Goal: Transaction & Acquisition: Book appointment/travel/reservation

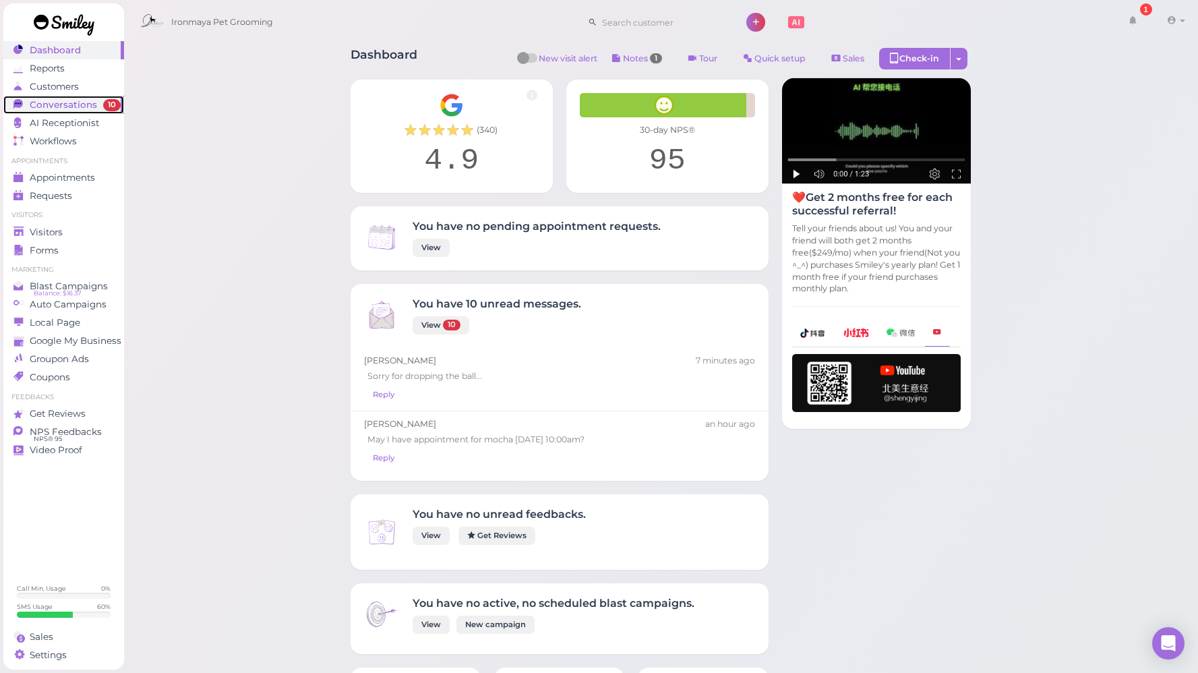
click at [90, 107] on span "Conversations" at bounding box center [63, 104] width 67 height 11
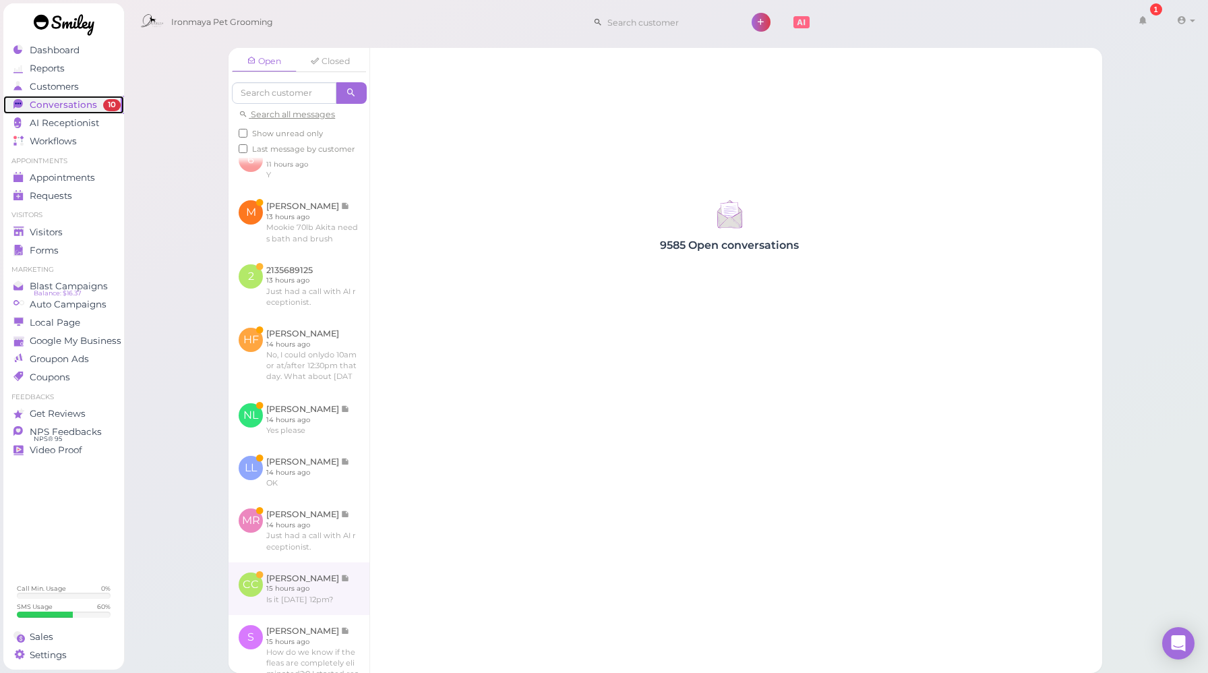
scroll to position [415, 0]
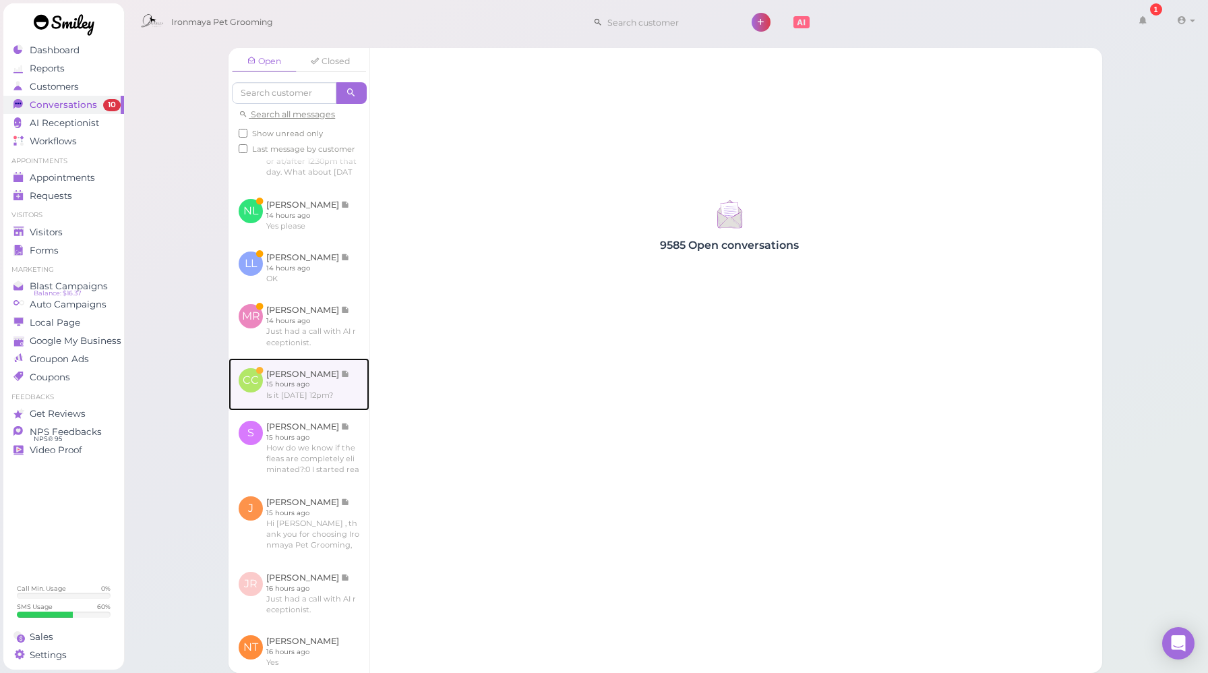
click at [297, 411] on link at bounding box center [299, 384] width 141 height 53
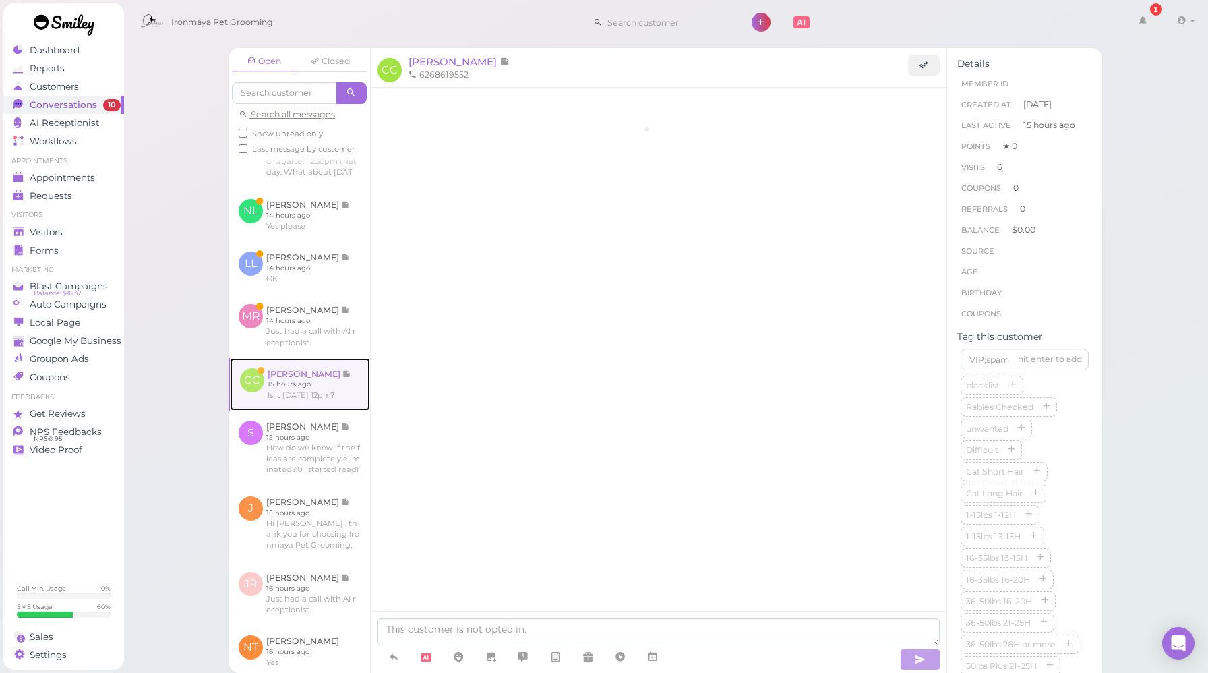
scroll to position [1874, 0]
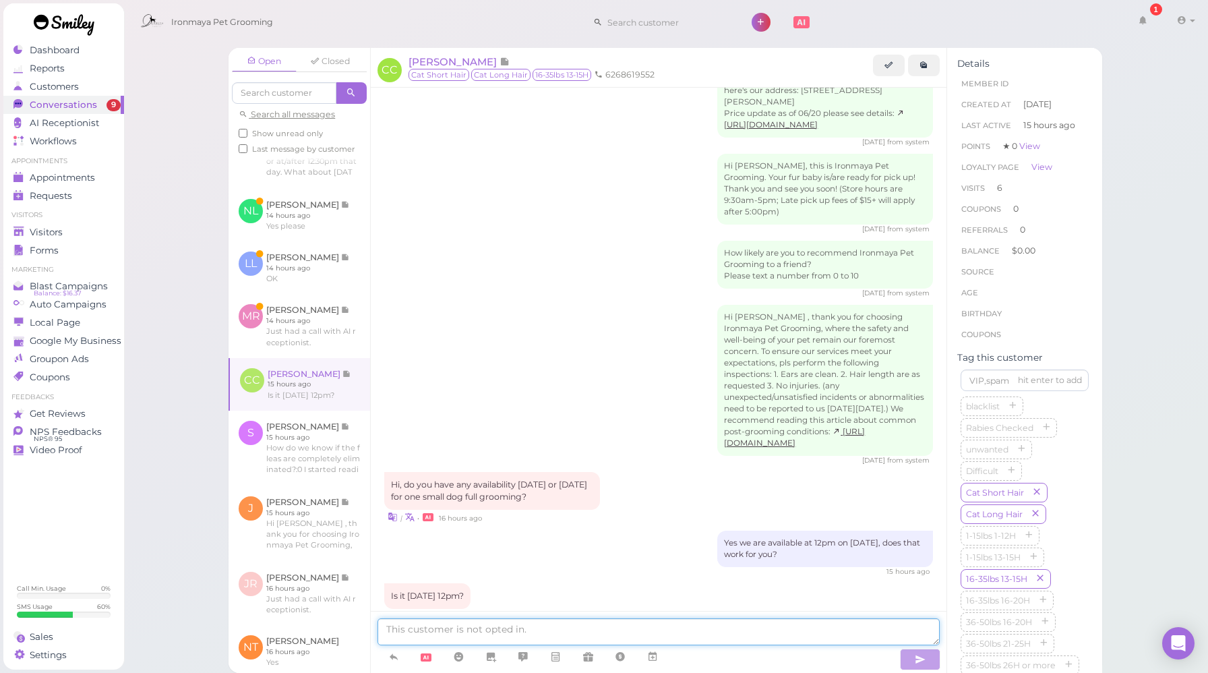
click at [538, 635] on textarea at bounding box center [659, 631] width 562 height 27
type textarea "YEs."
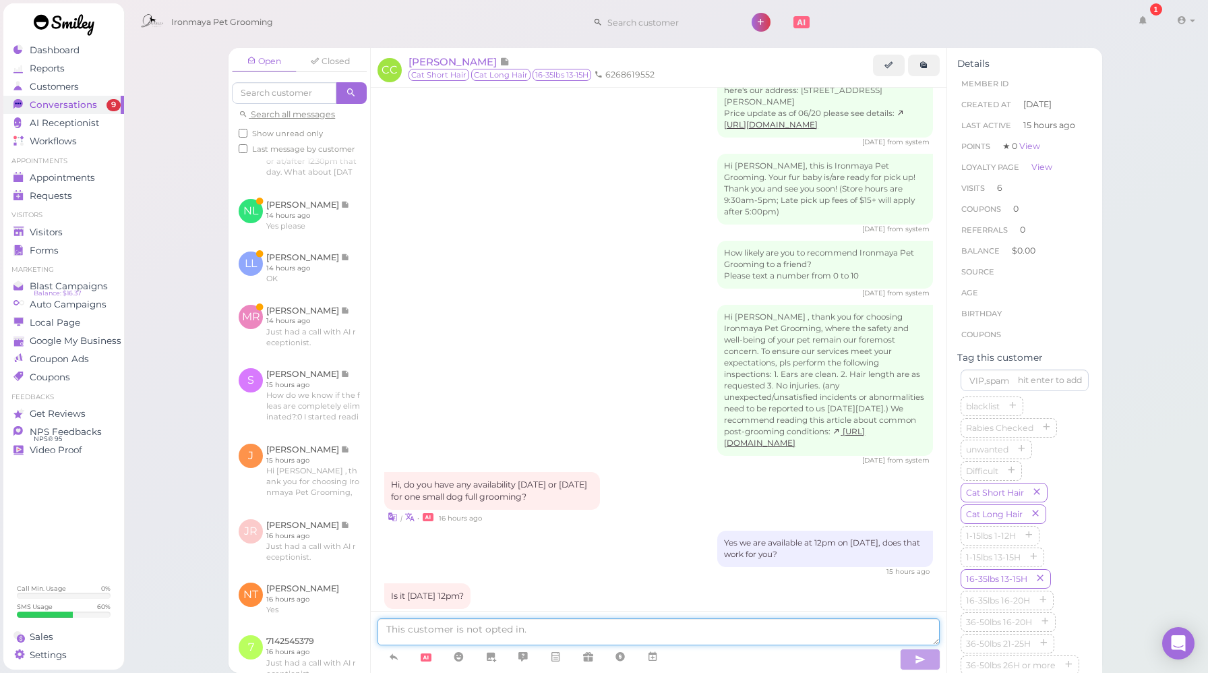
scroll to position [1906, 0]
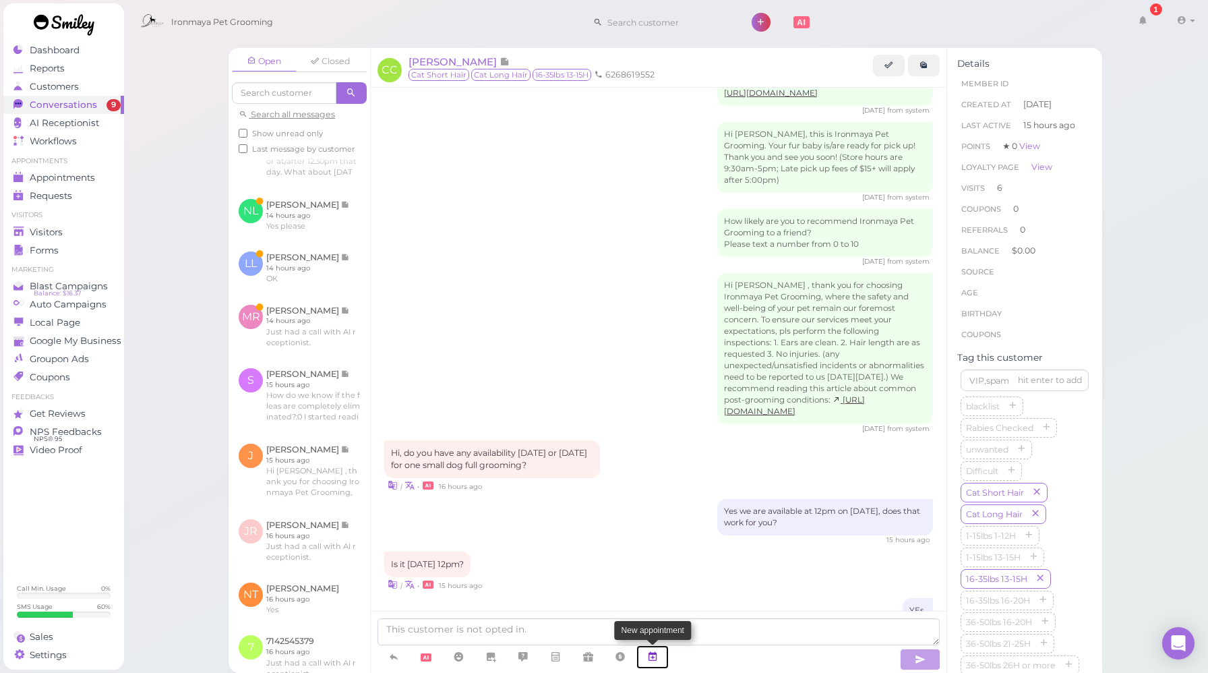
click at [661, 659] on link at bounding box center [653, 657] width 32 height 24
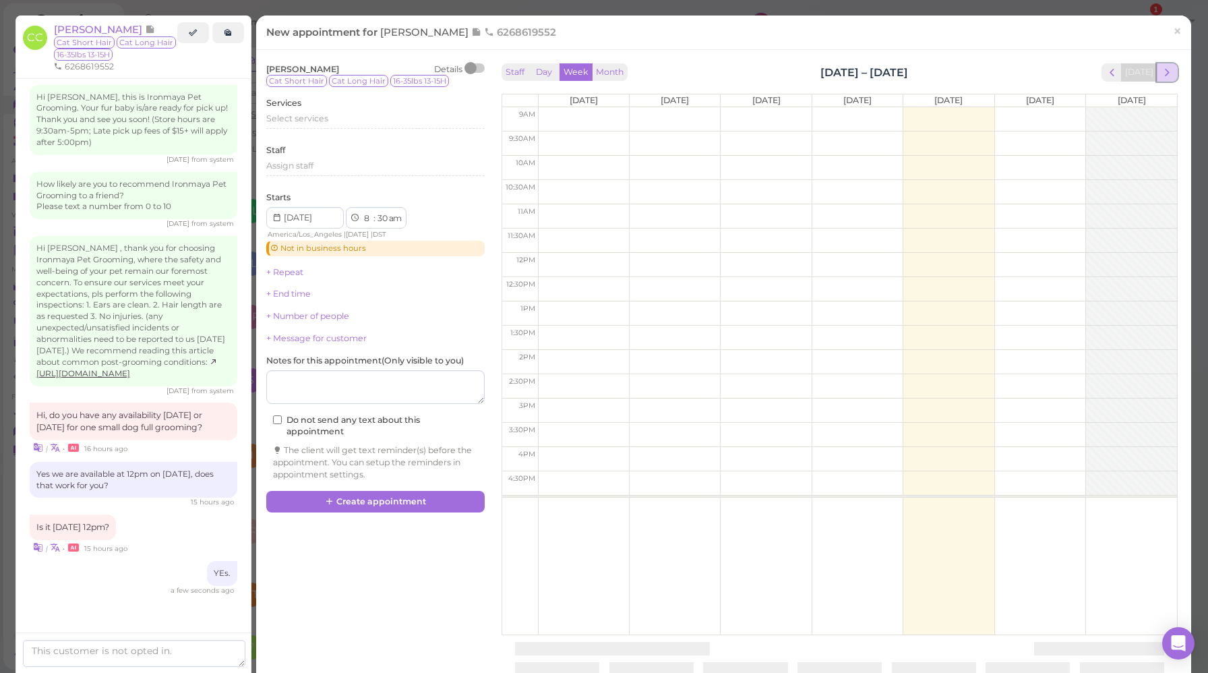
click at [1162, 77] on span "next" at bounding box center [1167, 72] width 13 height 13
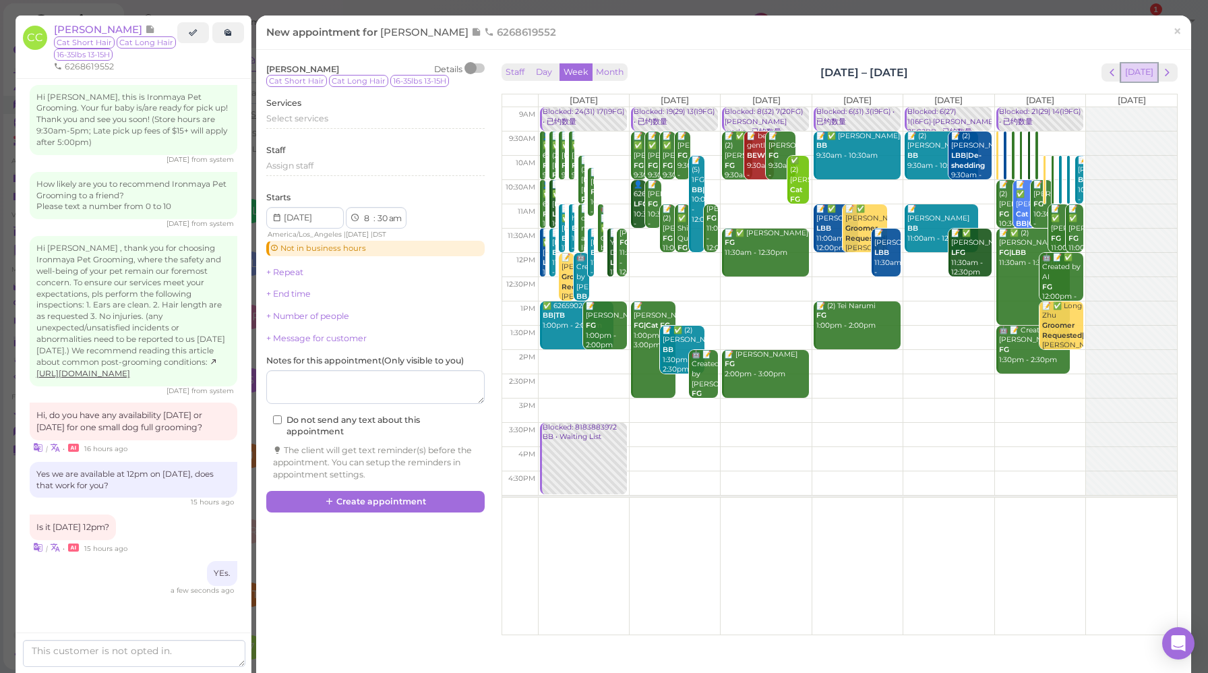
click at [1130, 72] on button "[DATE]" at bounding box center [1139, 72] width 36 height 18
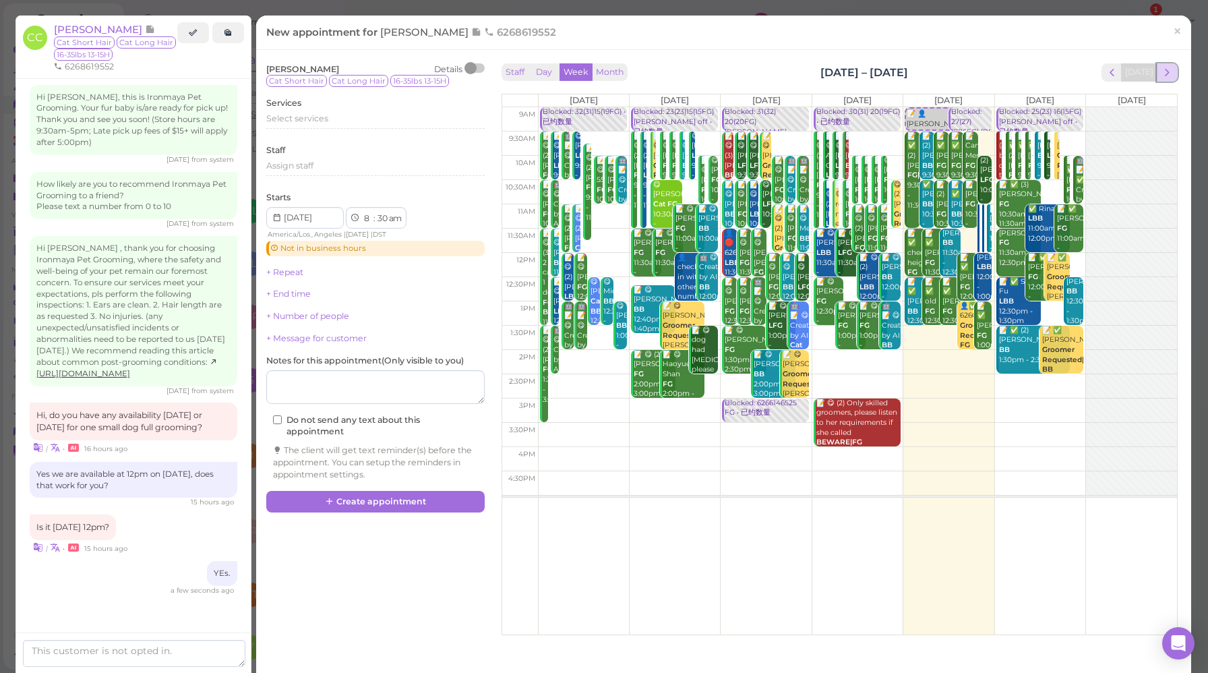
click at [1161, 77] on span "next" at bounding box center [1167, 72] width 13 height 13
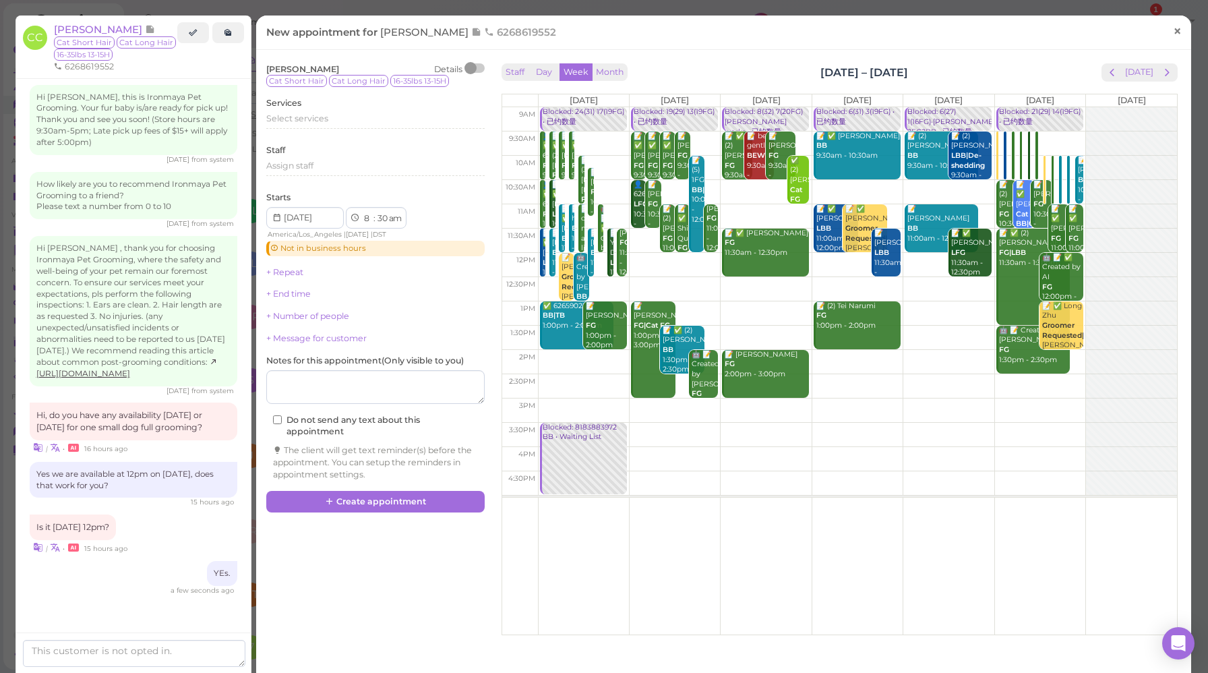
click at [1173, 30] on span "×" at bounding box center [1177, 31] width 9 height 19
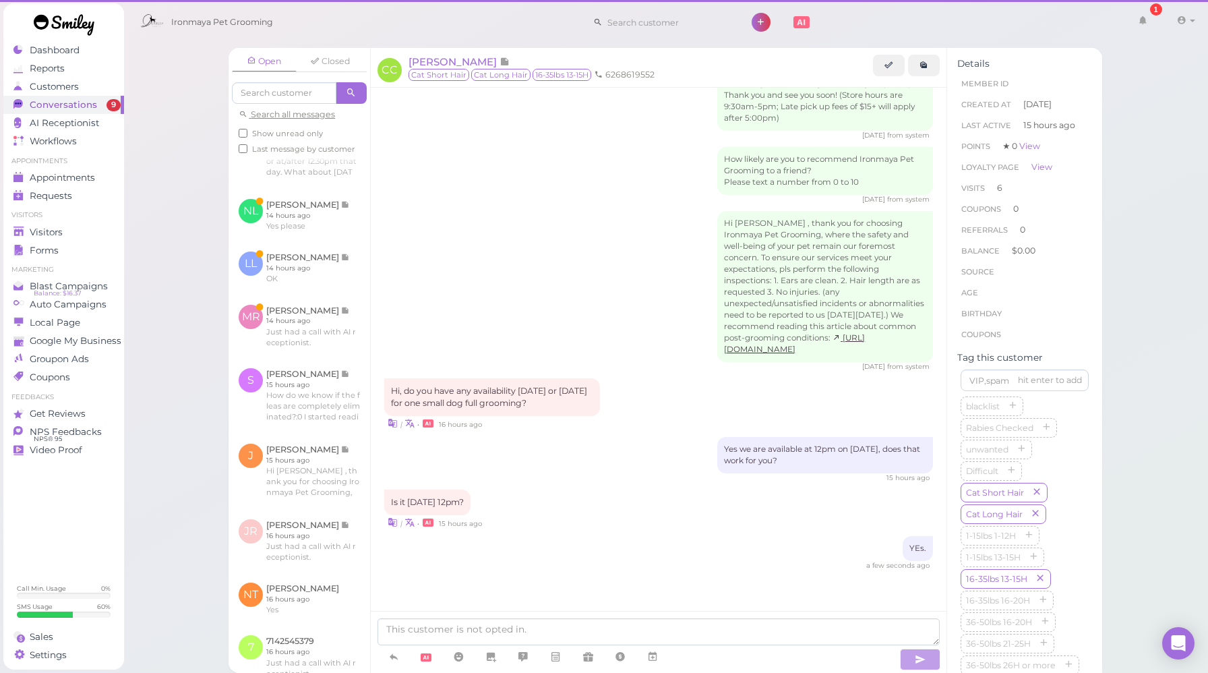
scroll to position [1906, 0]
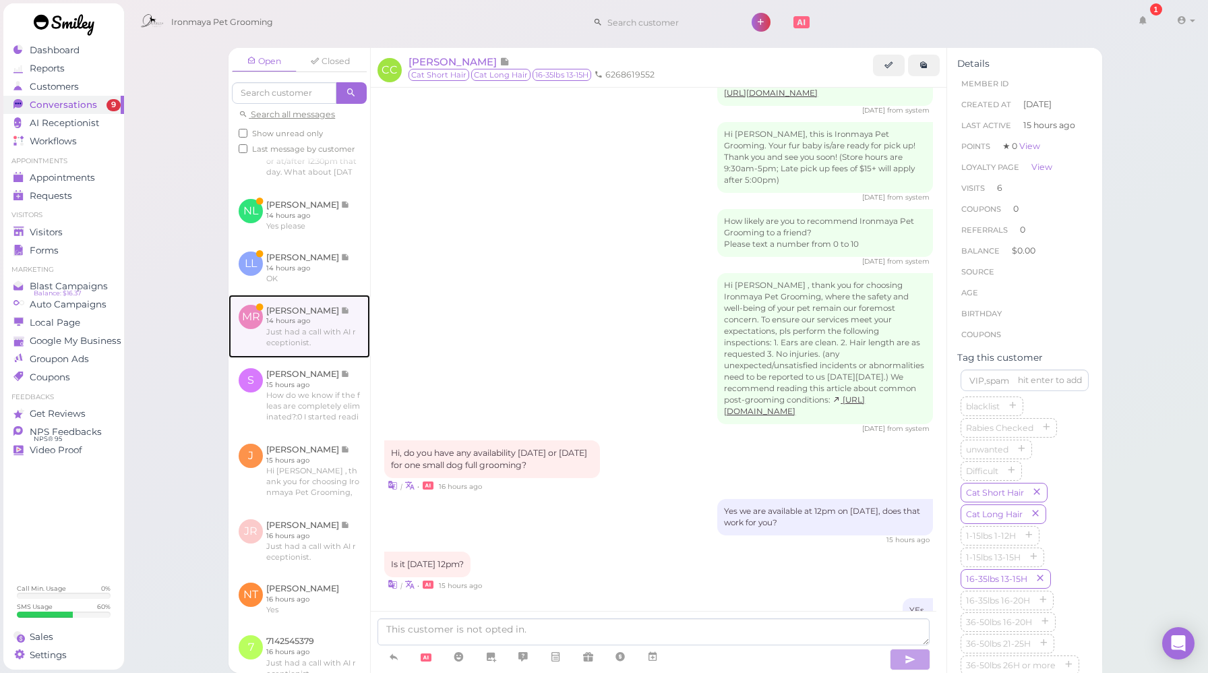
click at [323, 356] on link at bounding box center [300, 326] width 142 height 63
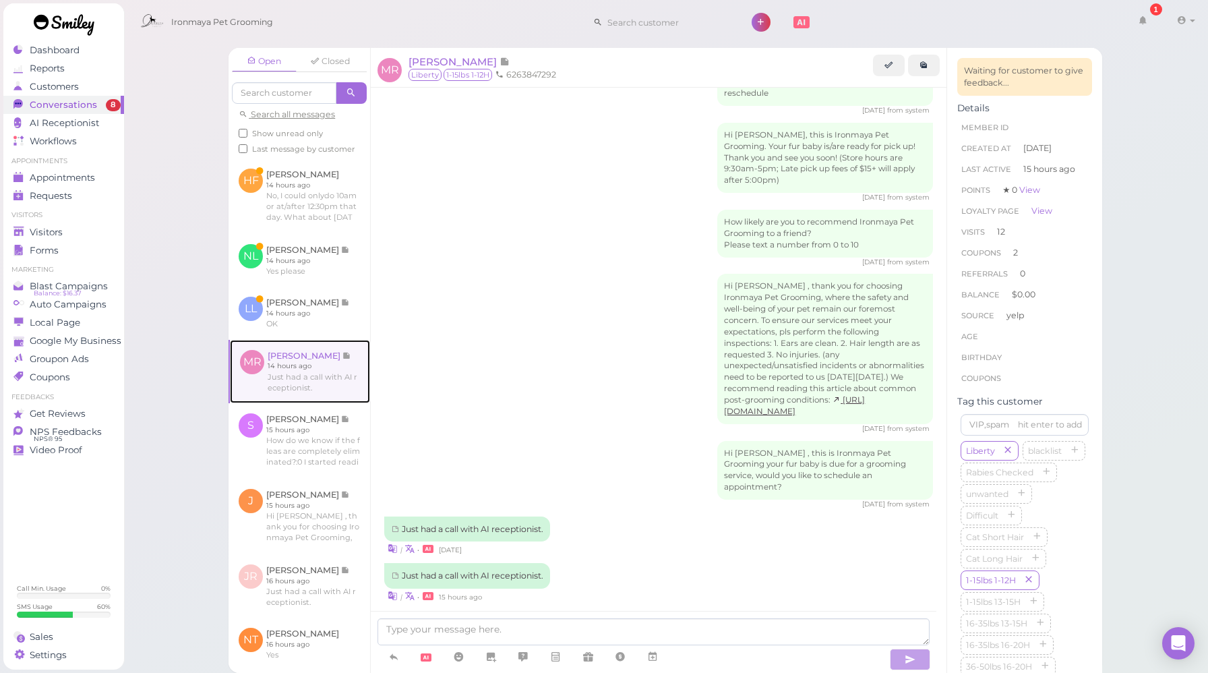
scroll to position [392, 0]
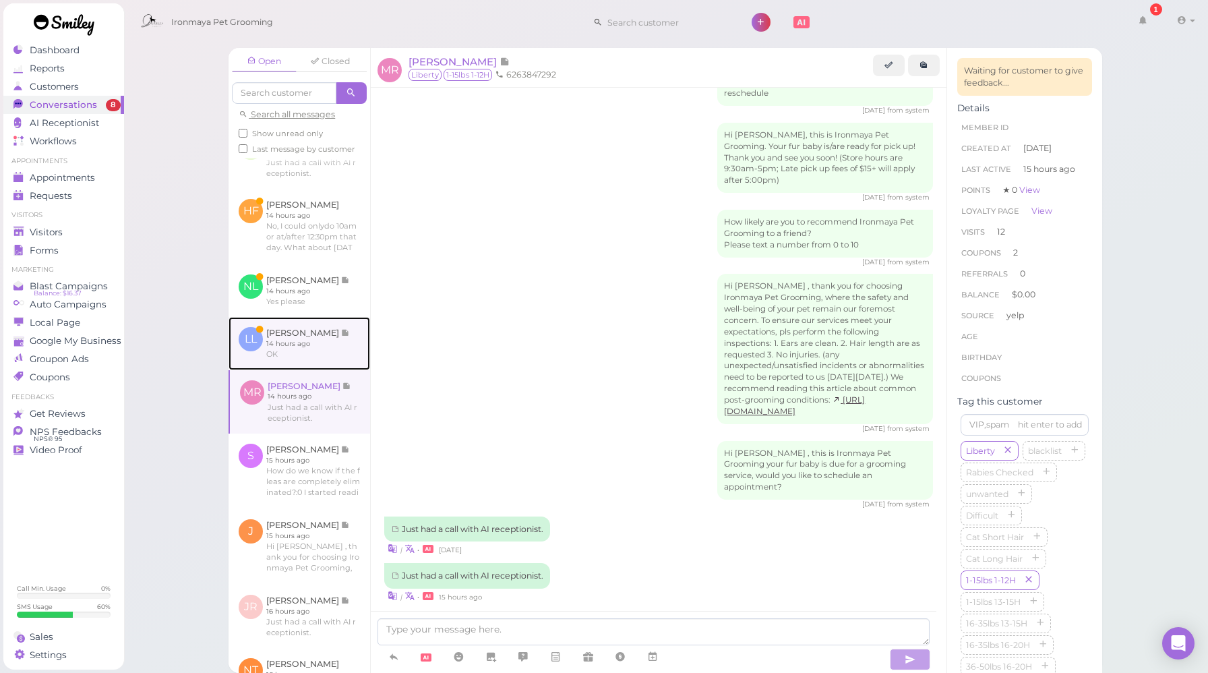
click at [323, 357] on link at bounding box center [300, 343] width 142 height 53
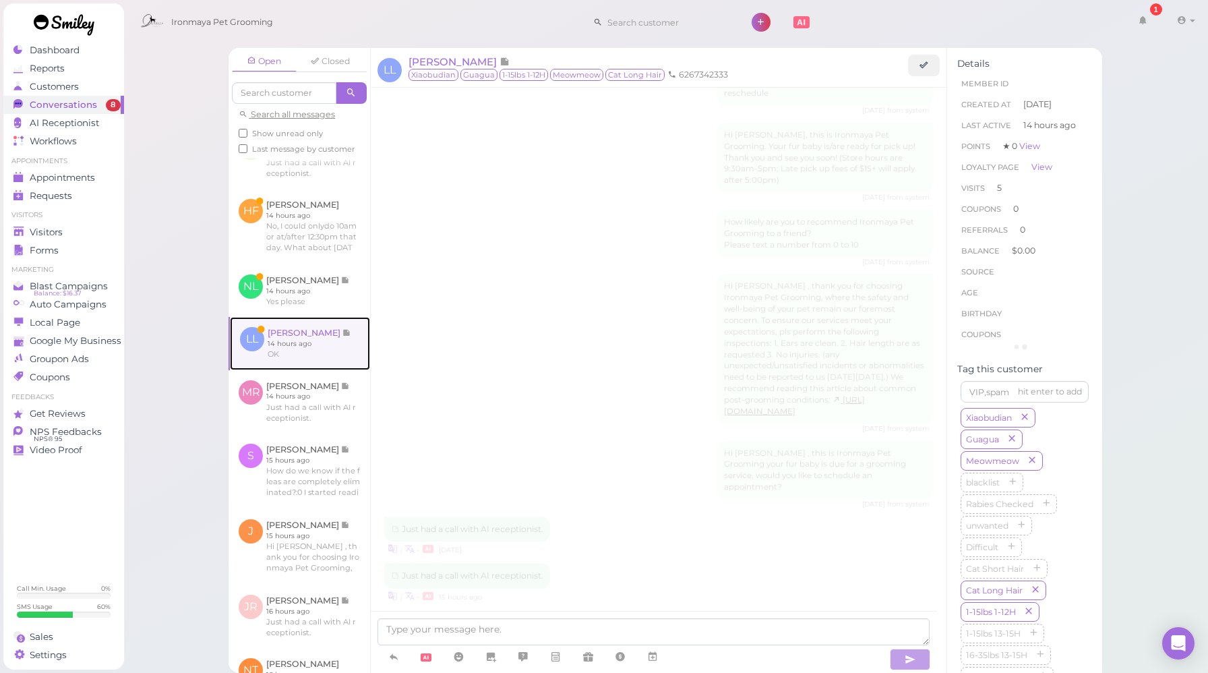
scroll to position [1586, 0]
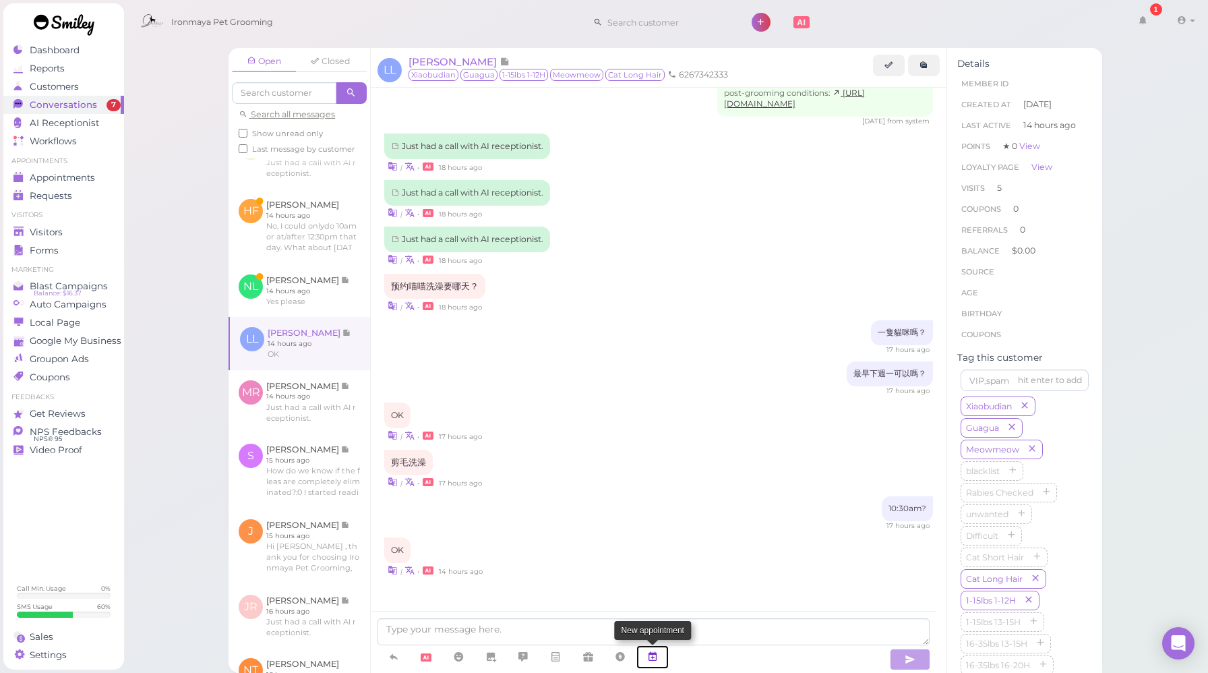
click at [654, 662] on icon at bounding box center [652, 656] width 11 height 13
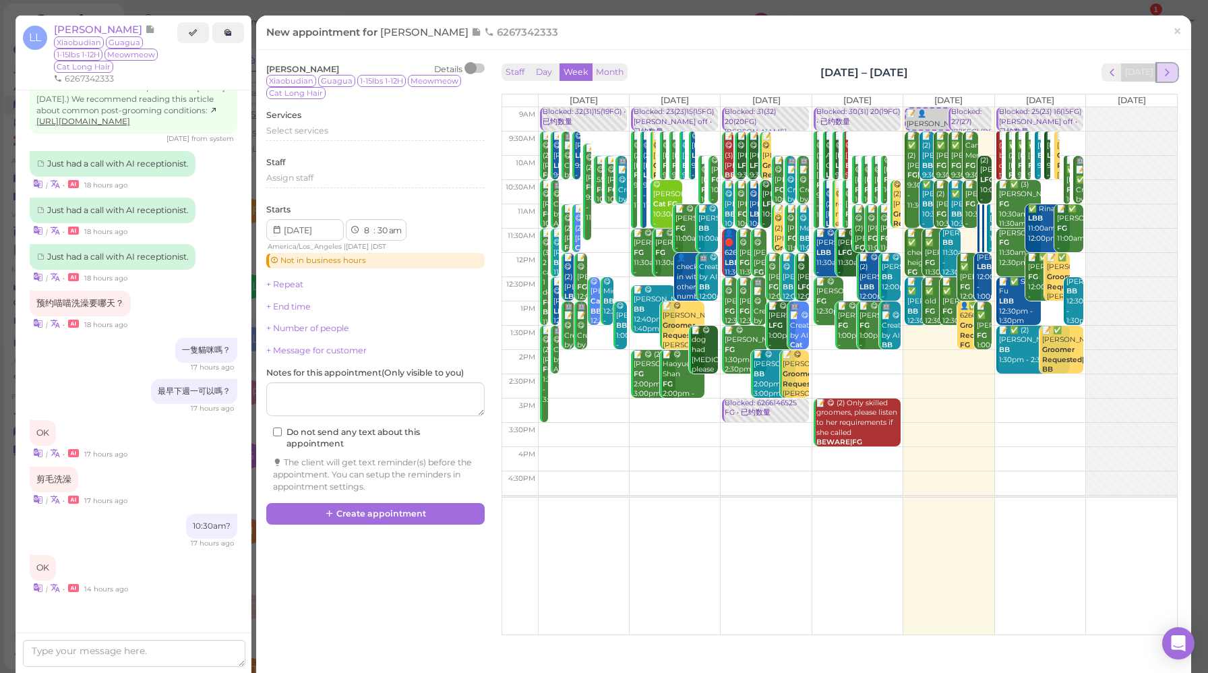
click at [1161, 72] on span "next" at bounding box center [1167, 72] width 13 height 13
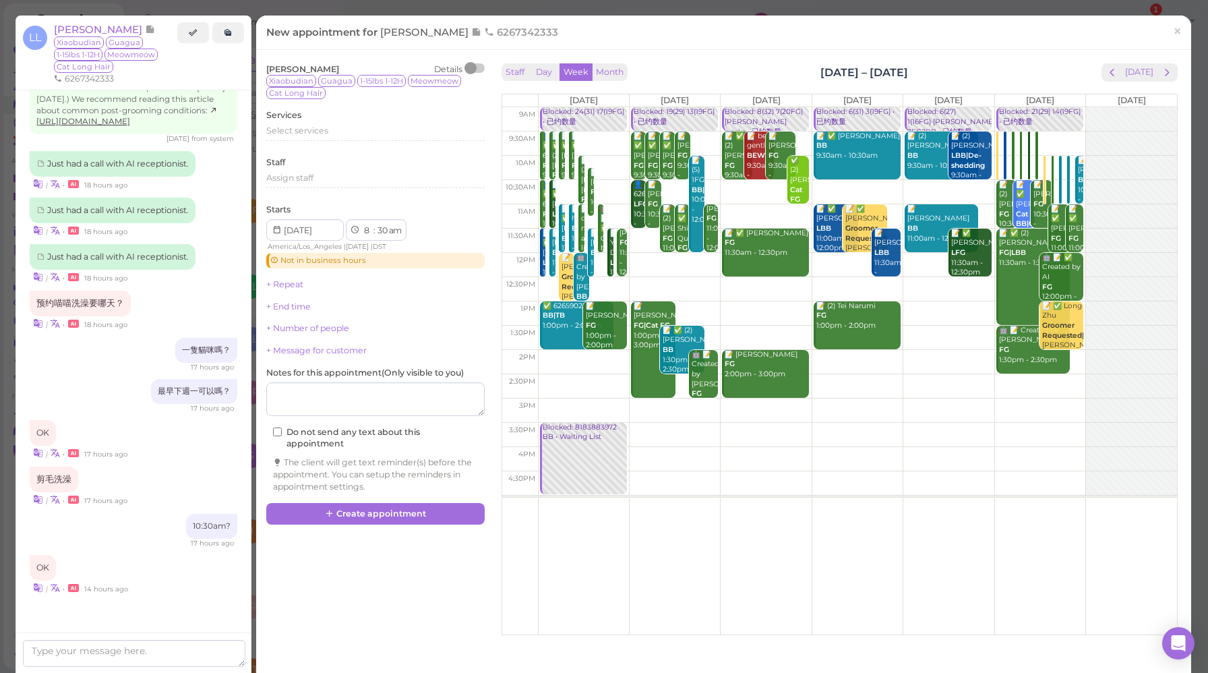
click at [601, 184] on td at bounding box center [857, 192] width 639 height 24
type input "[DATE]"
select select "10"
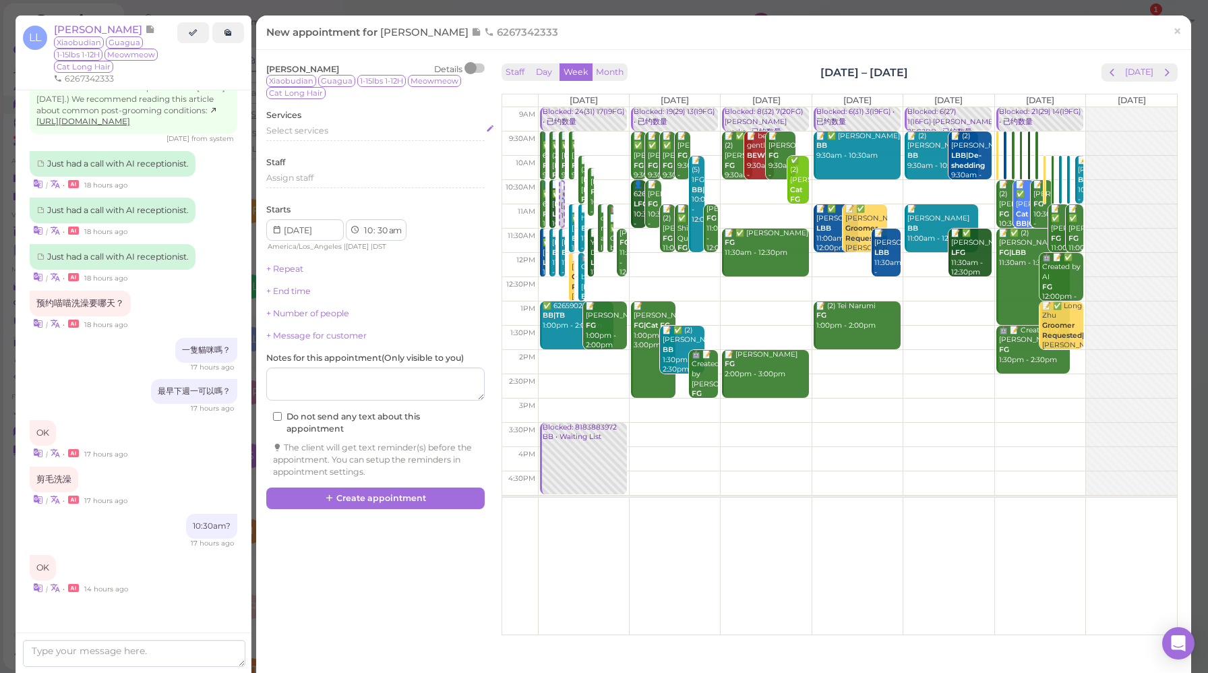
click at [310, 135] on span "Select services" at bounding box center [297, 130] width 62 height 10
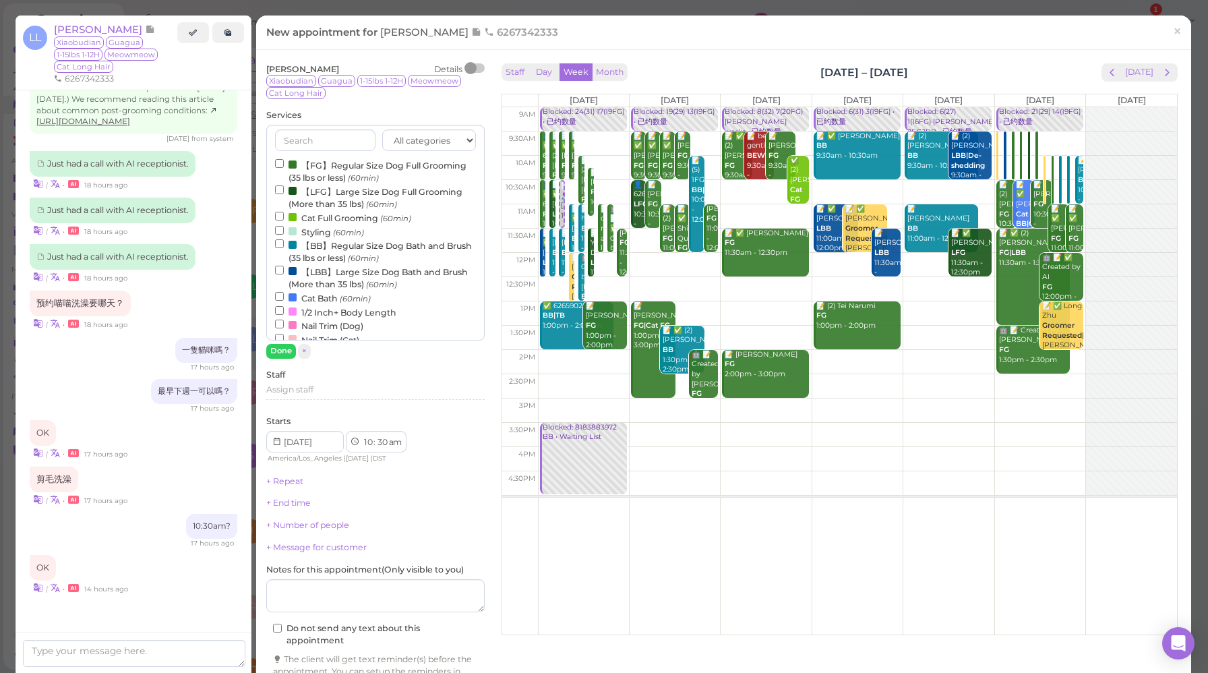
click at [335, 297] on label "Cat Bath (60min)" at bounding box center [323, 298] width 96 height 14
click at [284, 297] on input "Cat Bath (60min)" at bounding box center [279, 296] width 9 height 9
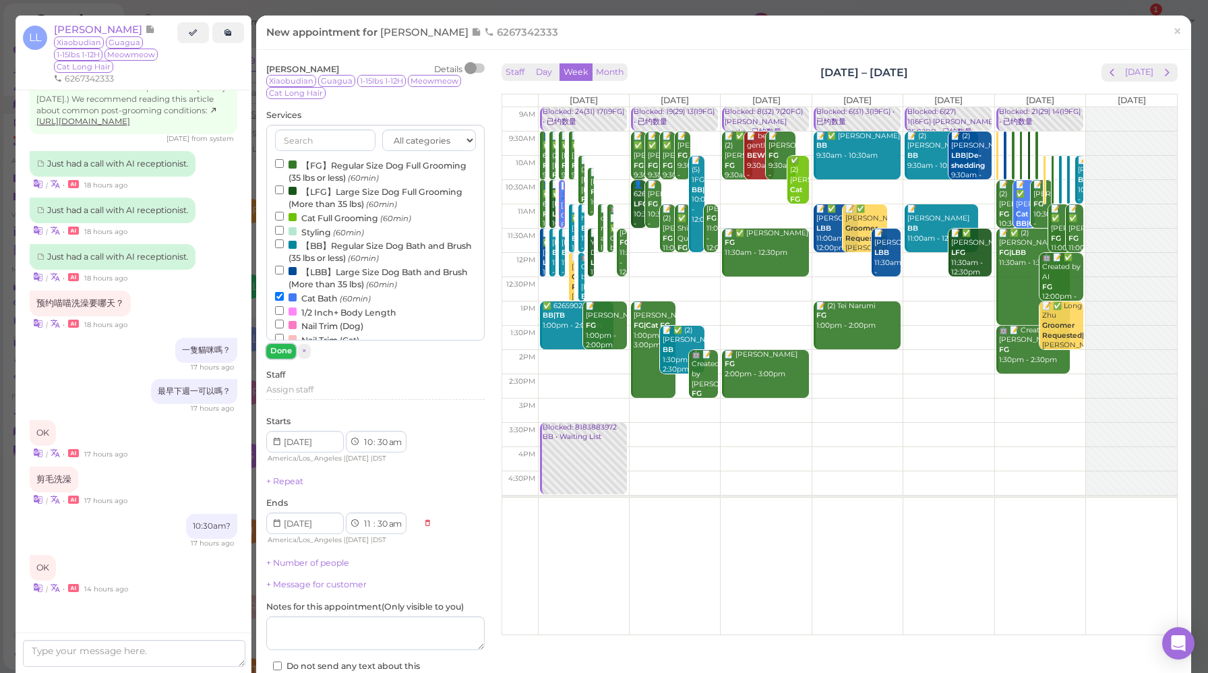
click at [275, 351] on button "Done" at bounding box center [281, 351] width 30 height 14
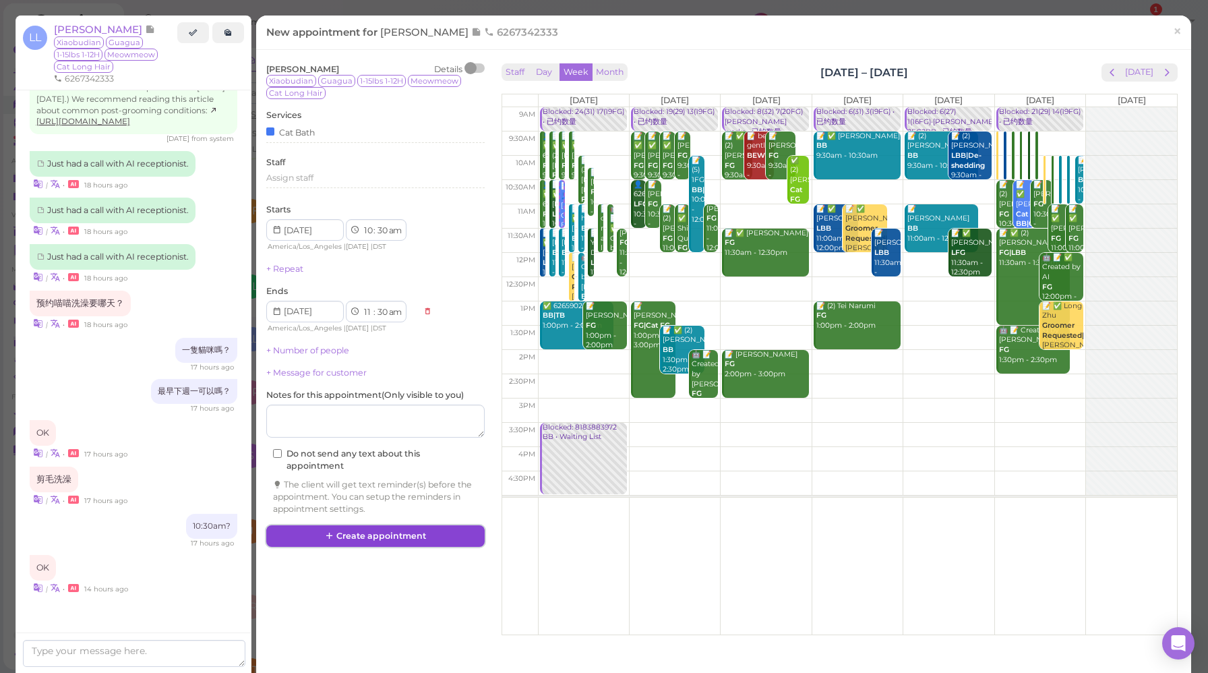
click at [437, 536] on button "Create appointment" at bounding box center [375, 536] width 218 height 22
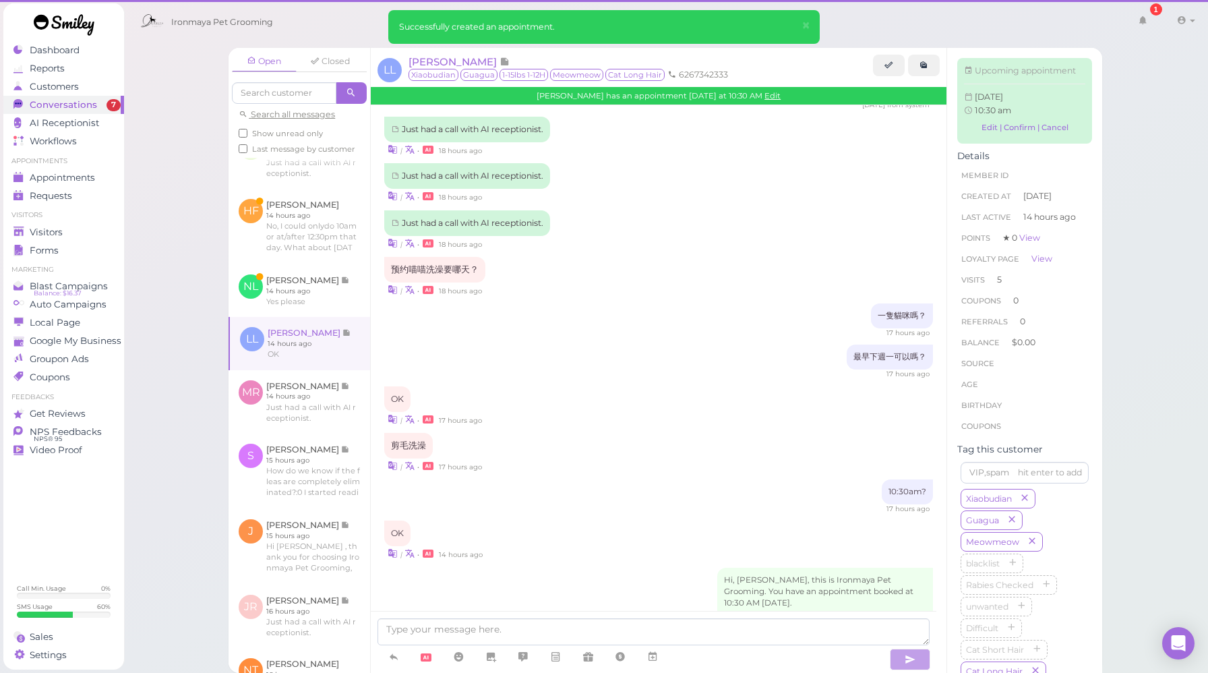
scroll to position [1718, 0]
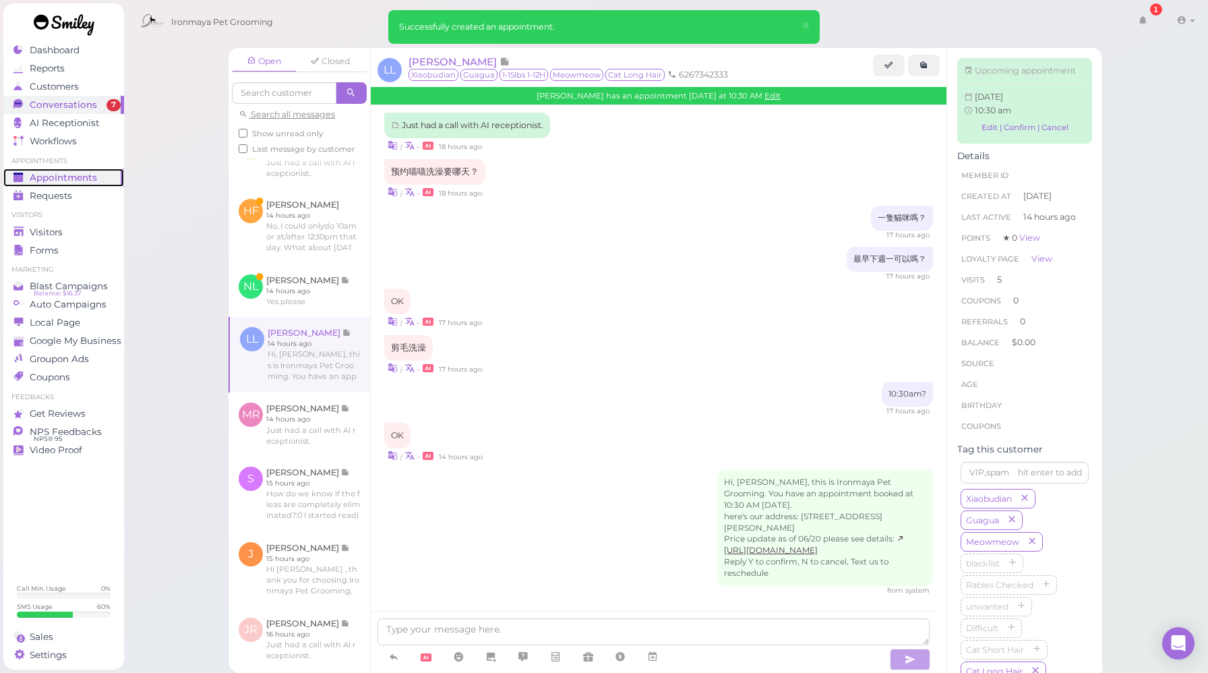
click at [61, 180] on span "Appointments" at bounding box center [63, 177] width 67 height 11
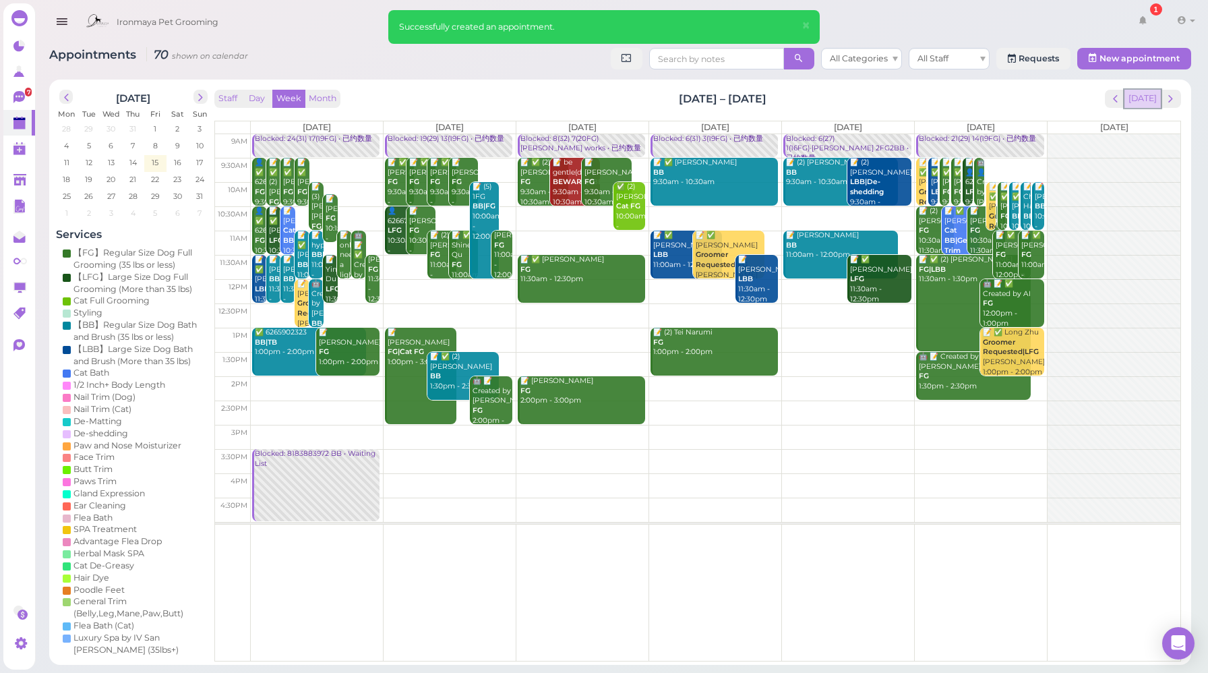
click at [1146, 100] on button "[DATE]" at bounding box center [1143, 99] width 36 height 18
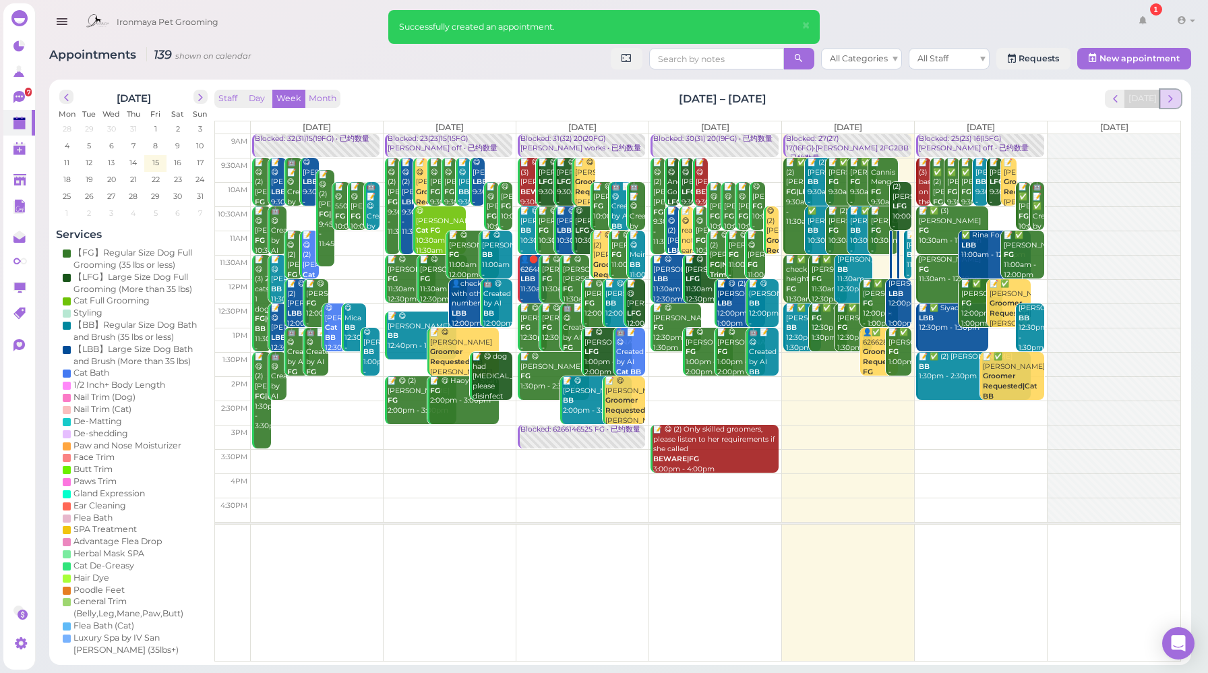
click at [1172, 99] on span "next" at bounding box center [1171, 98] width 13 height 13
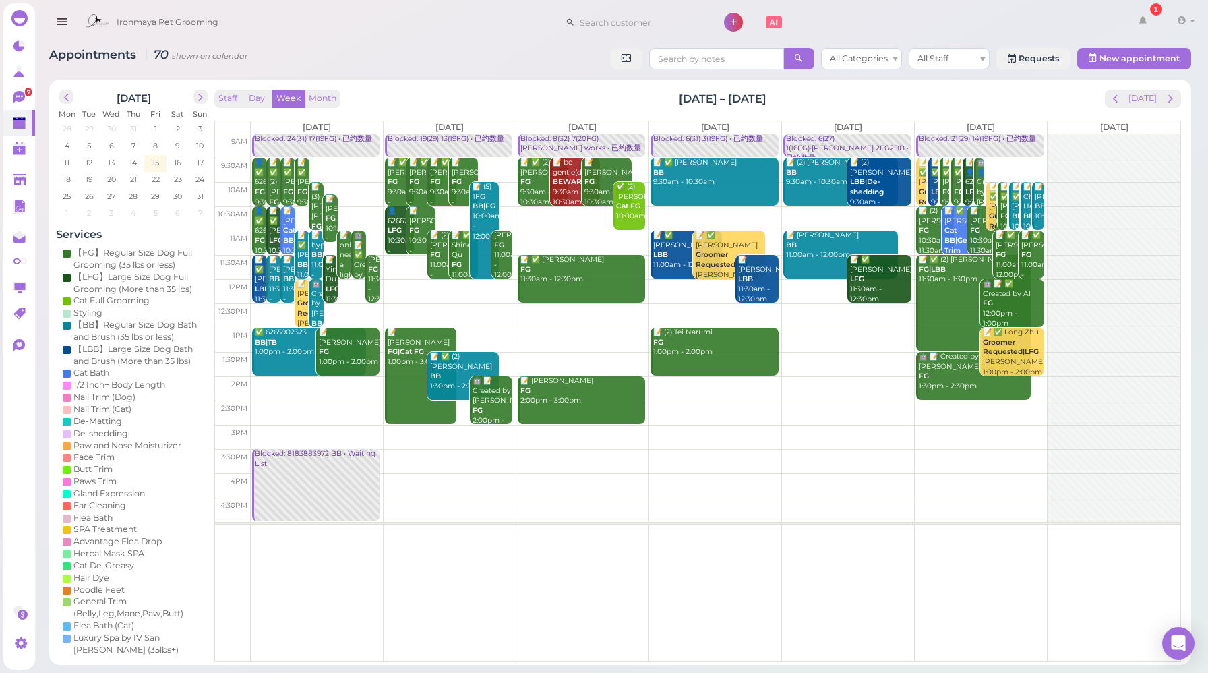
click at [315, 147] on link "Blocked: 24(31) 17(19FG) • 已约数量" at bounding box center [315, 146] width 127 height 24
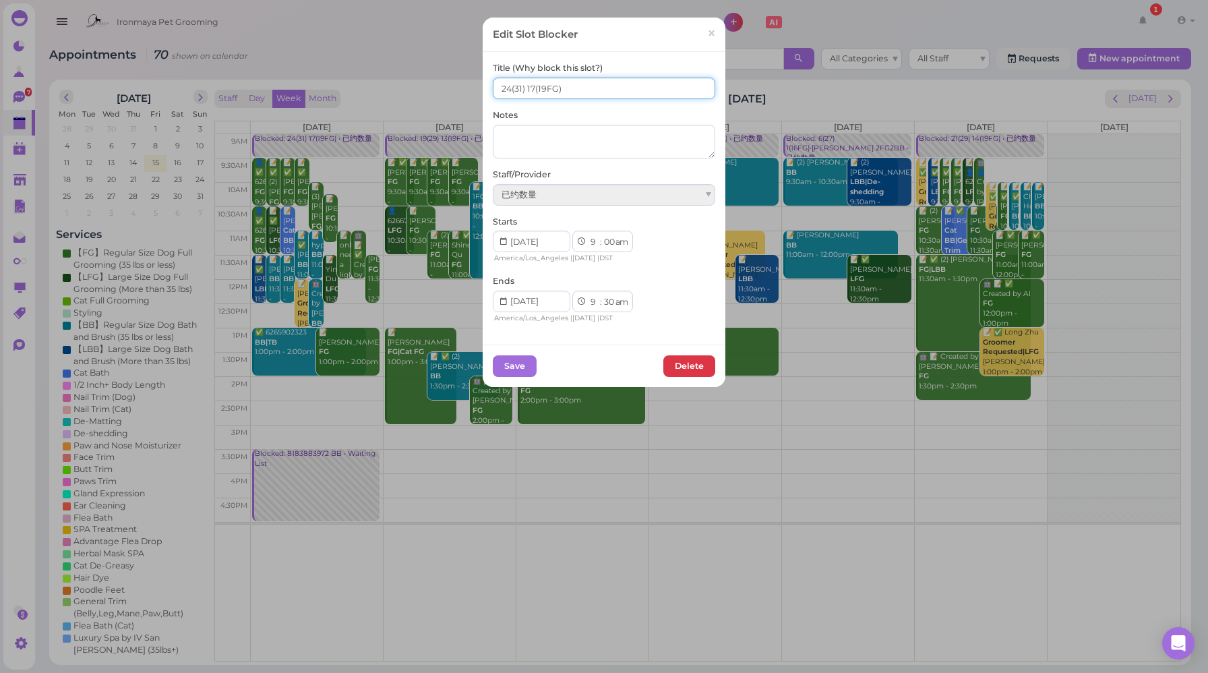
click at [506, 88] on input "24(31) 17(19FG)" at bounding box center [604, 89] width 223 height 22
type input "25(31) 17(19FG)"
click at [510, 363] on button "Save" at bounding box center [515, 366] width 44 height 22
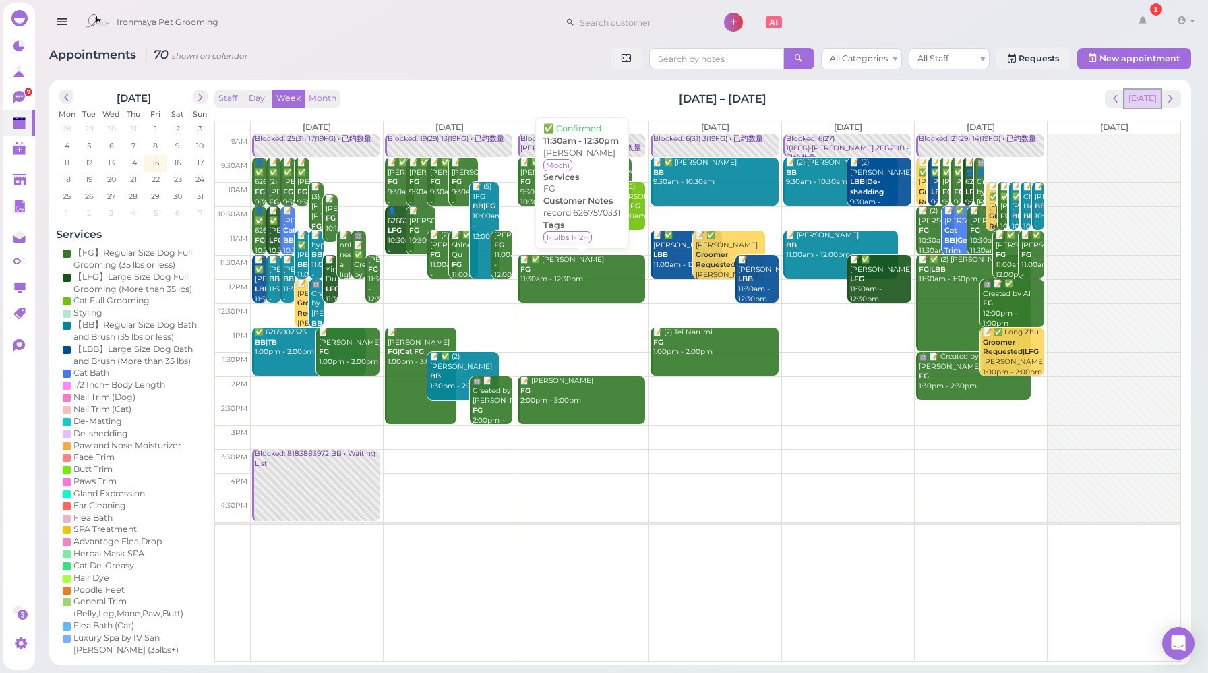
click at [1143, 98] on button "[DATE]" at bounding box center [1143, 99] width 36 height 18
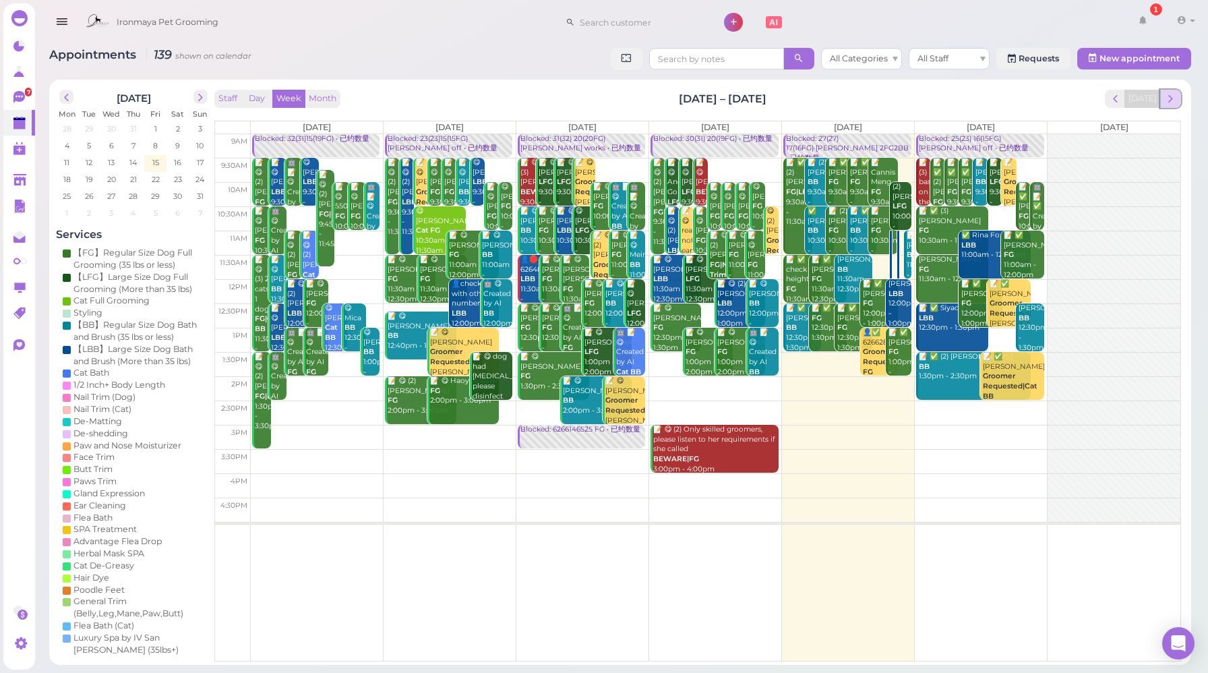
click at [1177, 98] on button "next" at bounding box center [1171, 99] width 21 height 18
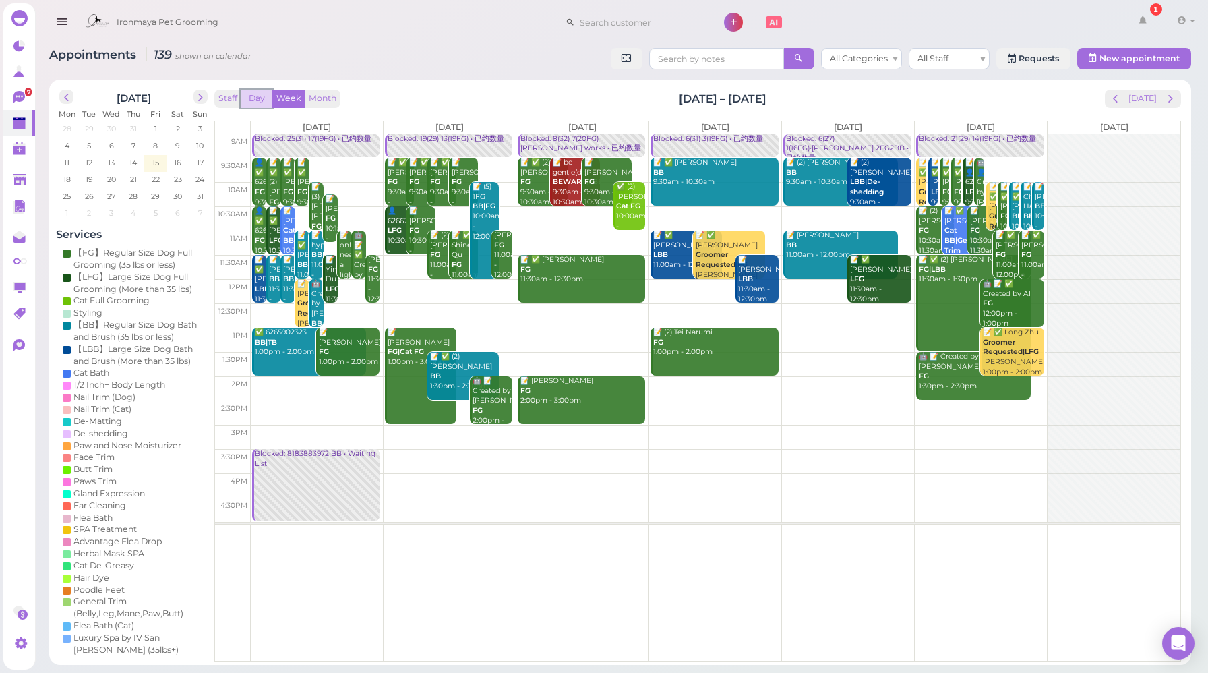
click at [260, 100] on button "Day" at bounding box center [257, 99] width 32 height 18
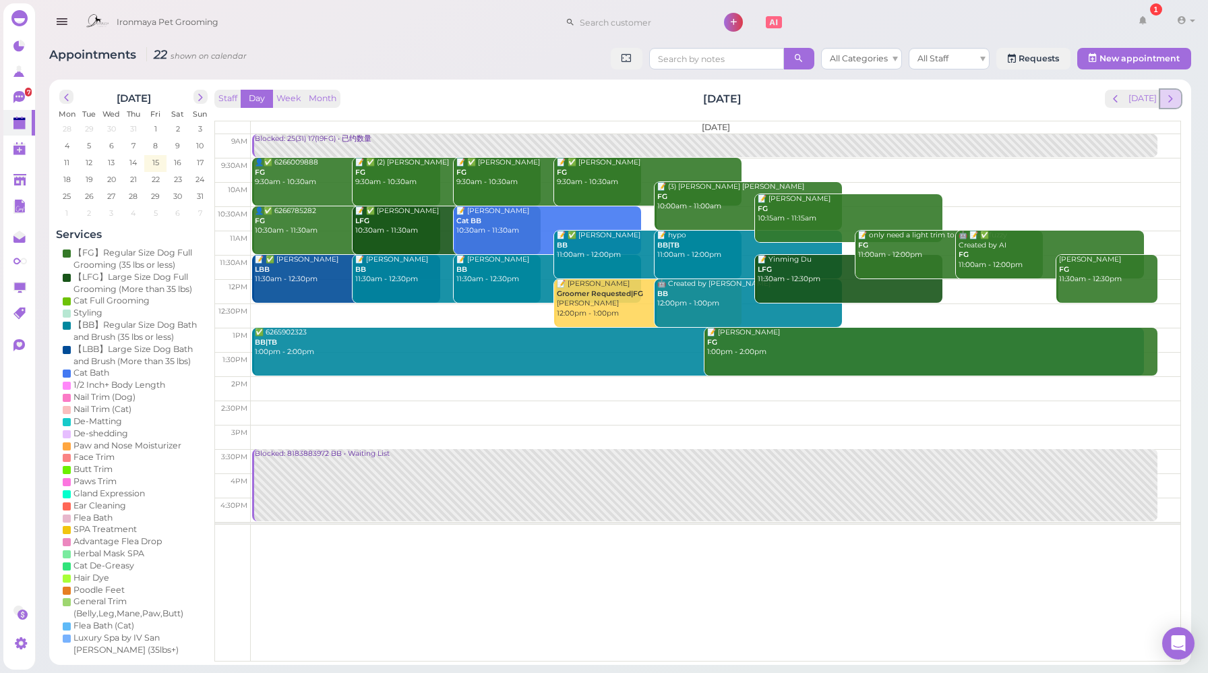
click at [1171, 103] on span "next" at bounding box center [1171, 98] width 13 height 13
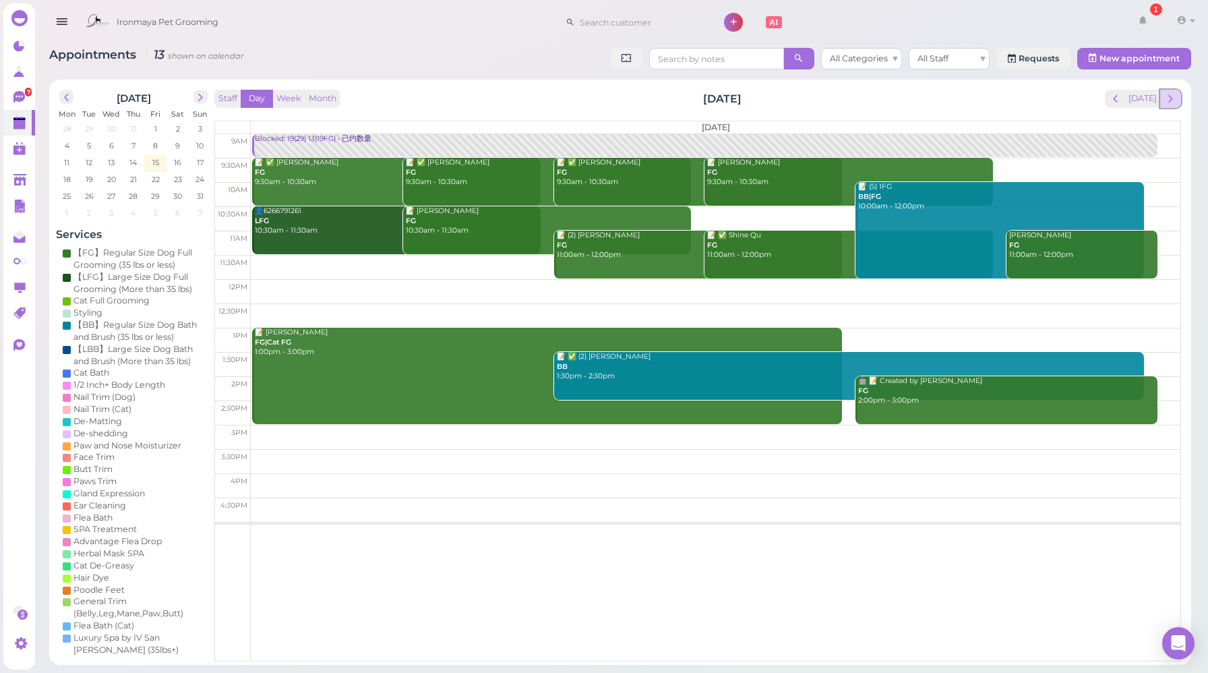
click at [1170, 99] on span "next" at bounding box center [1171, 98] width 13 height 13
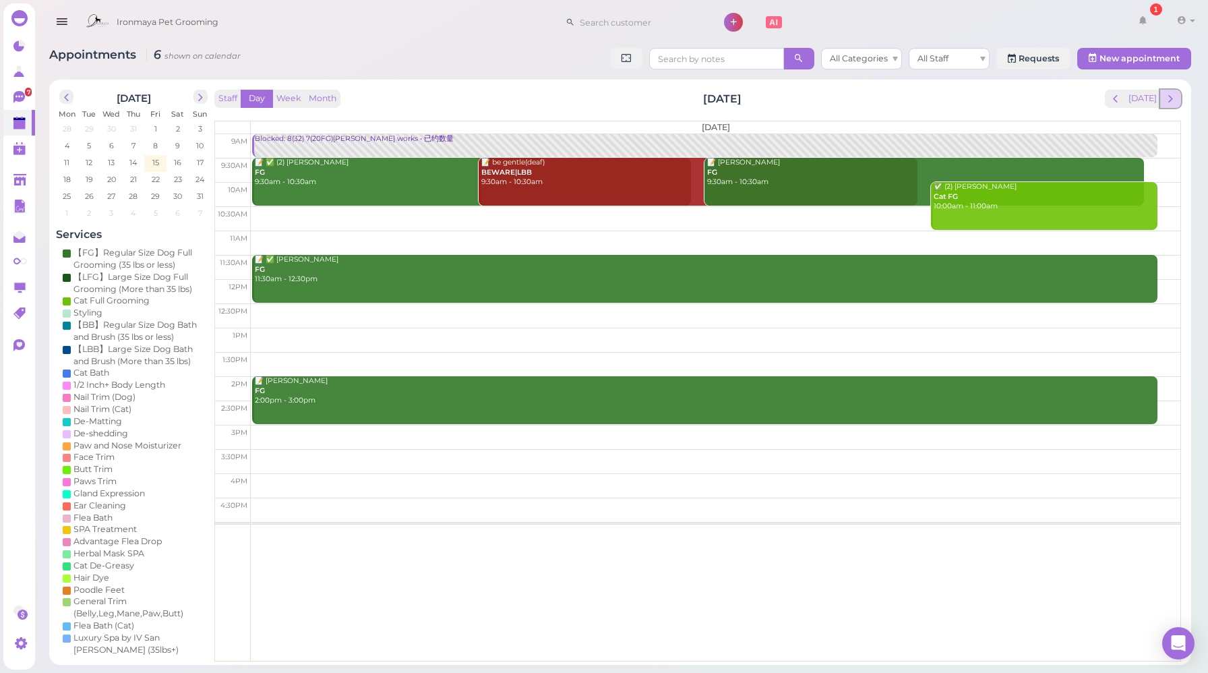
click at [1174, 99] on span "next" at bounding box center [1171, 98] width 13 height 13
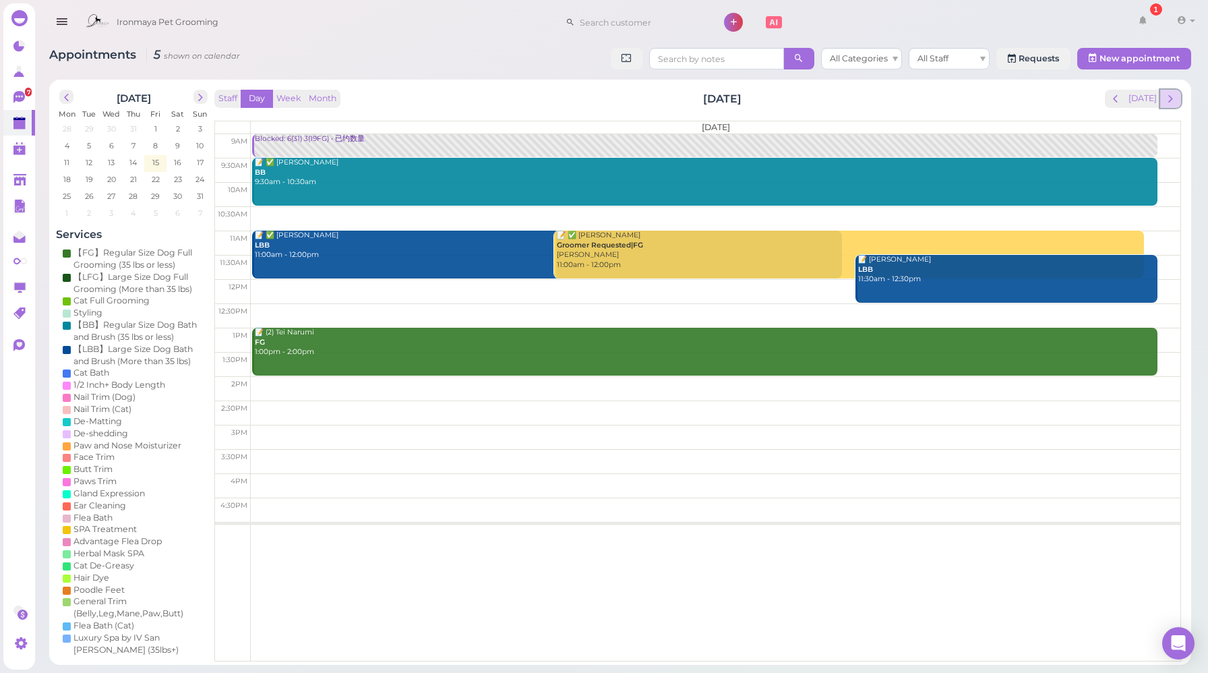
click at [1167, 99] on span "next" at bounding box center [1171, 98] width 13 height 13
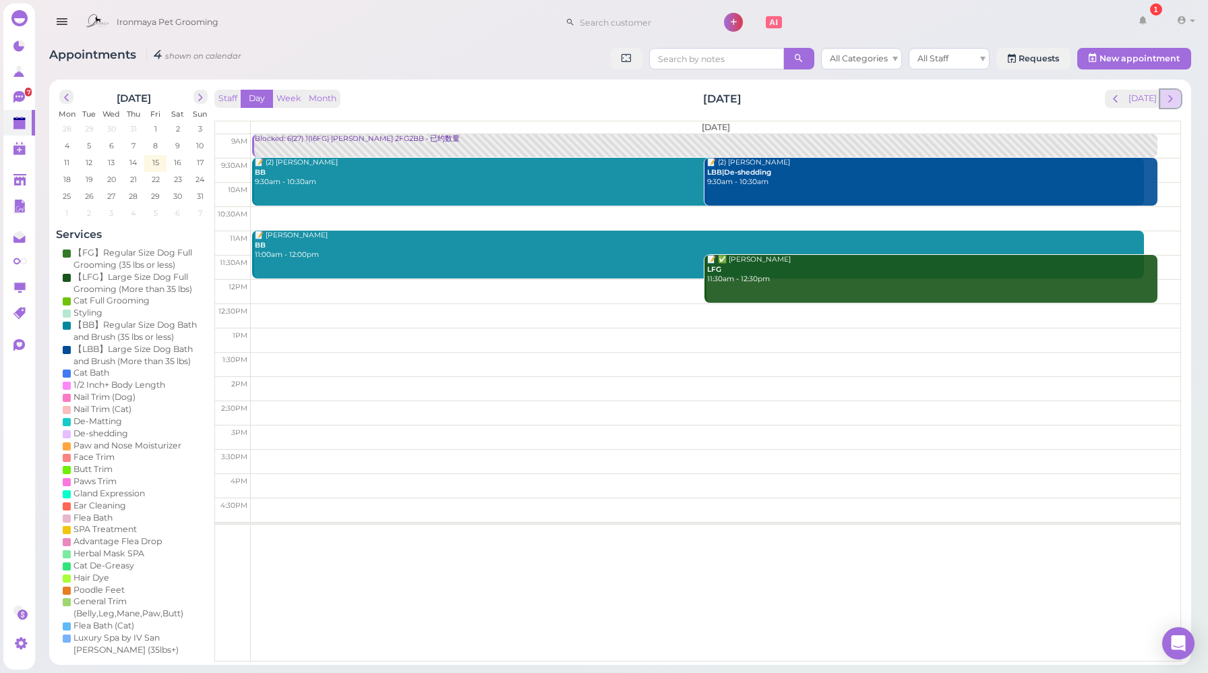
click at [1177, 102] on span "next" at bounding box center [1171, 98] width 13 height 13
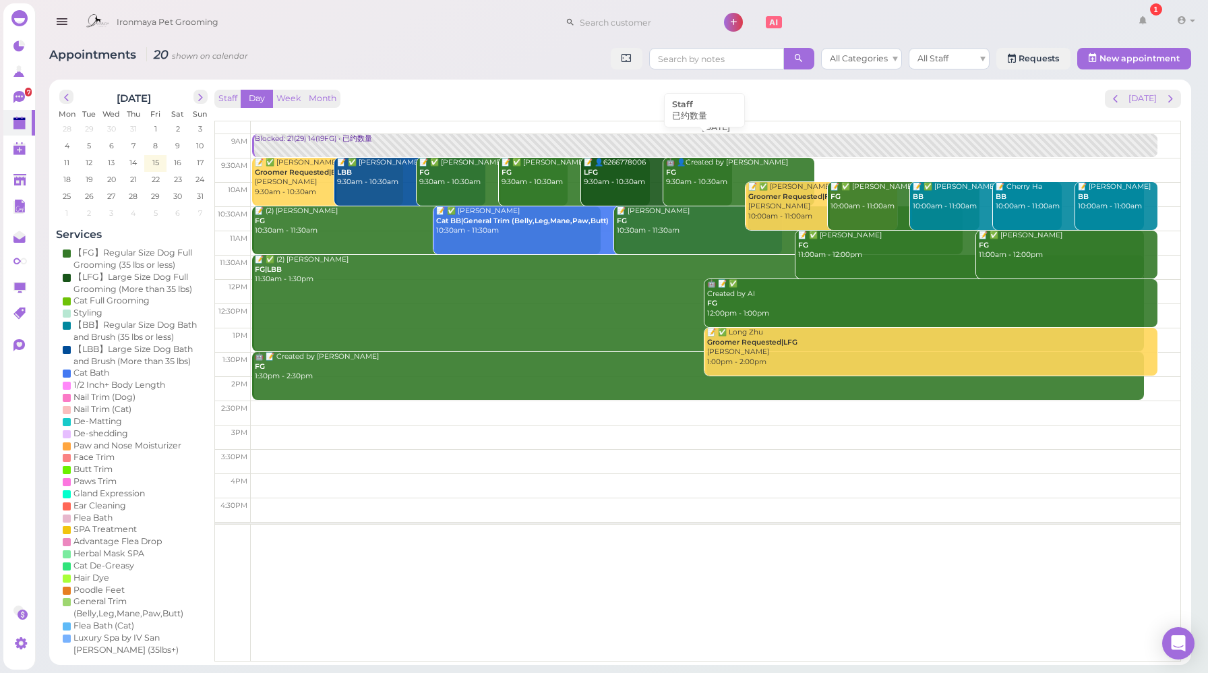
click at [347, 140] on div "Blocked: 21(29) 14(19FG) • 已约数量" at bounding box center [705, 139] width 903 height 10
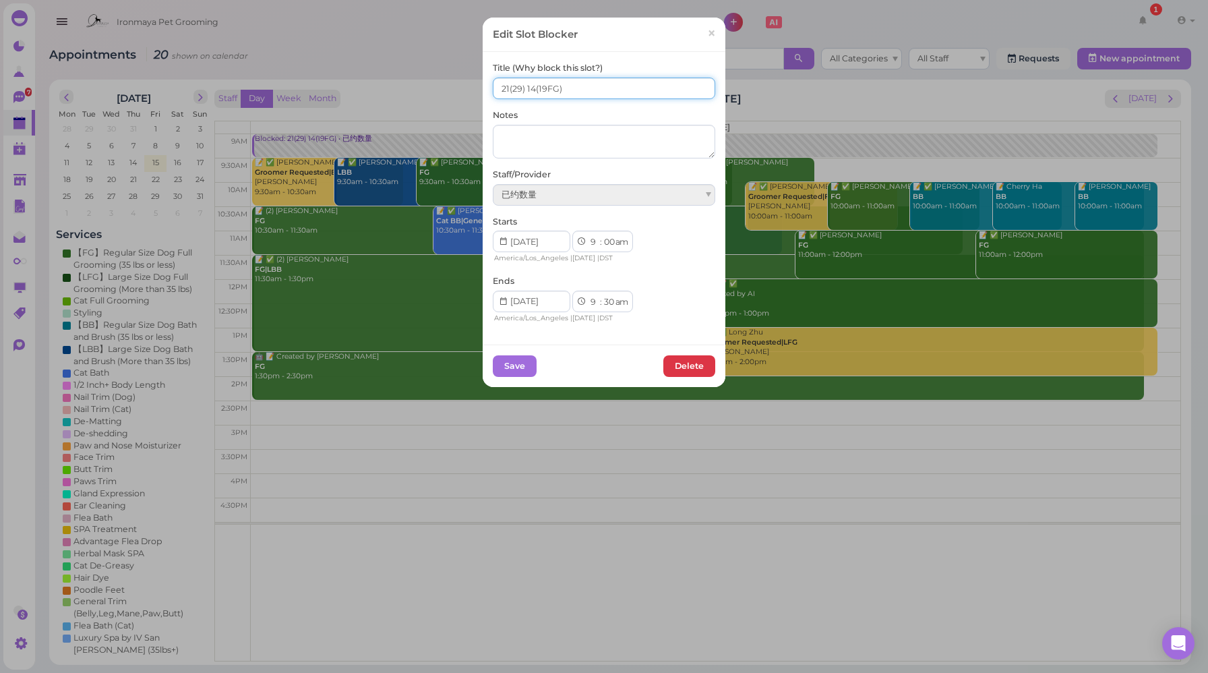
drag, startPoint x: 504, startPoint y: 86, endPoint x: 461, endPoint y: 88, distance: 42.5
click at [462, 88] on div "Edit Slot Blocker × Title (Why block this slot?) 21(29) 14(19FG) Notes Staff/Pr…" at bounding box center [604, 336] width 1208 height 673
type input "22(29) 14(19FG)"
click at [504, 364] on button "Save" at bounding box center [515, 366] width 44 height 22
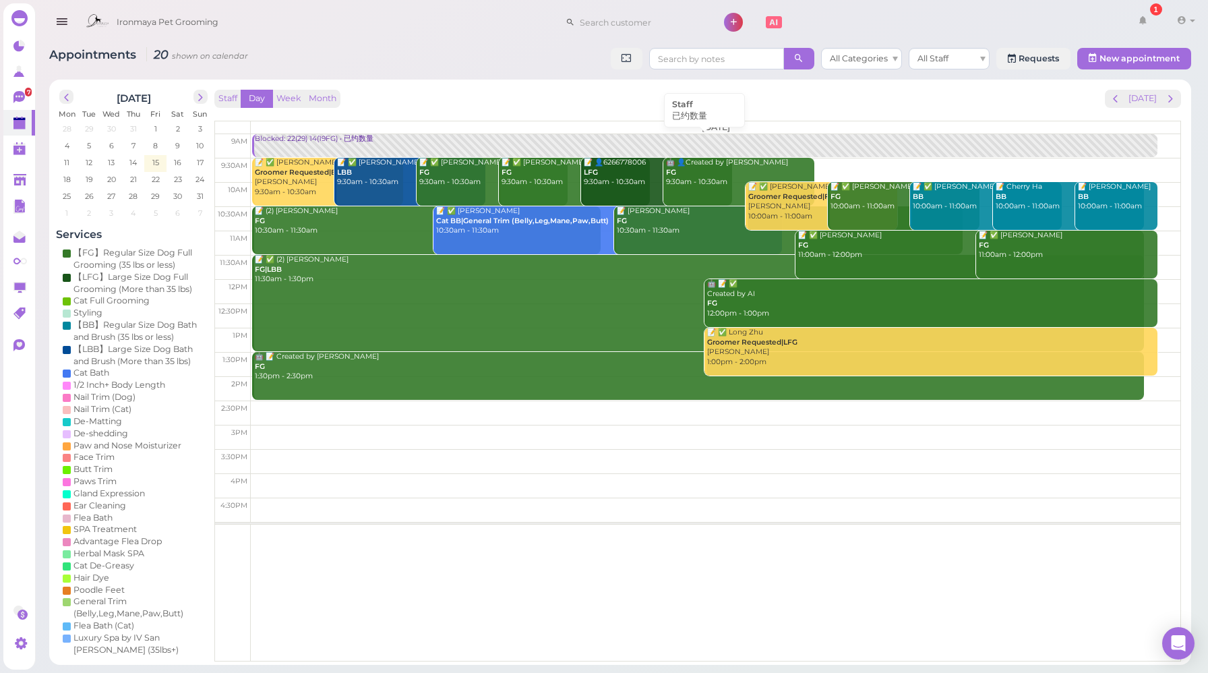
click at [309, 140] on div "Blocked: 22(29) 14(19FG) • 已约数量" at bounding box center [705, 139] width 903 height 10
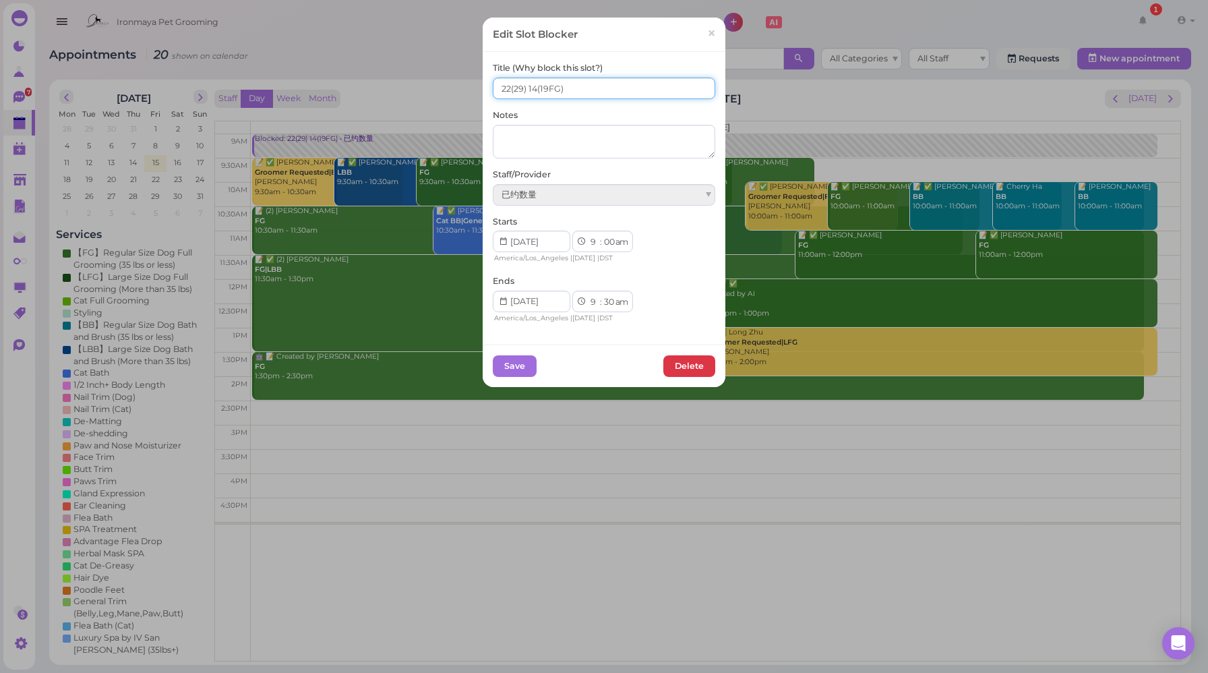
click at [533, 89] on input "22(29) 14(19FG)" at bounding box center [604, 89] width 223 height 22
type input "22(29) 15(19FG)"
click at [511, 370] on button "Save" at bounding box center [515, 366] width 44 height 22
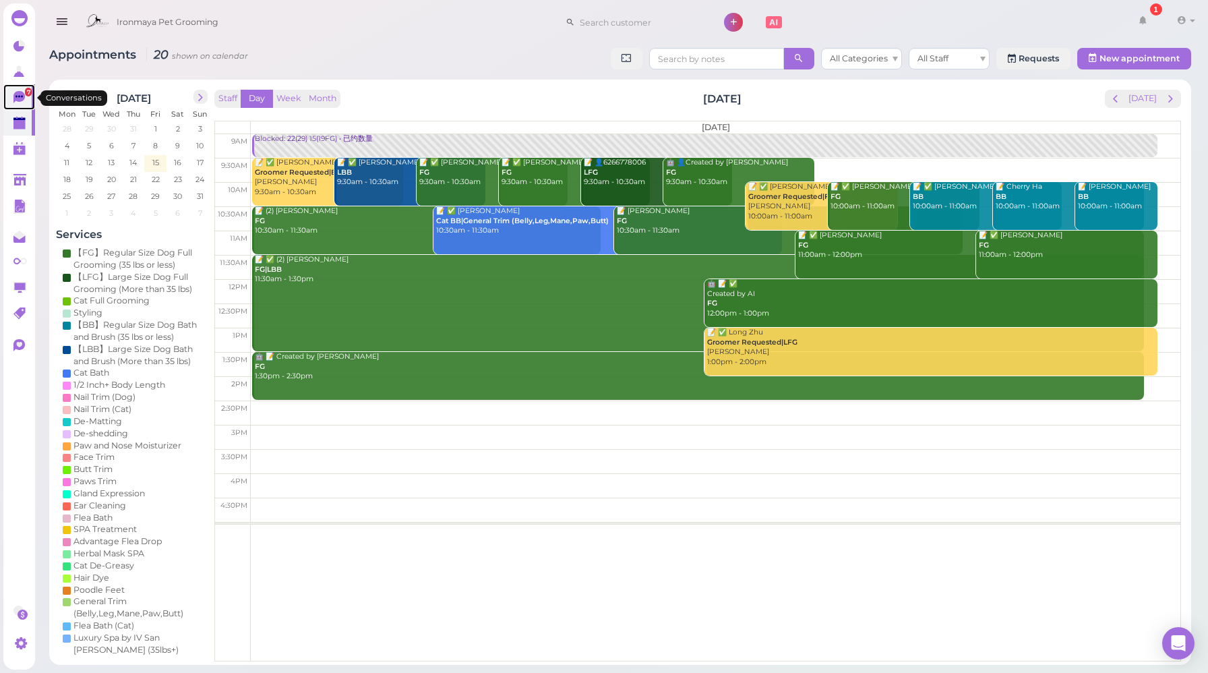
click at [16, 97] on icon at bounding box center [19, 96] width 7 height 2
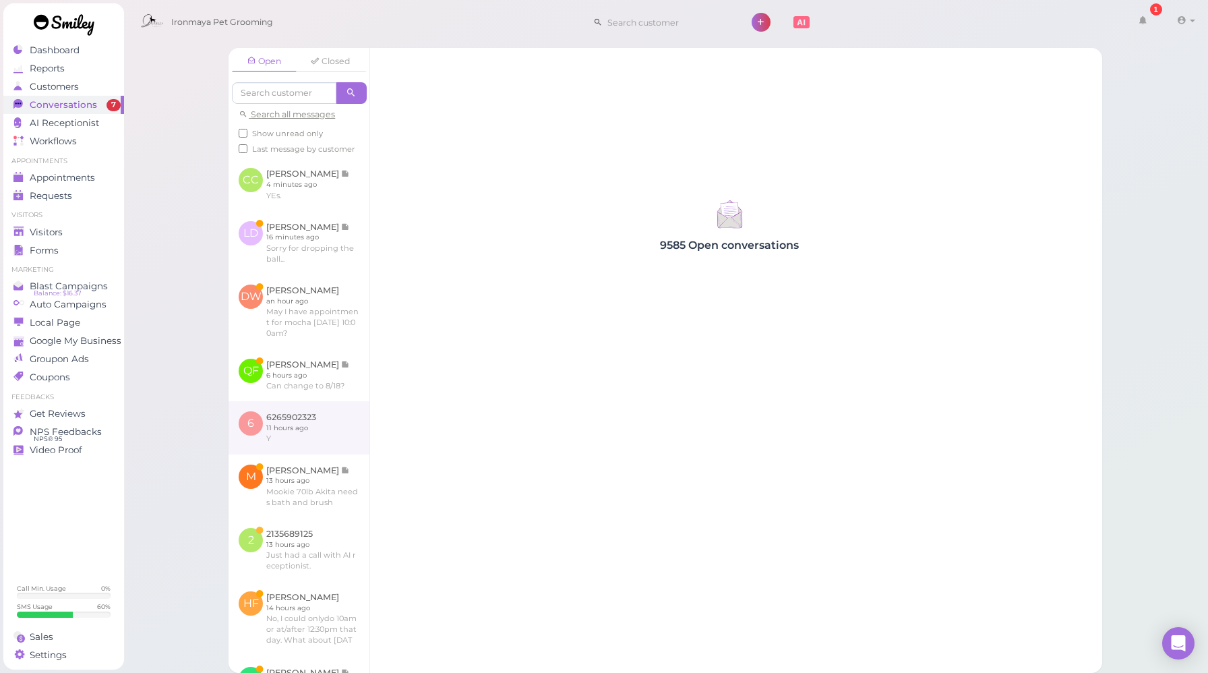
scroll to position [427, 0]
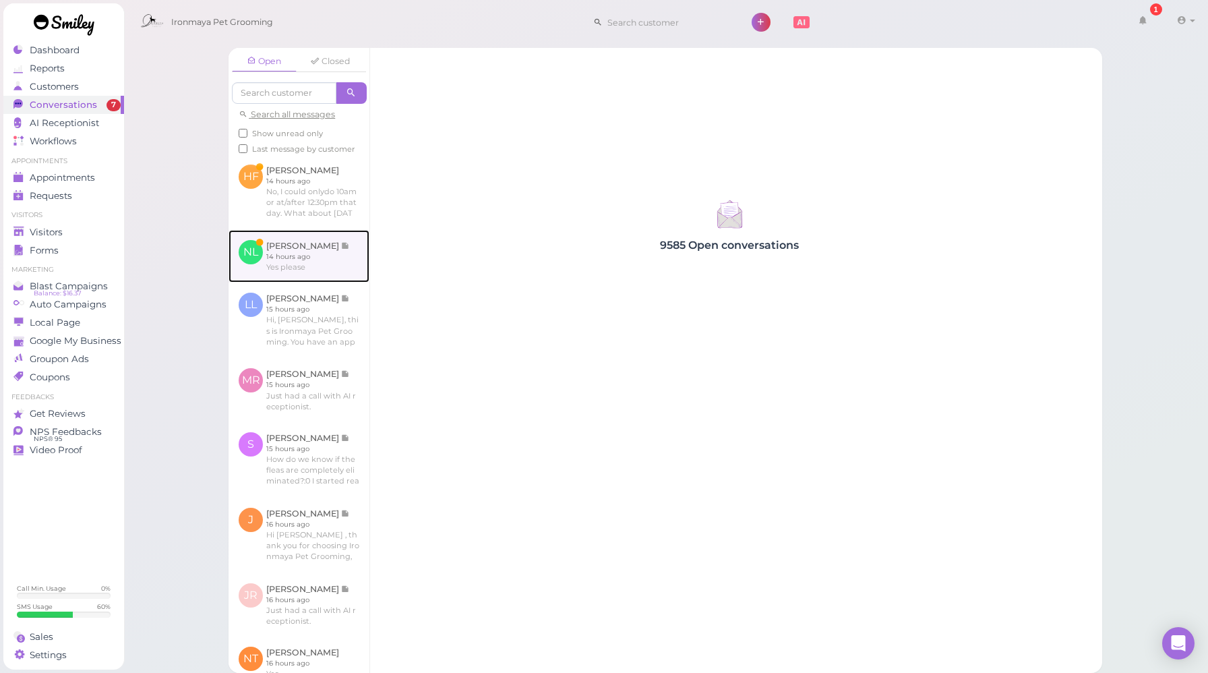
click at [312, 283] on link at bounding box center [299, 256] width 141 height 53
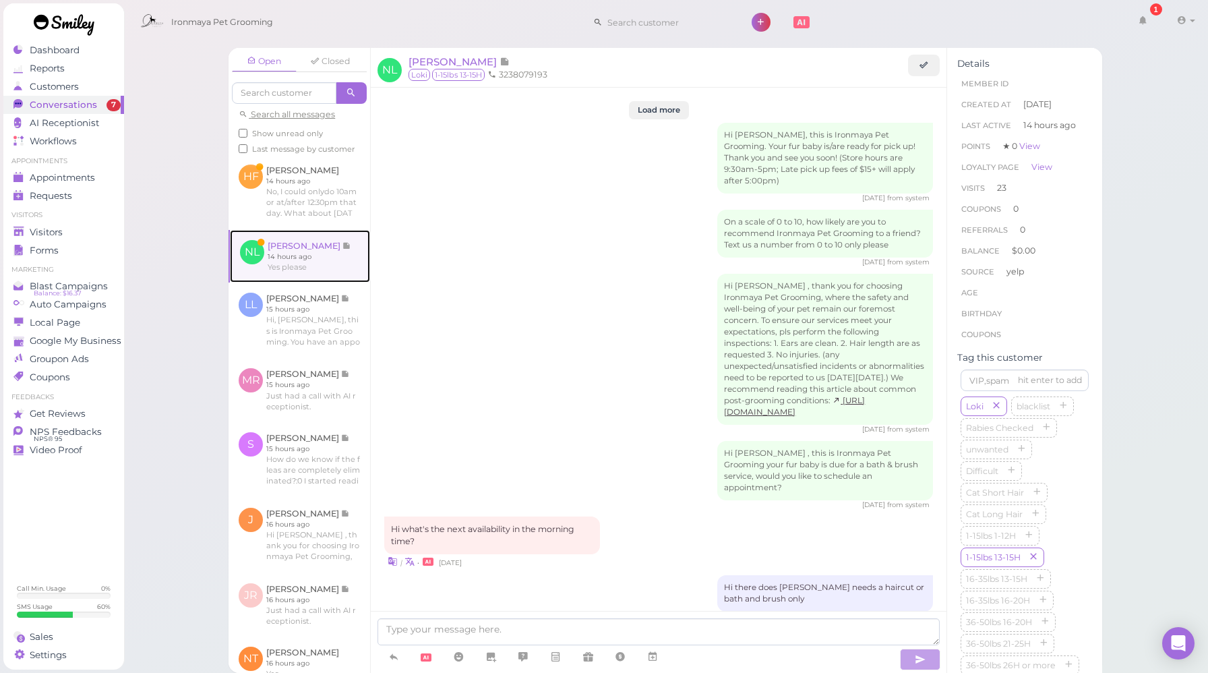
scroll to position [1443, 0]
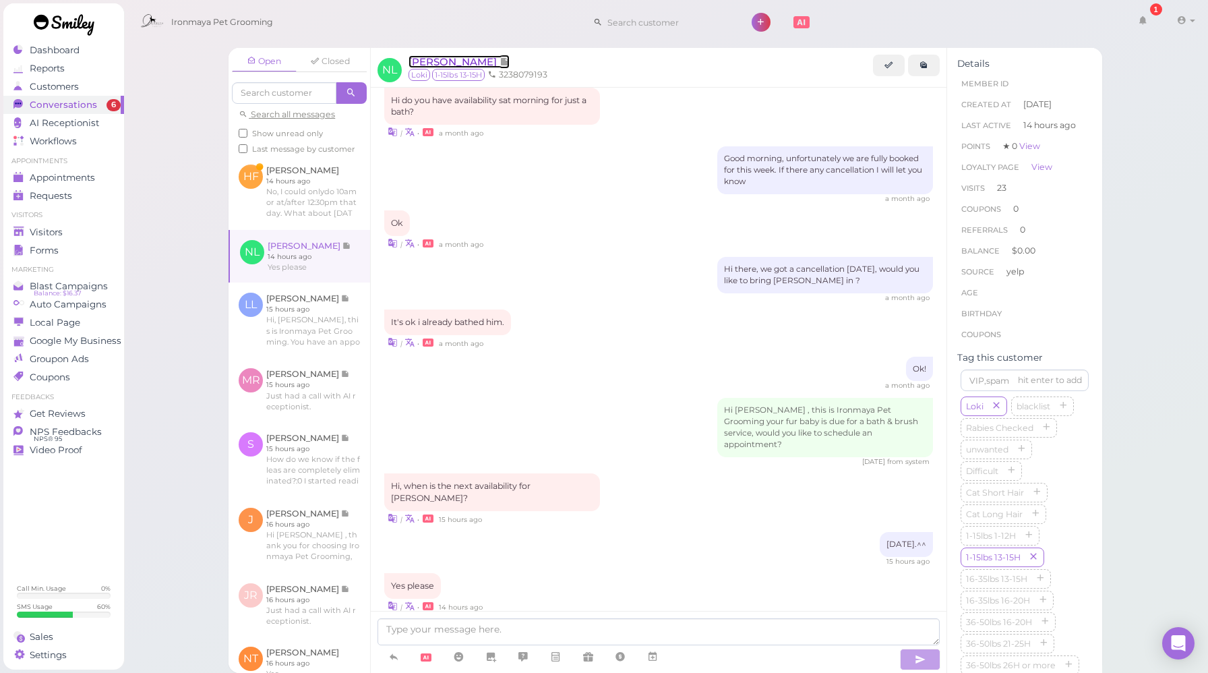
click at [450, 64] on span "[PERSON_NAME]" at bounding box center [454, 61] width 91 height 13
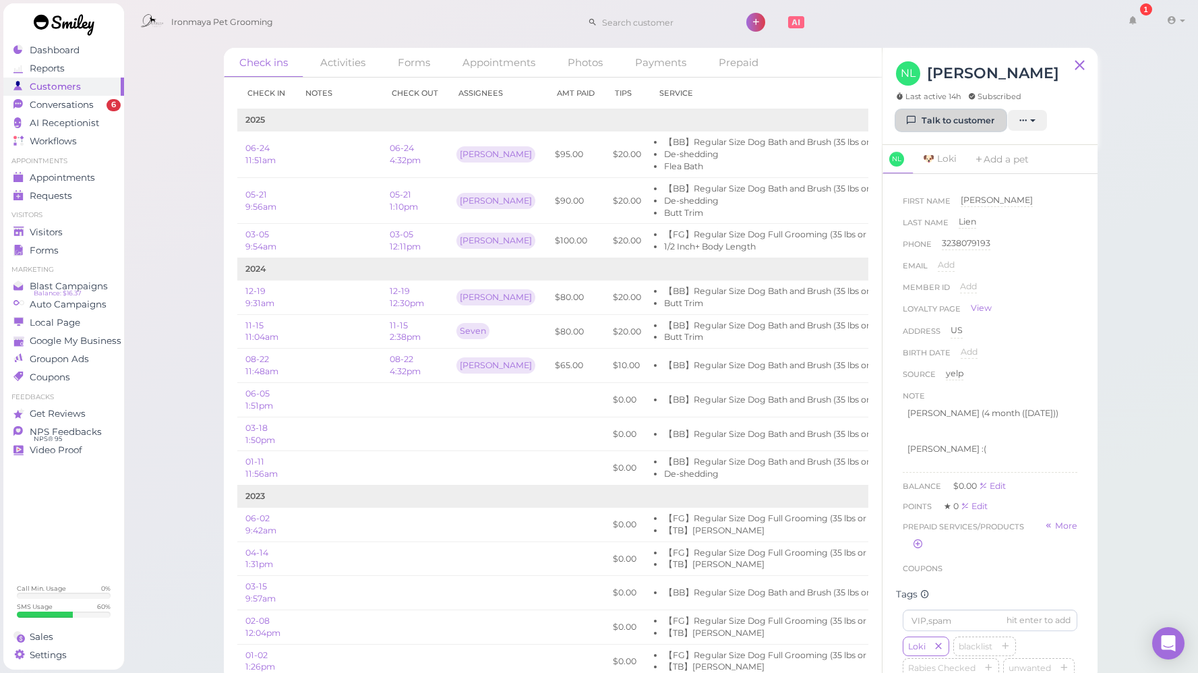
click at [939, 123] on link "Talk to customer" at bounding box center [951, 121] width 110 height 22
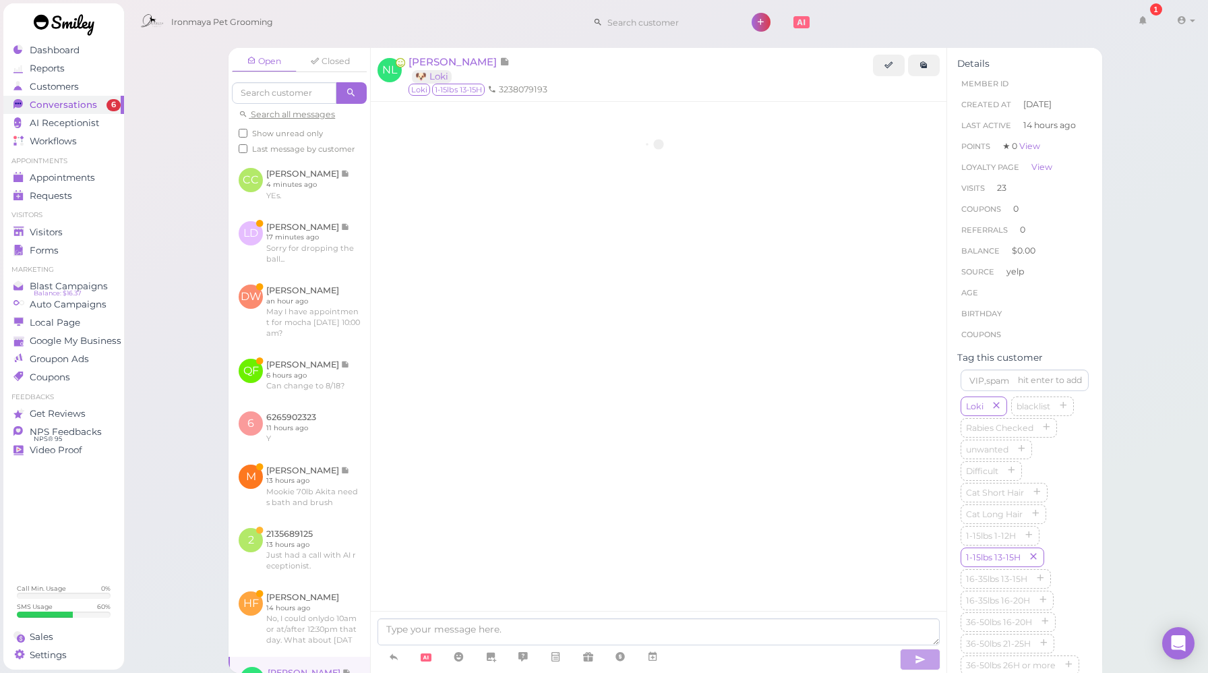
scroll to position [1443, 0]
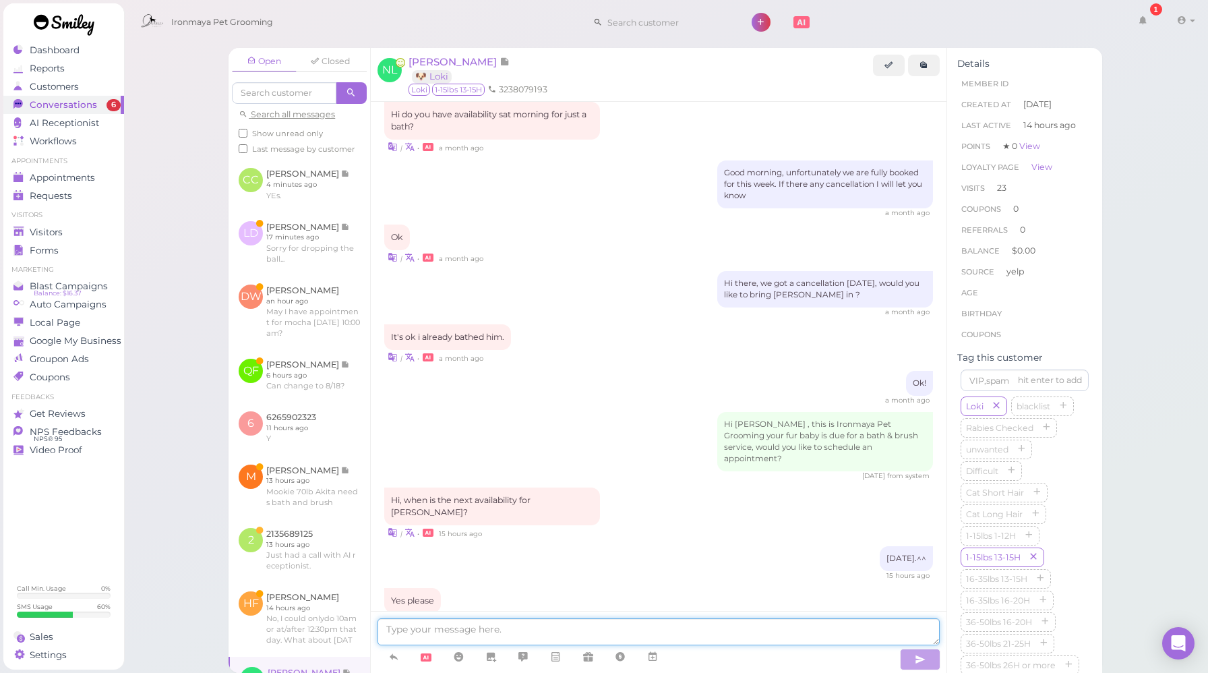
click at [480, 643] on textarea at bounding box center [659, 631] width 562 height 27
click at [482, 631] on textarea at bounding box center [659, 631] width 562 height 27
type textarea "For bath & brush or full groom?"
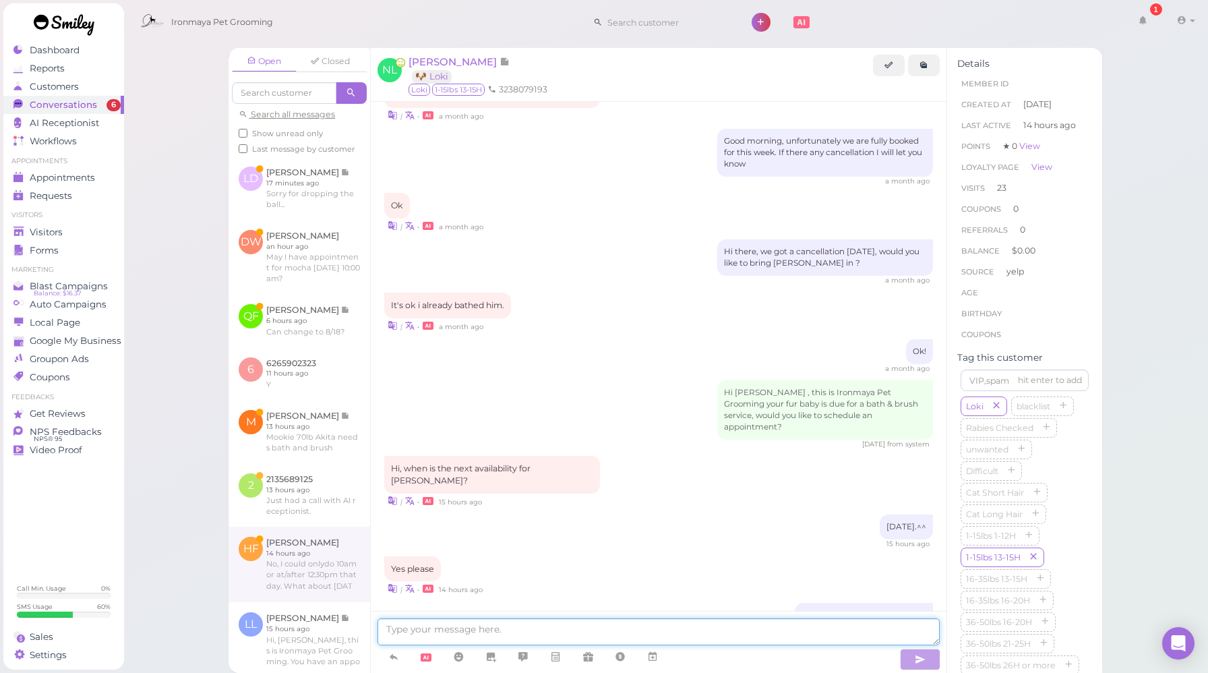
scroll to position [260, 0]
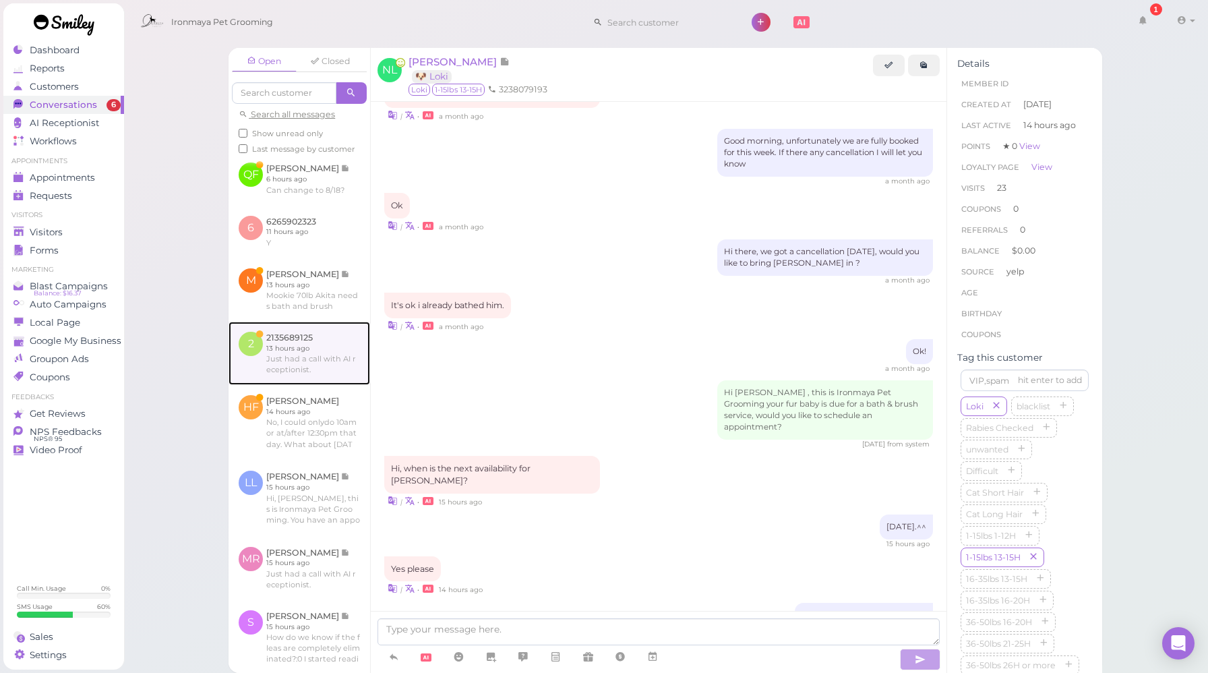
click at [317, 380] on link at bounding box center [300, 353] width 142 height 63
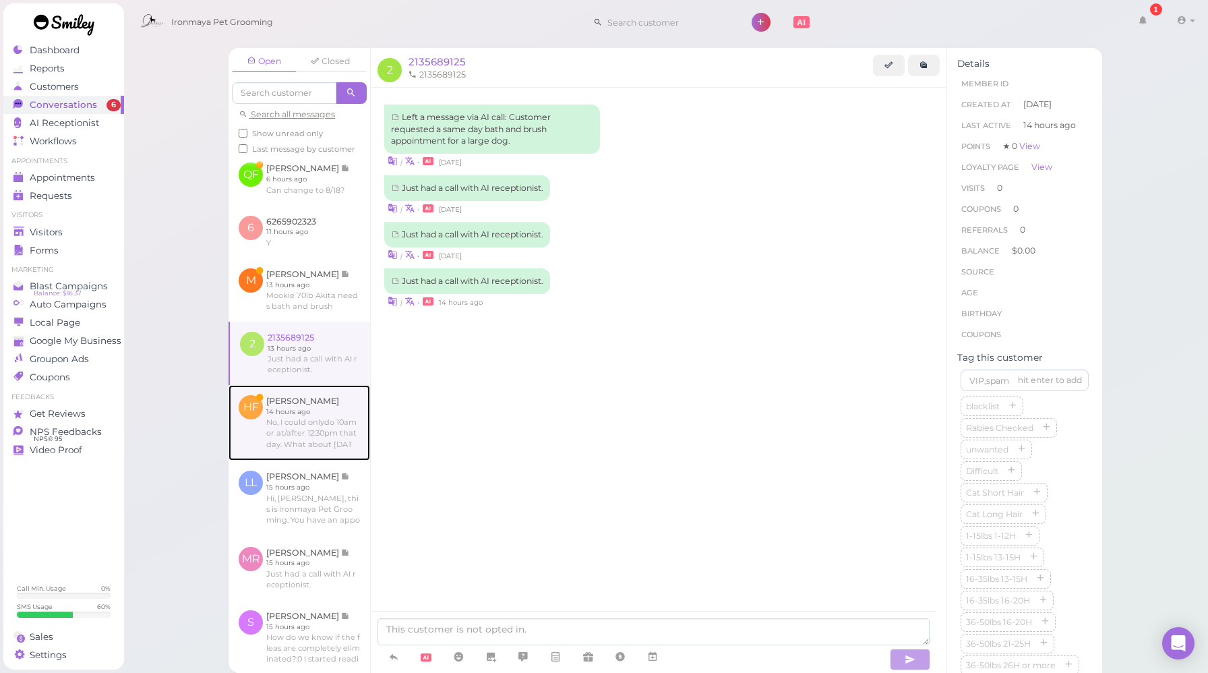
click at [323, 429] on link at bounding box center [300, 423] width 142 height 76
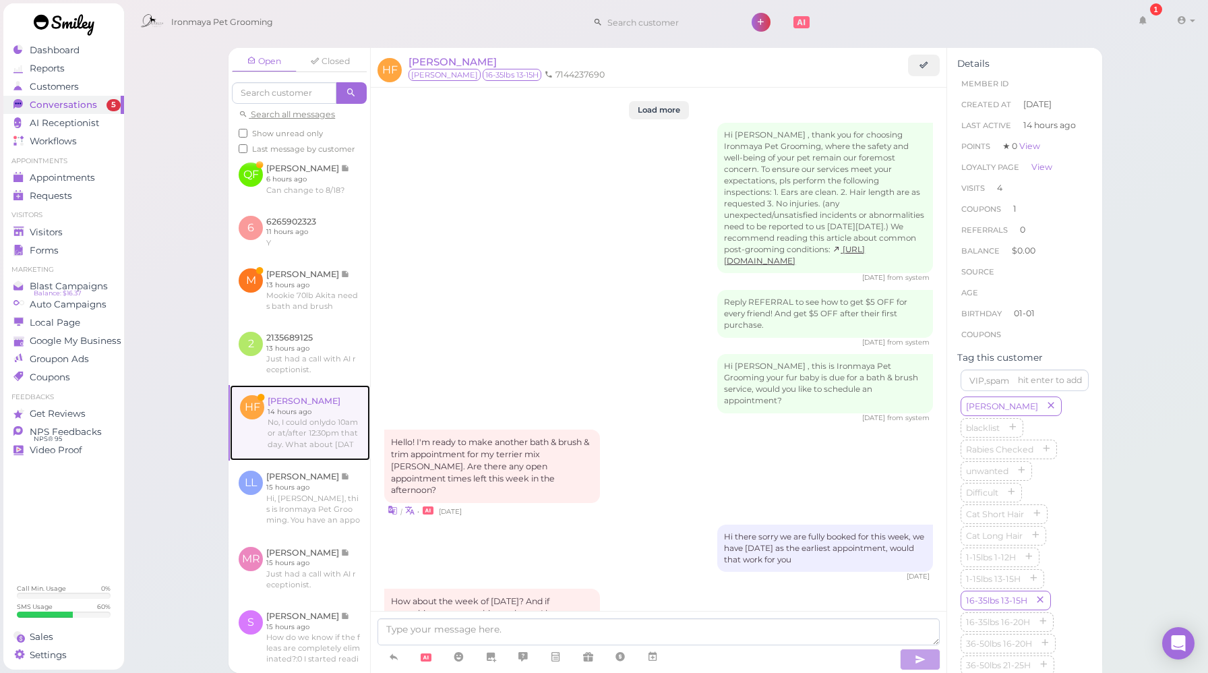
scroll to position [1687, 0]
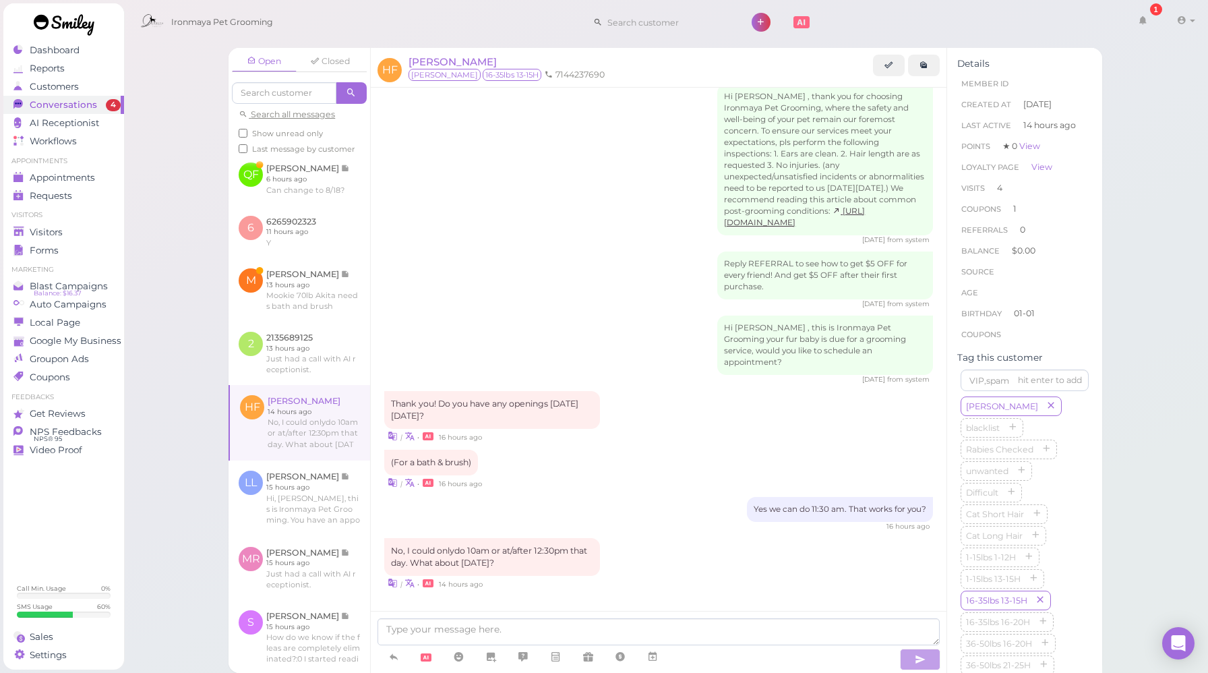
click at [657, 658] on icon at bounding box center [652, 656] width 11 height 13
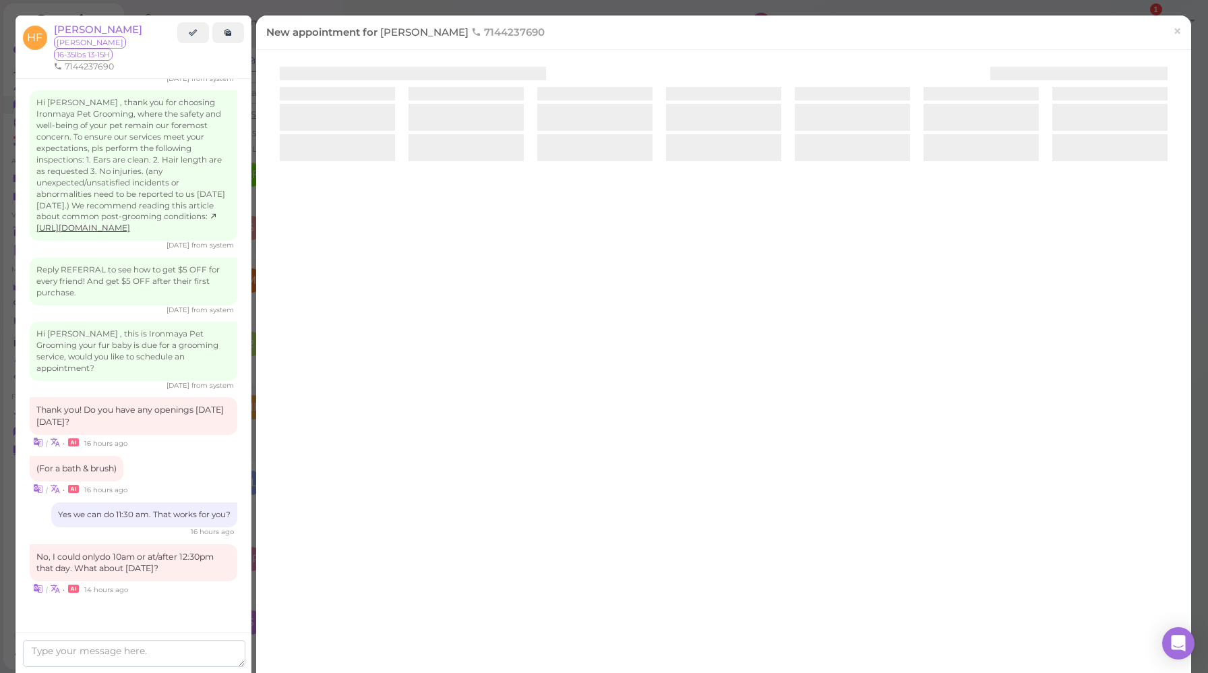
scroll to position [1724, 0]
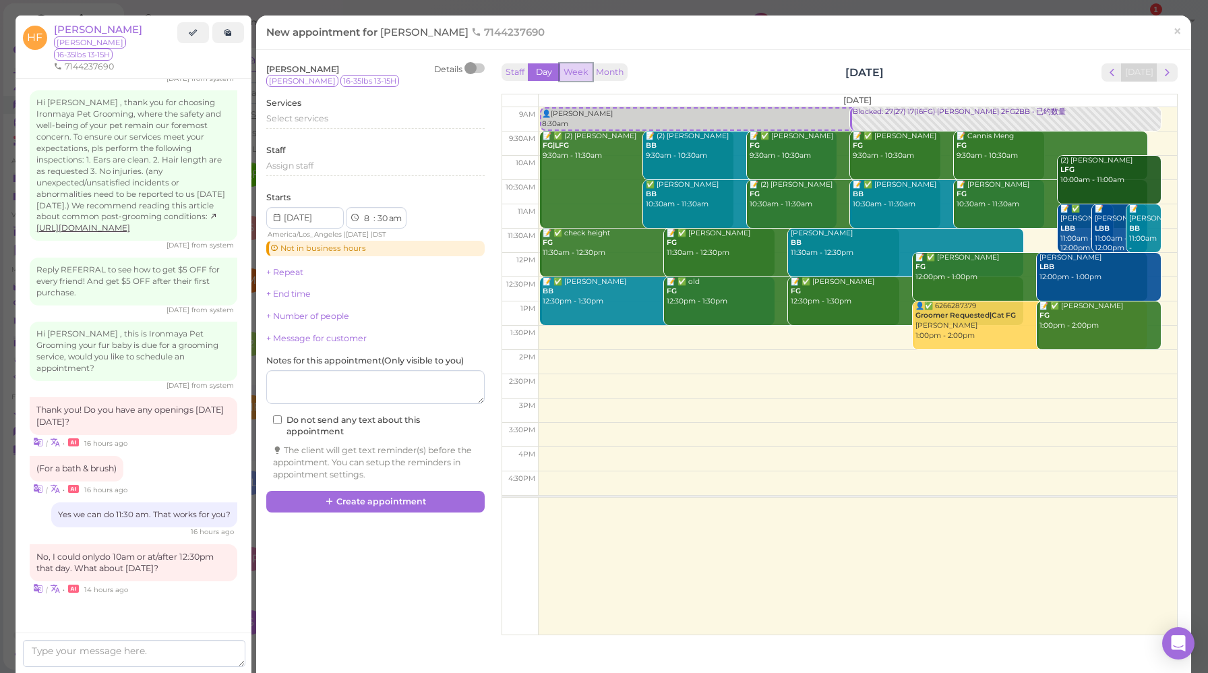
click at [573, 78] on button "Week" at bounding box center [576, 72] width 33 height 18
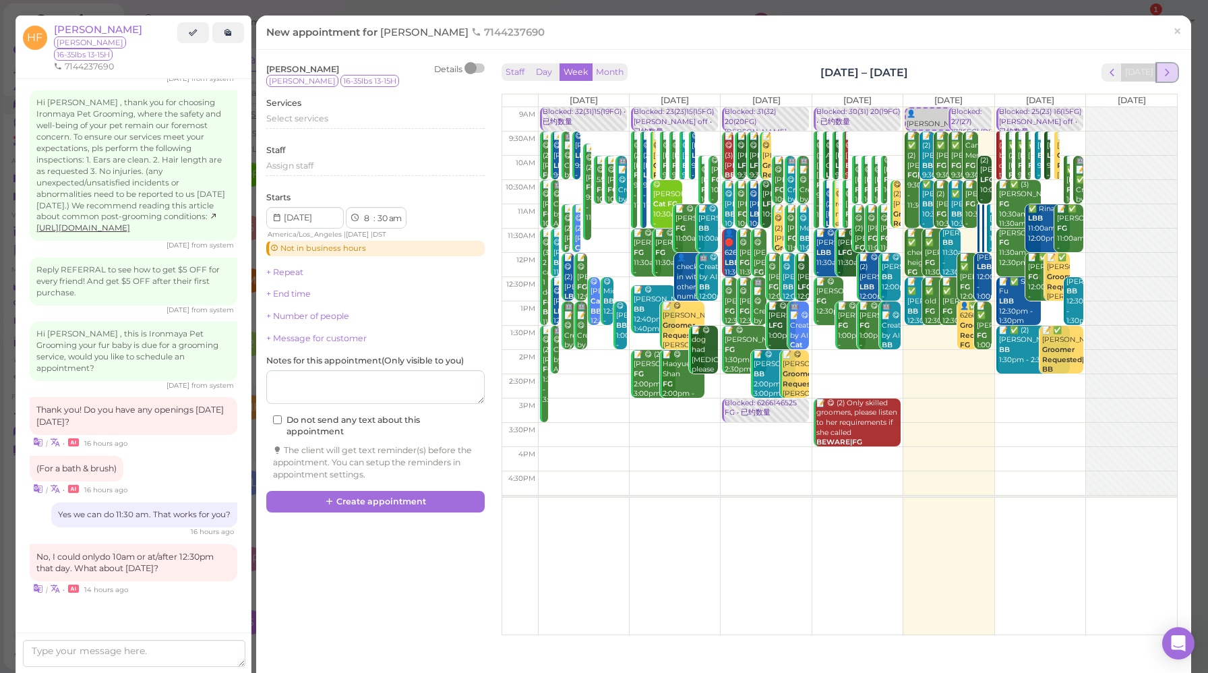
click at [1161, 72] on span "next" at bounding box center [1167, 72] width 13 height 13
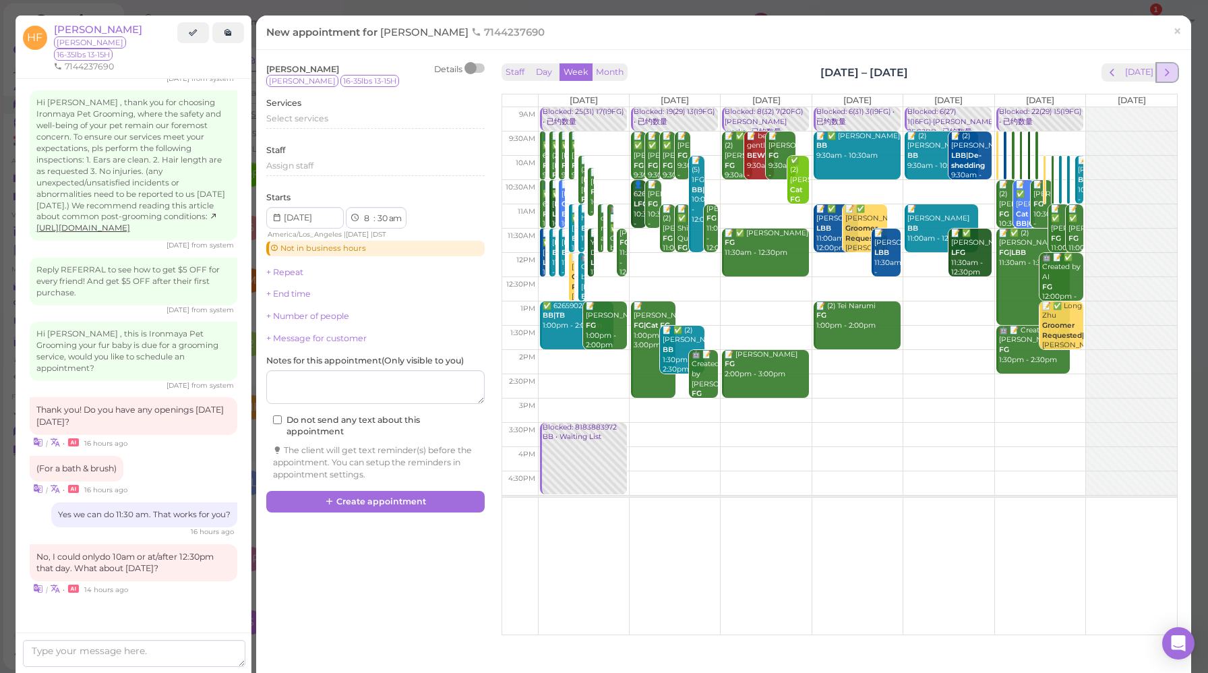
click at [1161, 73] on span "next" at bounding box center [1167, 72] width 13 height 13
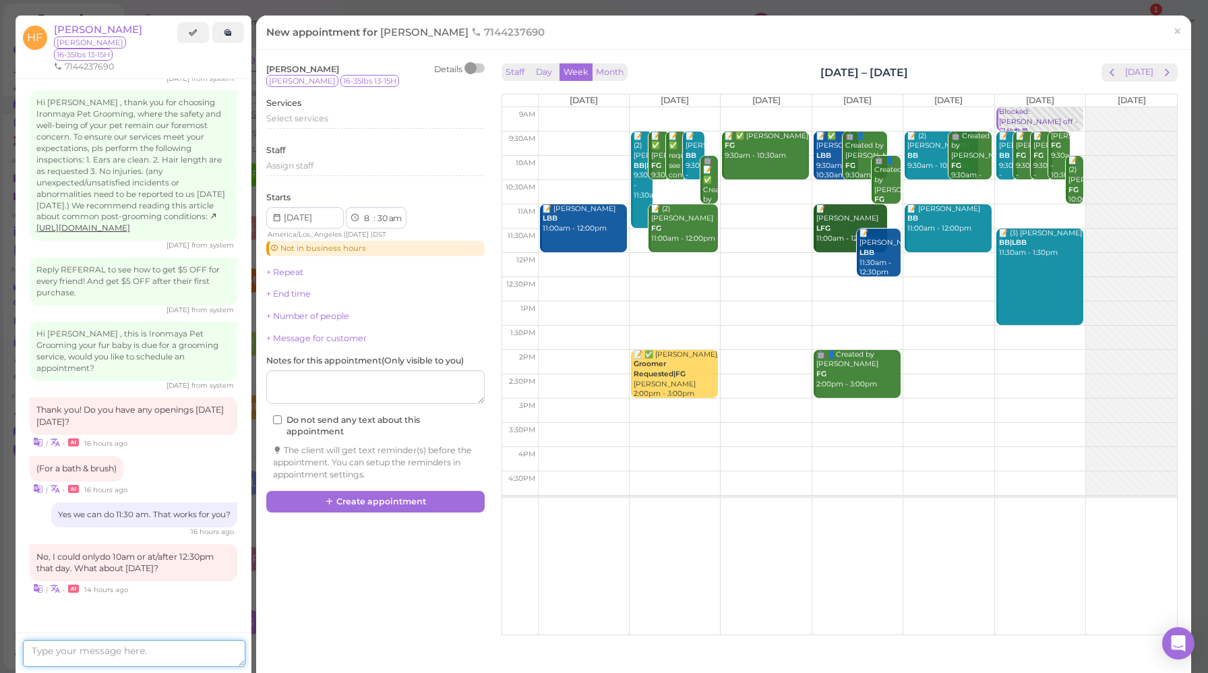
click at [121, 655] on textarea at bounding box center [134, 653] width 223 height 27
type textarea "Yes we are available [DATE][DATE] form 9:30 to 2pm"
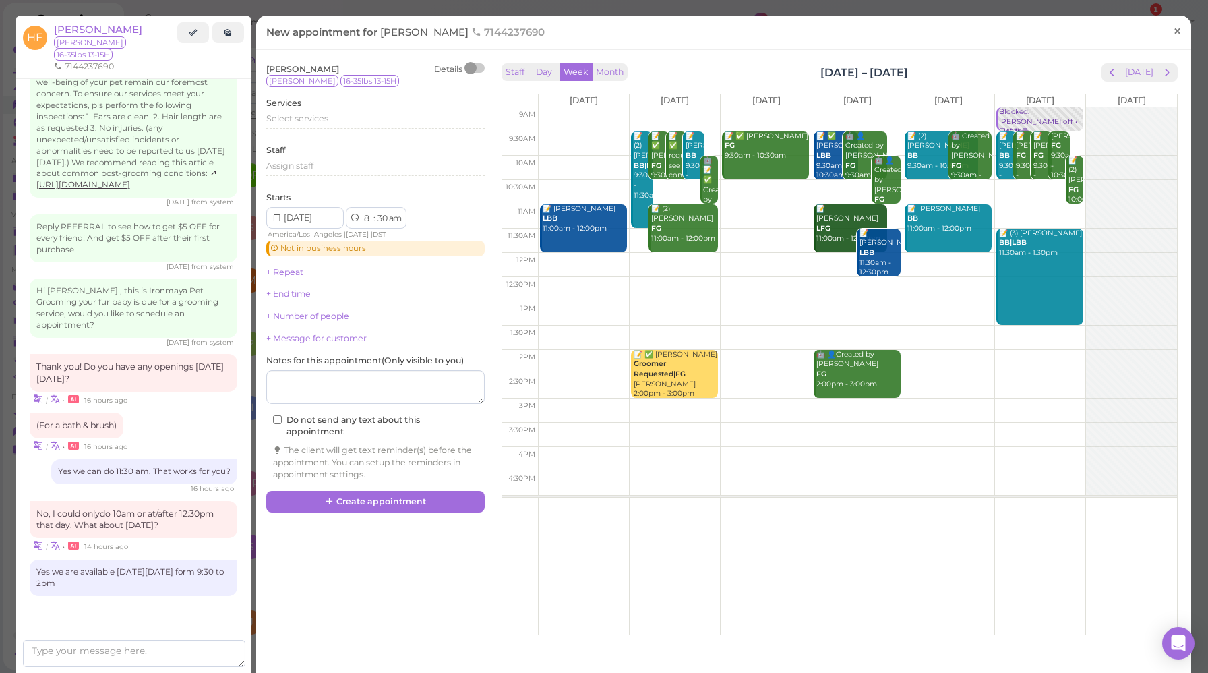
click at [1173, 37] on span "×" at bounding box center [1177, 31] width 9 height 19
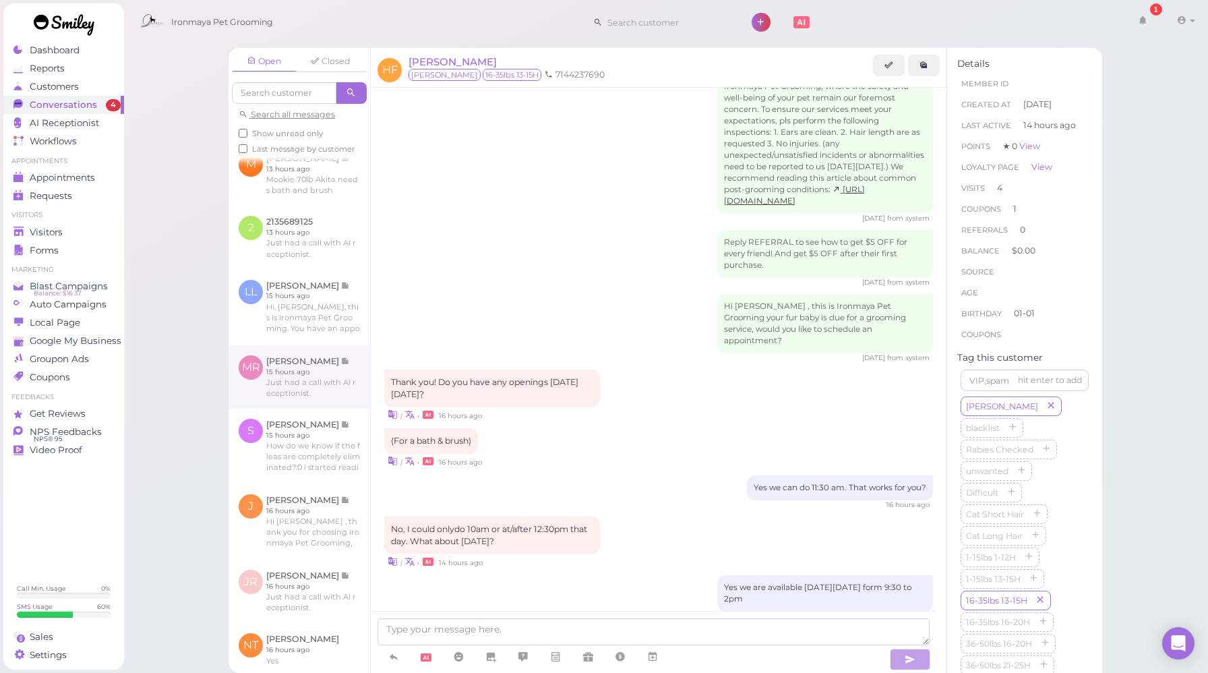
scroll to position [455, 0]
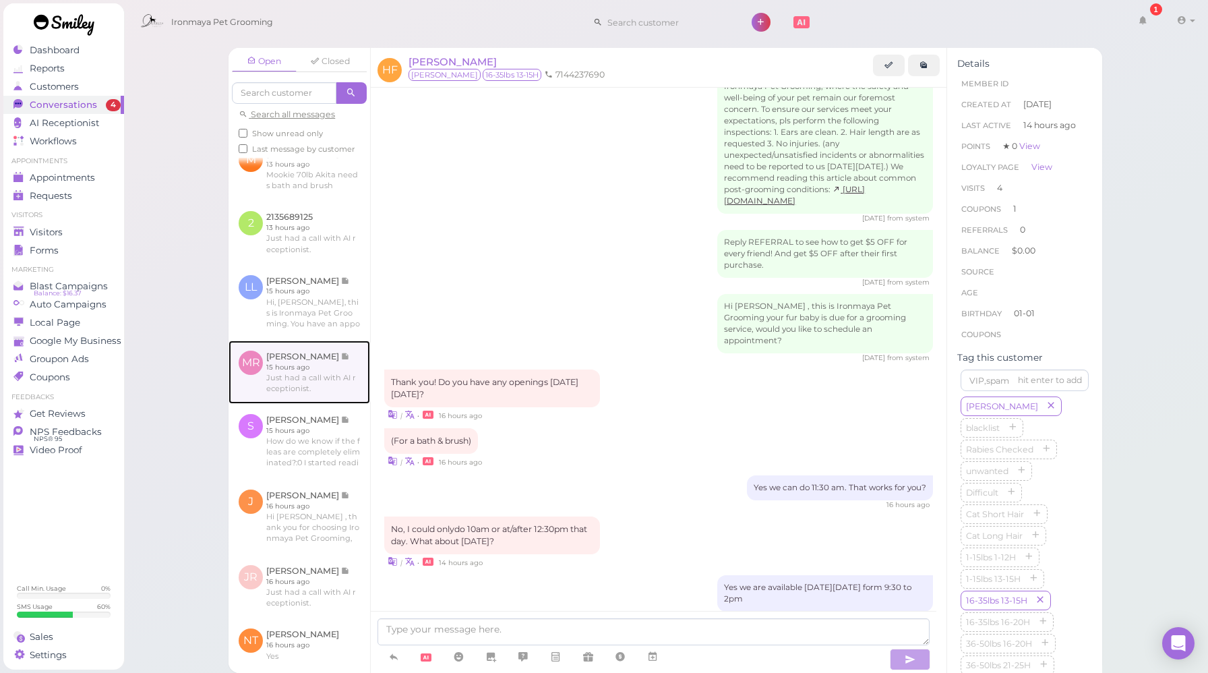
click at [312, 401] on link at bounding box center [300, 372] width 142 height 63
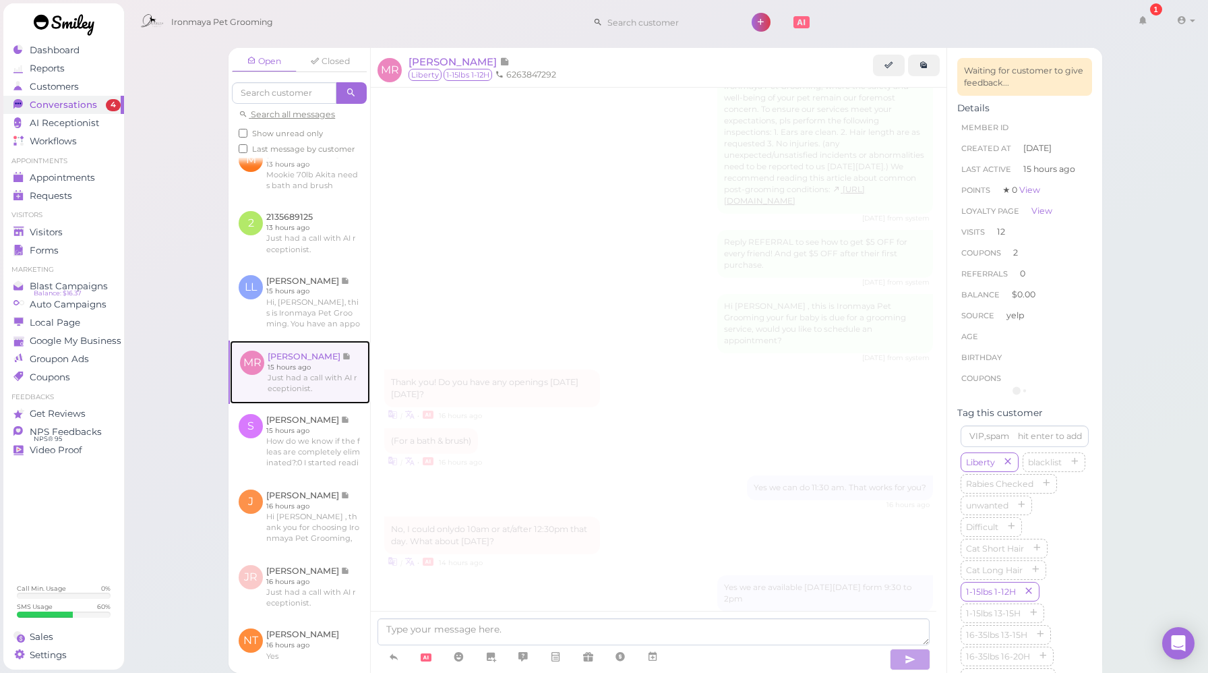
scroll to position [1997, 0]
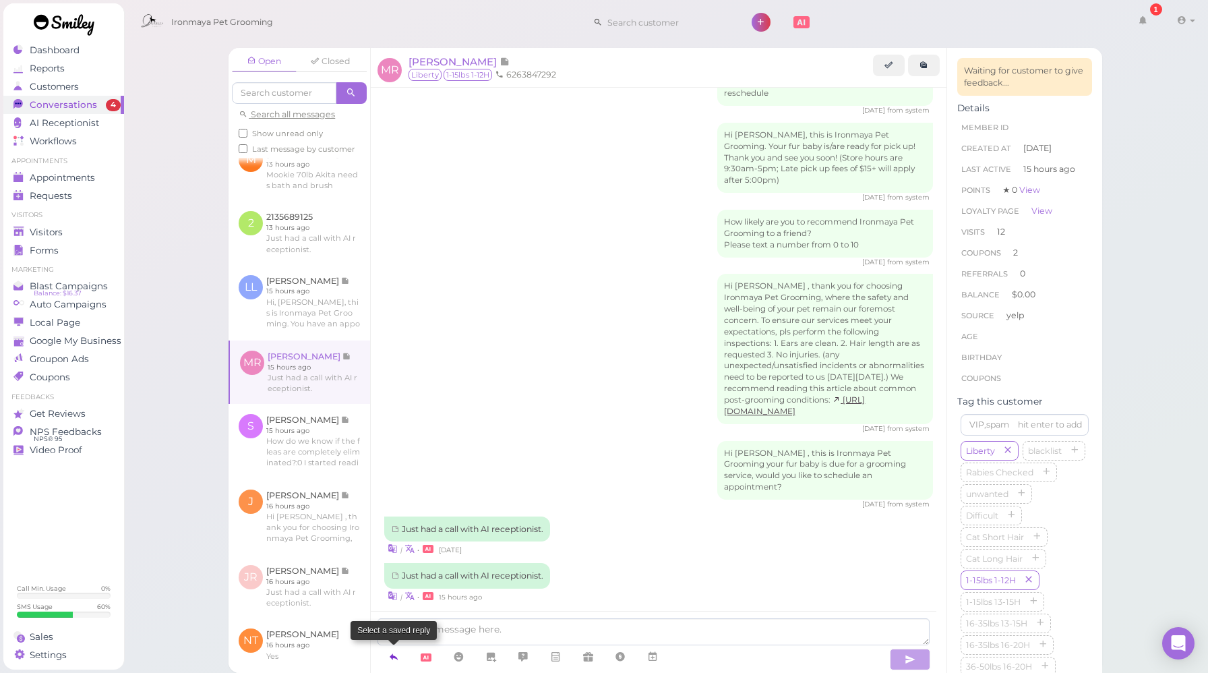
click at [395, 659] on icon at bounding box center [393, 656] width 11 height 13
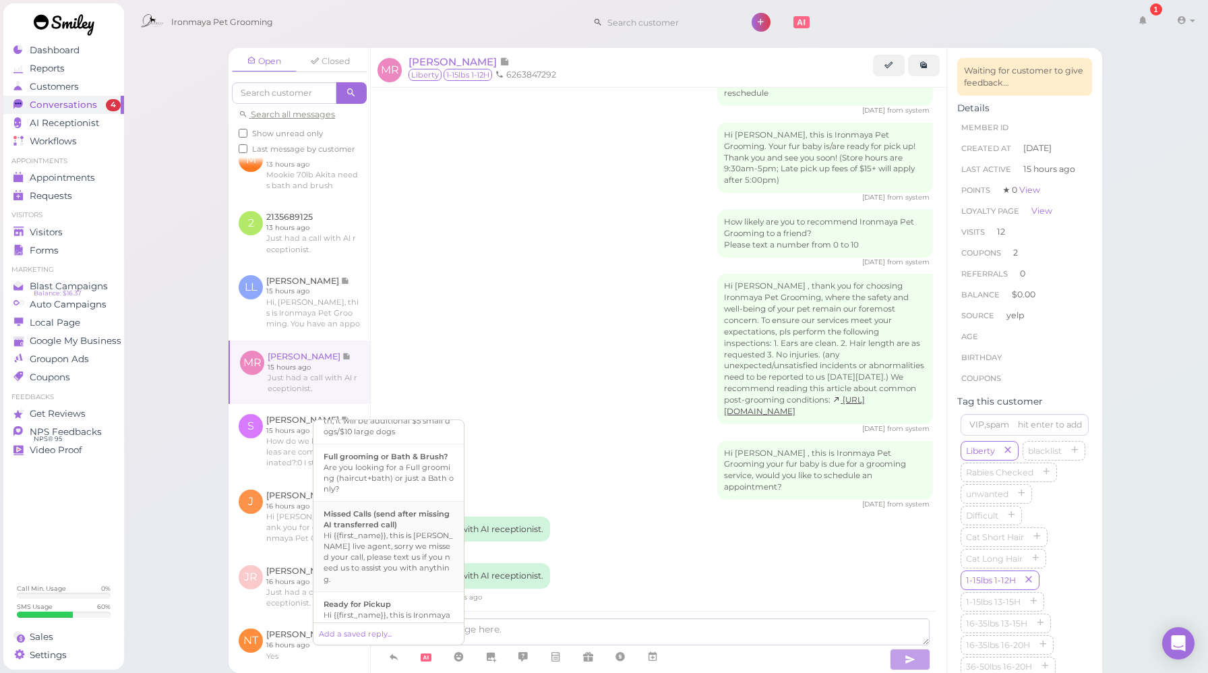
scroll to position [408, 0]
click at [386, 562] on li "Missed Calls (send after missing AI transferred call) Hi {{first_name}}, this i…" at bounding box center [389, 545] width 150 height 90
type textarea "Hi {{first_name}}, this is [PERSON_NAME] live agent, sorry we missed your call,…"
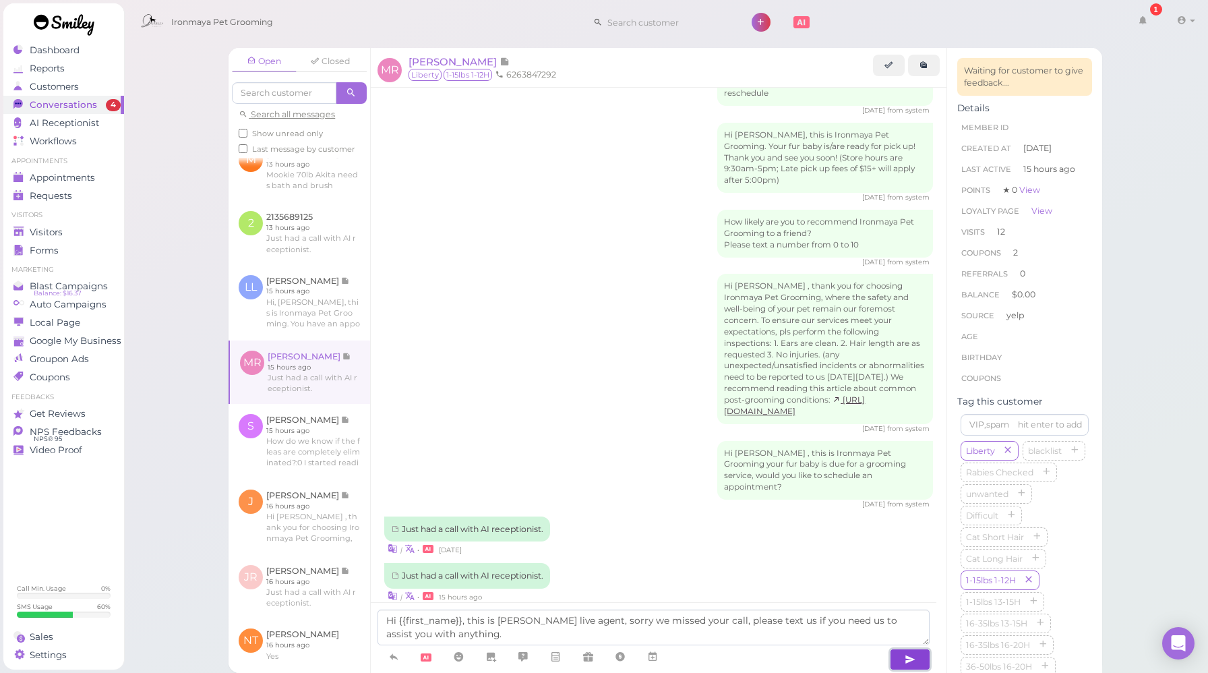
click at [908, 662] on icon "button" at bounding box center [910, 659] width 11 height 13
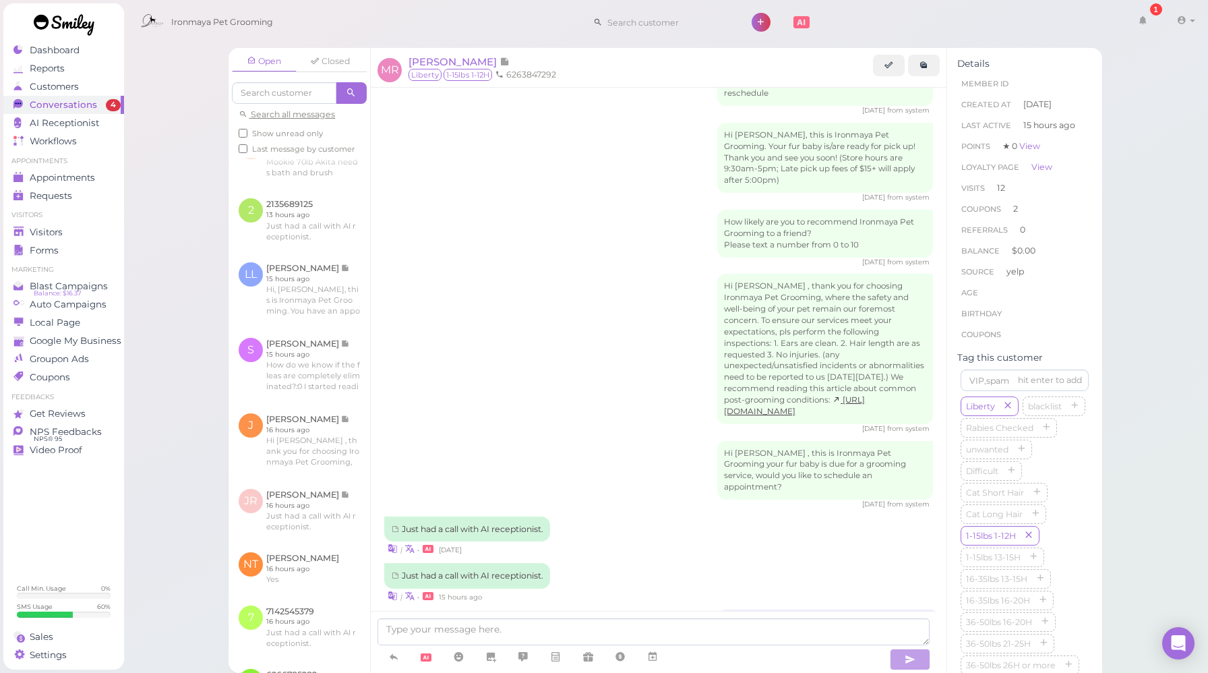
scroll to position [2051, 0]
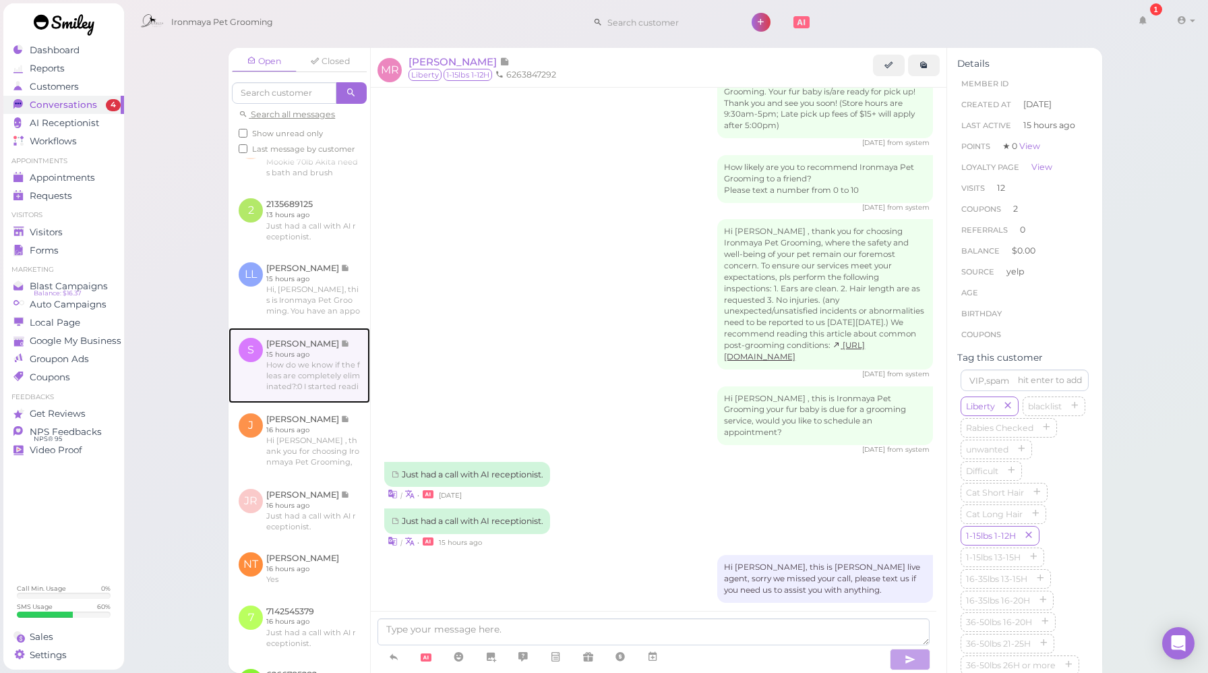
click at [322, 403] on link at bounding box center [300, 366] width 142 height 76
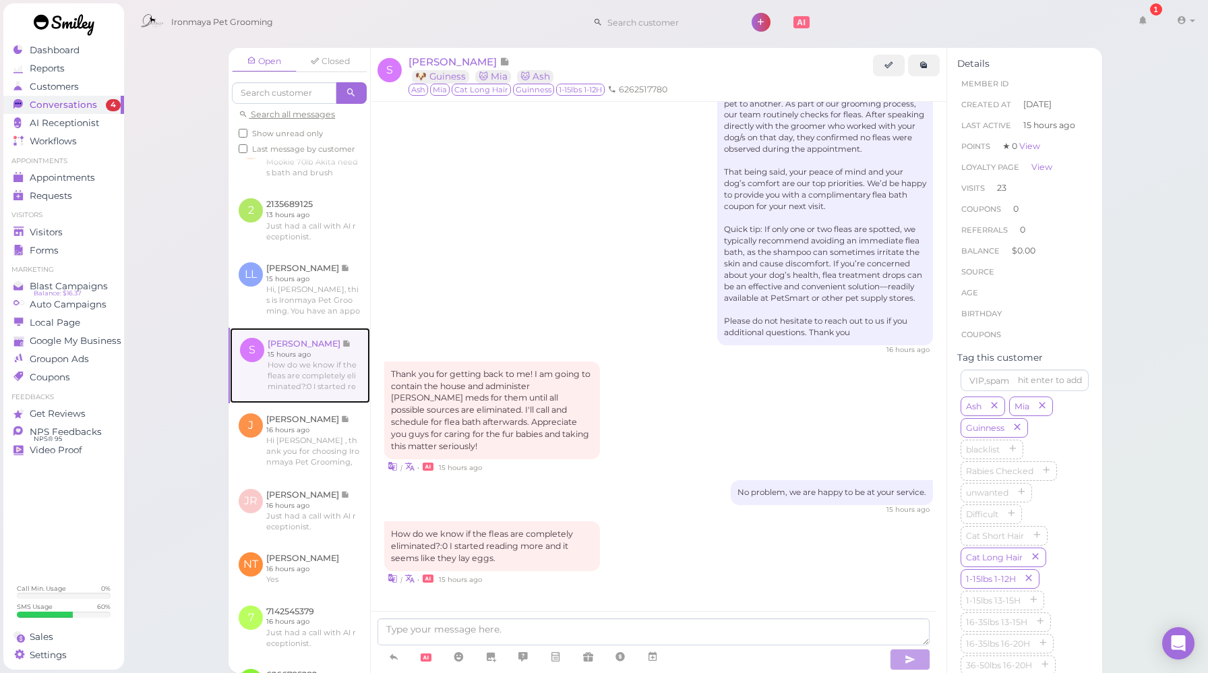
scroll to position [1661, 0]
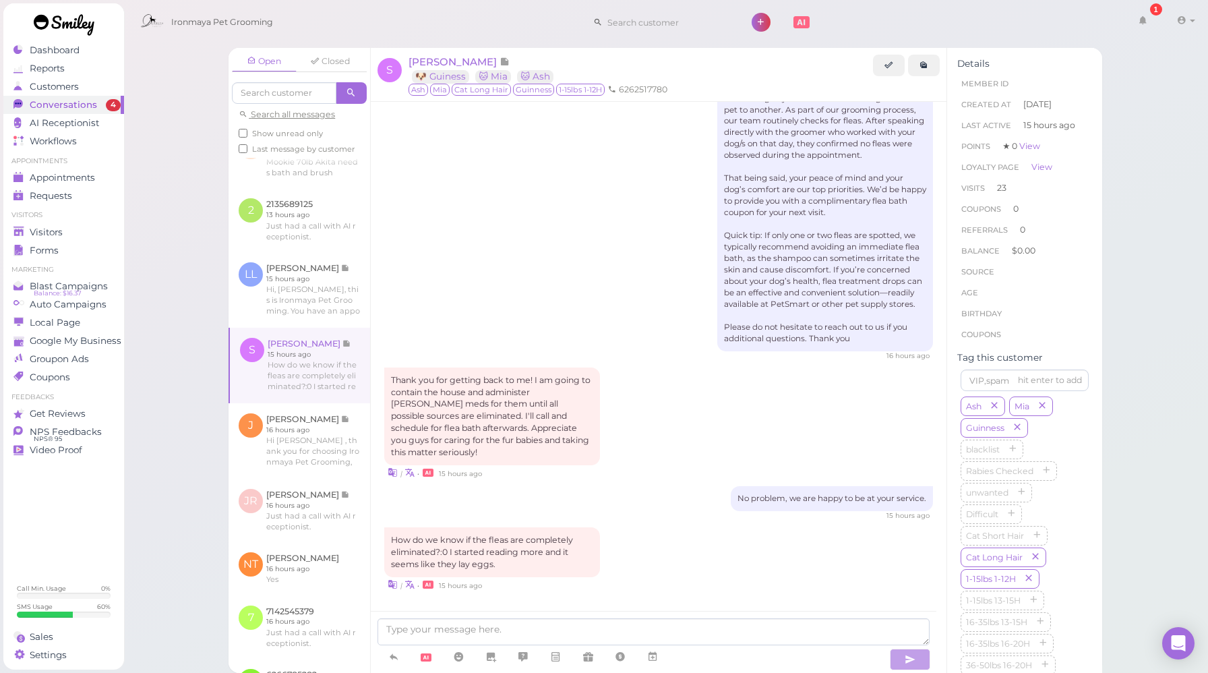
click at [644, 492] on div "No problem, we are happy to be at your service. 15 hours ago" at bounding box center [658, 503] width 549 height 34
click at [631, 497] on div "No problem, we are happy to be at your service. 15 hours ago" at bounding box center [658, 503] width 549 height 34
click at [647, 503] on div "No problem, we are happy to be at your service. 15 hours ago" at bounding box center [658, 503] width 549 height 34
click at [550, 490] on div "No problem, we are happy to be at your service. 15 hours ago" at bounding box center [658, 503] width 549 height 34
drag, startPoint x: 494, startPoint y: 556, endPoint x: 384, endPoint y: 523, distance: 114.8
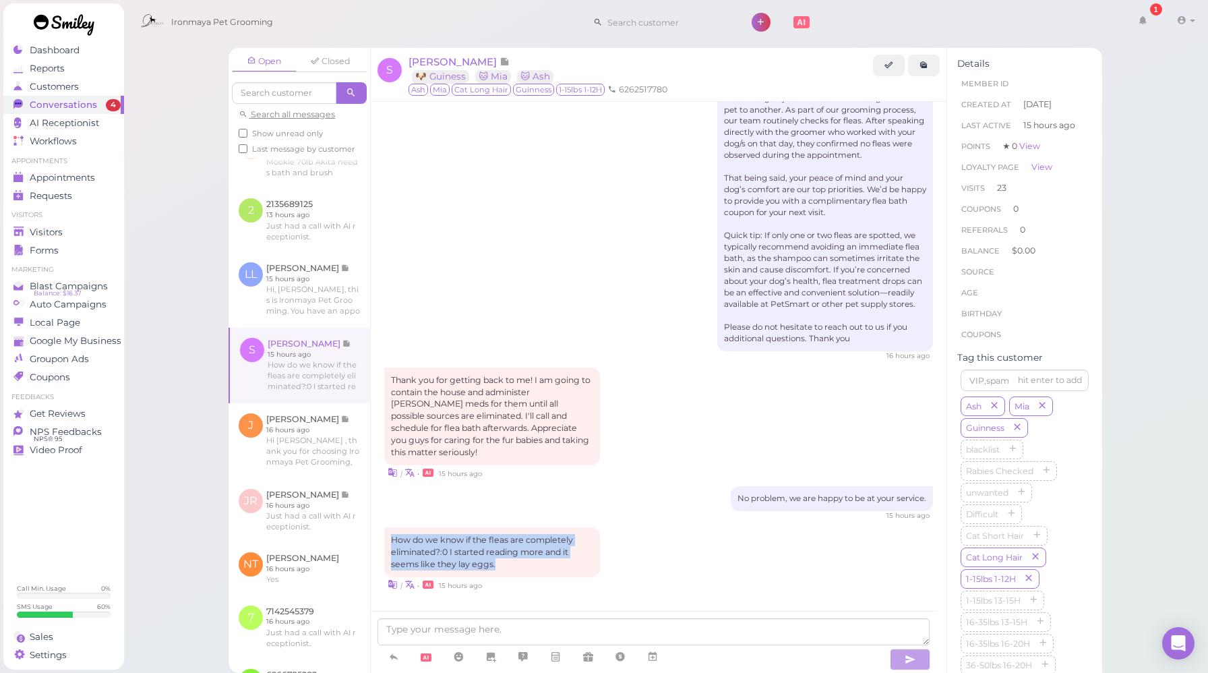
click at [384, 527] on div "How do we know if the fleas are completely eliminated?:0 I started reading more…" at bounding box center [492, 552] width 216 height 50
copy div "How do we know if the fleas are completely eliminated?:0 I started reading more…"
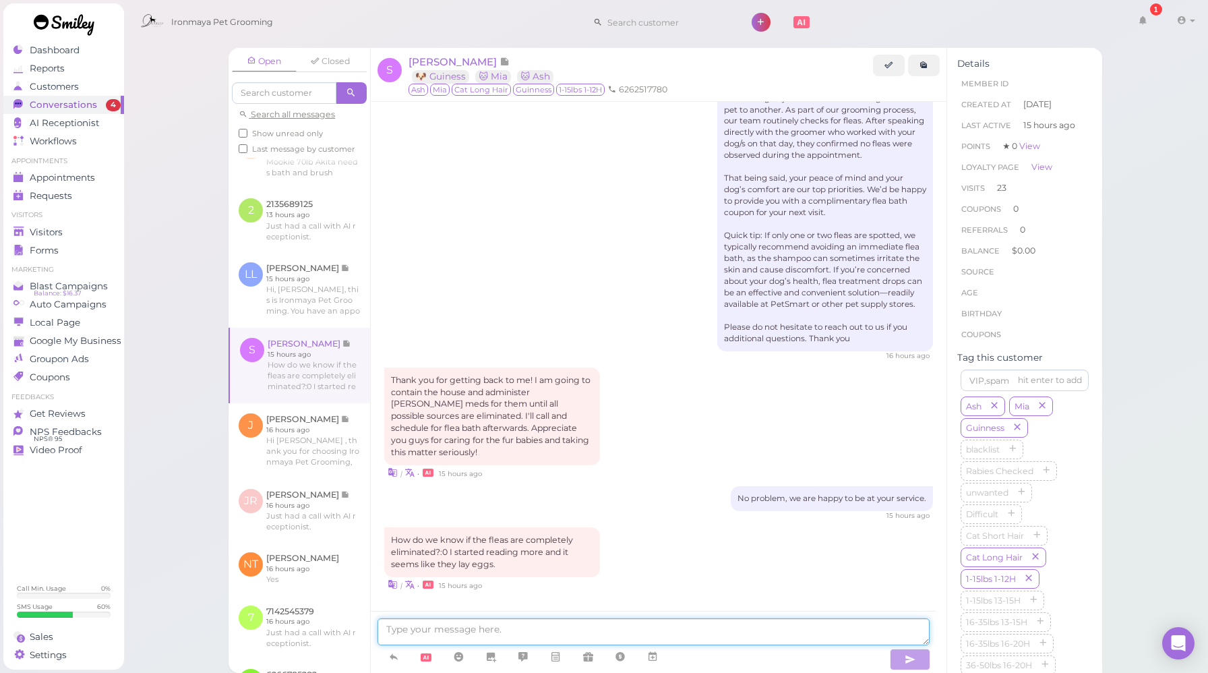
click at [725, 632] on textarea at bounding box center [654, 631] width 552 height 27
paste textarea "1️⃣ Signs they might still be around You still see flea dirt (tiny black specks…"
type textarea "1️⃣ Signs they might still be around You still see flea dirt (tiny black specks…"
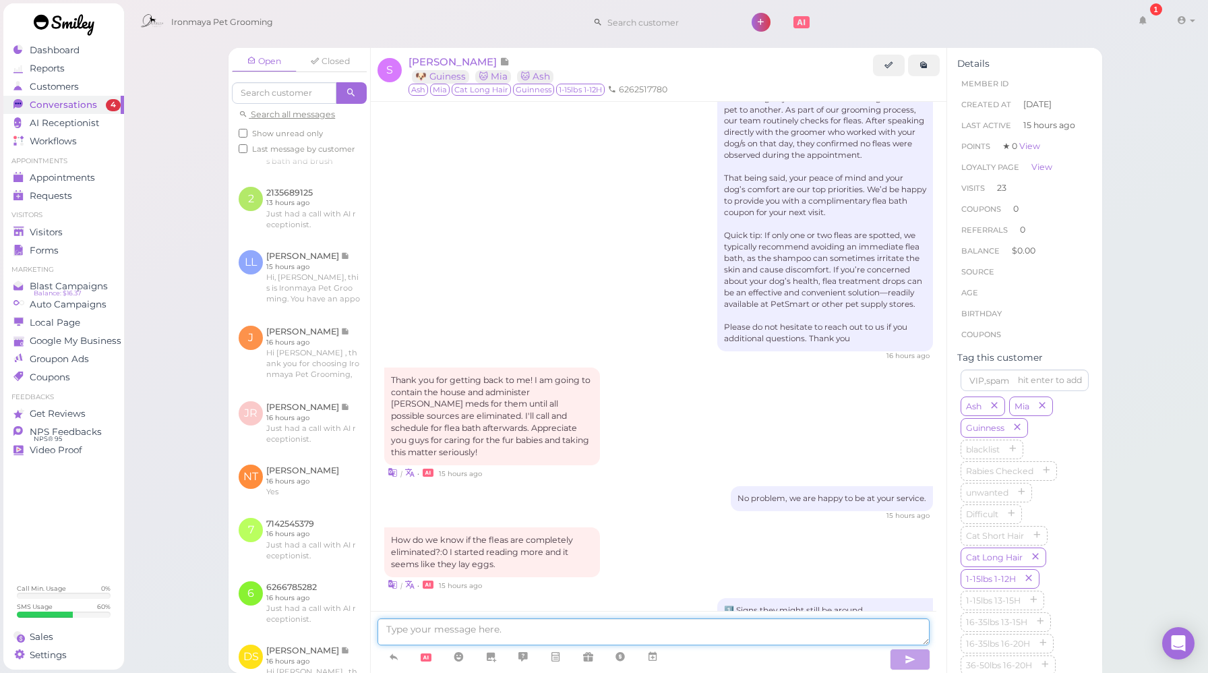
scroll to position [1819, 0]
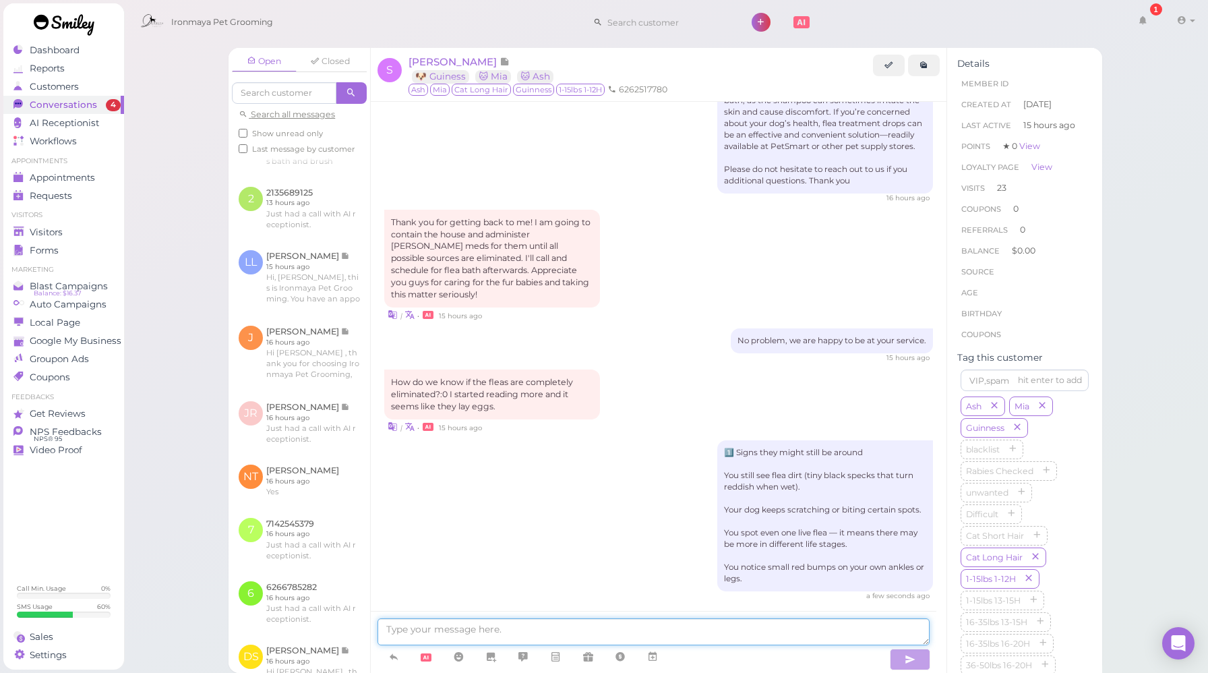
click at [611, 633] on textarea at bounding box center [654, 631] width 552 height 27
paste textarea "How to confirm elimination Monitor for at least 4–6 weeks after treatment — tha…"
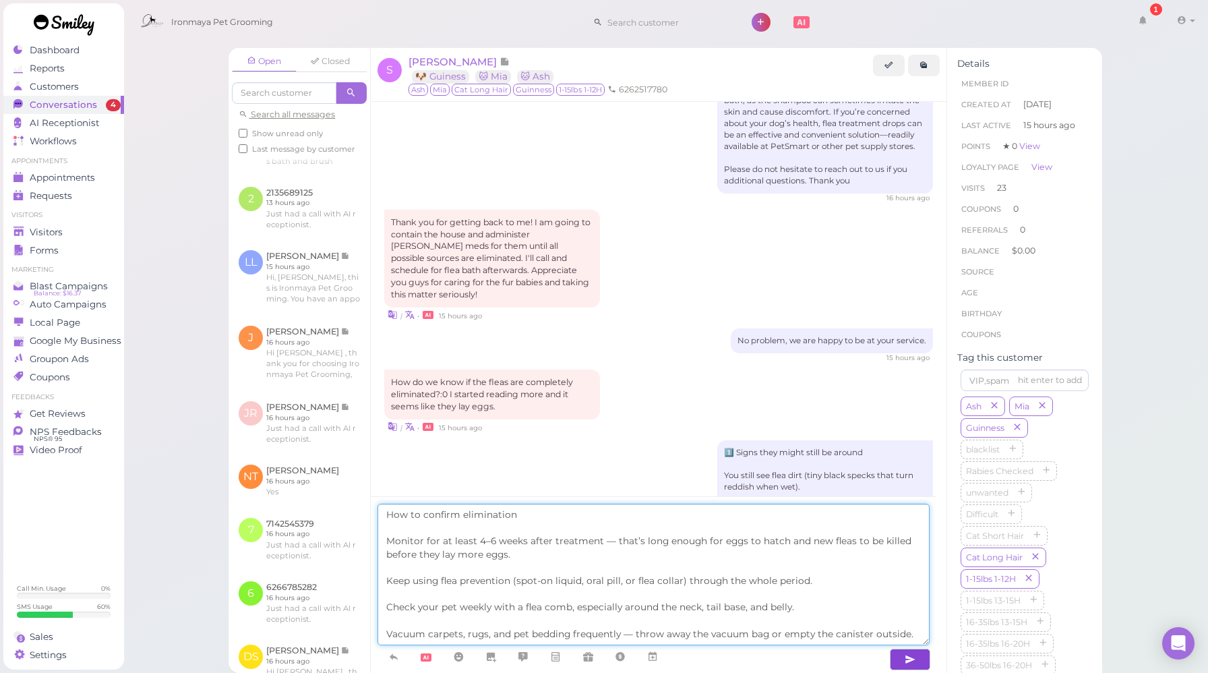
click at [386, 517] on textarea "How to confirm elimination Monitor for at least 4–6 weeks after treatment — tha…" at bounding box center [654, 575] width 552 height 142
paste textarea "2️⃣"
type textarea "2️⃣How to confirm elimination Monitor for at least 4–6 weeks after treatment — …"
click at [912, 662] on icon "button" at bounding box center [910, 659] width 11 height 13
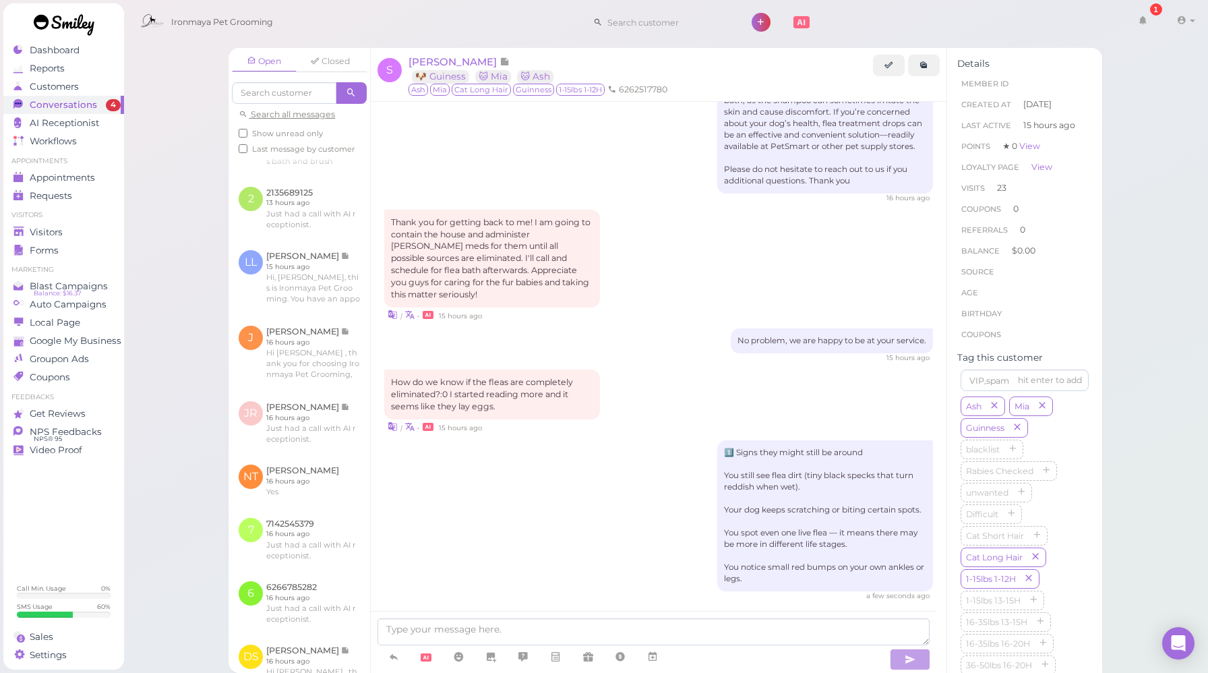
scroll to position [2020, 0]
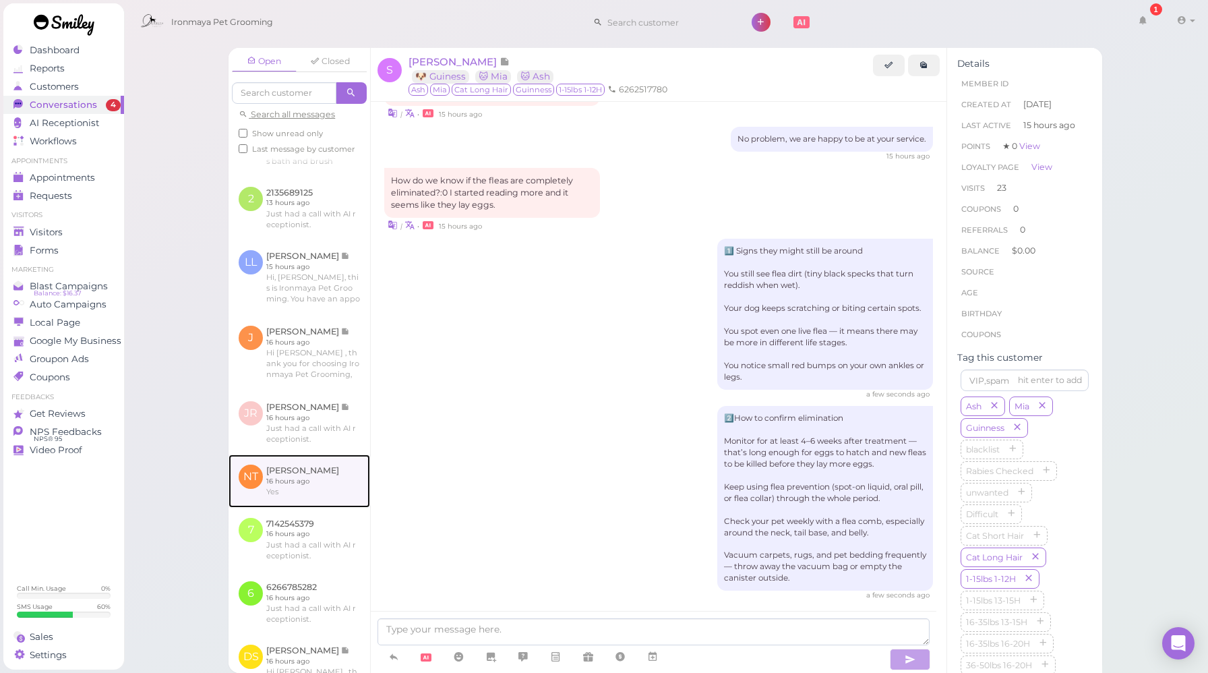
click at [305, 494] on link at bounding box center [300, 481] width 142 height 53
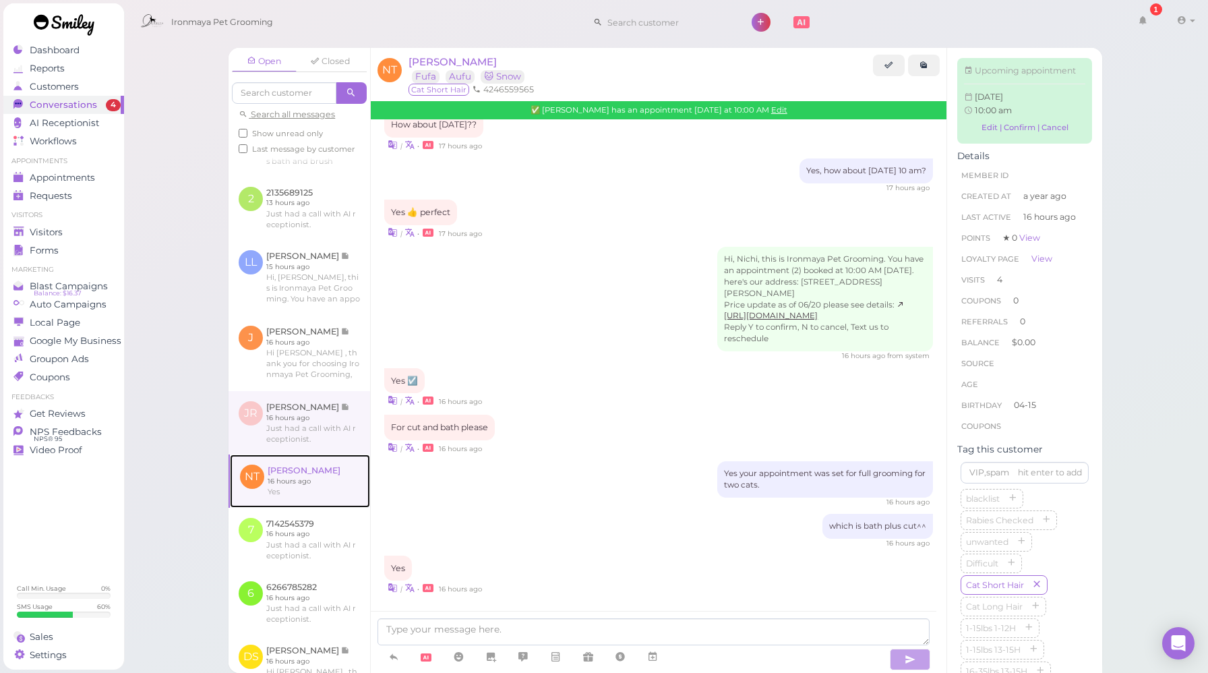
scroll to position [1373, 0]
click at [320, 455] on link at bounding box center [300, 422] width 142 height 63
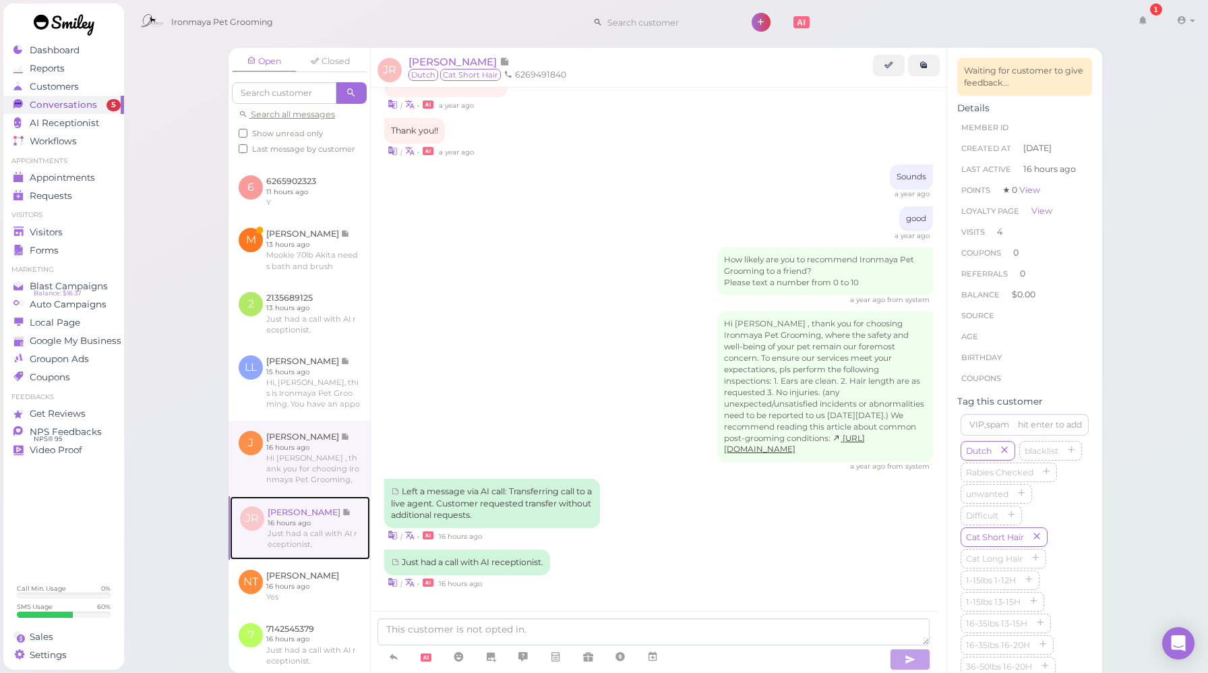
scroll to position [510, 0]
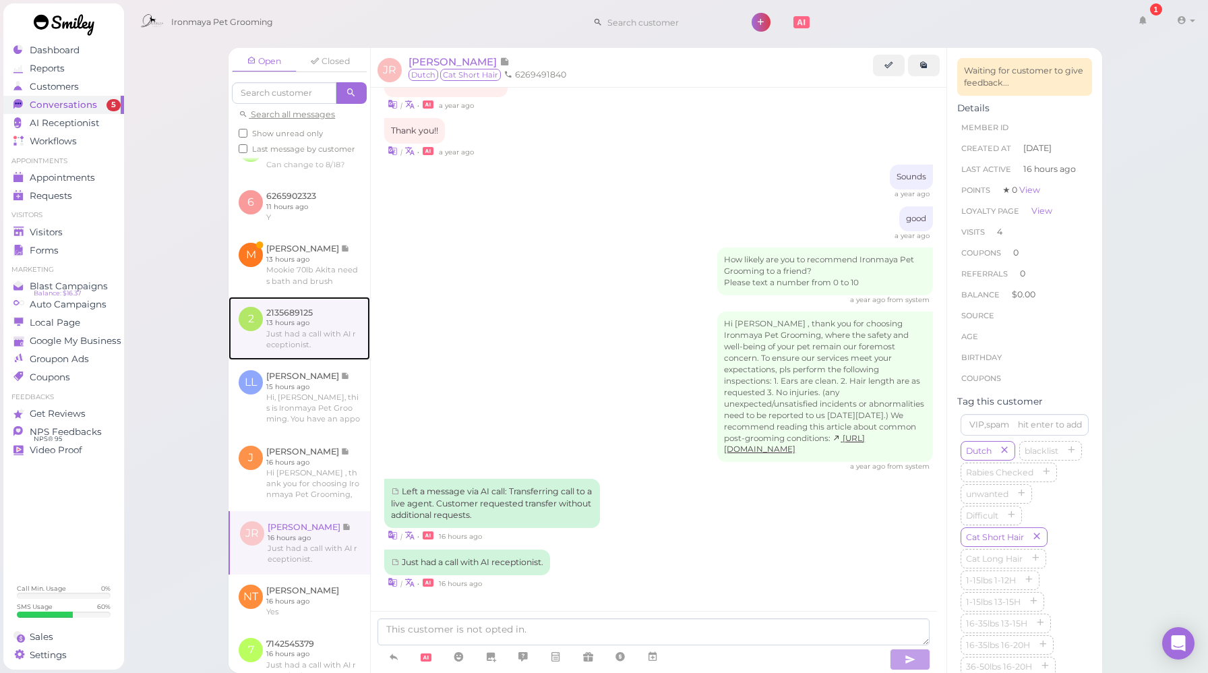
click at [317, 360] on link at bounding box center [300, 328] width 142 height 63
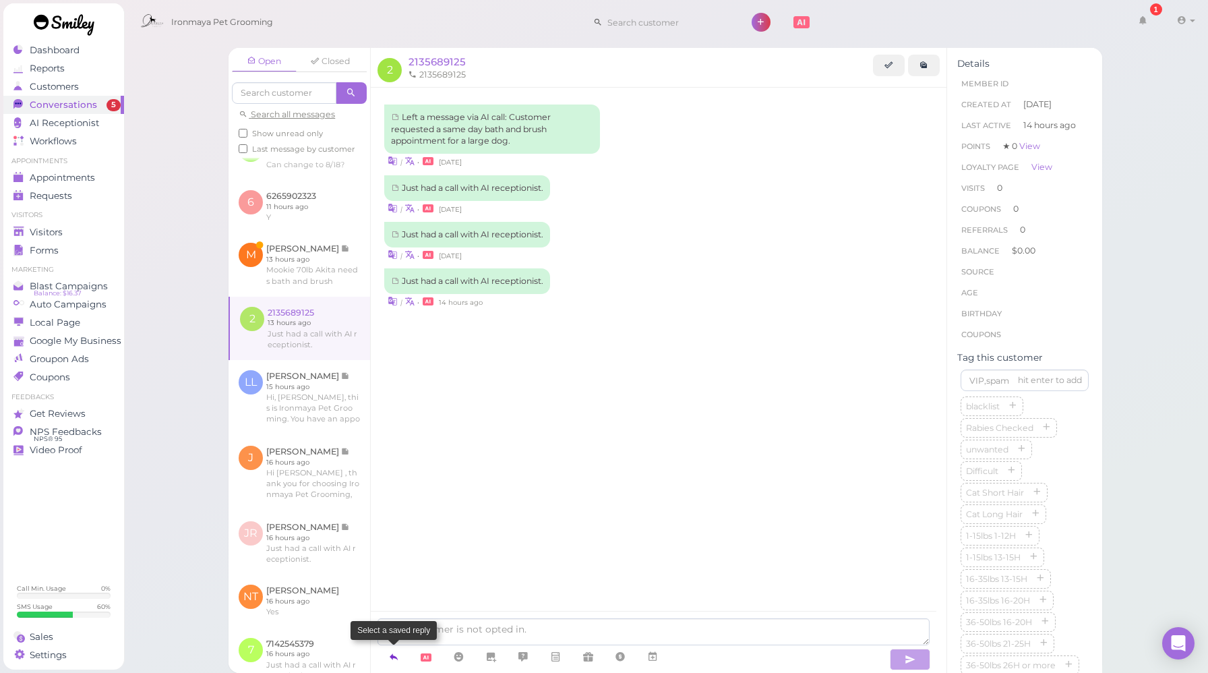
click at [395, 660] on icon at bounding box center [393, 656] width 11 height 13
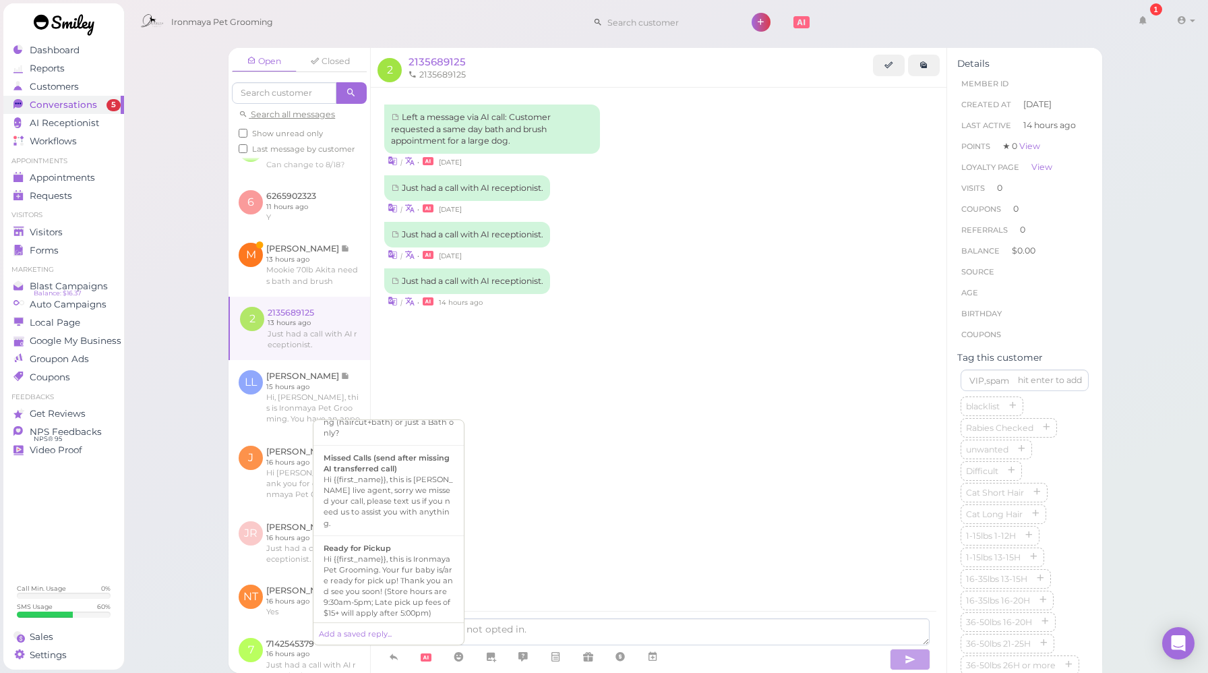
scroll to position [464, 0]
click at [402, 527] on div "Hi {{first_name}}, this is [PERSON_NAME] live agent, sorry we missed your call,…" at bounding box center [389, 500] width 130 height 54
type textarea "Hi {{first_name}}, this is [PERSON_NAME] live agent, sorry we missed your call,…"
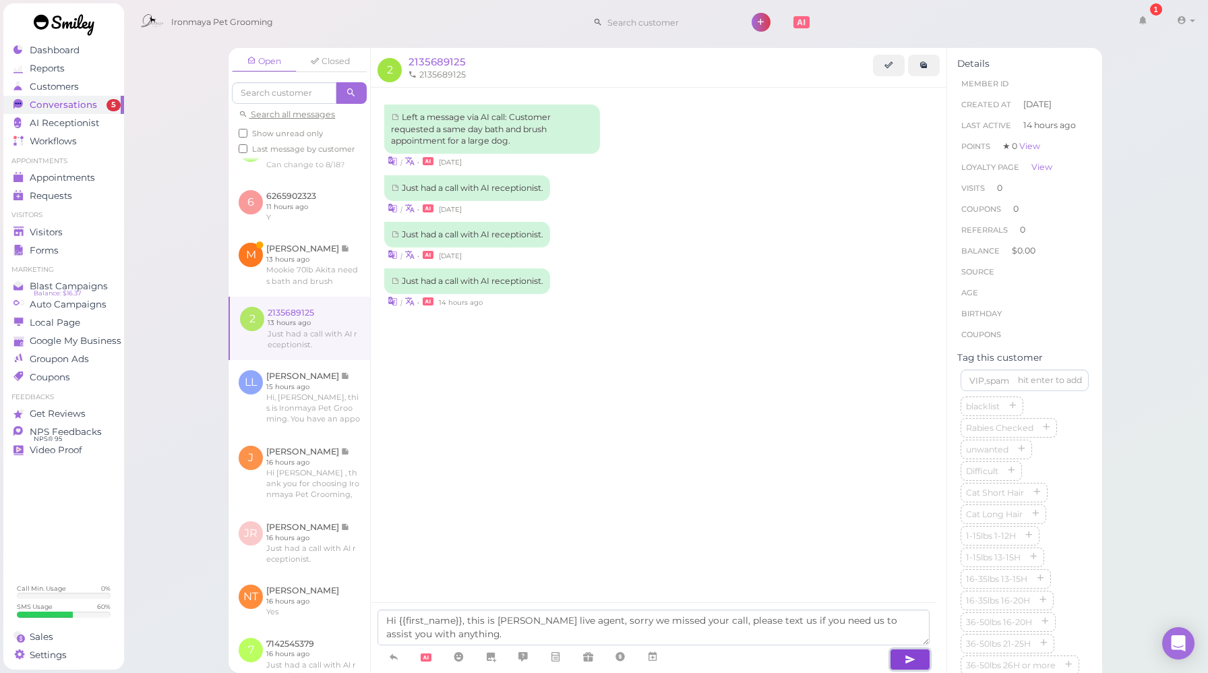
click at [912, 658] on icon "button" at bounding box center [910, 659] width 11 height 13
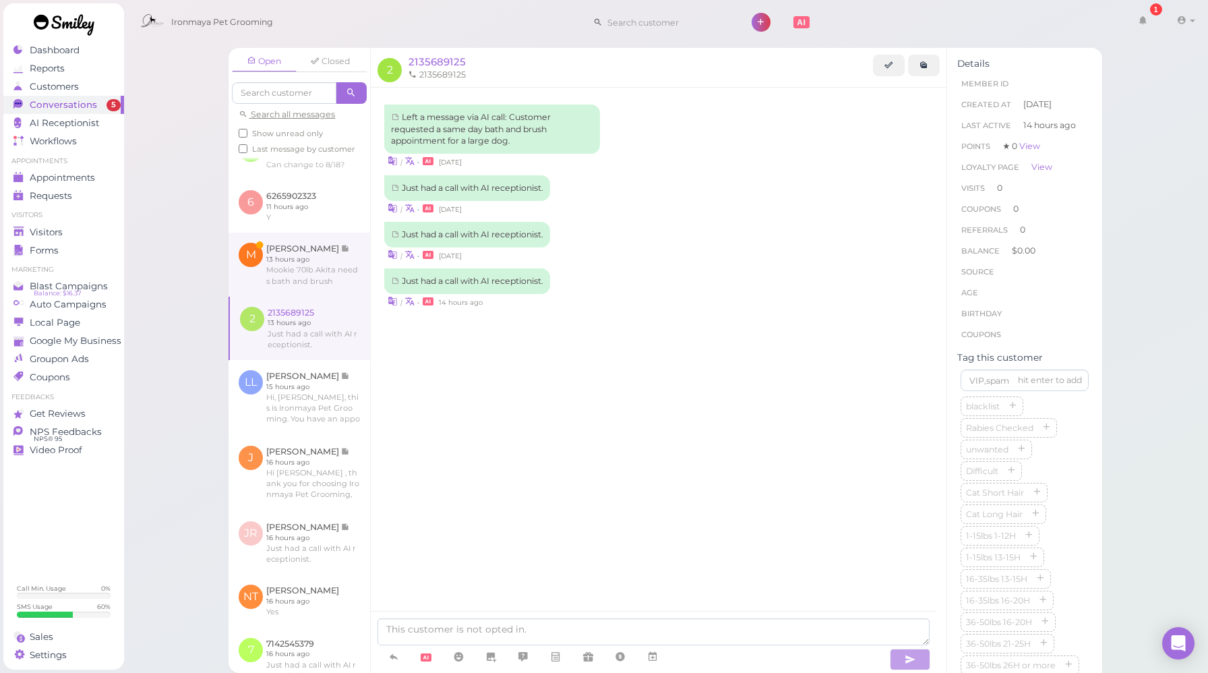
scroll to position [586, 0]
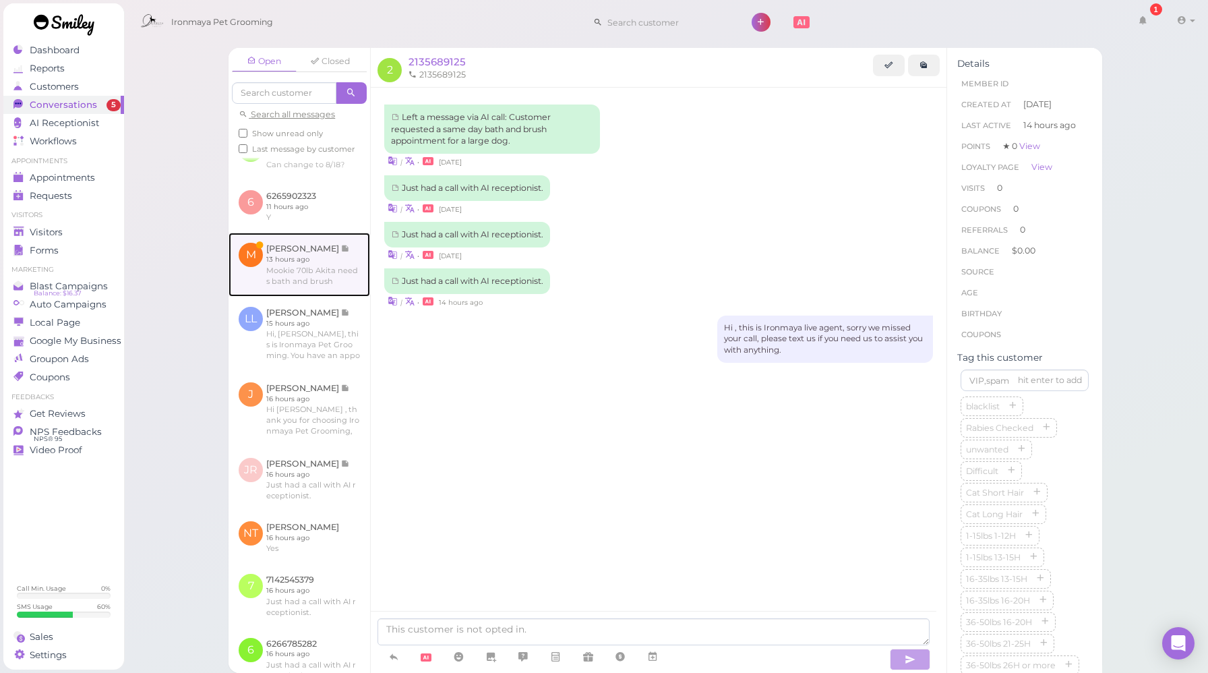
click at [289, 296] on link at bounding box center [300, 264] width 142 height 63
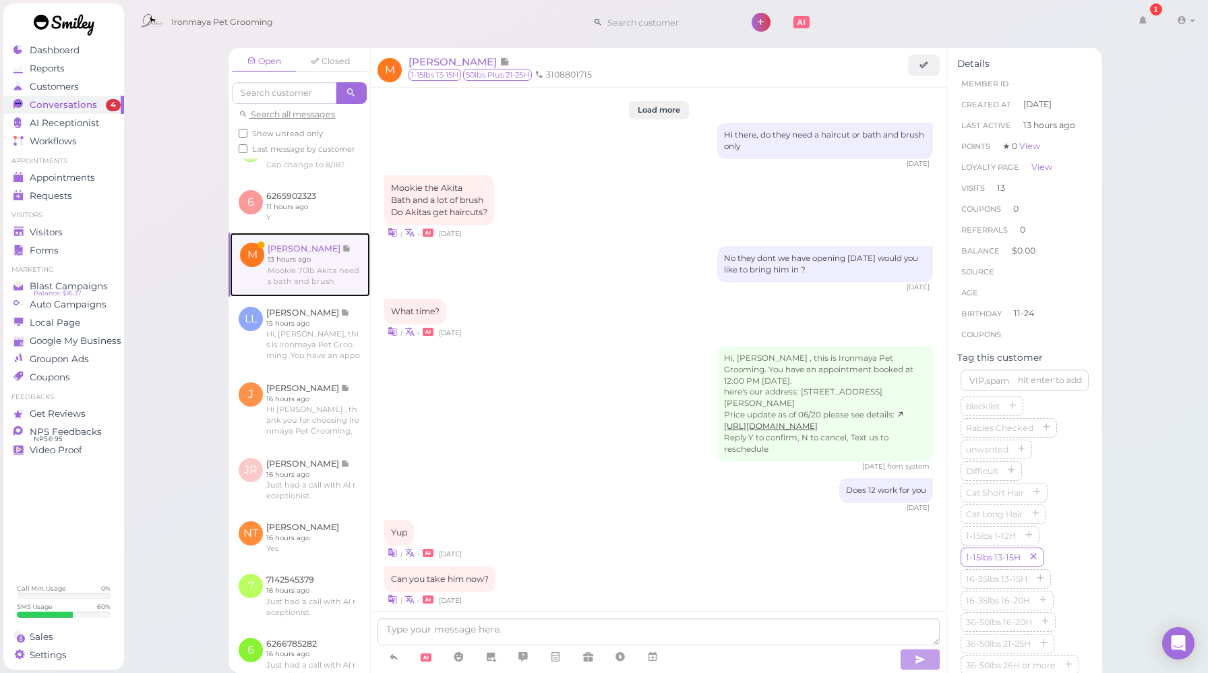
scroll to position [1617, 0]
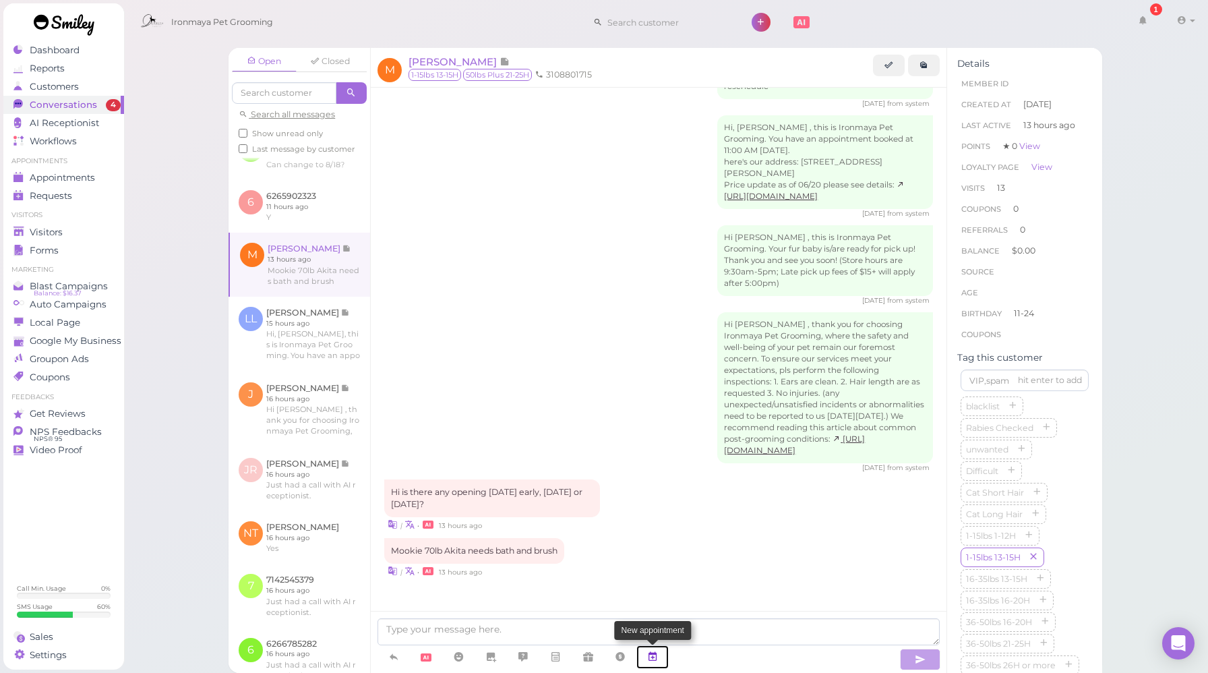
click at [657, 655] on icon at bounding box center [652, 656] width 11 height 13
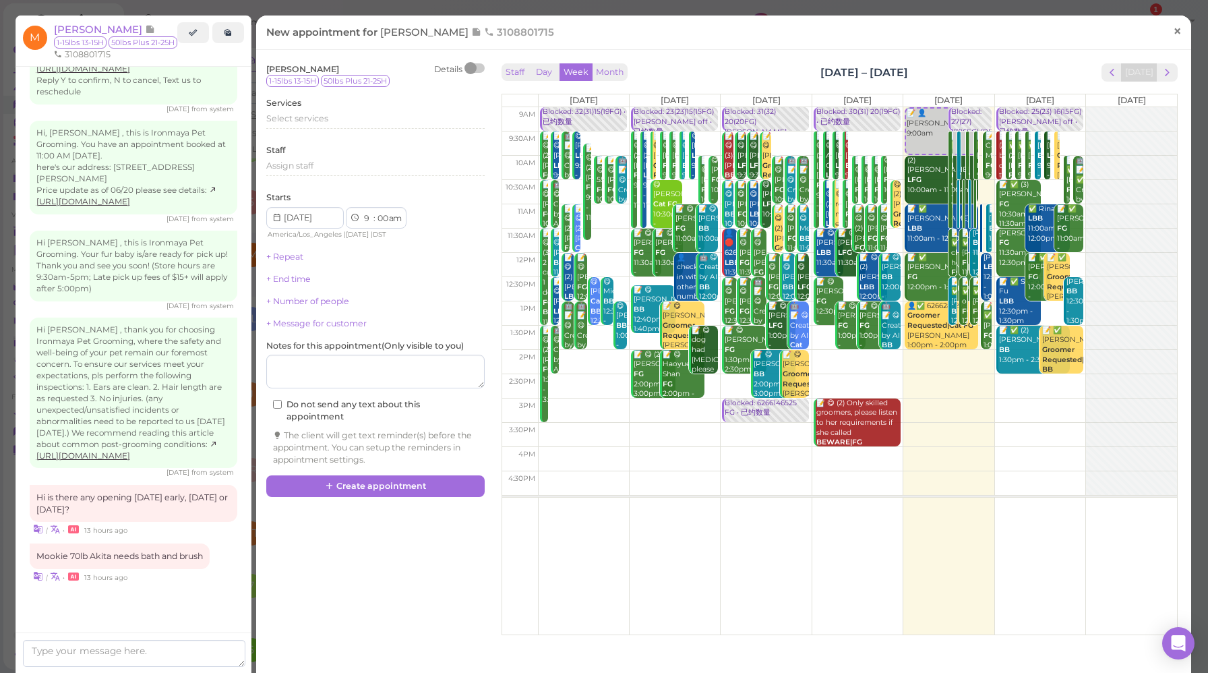
click at [1173, 32] on span "×" at bounding box center [1177, 31] width 9 height 19
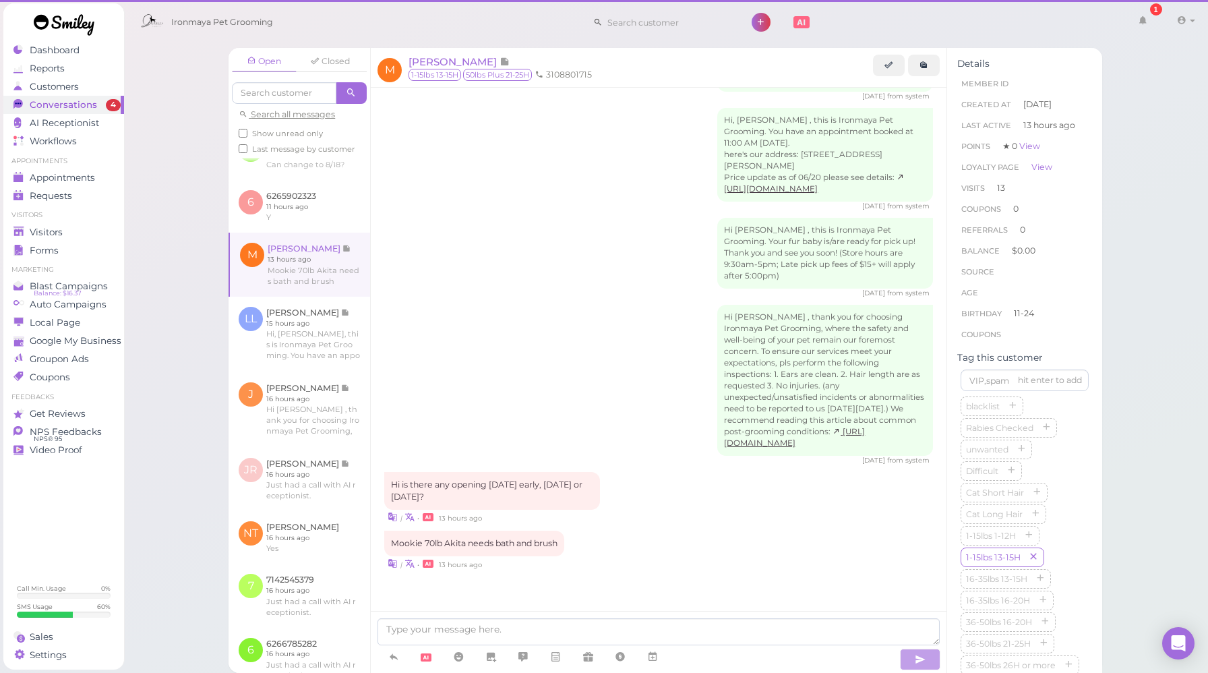
scroll to position [1617, 0]
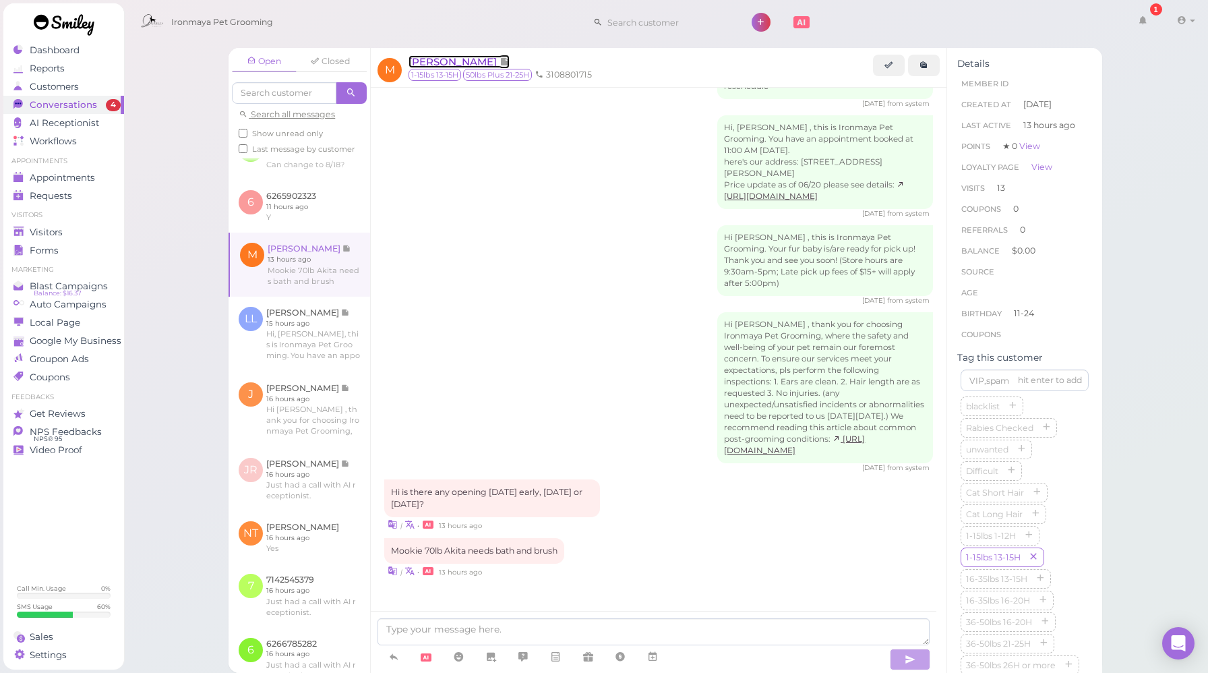
click at [455, 60] on span "[PERSON_NAME]" at bounding box center [454, 61] width 91 height 13
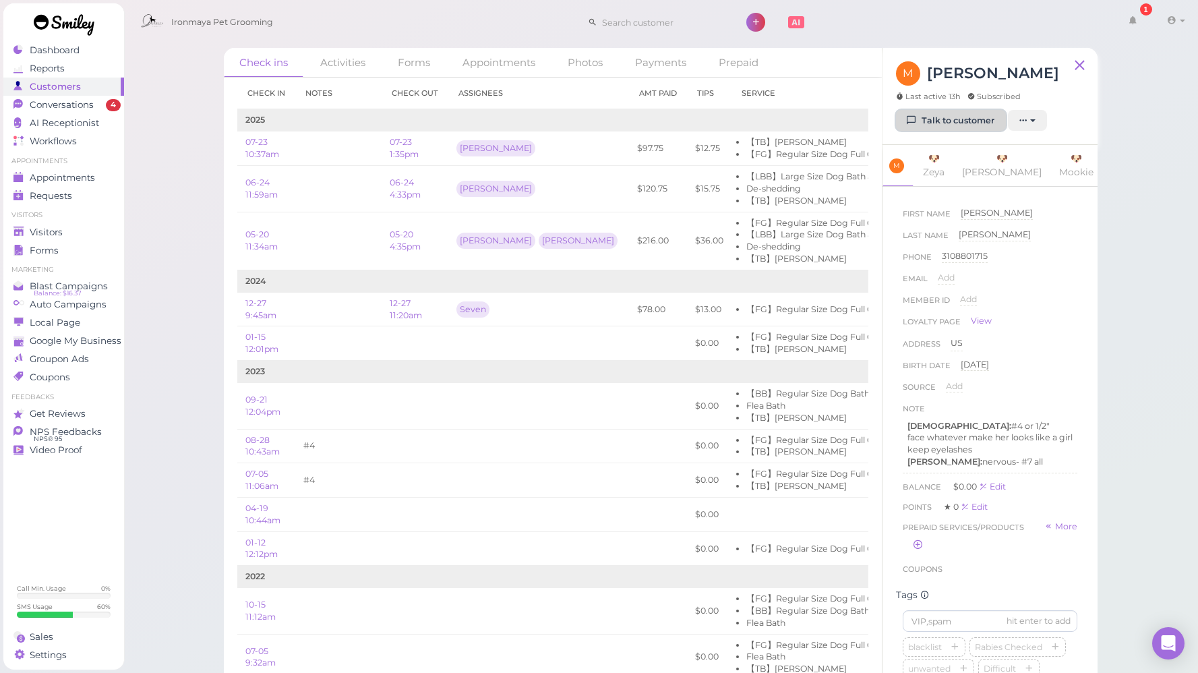
click at [929, 126] on link "Talk to customer" at bounding box center [951, 121] width 110 height 22
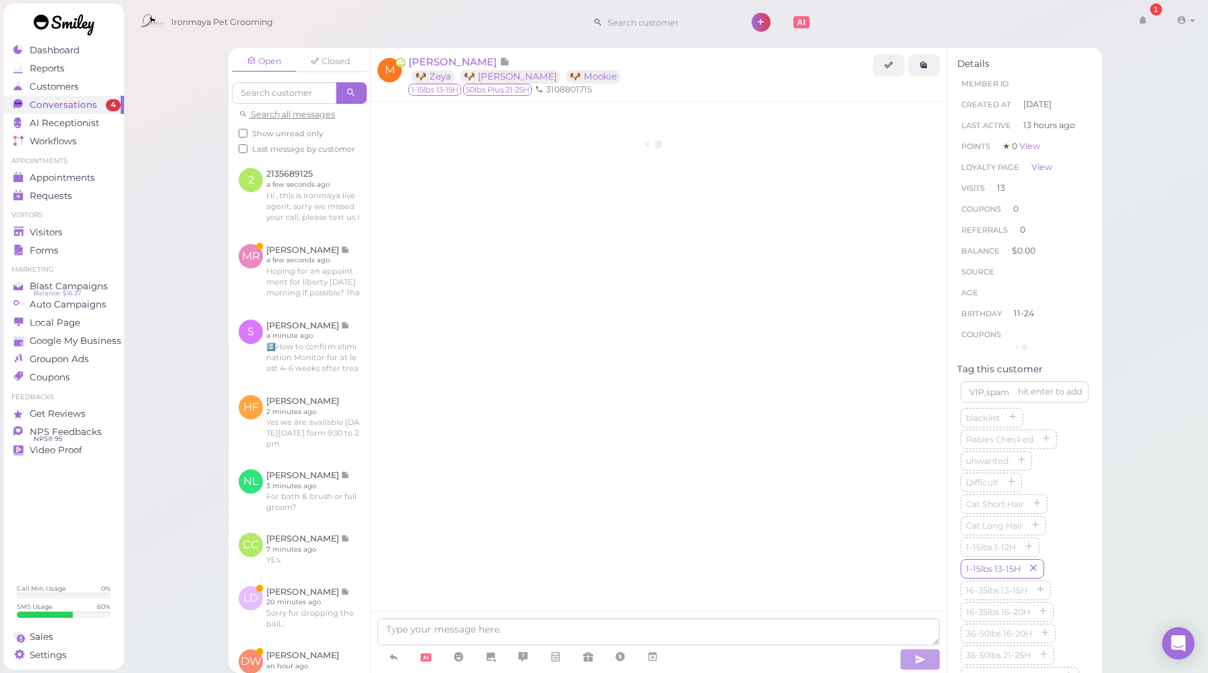
scroll to position [1617, 0]
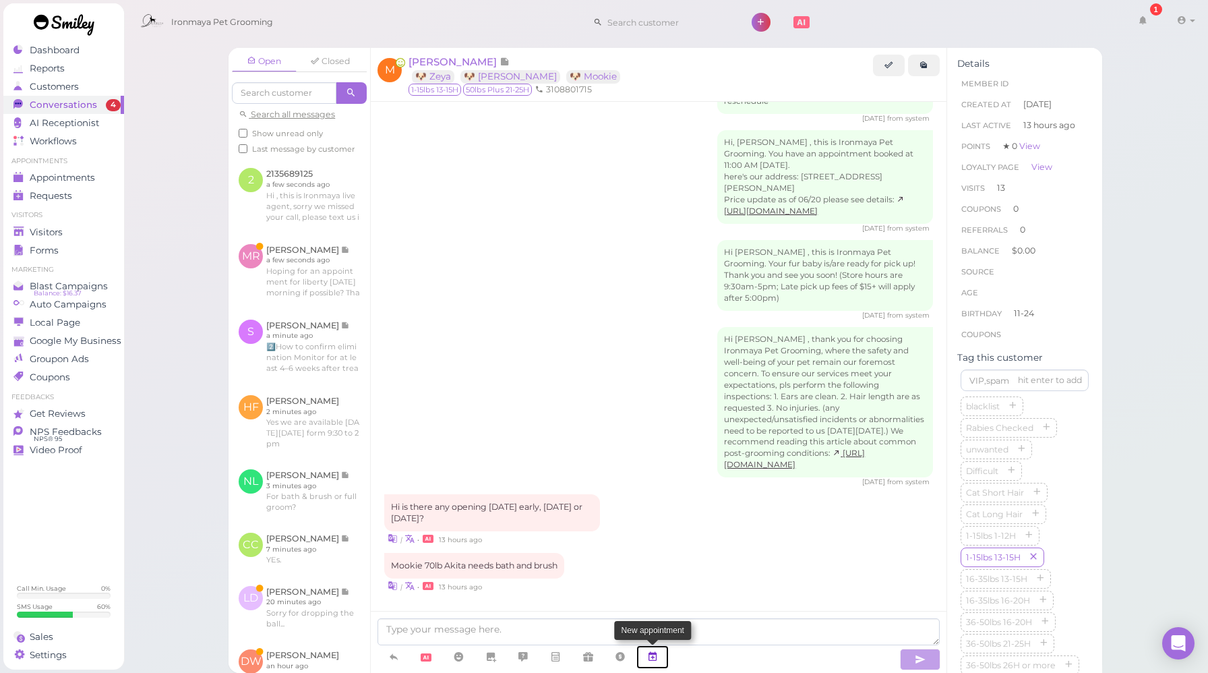
click at [660, 659] on link at bounding box center [653, 657] width 32 height 24
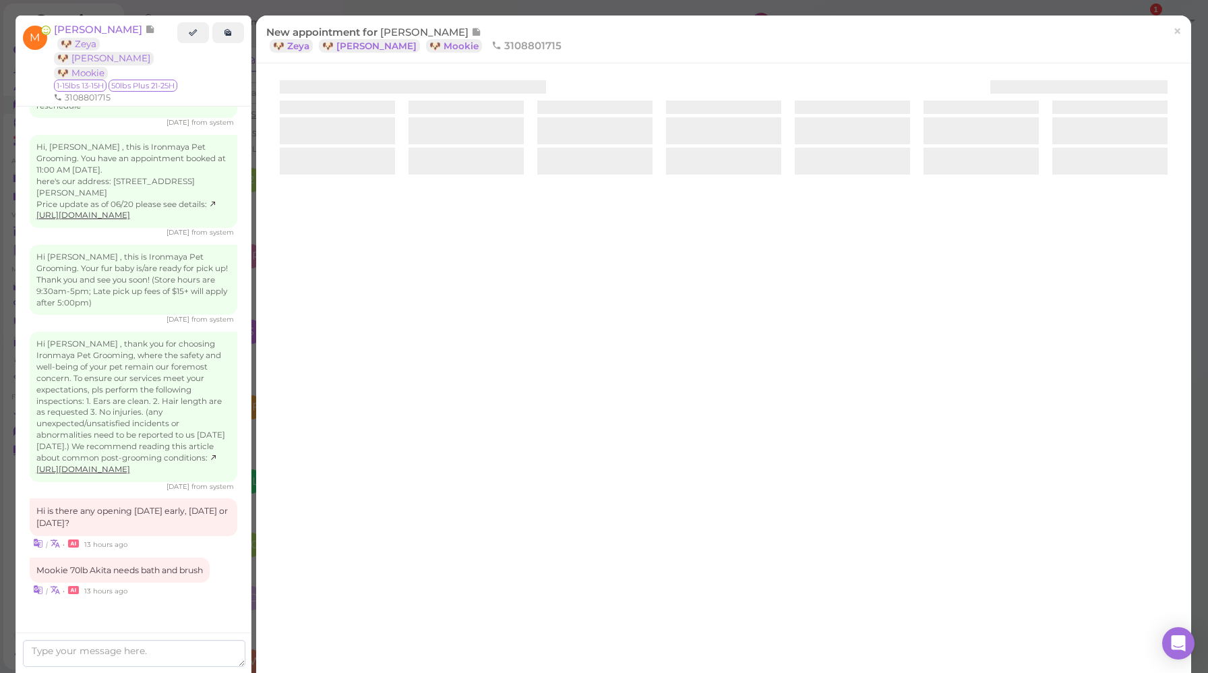
scroll to position [1676, 0]
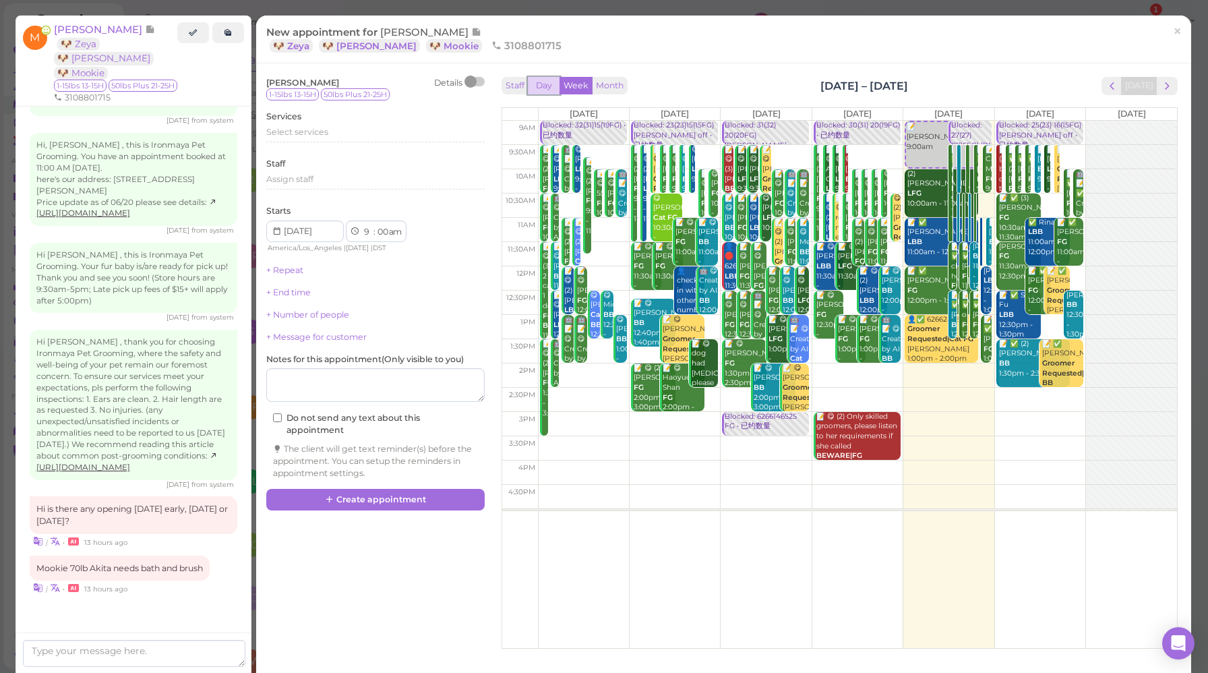
click at [541, 85] on button "Day" at bounding box center [544, 86] width 32 height 18
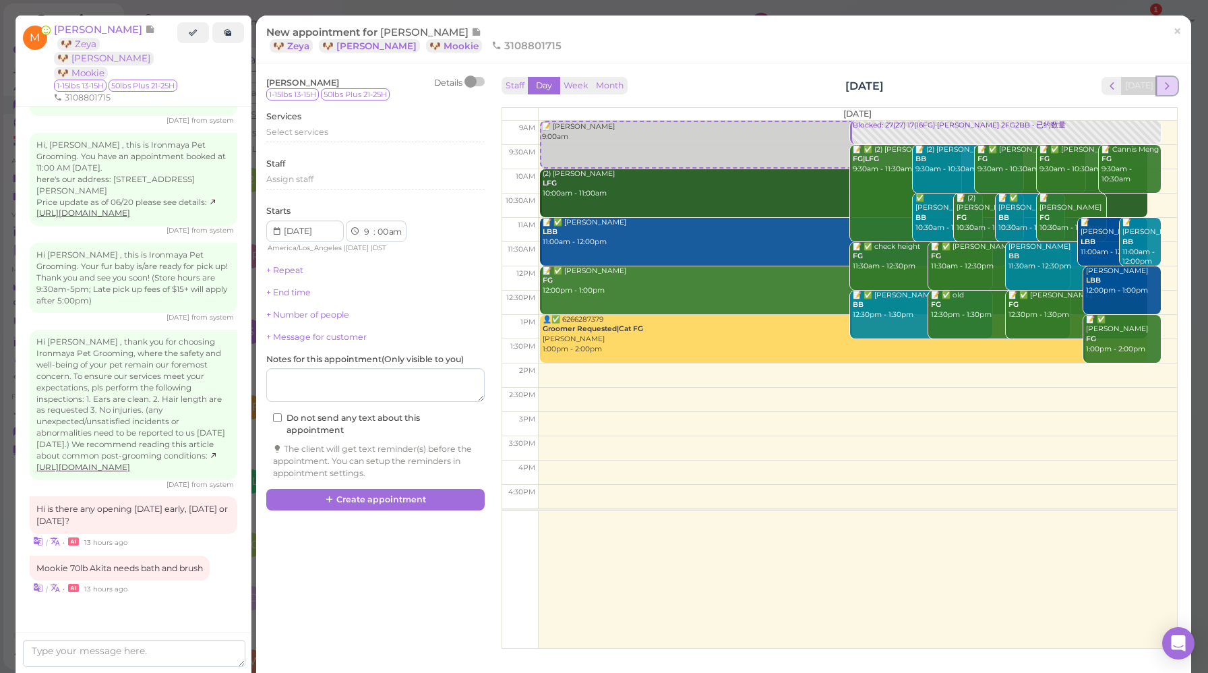
click at [1161, 87] on span "next" at bounding box center [1167, 86] width 13 height 13
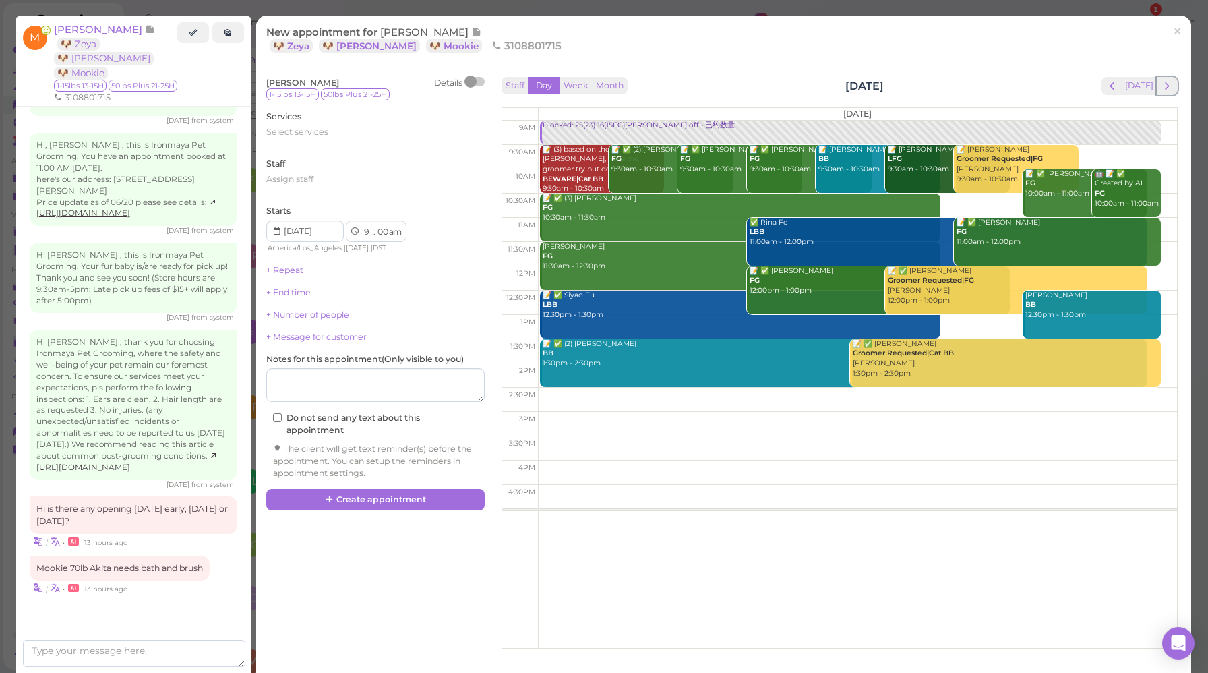
click at [1161, 87] on span "next" at bounding box center [1167, 86] width 13 height 13
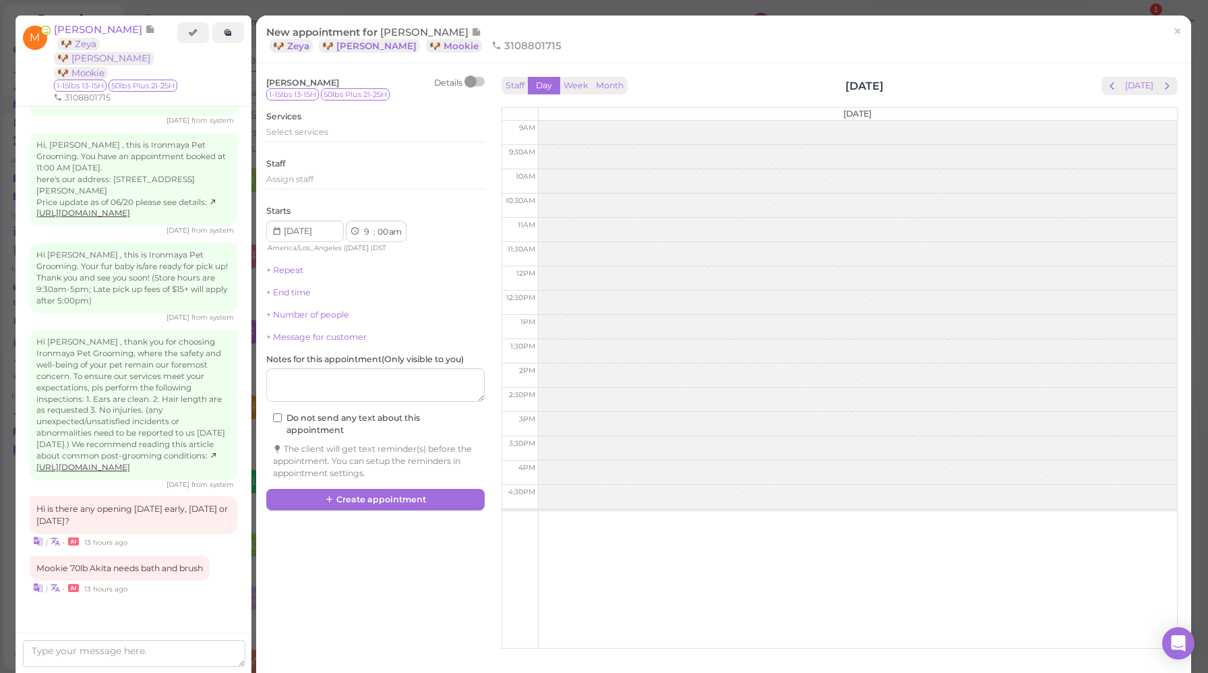
click at [569, 95] on div "Staff Day Week Month [DATE] [DATE]" at bounding box center [840, 86] width 676 height 18
click at [570, 94] on button "Week" at bounding box center [576, 86] width 33 height 18
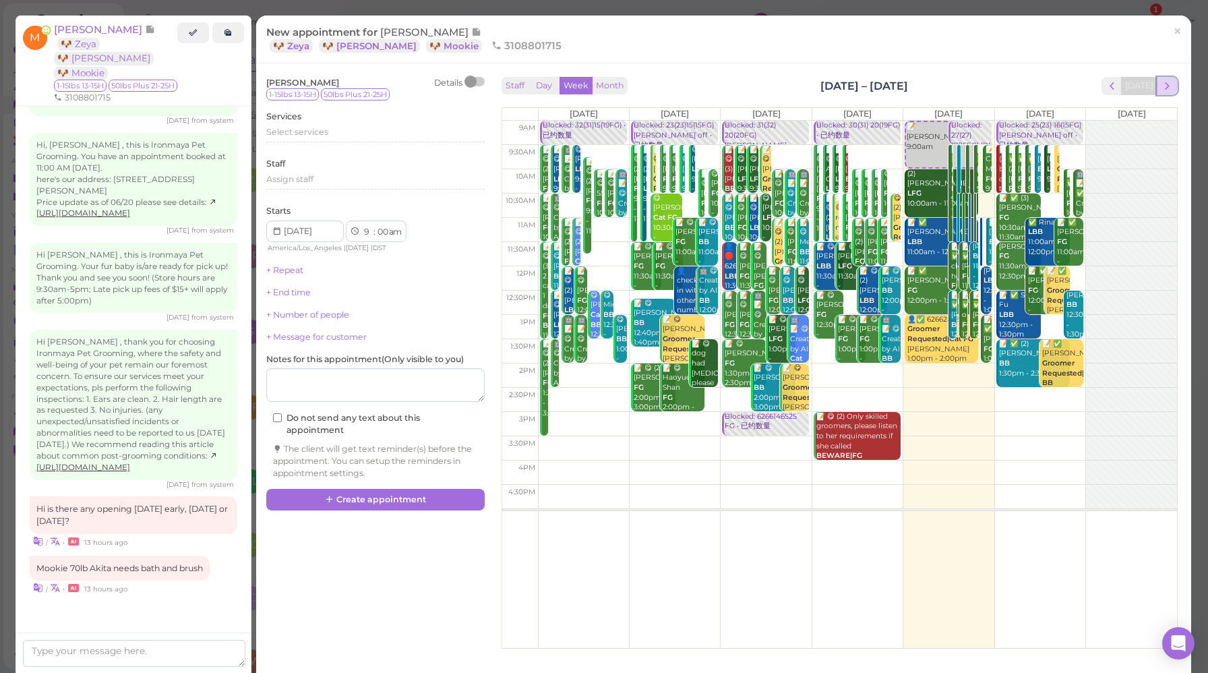
click at [1161, 90] on span "next" at bounding box center [1167, 86] width 13 height 13
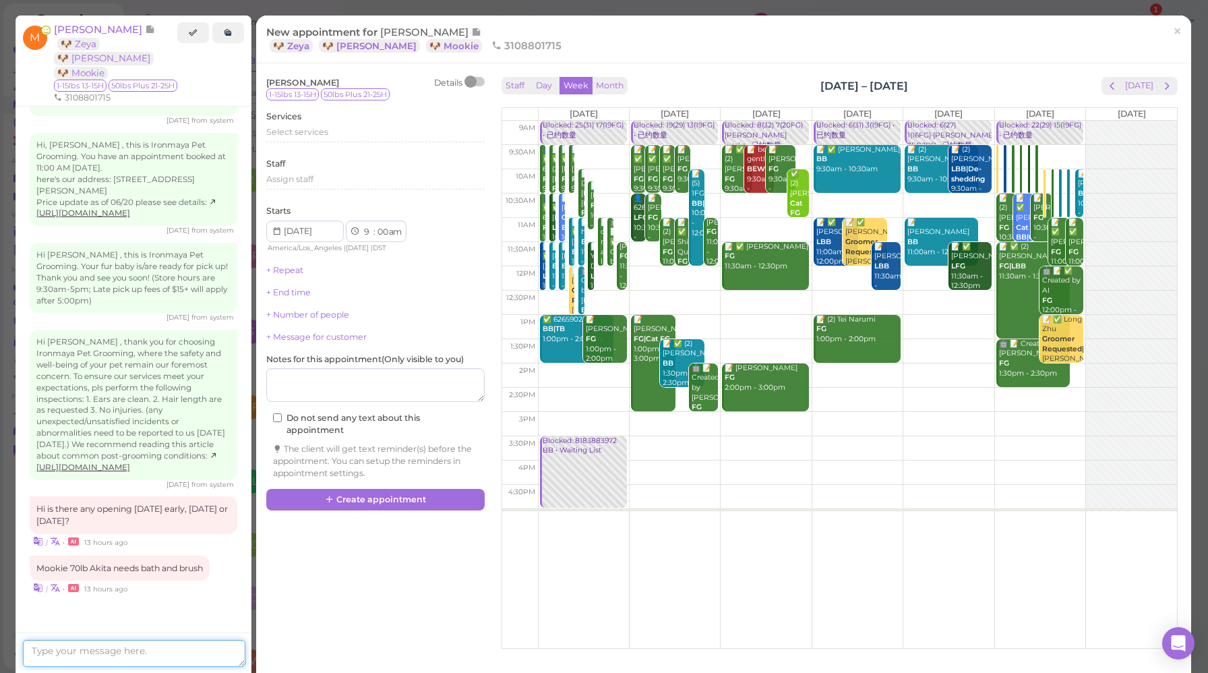
click at [45, 657] on textarea at bounding box center [134, 653] width 223 height 27
click at [150, 653] on textarea "The soonest day availabl el is [DATE]." at bounding box center [134, 653] width 223 height 27
click at [230, 653] on textarea "The soonest day available is [DATE]." at bounding box center [134, 653] width 223 height 27
click at [231, 651] on textarea "The soonest day available is [DATE]." at bounding box center [134, 653] width 223 height 27
type textarea "The soonest day available is [DATE]. How about 10am?"
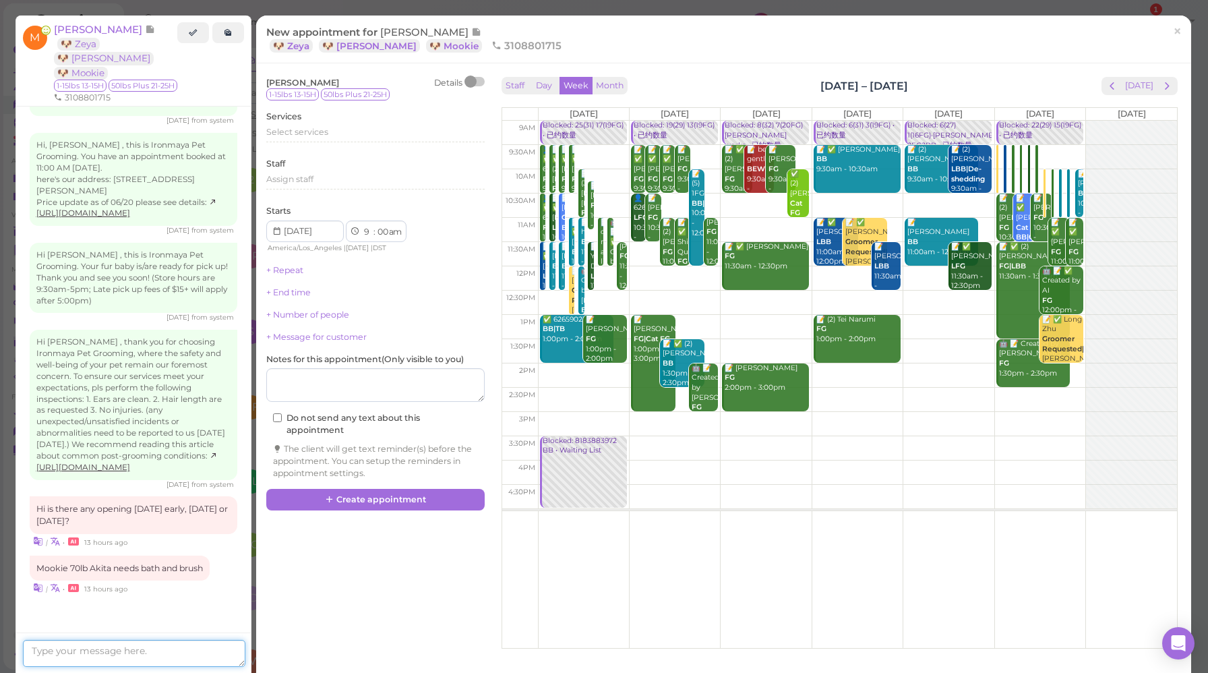
scroll to position [1747, 0]
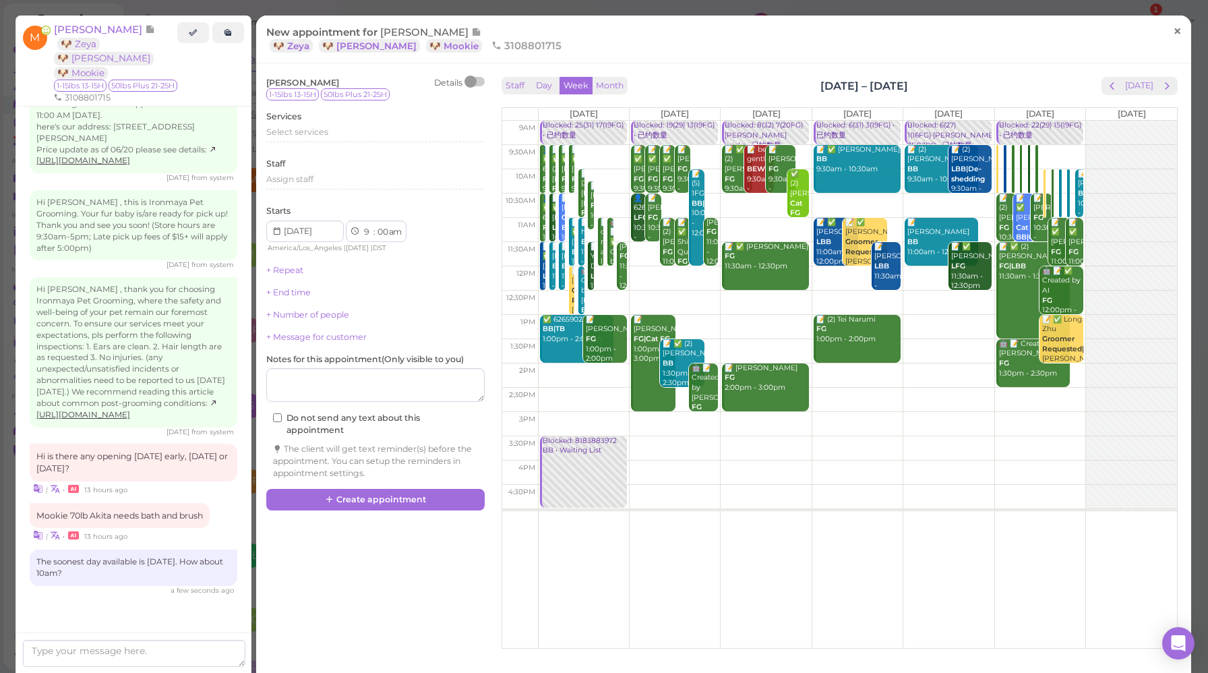
click at [1173, 36] on span "×" at bounding box center [1177, 31] width 9 height 19
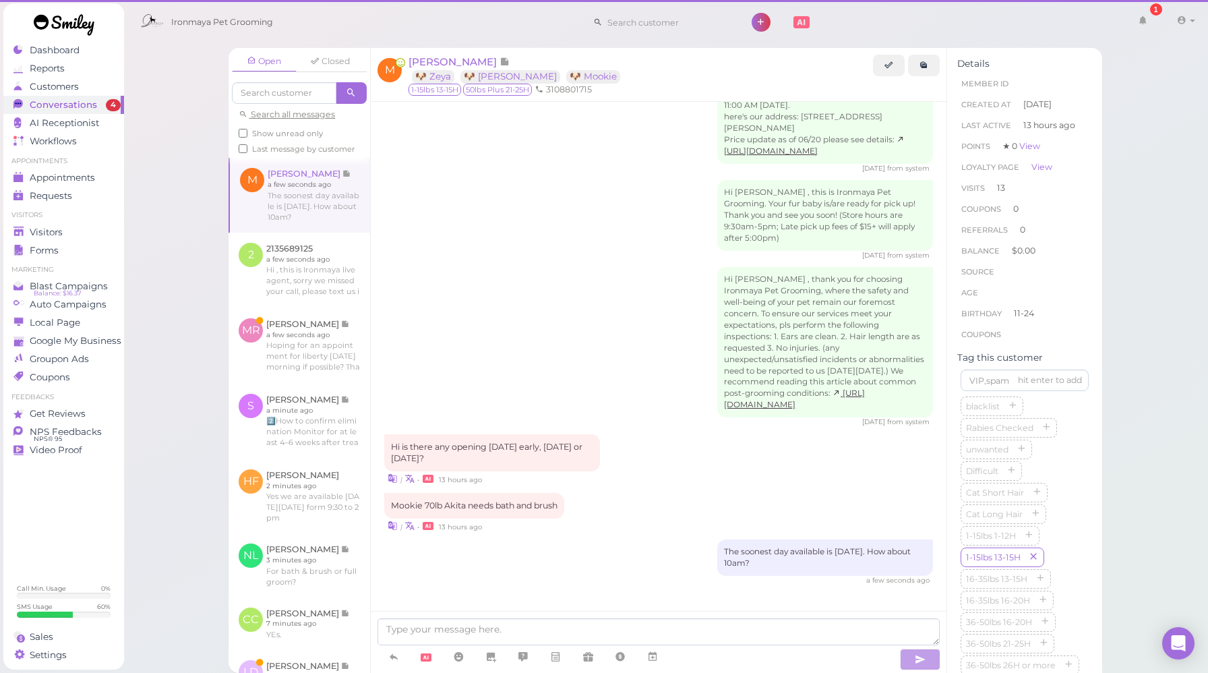
scroll to position [1670, 0]
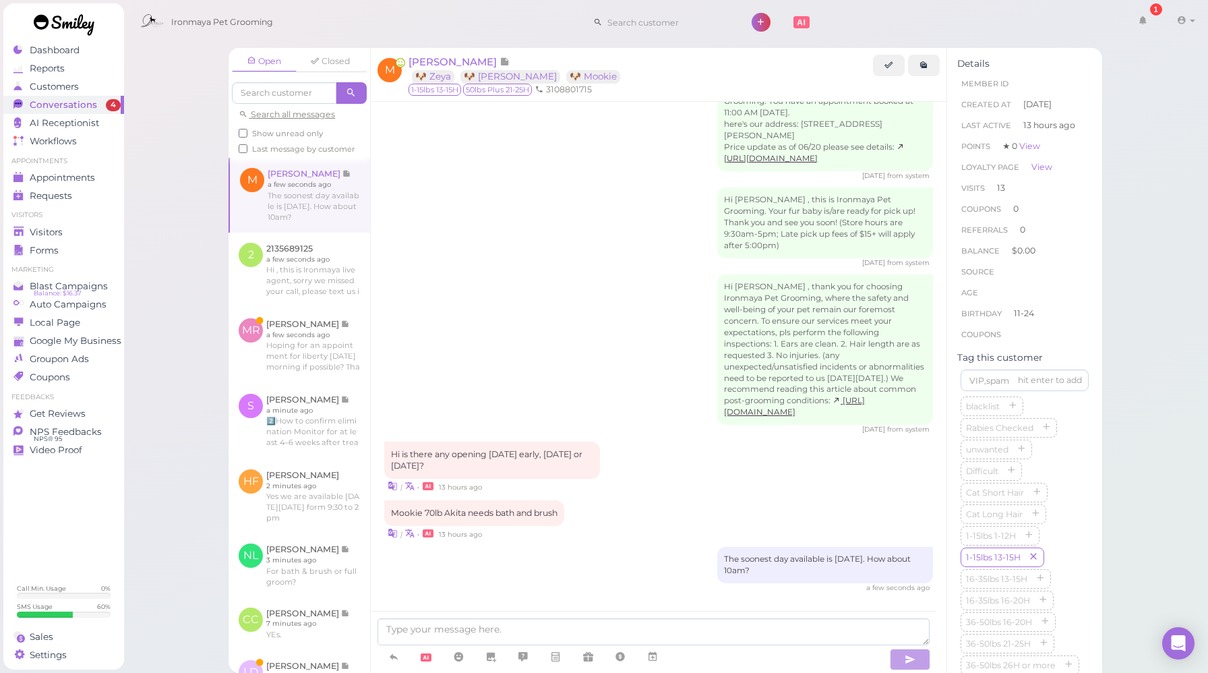
click at [561, 337] on div "Hi [PERSON_NAME] , thank you for choosing Ironmaya Pet Grooming, where the safe…" at bounding box center [658, 354] width 549 height 160
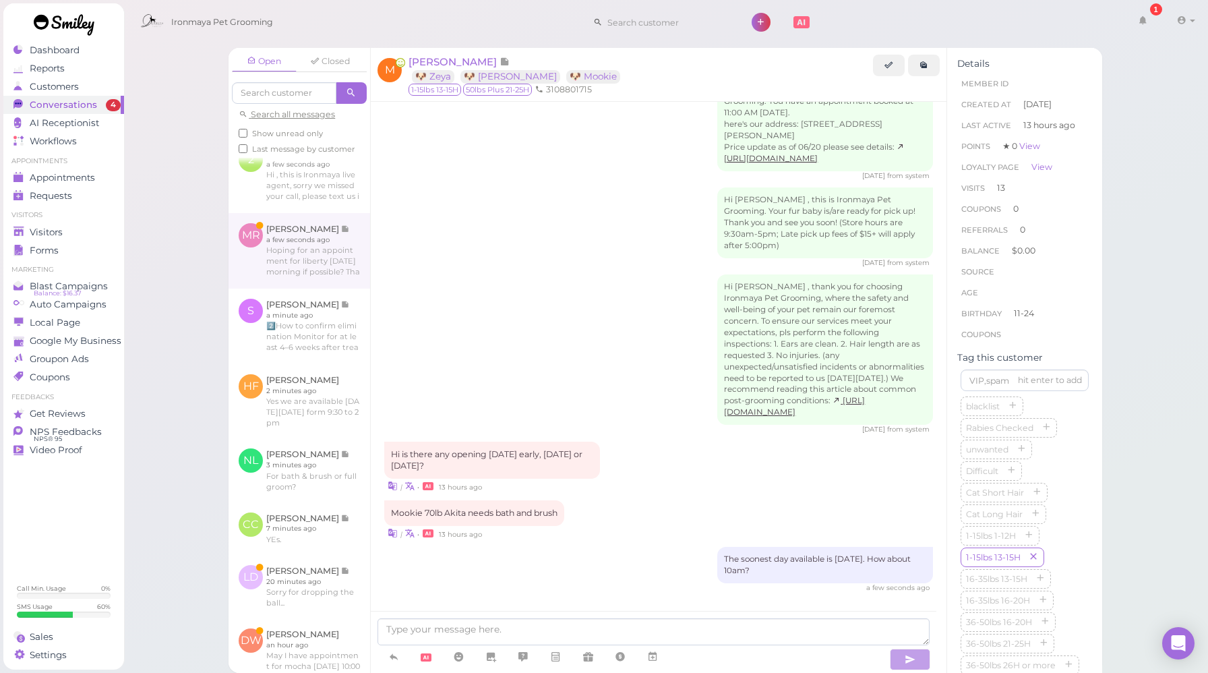
scroll to position [106, 0]
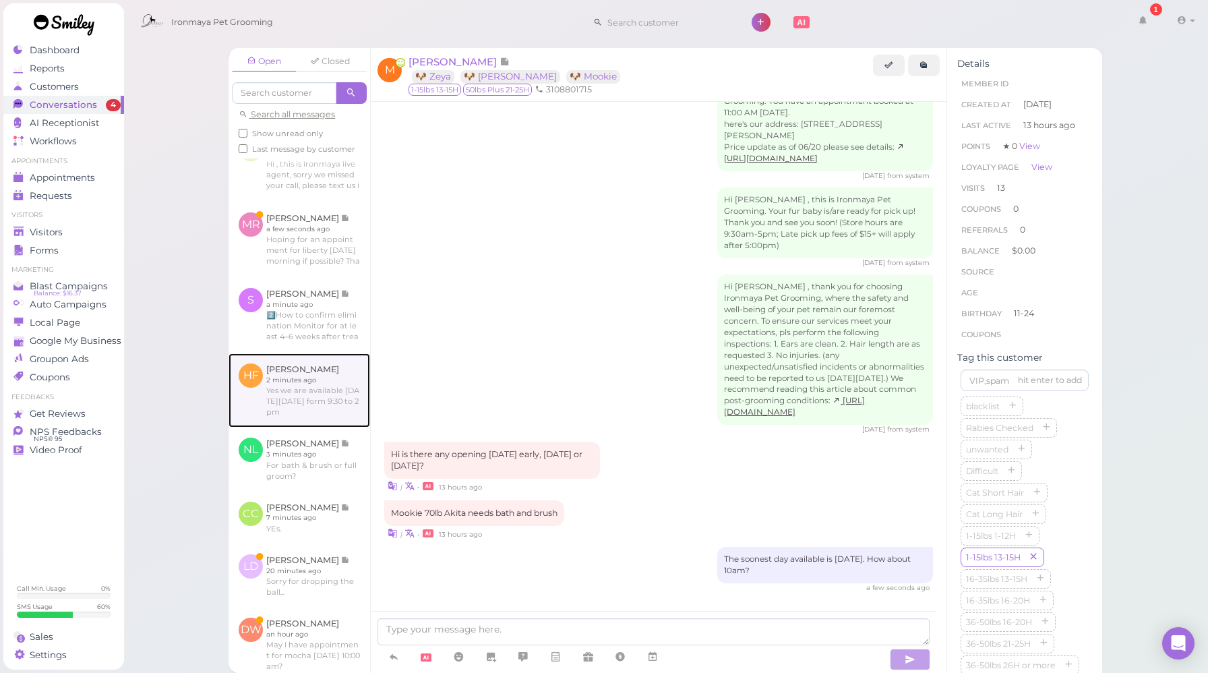
click at [336, 428] on link at bounding box center [300, 390] width 142 height 74
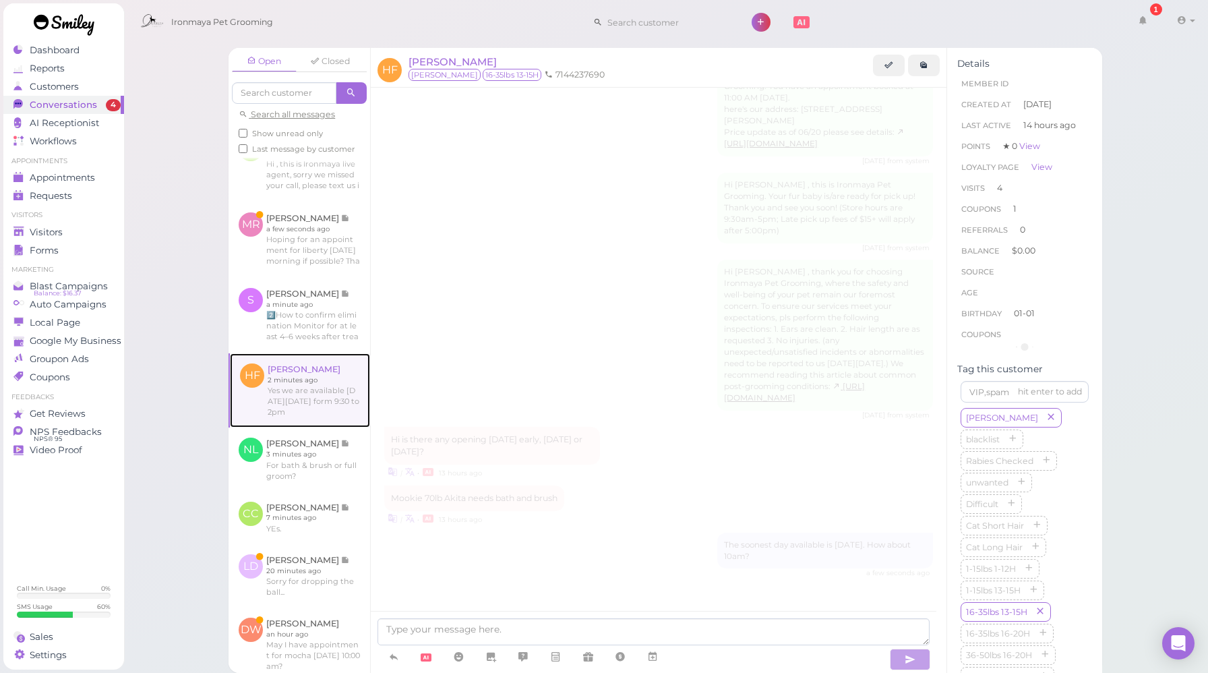
scroll to position [1573, 0]
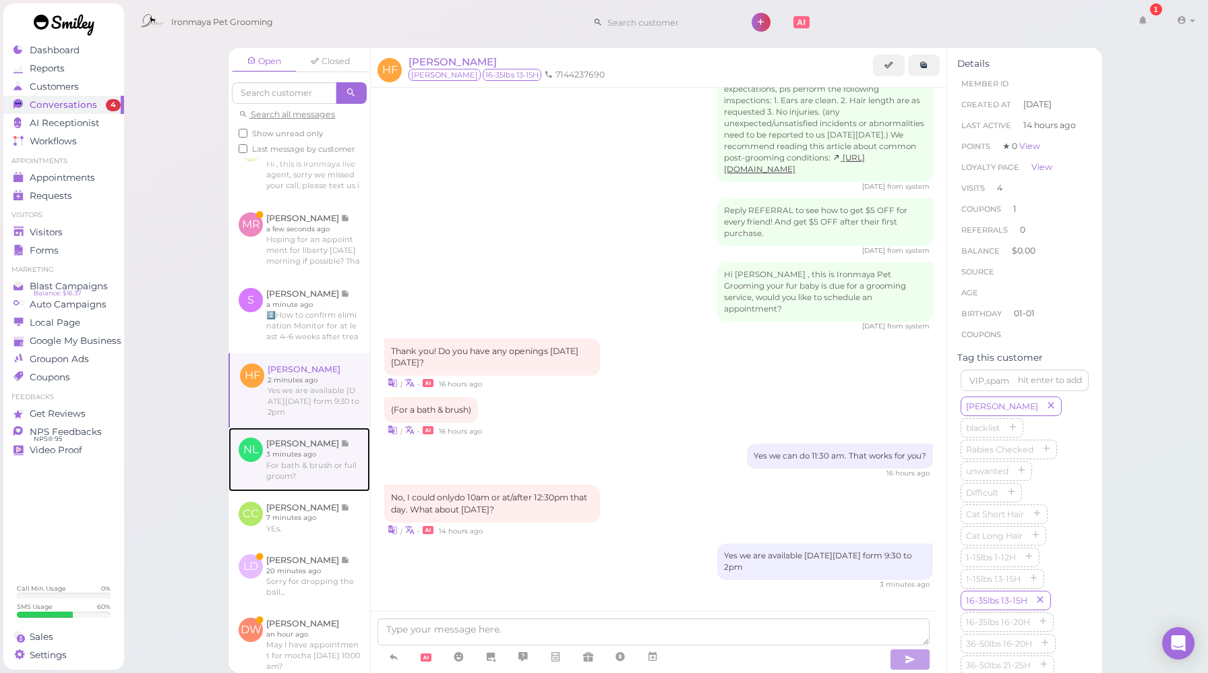
click at [324, 491] on link at bounding box center [300, 459] width 142 height 63
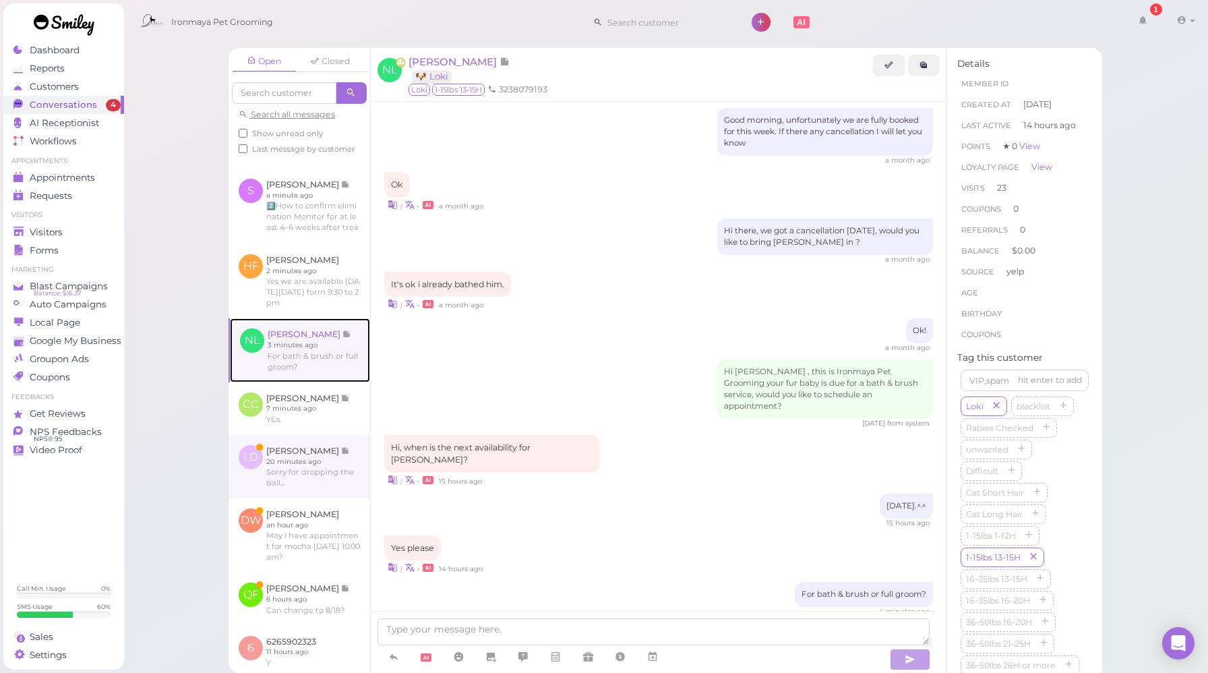
scroll to position [217, 0]
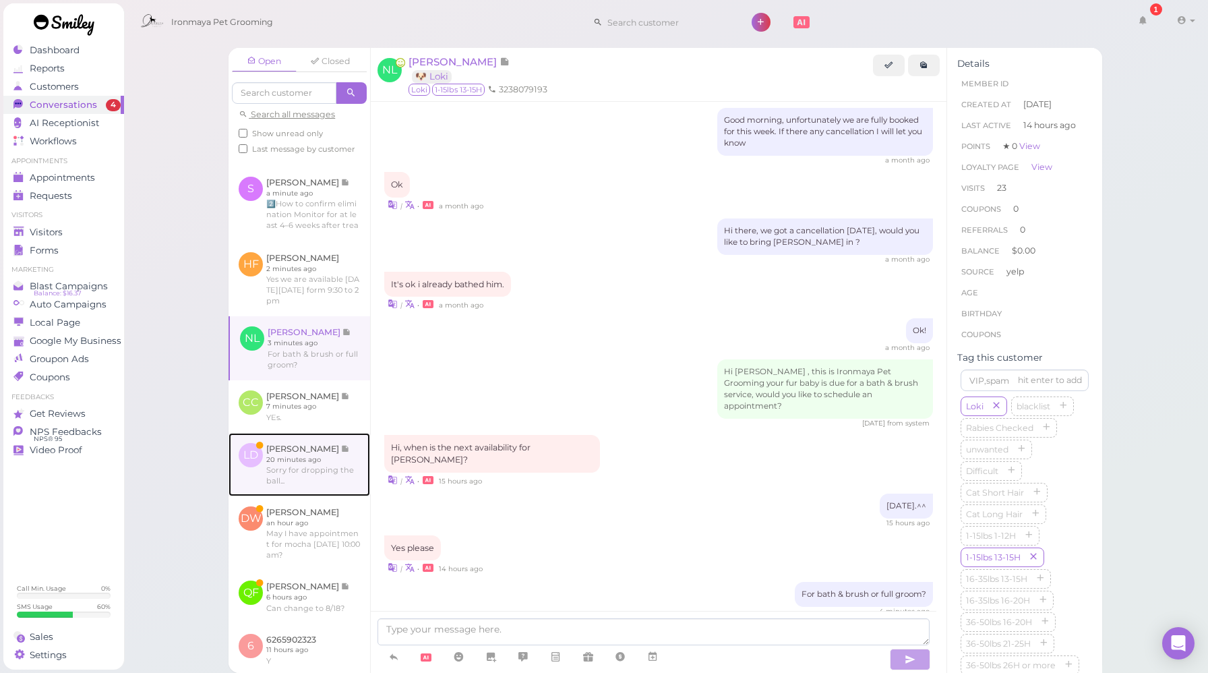
click at [326, 495] on link at bounding box center [300, 464] width 142 height 63
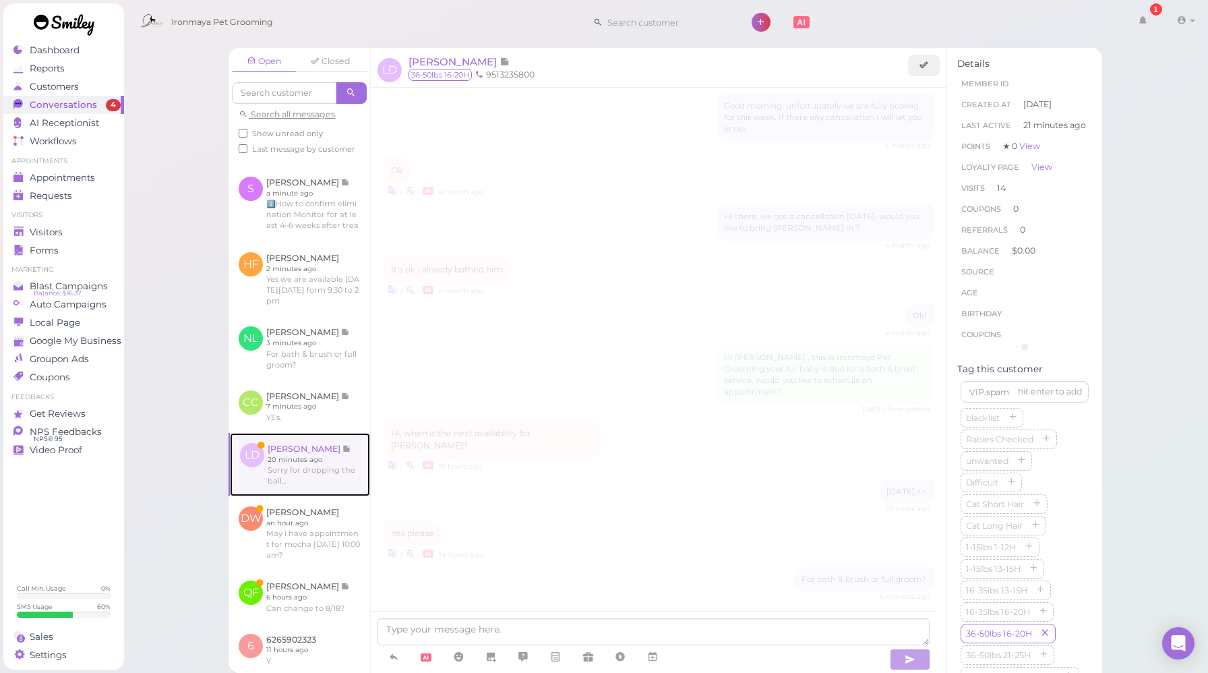
scroll to position [1355, 0]
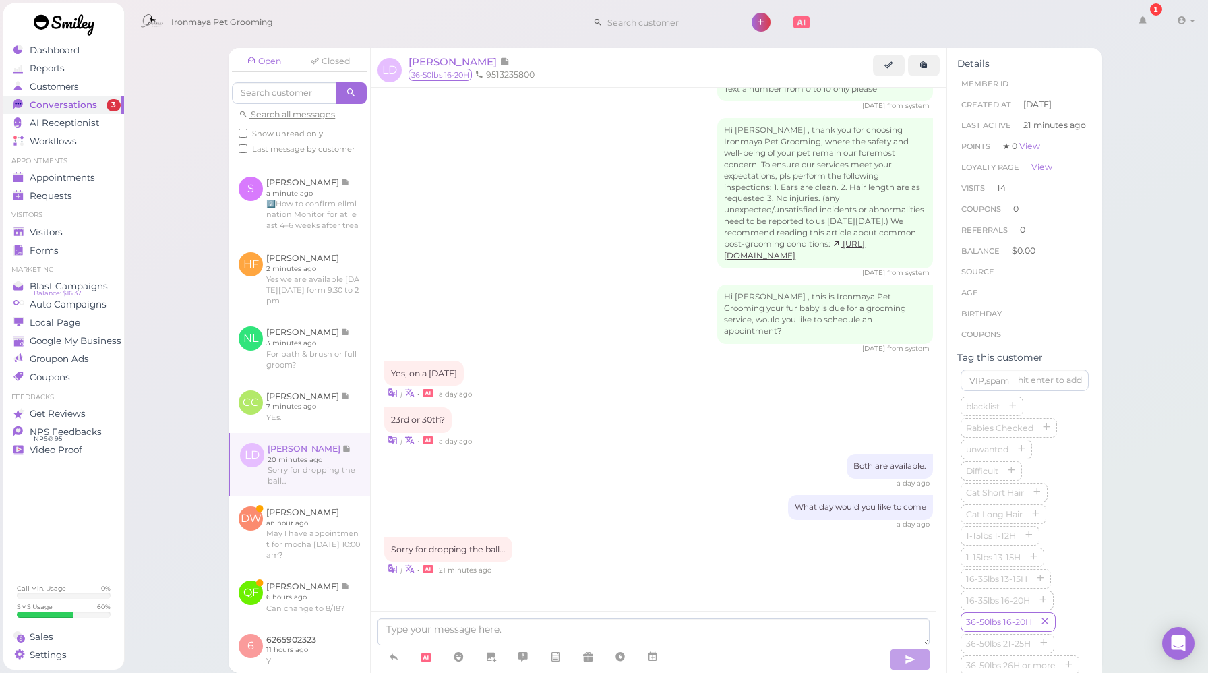
click at [576, 505] on div "What day would you like to come a day ago" at bounding box center [658, 512] width 549 height 34
drag, startPoint x: 392, startPoint y: 542, endPoint x: 523, endPoint y: 544, distance: 130.8
click at [523, 544] on div "Sorry for dropping the ball... | • 21 minutes ago" at bounding box center [658, 557] width 549 height 40
copy div "Sorry for dropping the ball..."
click at [573, 565] on div "| • 21 minutes ago" at bounding box center [658, 569] width 549 height 14
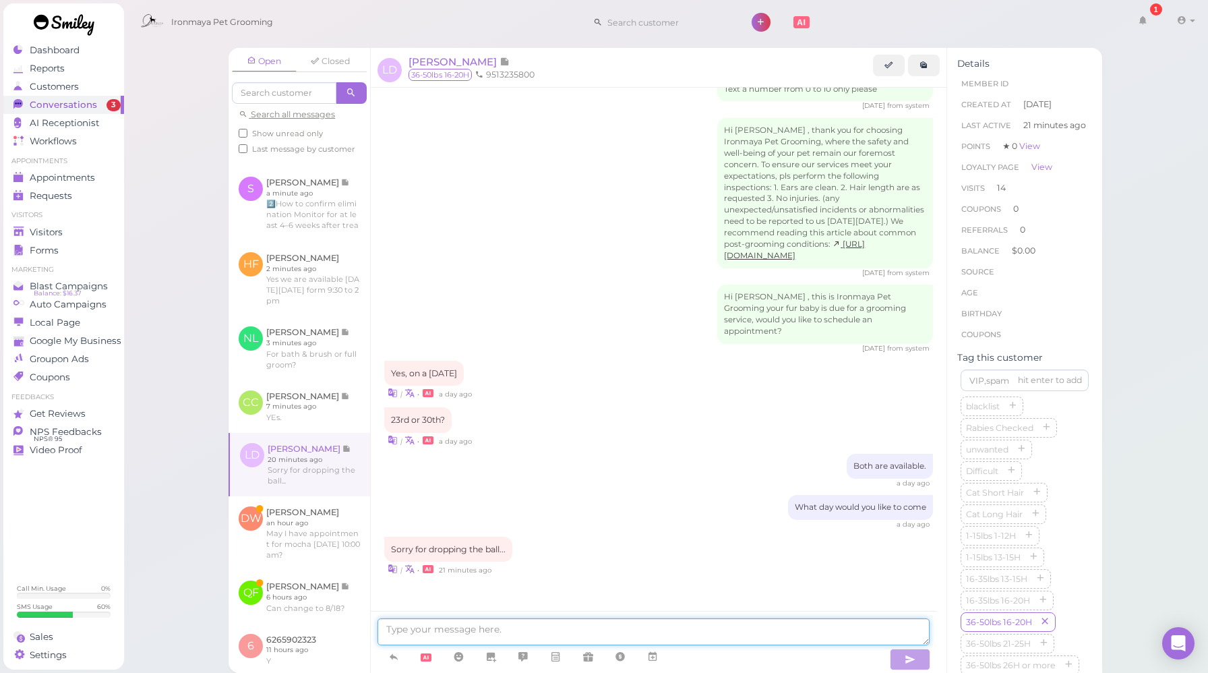
click at [515, 631] on textarea at bounding box center [654, 631] width 552 height 27
click at [403, 632] on textarea "Nowworries" at bounding box center [654, 631] width 552 height 27
click at [453, 625] on textarea "No worries" at bounding box center [654, 631] width 552 height 27
type textarea "No worries, how may we help you?"
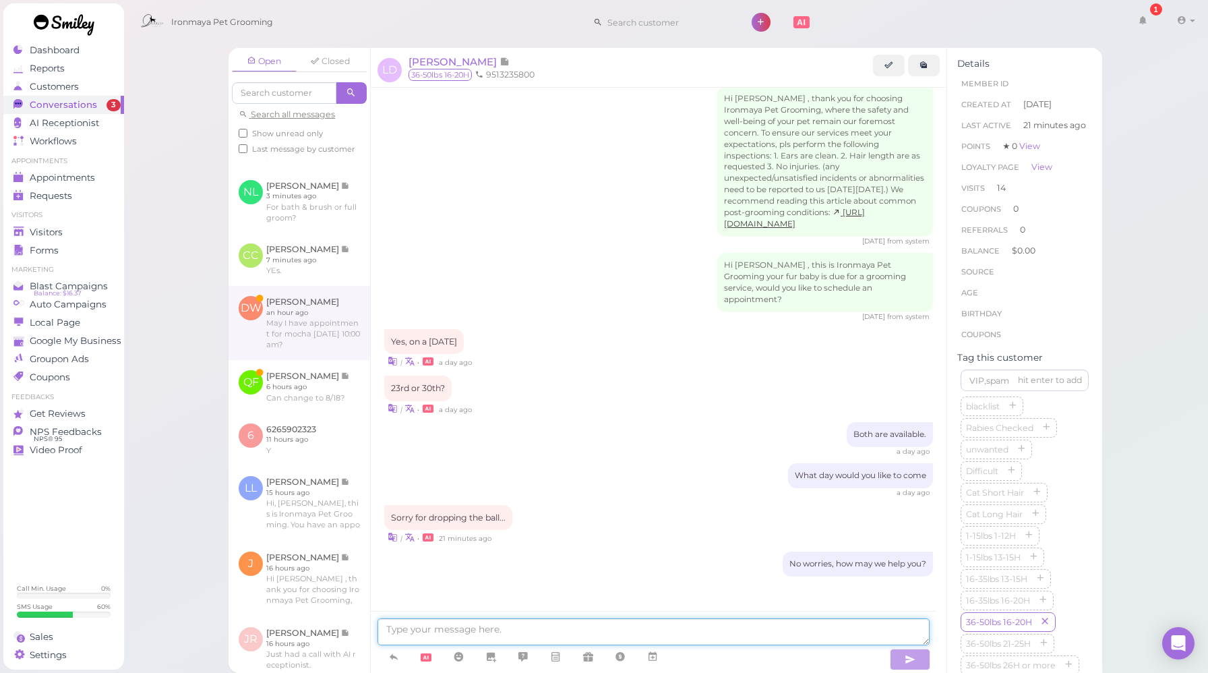
scroll to position [432, 0]
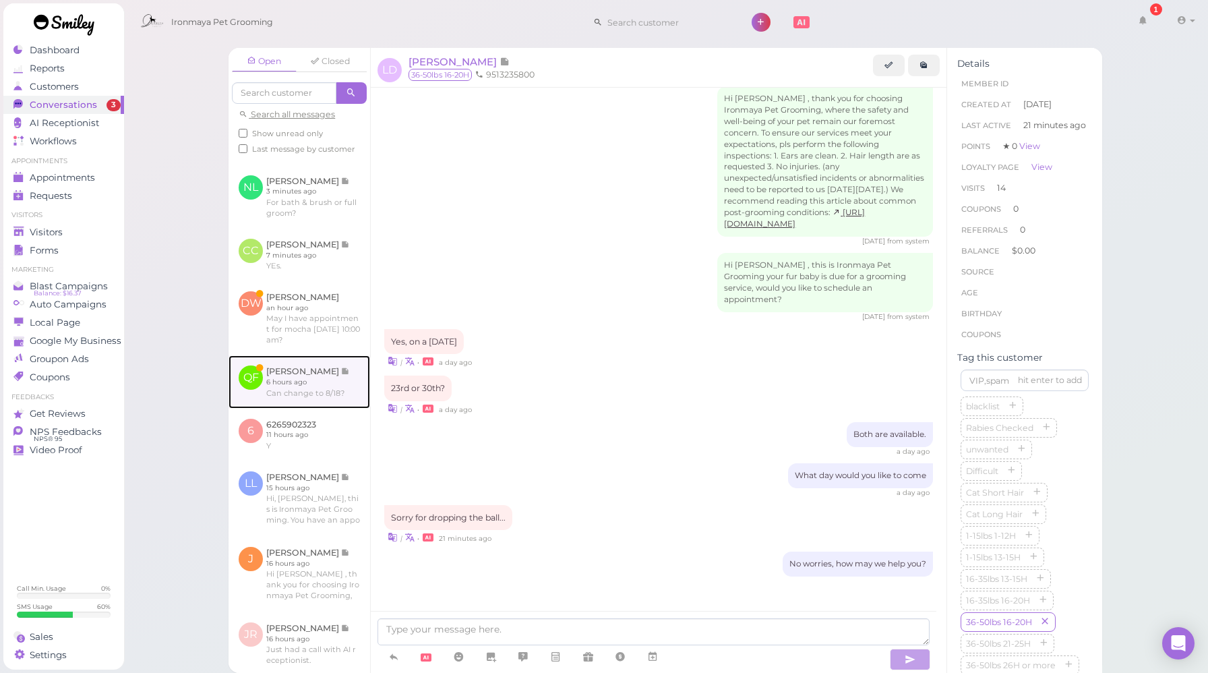
click at [333, 408] on link at bounding box center [300, 381] width 142 height 53
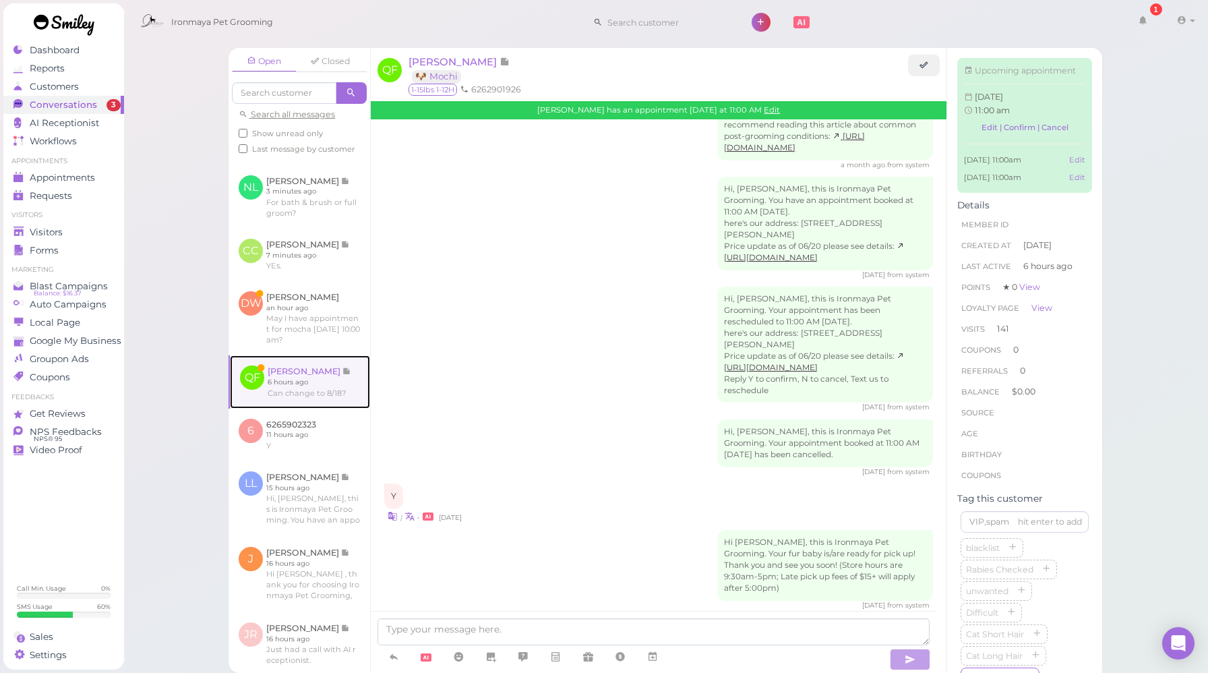
scroll to position [2309, 0]
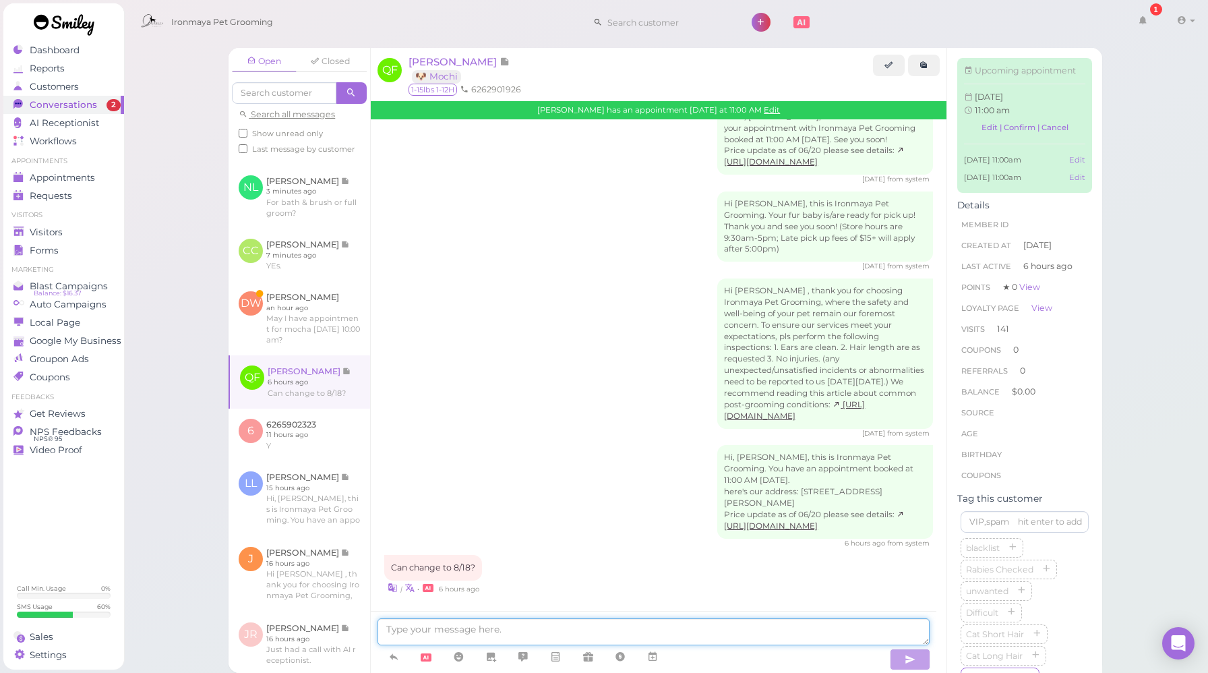
click at [516, 633] on textarea at bounding box center [654, 631] width 552 height 27
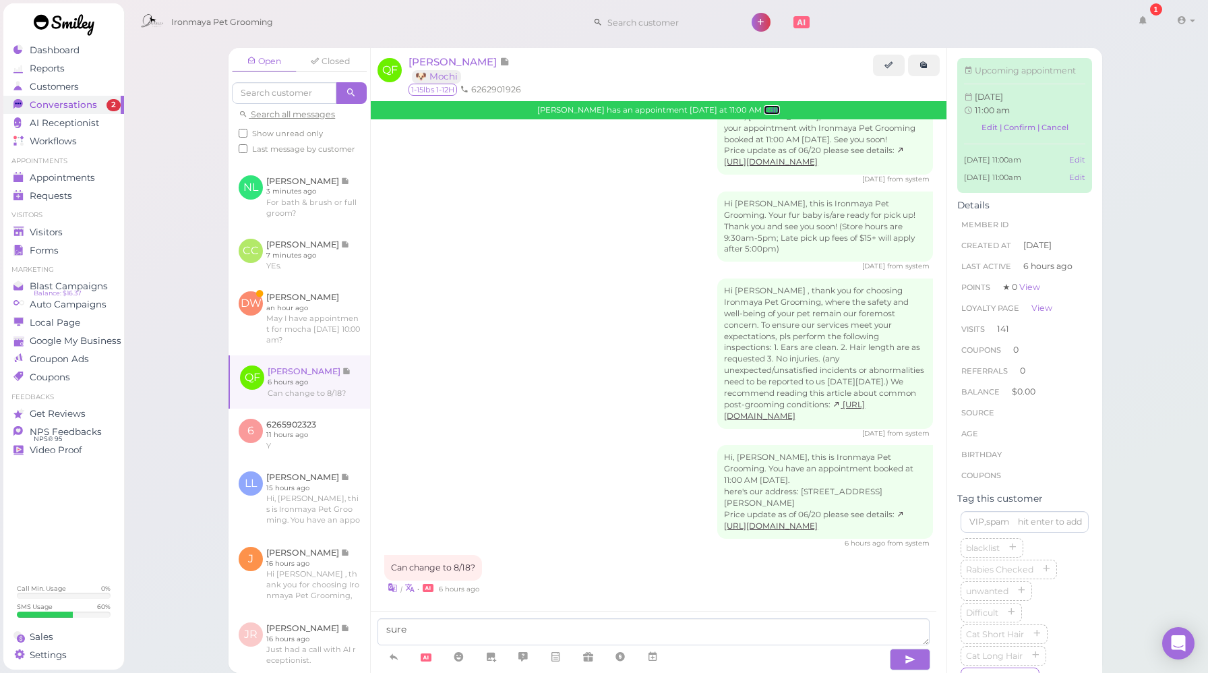
click at [764, 110] on link "Edit" at bounding box center [772, 109] width 16 height 9
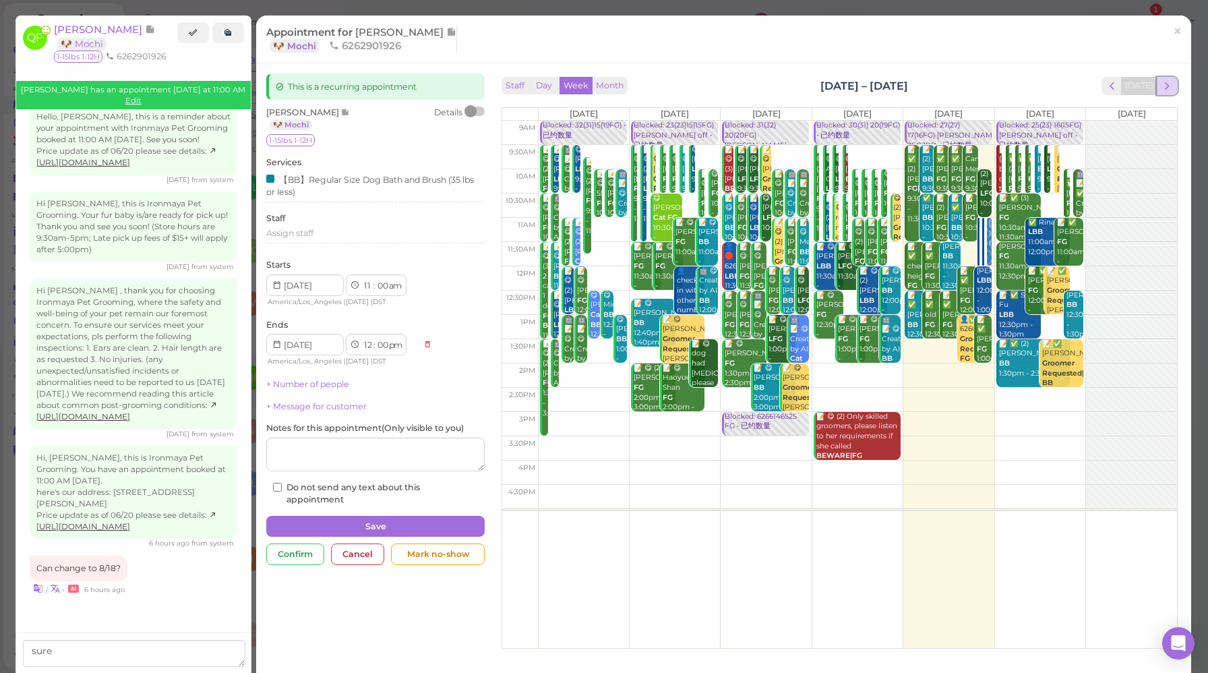
click at [1161, 84] on span "next" at bounding box center [1167, 86] width 13 height 13
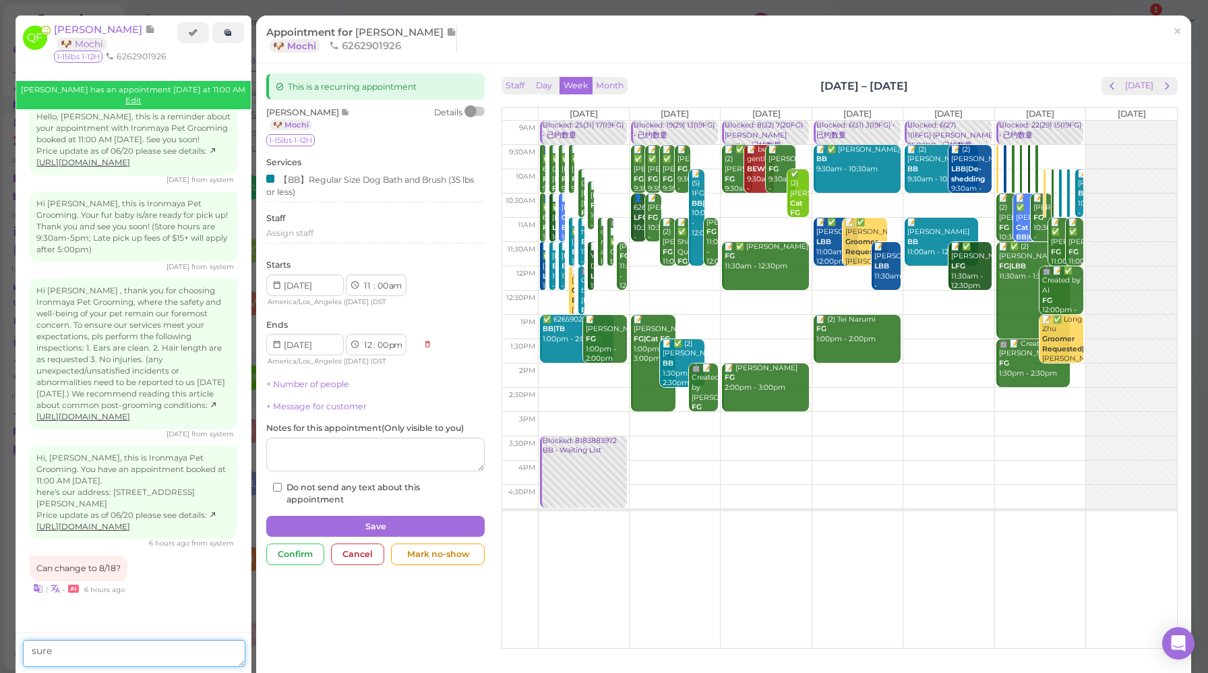
click at [128, 653] on textarea "sure" at bounding box center [134, 653] width 223 height 27
drag, startPoint x: 172, startPoint y: 652, endPoint x: 103, endPoint y: 657, distance: 68.9
click at [103, 657] on textarea "sure. same time How about" at bounding box center [134, 653] width 223 height 27
drag, startPoint x: 36, startPoint y: 652, endPoint x: 1, endPoint y: 652, distance: 35.7
click at [229, 652] on div "Open Closed Search all messages Show unread only Last message by customer [PERS…" at bounding box center [666, 360] width 874 height 625
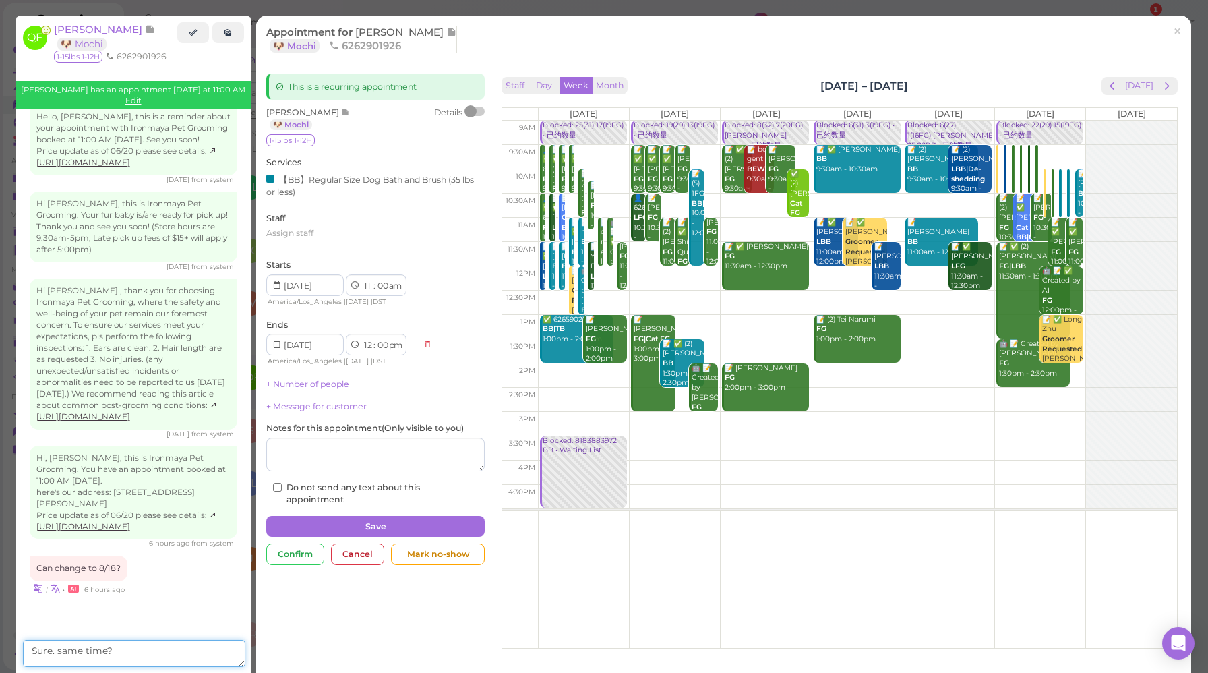
click at [137, 655] on textarea "Sure. same time?" at bounding box center [134, 653] width 223 height 27
click at [57, 652] on textarea "Sure. same time?" at bounding box center [134, 653] width 223 height 27
type textarea "Sure. Same time?"
click at [156, 654] on textarea "Sure. Same time?" at bounding box center [134, 653] width 223 height 27
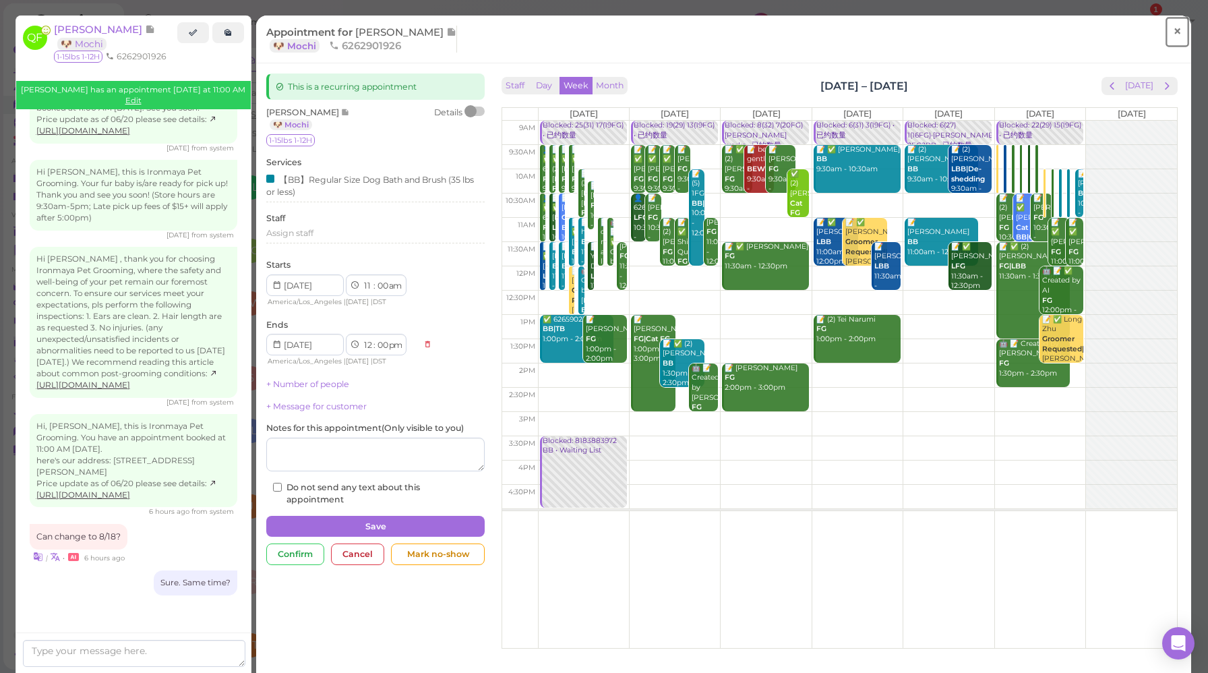
click at [1173, 36] on link "×" at bounding box center [1177, 32] width 25 height 32
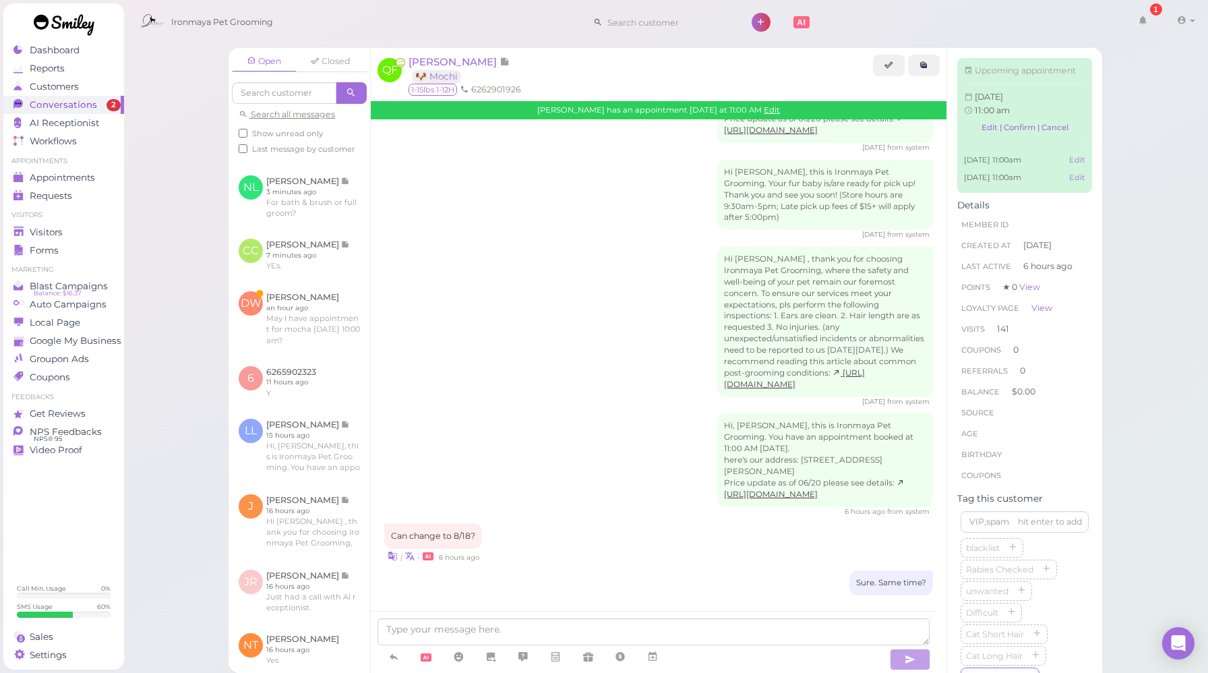
scroll to position [2341, 0]
click at [324, 281] on link at bounding box center [300, 255] width 142 height 53
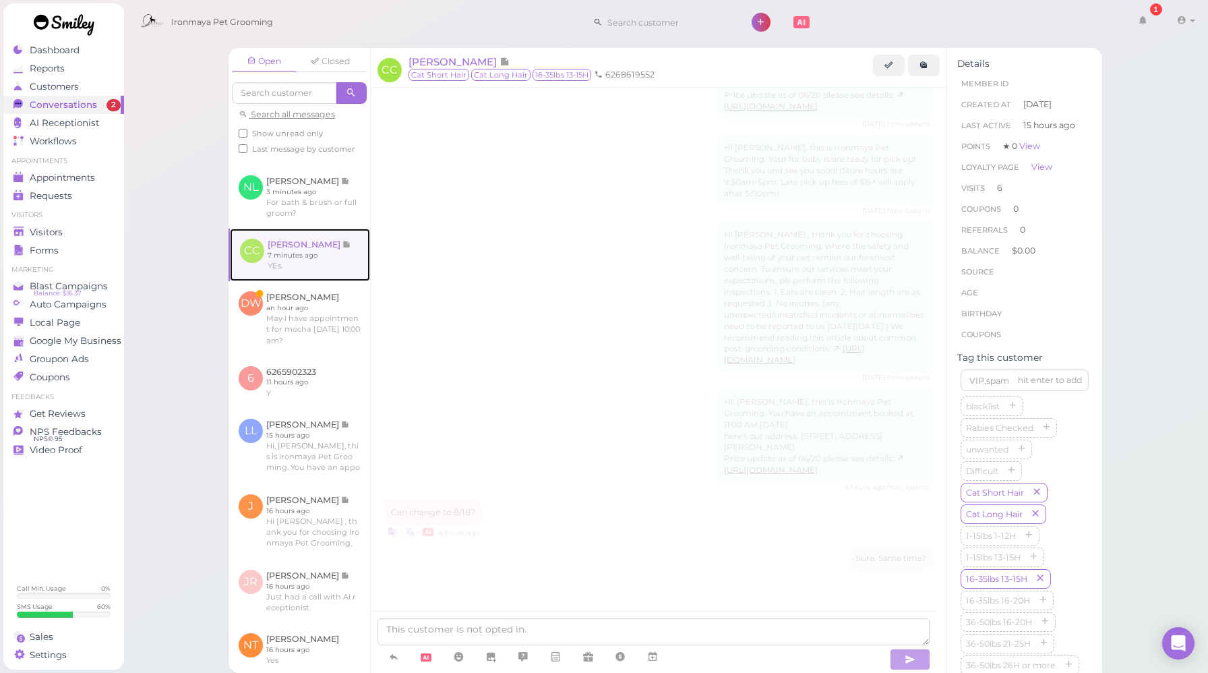
scroll to position [1851, 0]
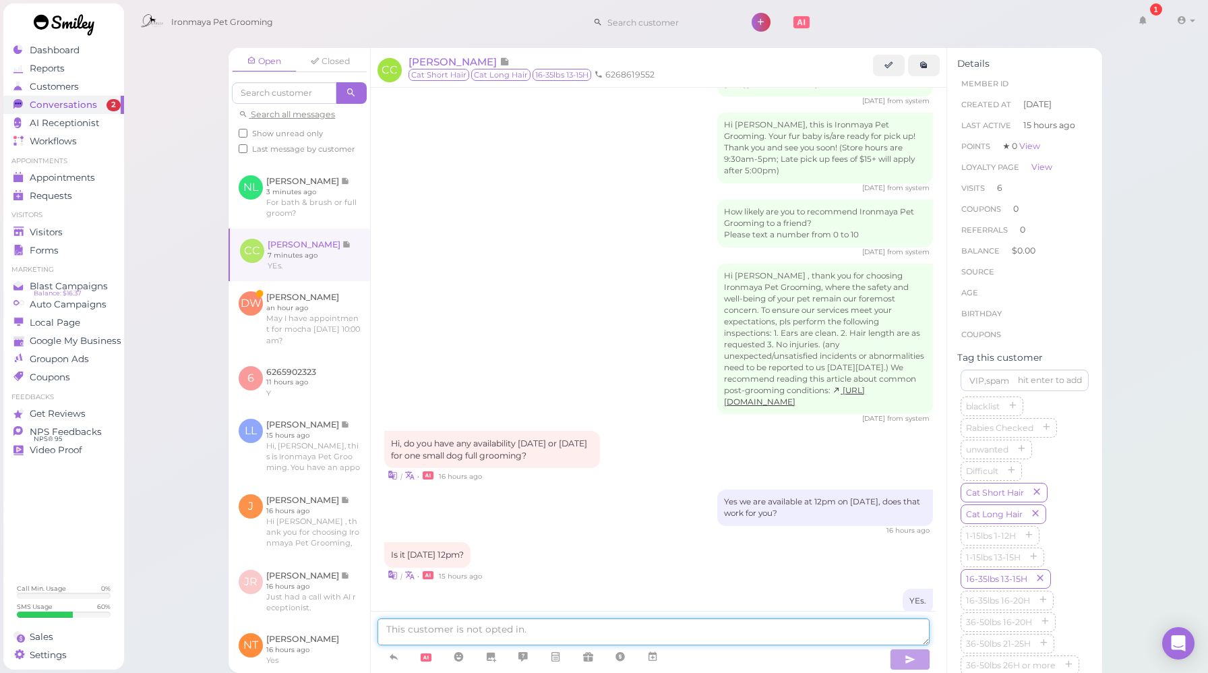
click at [600, 629] on textarea at bounding box center [654, 631] width 552 height 27
type textarea "W"
type textarea "Does that work for you?"
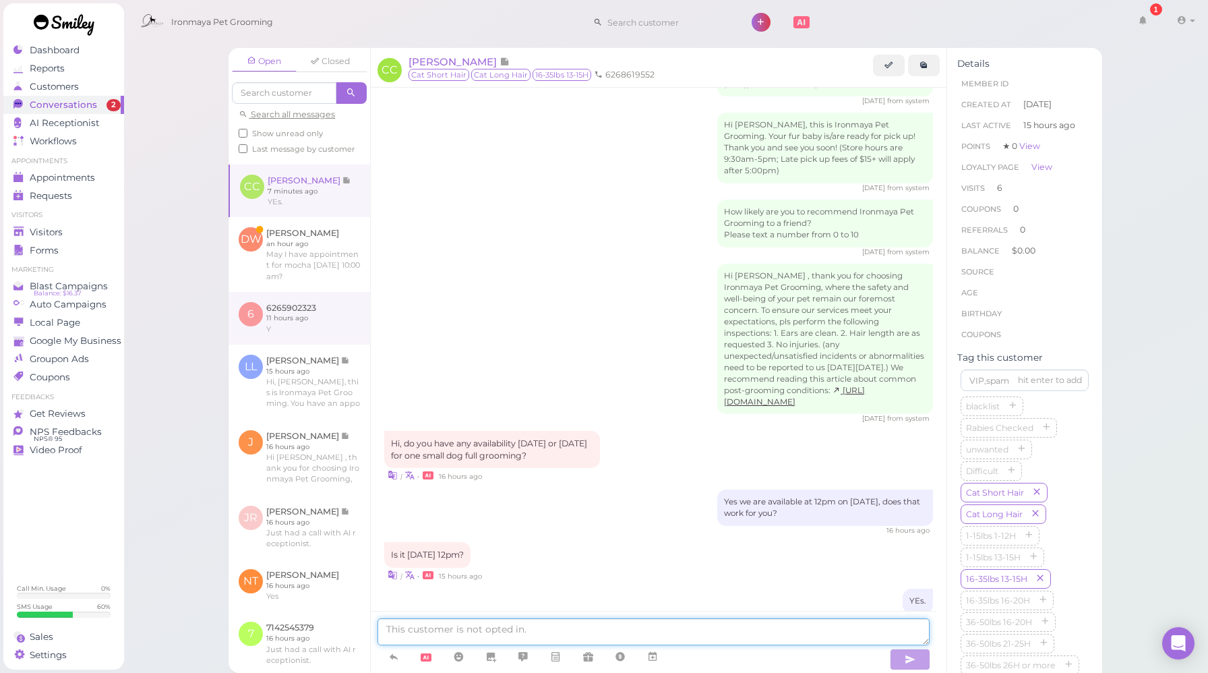
scroll to position [1883, 0]
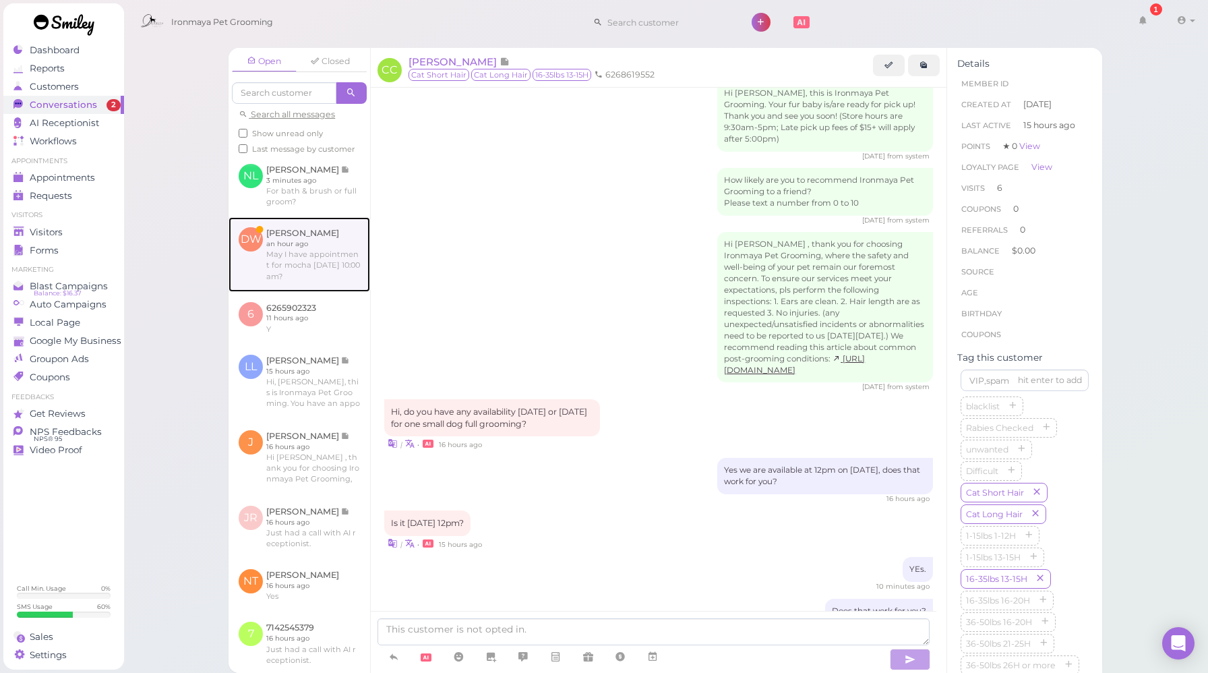
click at [289, 291] on link at bounding box center [300, 254] width 142 height 74
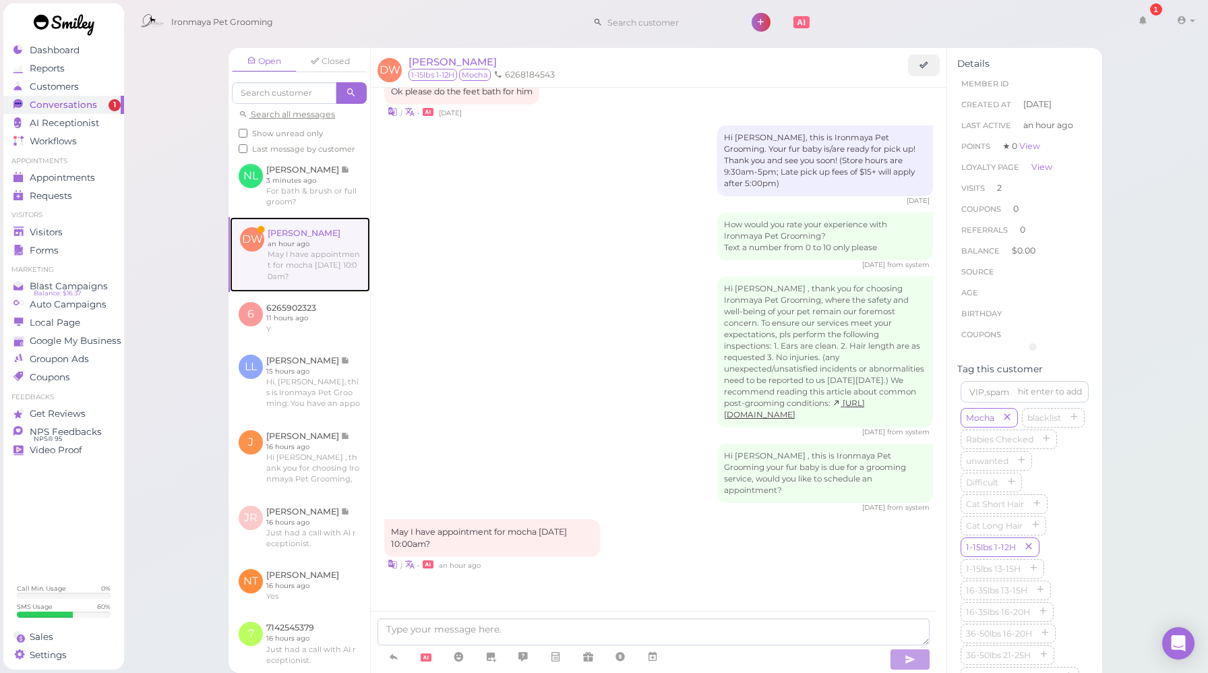
scroll to position [1552, 0]
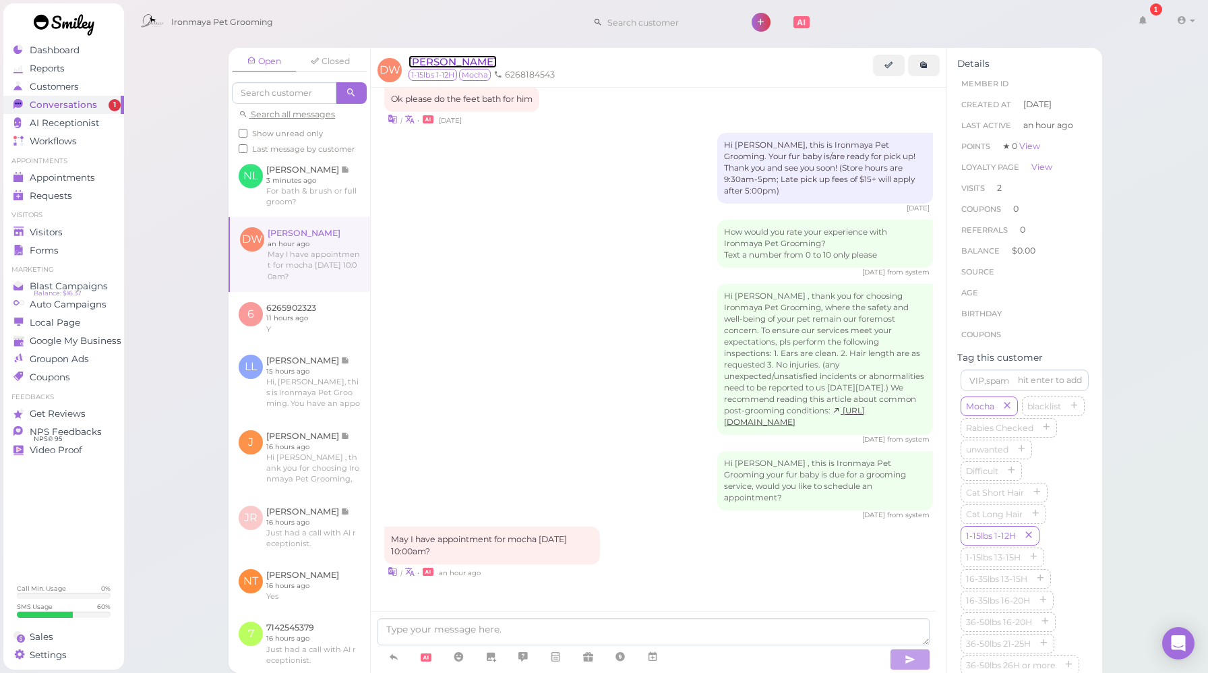
click at [452, 57] on span "[PERSON_NAME]" at bounding box center [453, 61] width 88 height 13
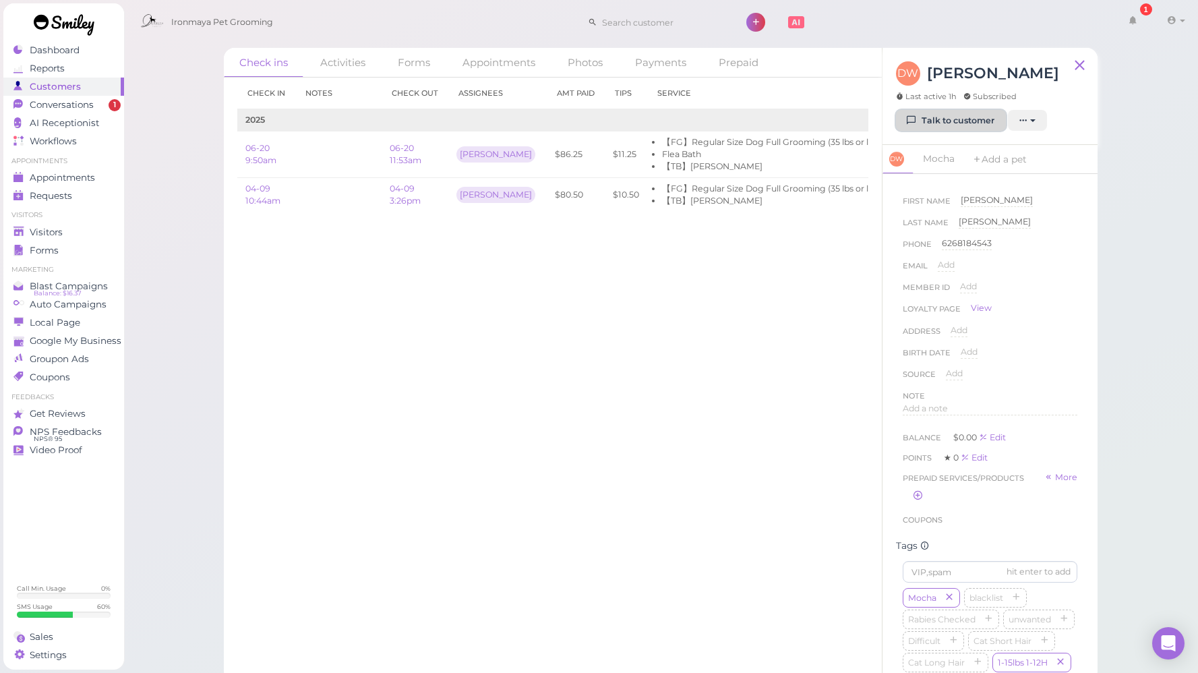
click at [918, 125] on link "Talk to customer" at bounding box center [951, 121] width 110 height 22
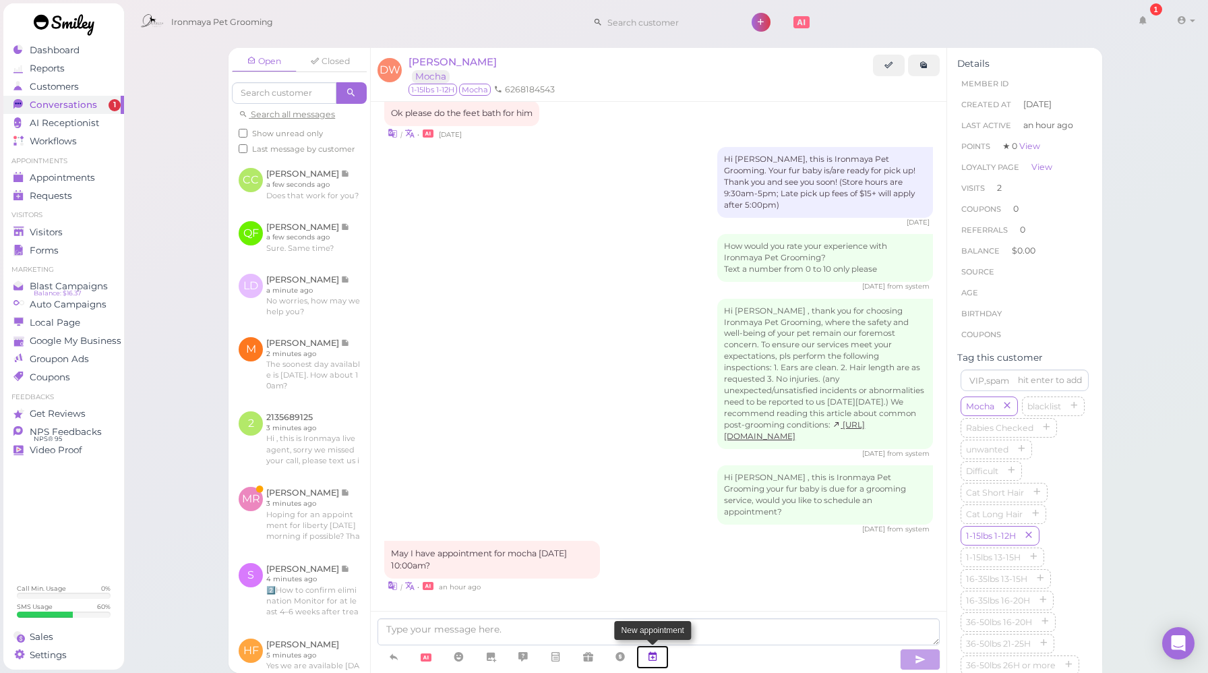
click at [658, 655] on icon at bounding box center [652, 656] width 11 height 13
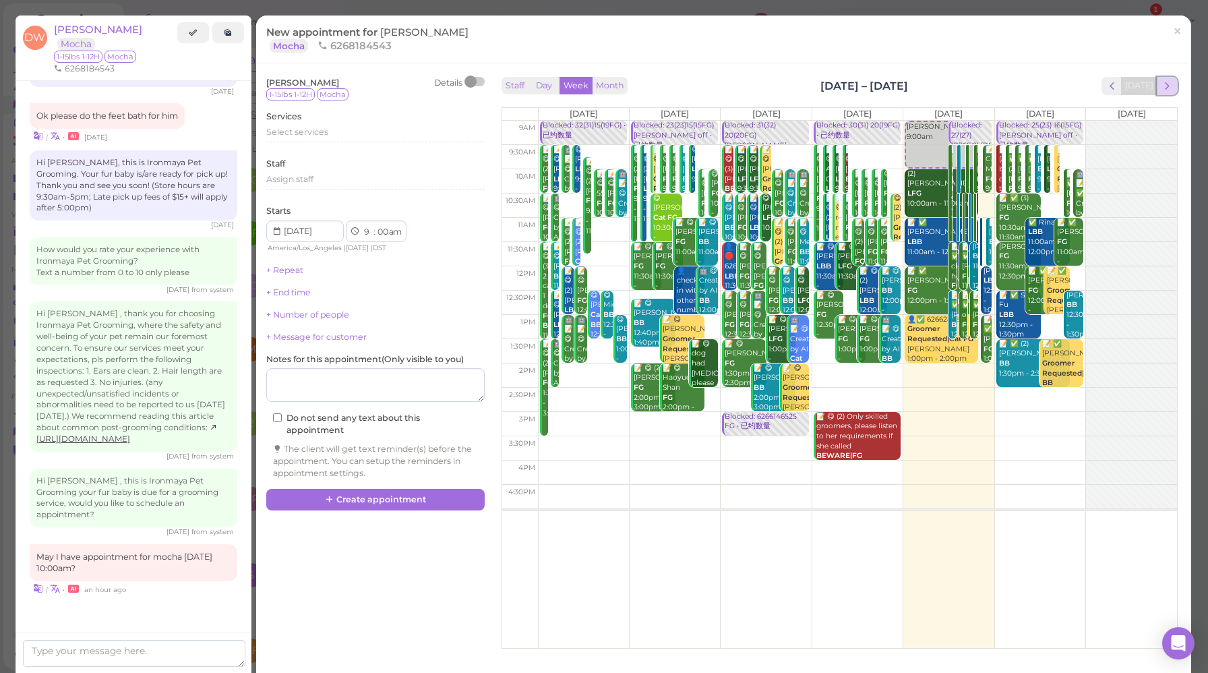
click at [1161, 86] on span "next" at bounding box center [1167, 86] width 13 height 13
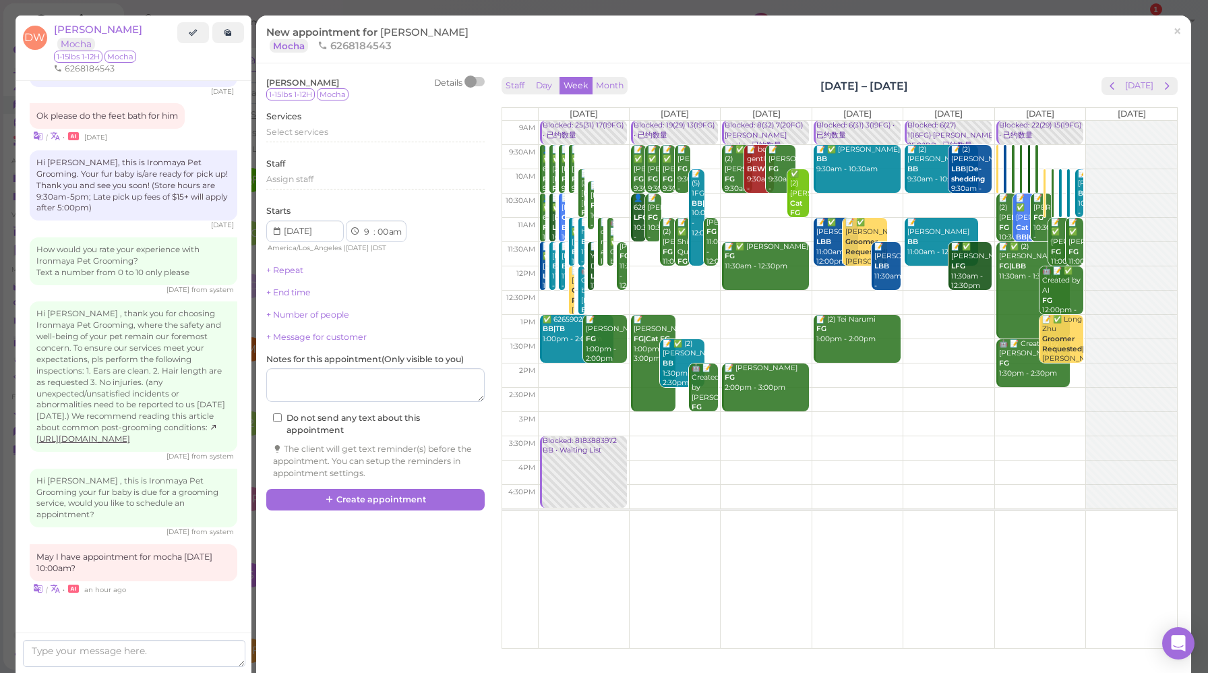
click at [1063, 173] on td at bounding box center [857, 181] width 639 height 24
type input "[DATE]"
select select "10"
click at [276, 133] on span "Select services" at bounding box center [297, 132] width 62 height 10
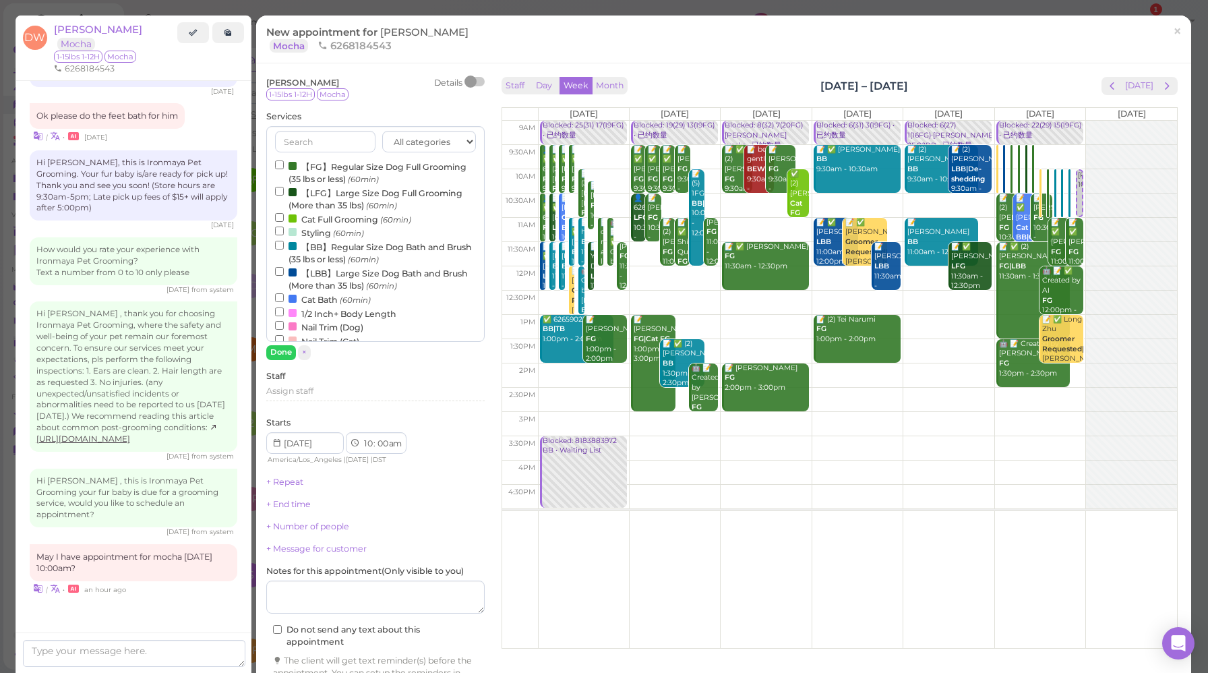
click at [351, 171] on label "【FG】Regular Size Dog Full Grooming (35 lbs or less) (60min)" at bounding box center [375, 172] width 201 height 26
click at [284, 169] on input "【FG】Regular Size Dog Full Grooming (35 lbs or less) (60min)" at bounding box center [279, 164] width 9 height 9
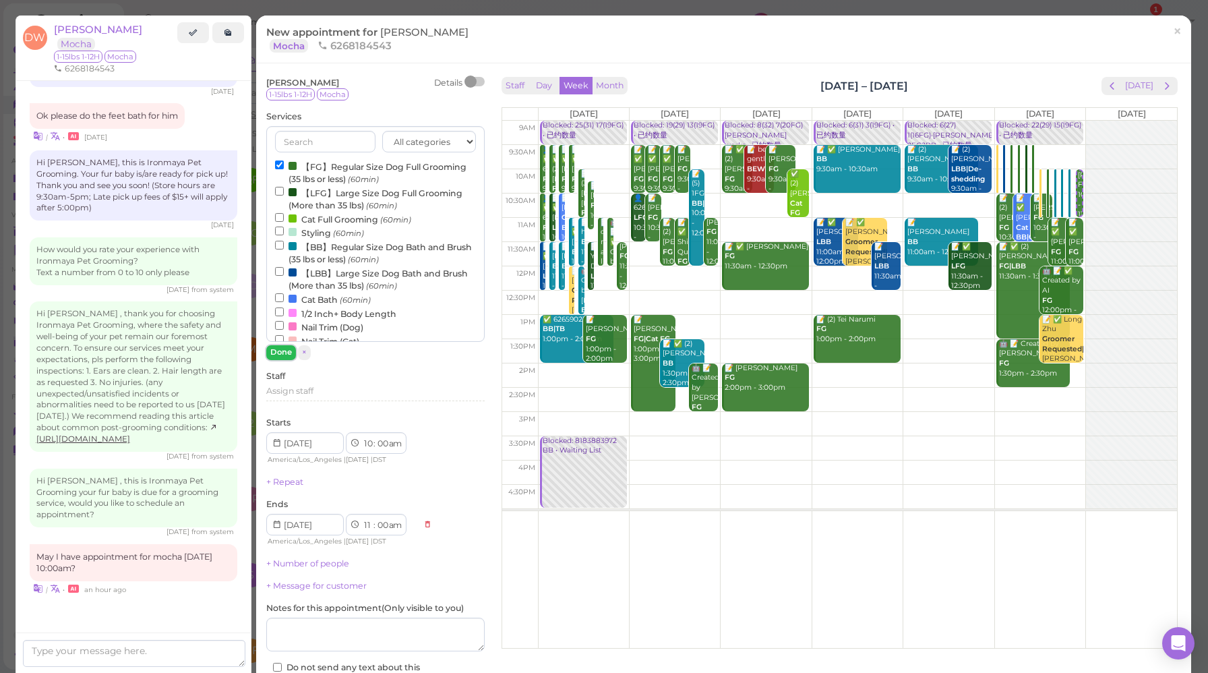
click at [285, 355] on button "Done" at bounding box center [281, 352] width 30 height 14
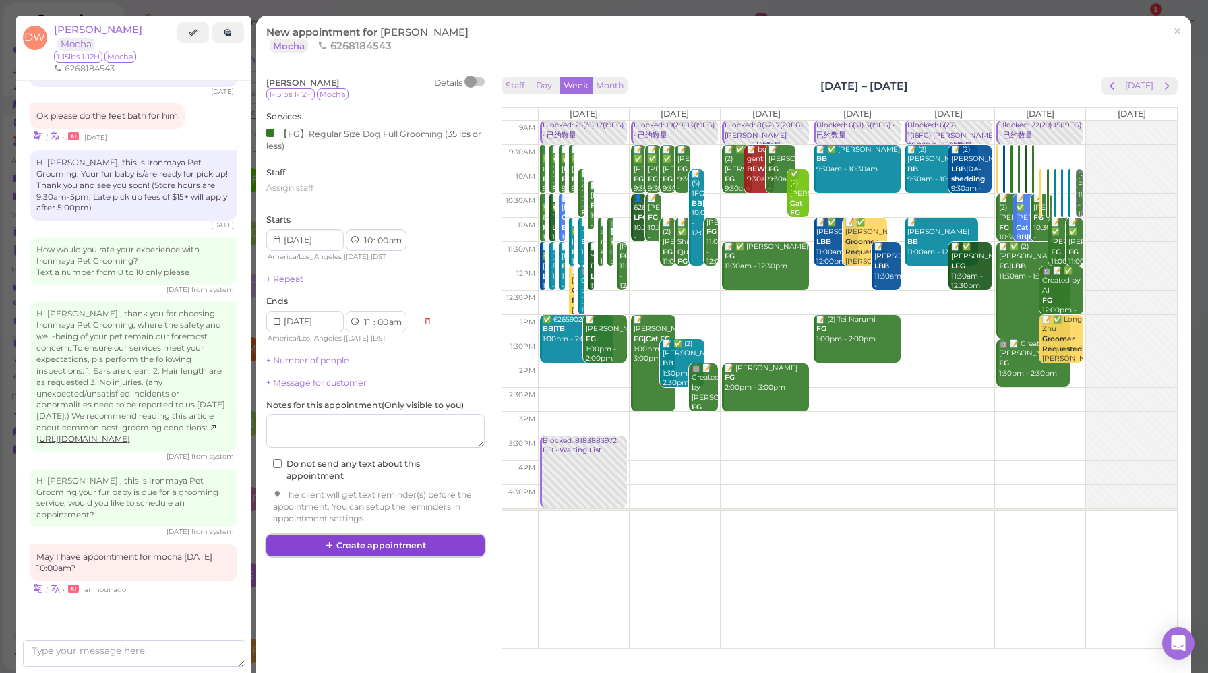
click at [391, 546] on button "Create appointment" at bounding box center [375, 546] width 218 height 22
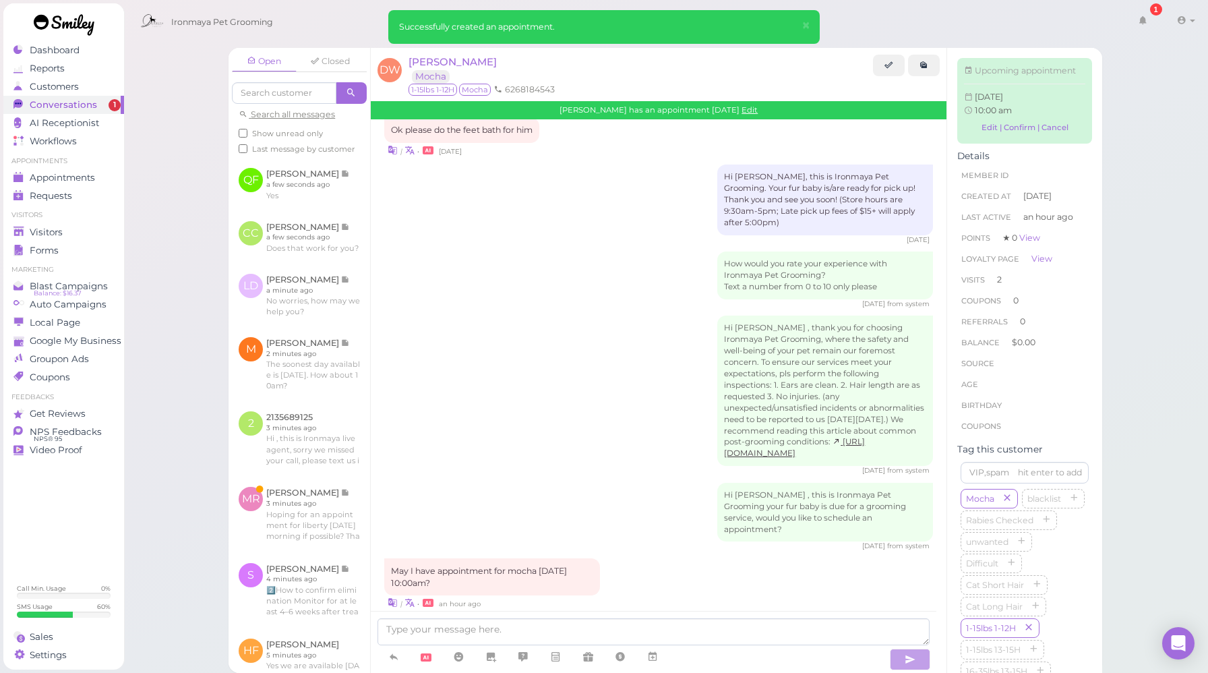
scroll to position [1693, 0]
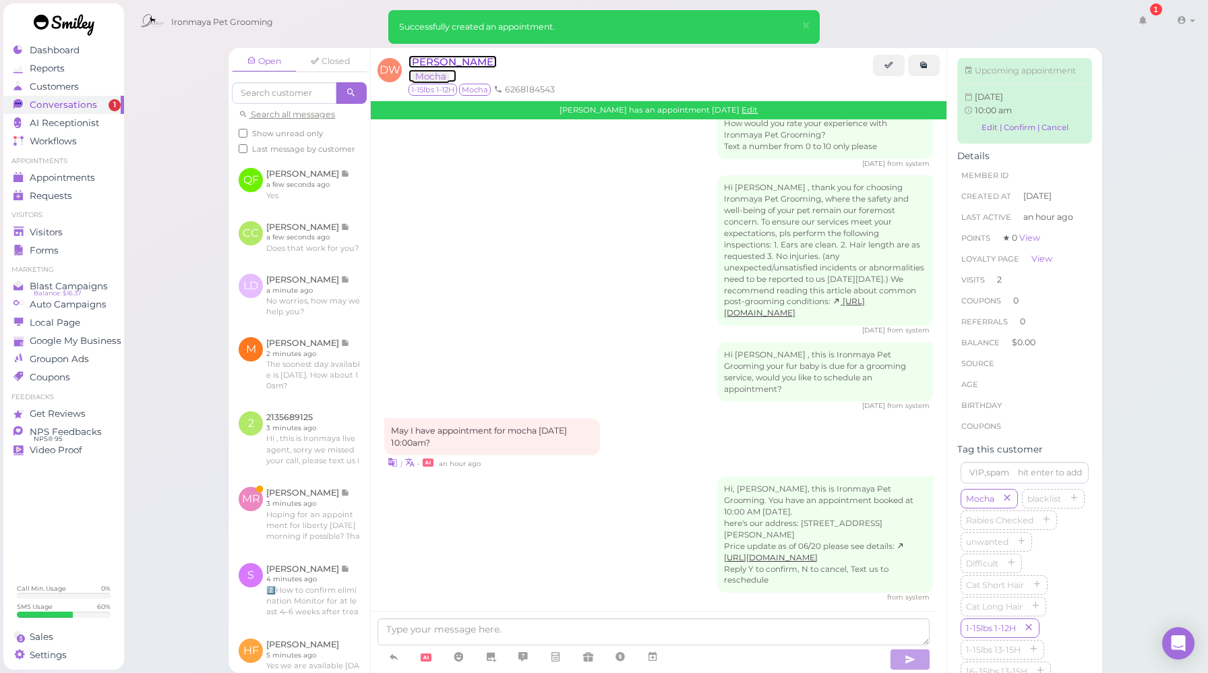
click at [443, 66] on span "[PERSON_NAME]" at bounding box center [453, 61] width 88 height 13
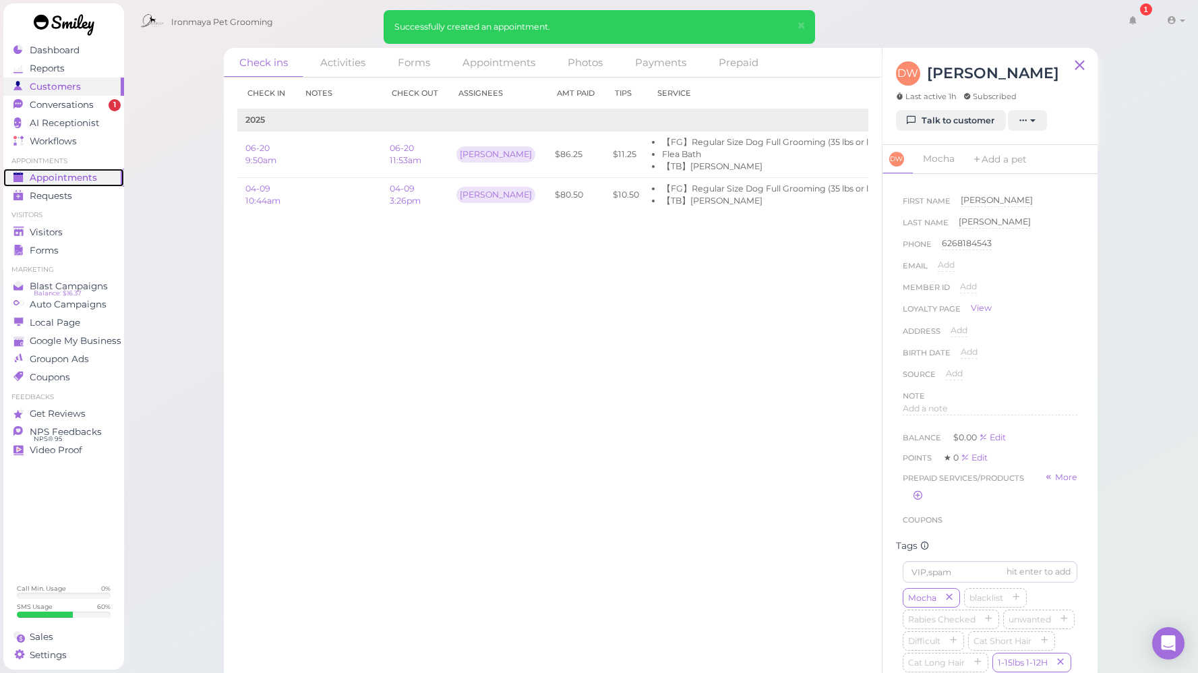
click at [71, 177] on span "Appointments" at bounding box center [63, 177] width 67 height 11
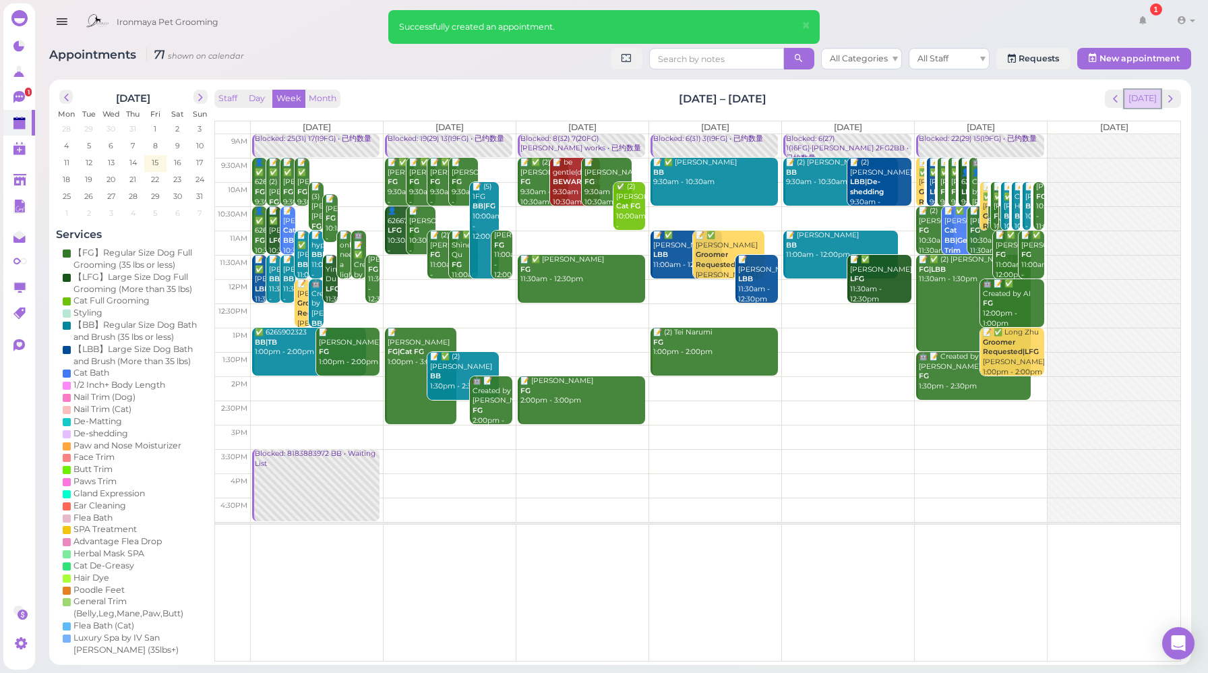
click at [1146, 101] on button "[DATE]" at bounding box center [1143, 99] width 36 height 18
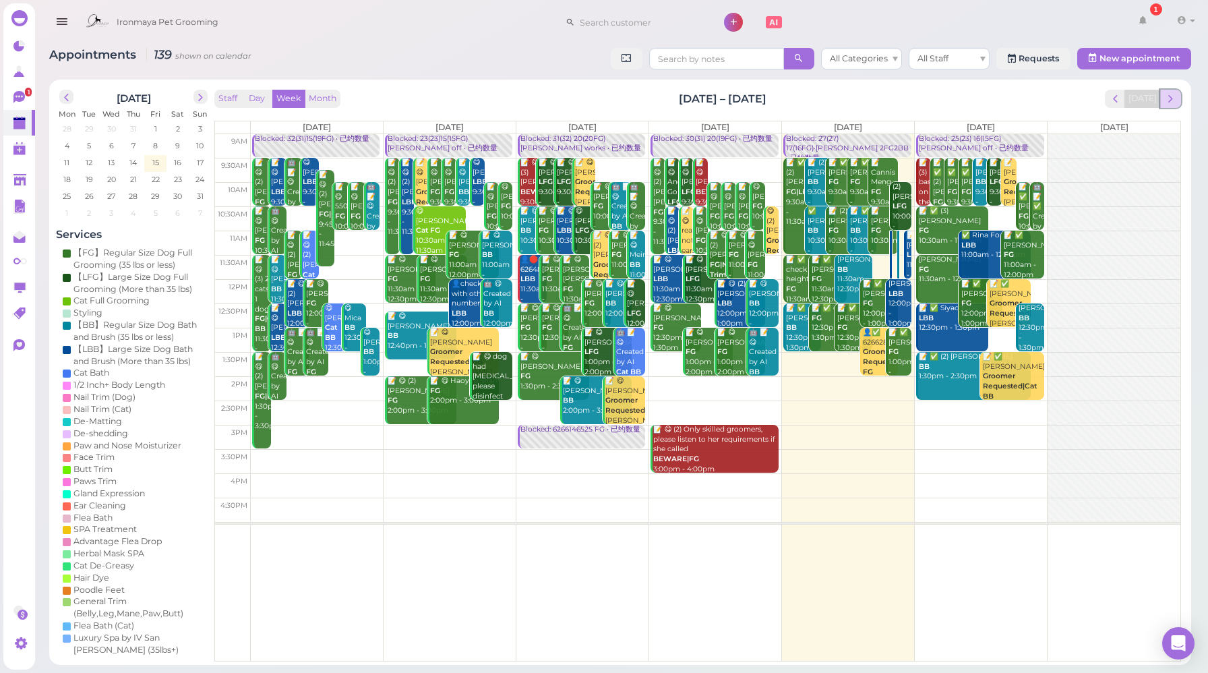
click at [1172, 101] on span "next" at bounding box center [1171, 98] width 13 height 13
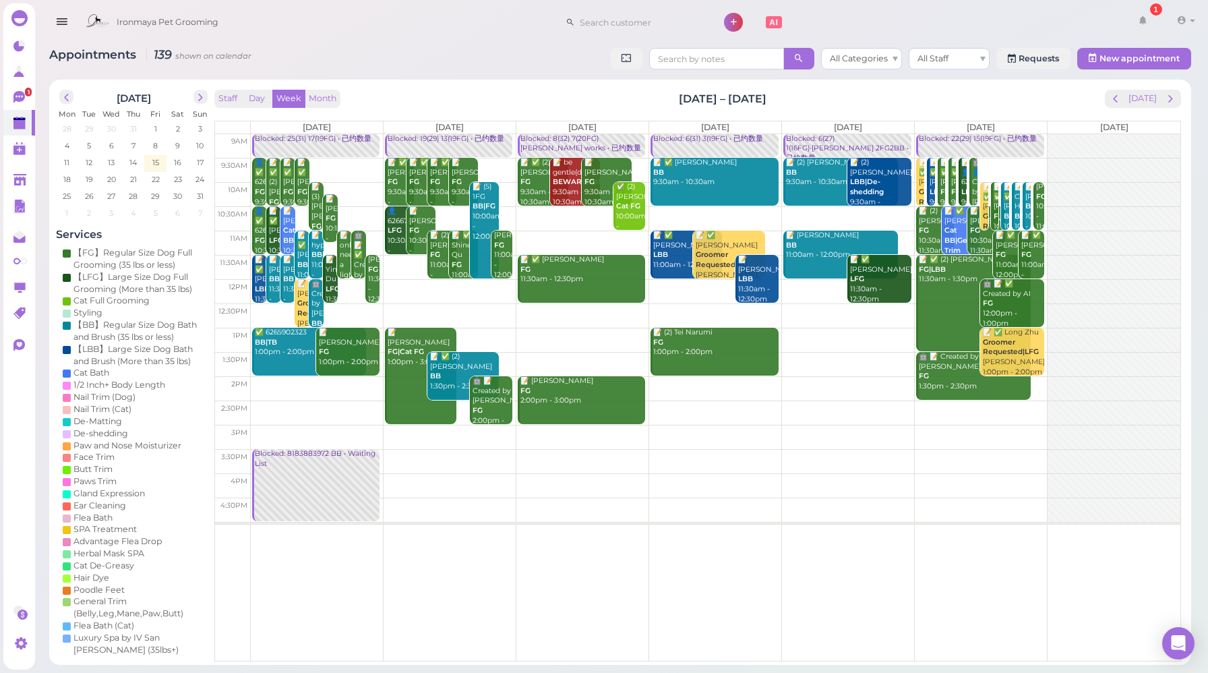
click at [946, 146] on link "Blocked: 22(29) 15(19FG) • 已约数量" at bounding box center [979, 146] width 127 height 24
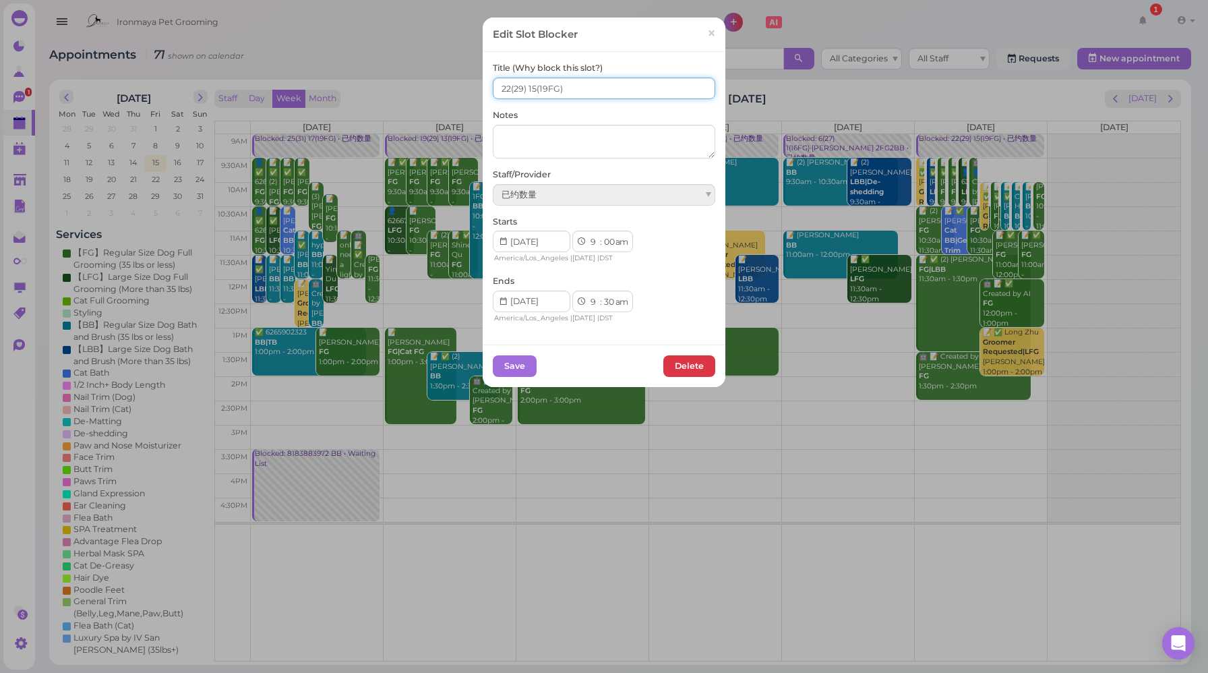
click at [504, 89] on input "22(29) 15(19FG)" at bounding box center [604, 89] width 223 height 22
click at [531, 86] on input "23(29) 15(19FG)" at bounding box center [604, 89] width 223 height 22
type input "23(29) 16(19FG)"
click at [510, 366] on button "Save" at bounding box center [515, 366] width 44 height 22
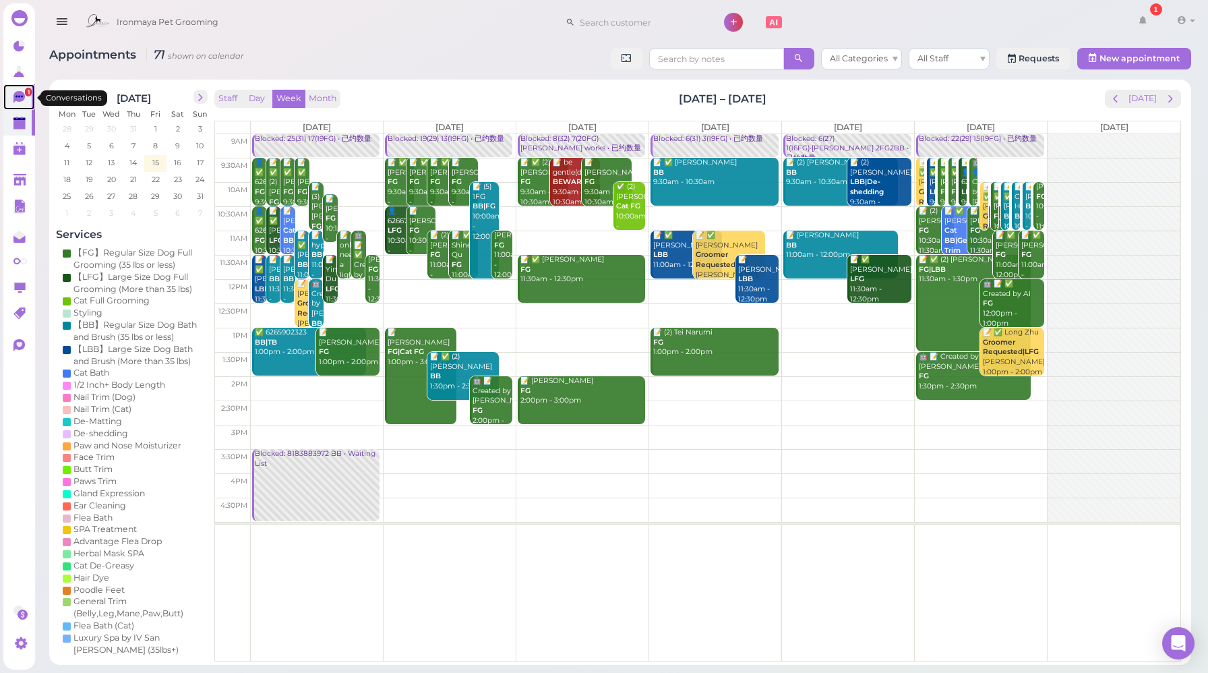
click at [13, 100] on link "1" at bounding box center [19, 97] width 32 height 26
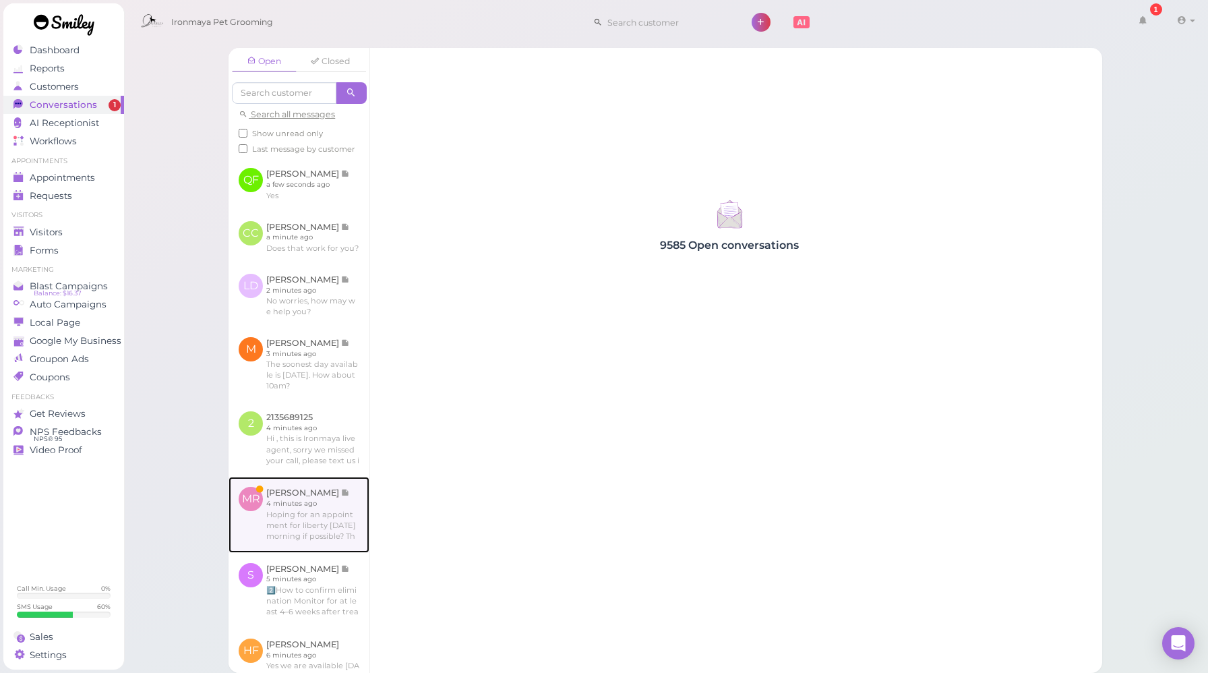
drag, startPoint x: 327, startPoint y: 559, endPoint x: 339, endPoint y: 553, distance: 13.0
click at [327, 552] on link at bounding box center [299, 515] width 141 height 76
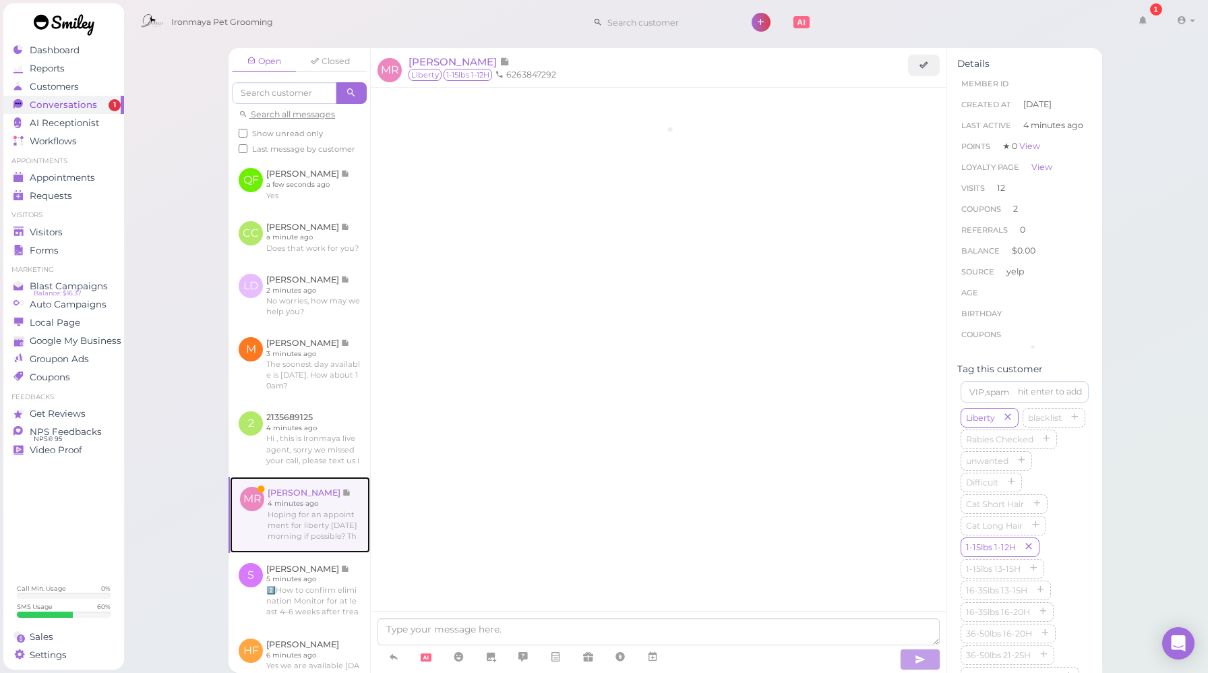
scroll to position [1992, 0]
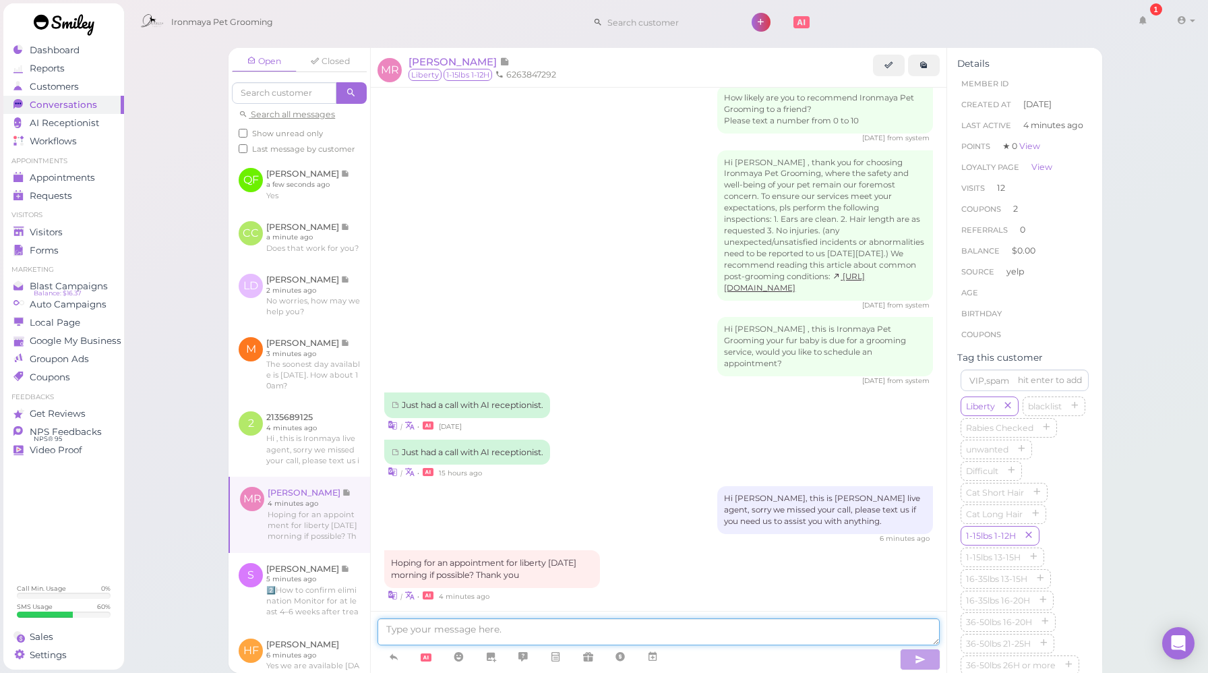
click at [507, 633] on textarea at bounding box center [659, 631] width 562 height 27
type textarea "[DATE] is fully booked."
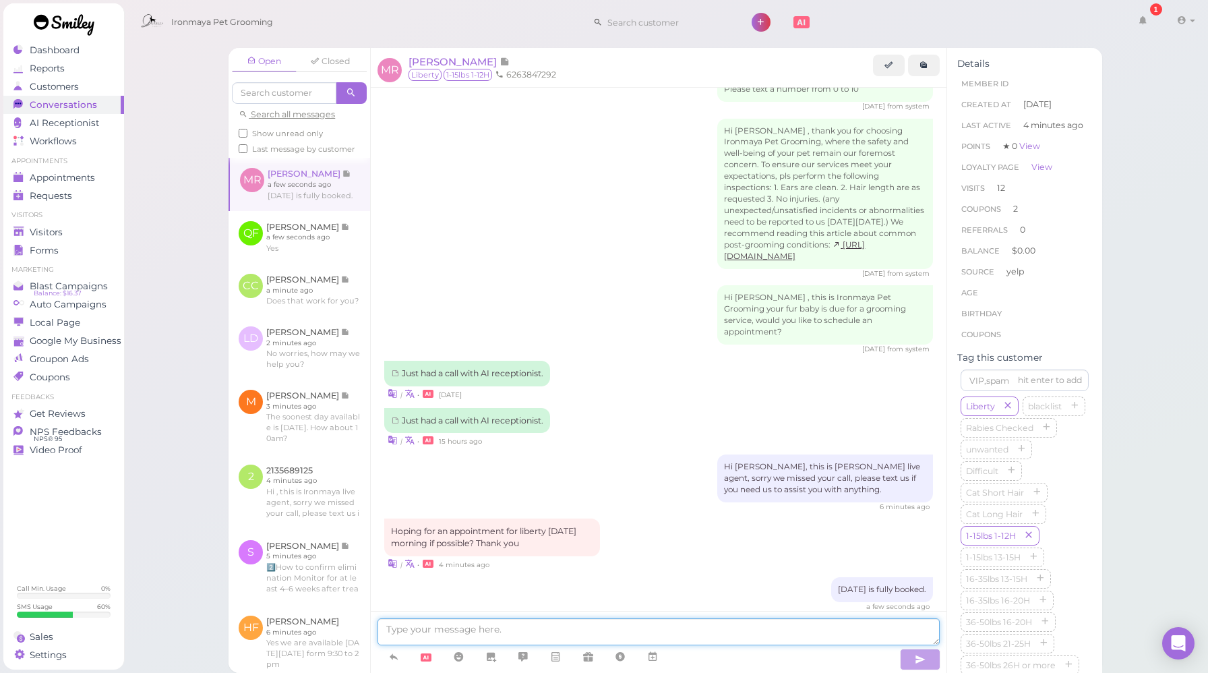
click at [447, 634] on textarea at bounding box center [659, 631] width 562 height 27
type textarea "The soonest availability is [DATE]."
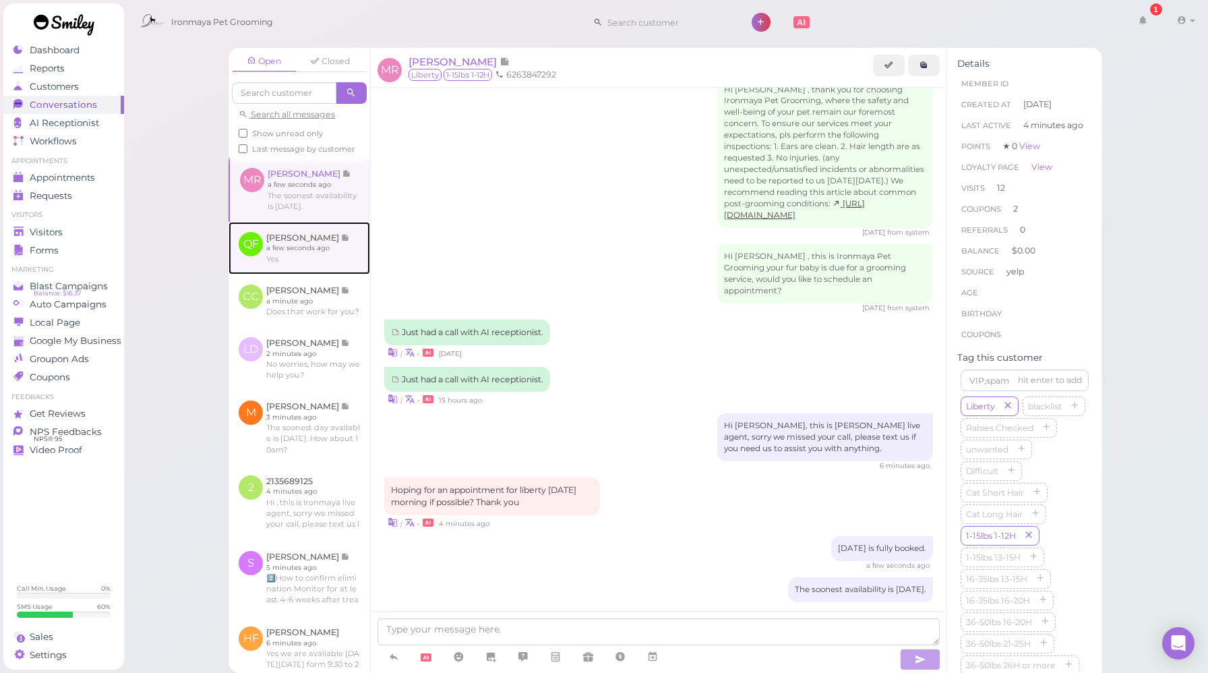
click at [306, 274] on link at bounding box center [300, 248] width 142 height 53
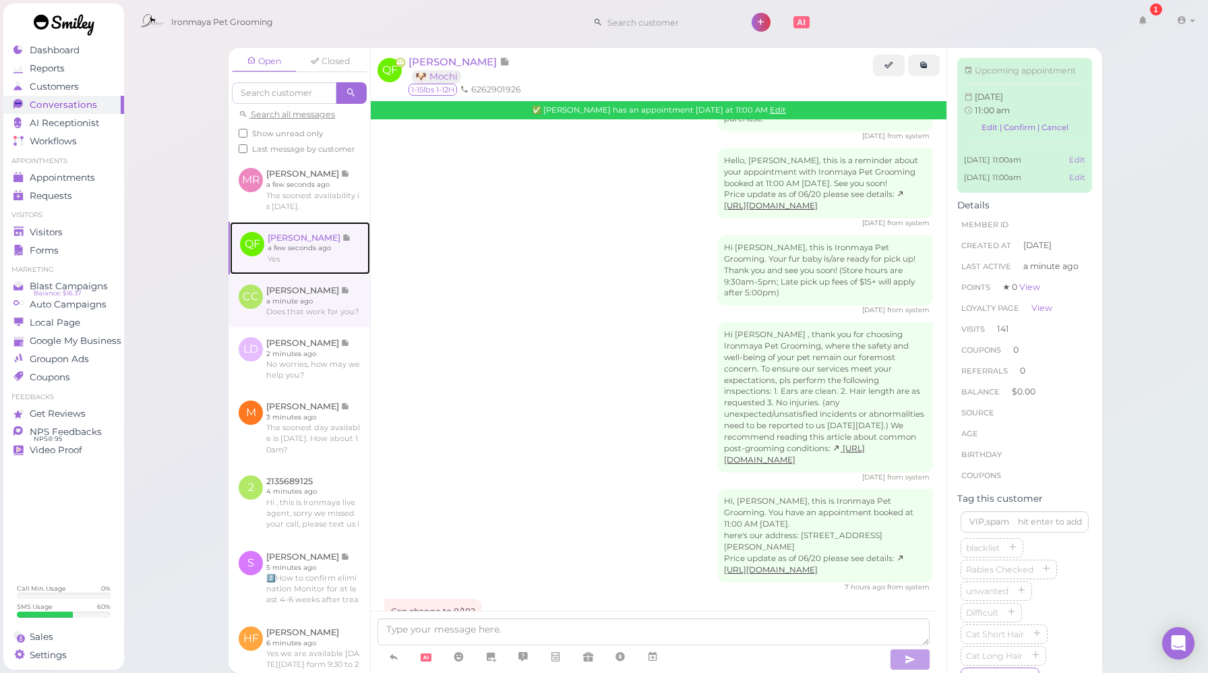
scroll to position [2212, 0]
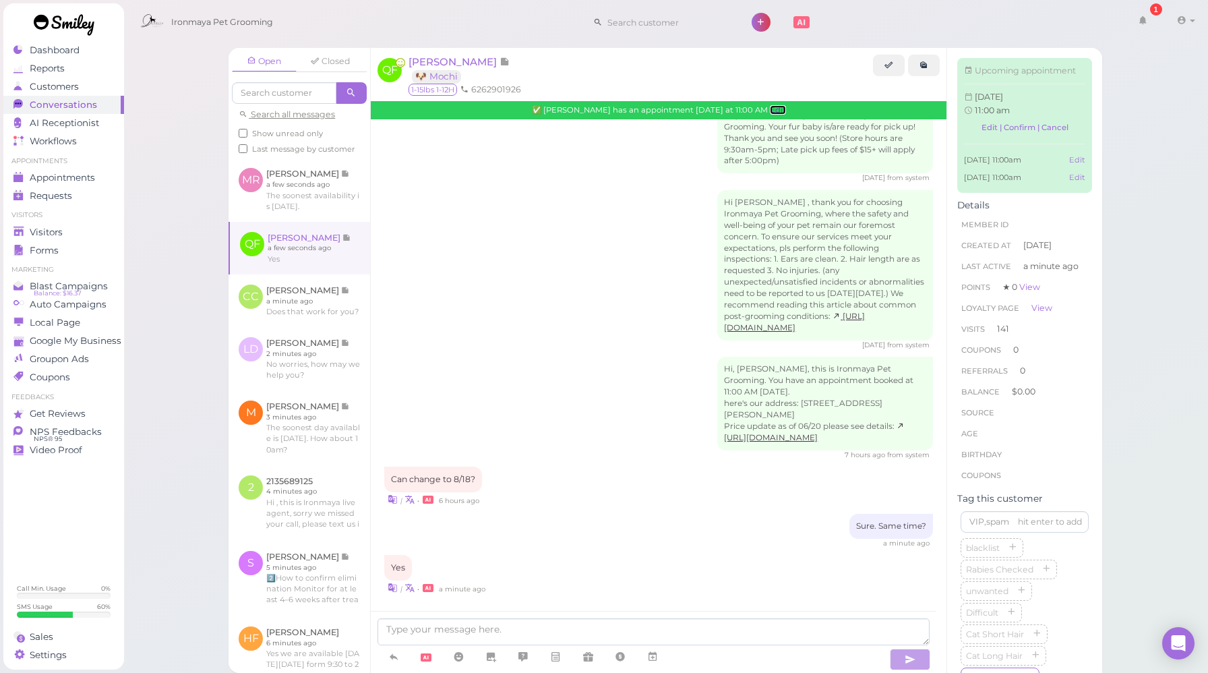
click at [770, 109] on link "Edit" at bounding box center [778, 109] width 16 height 9
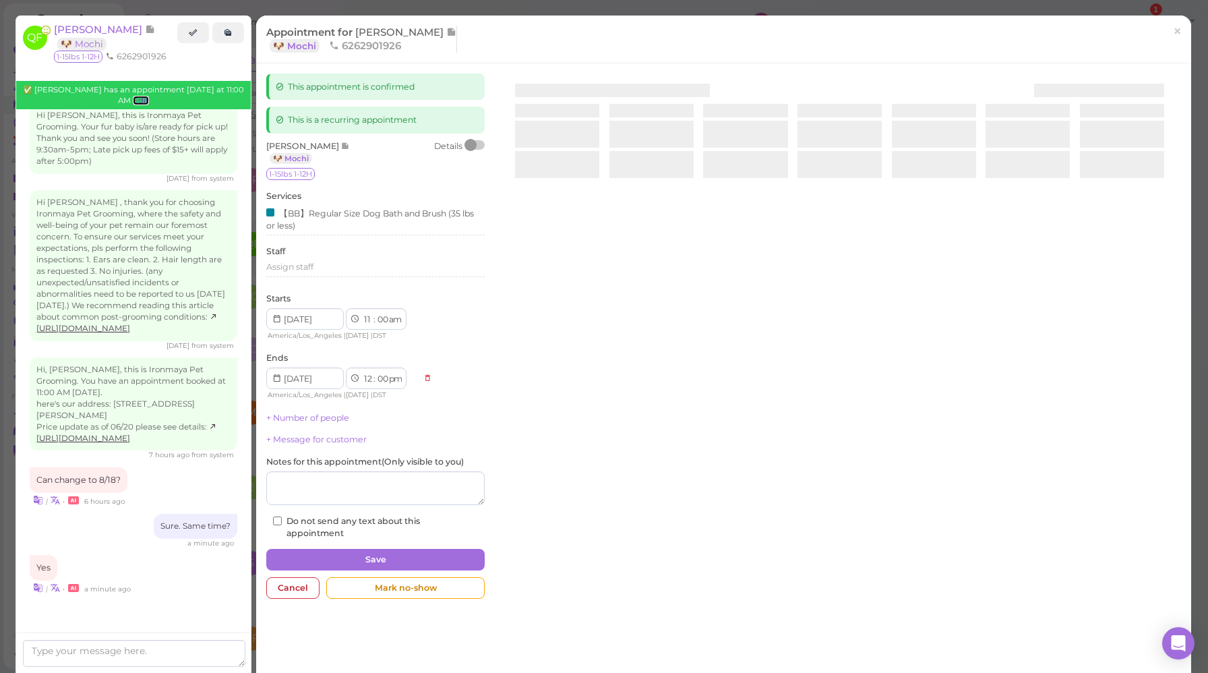
scroll to position [2281, 0]
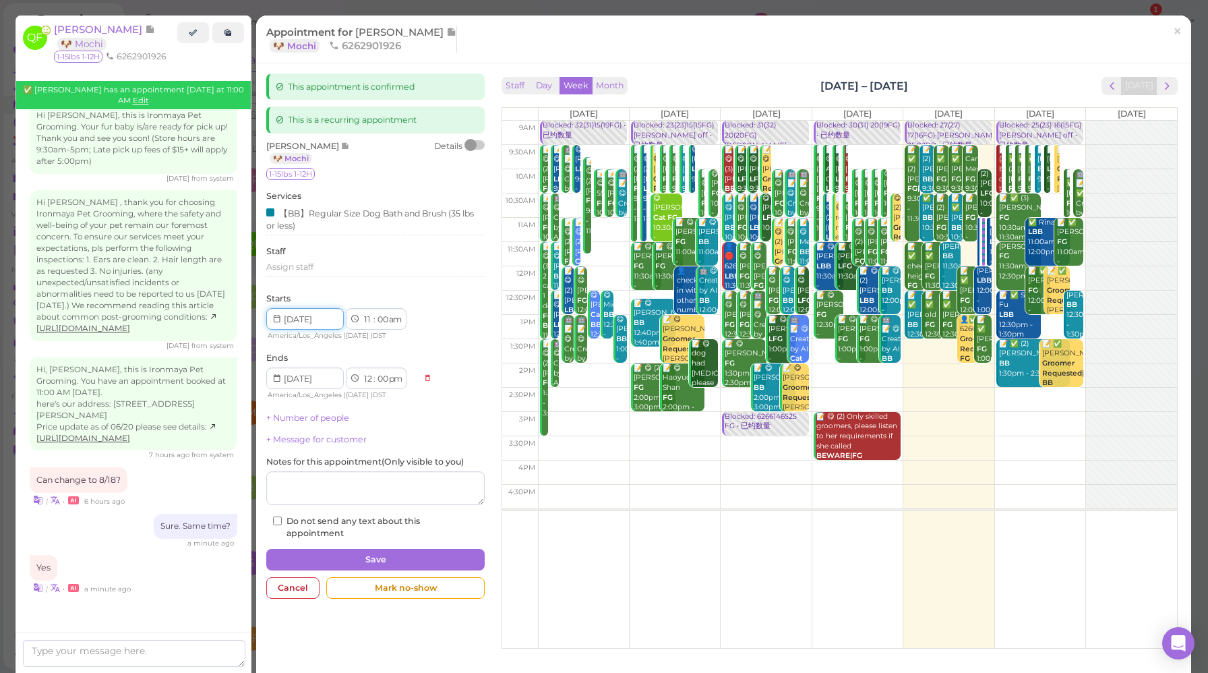
click at [323, 320] on input at bounding box center [305, 319] width 78 height 22
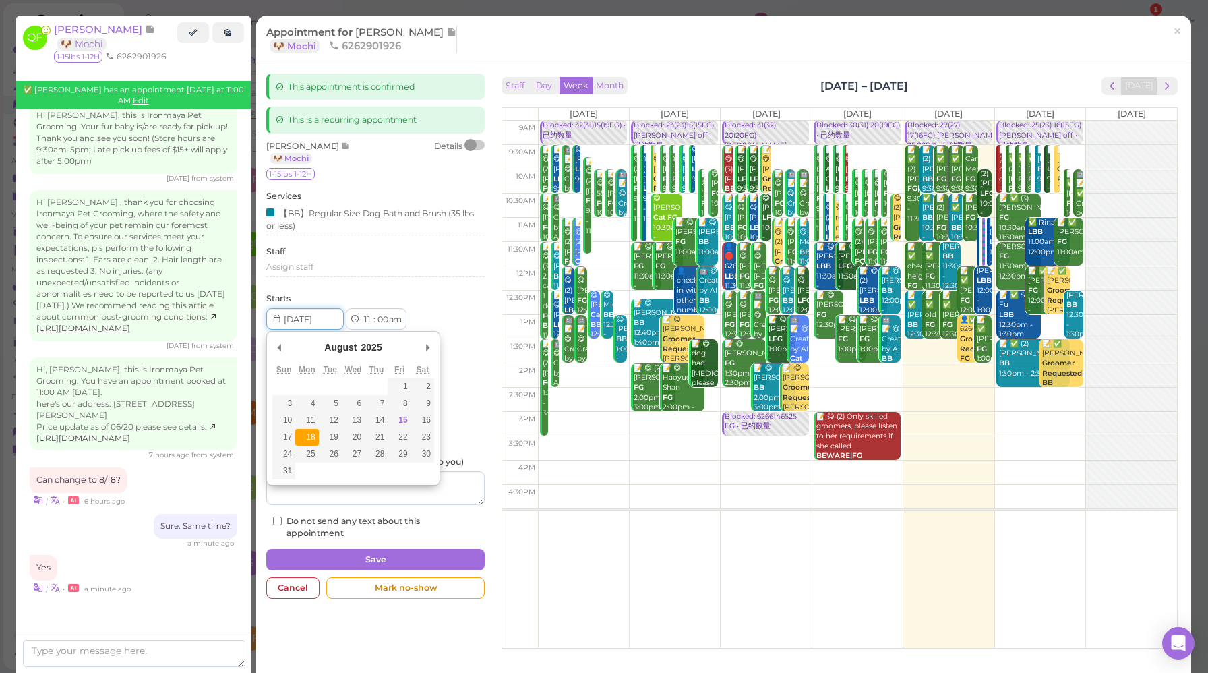
type input "[DATE]"
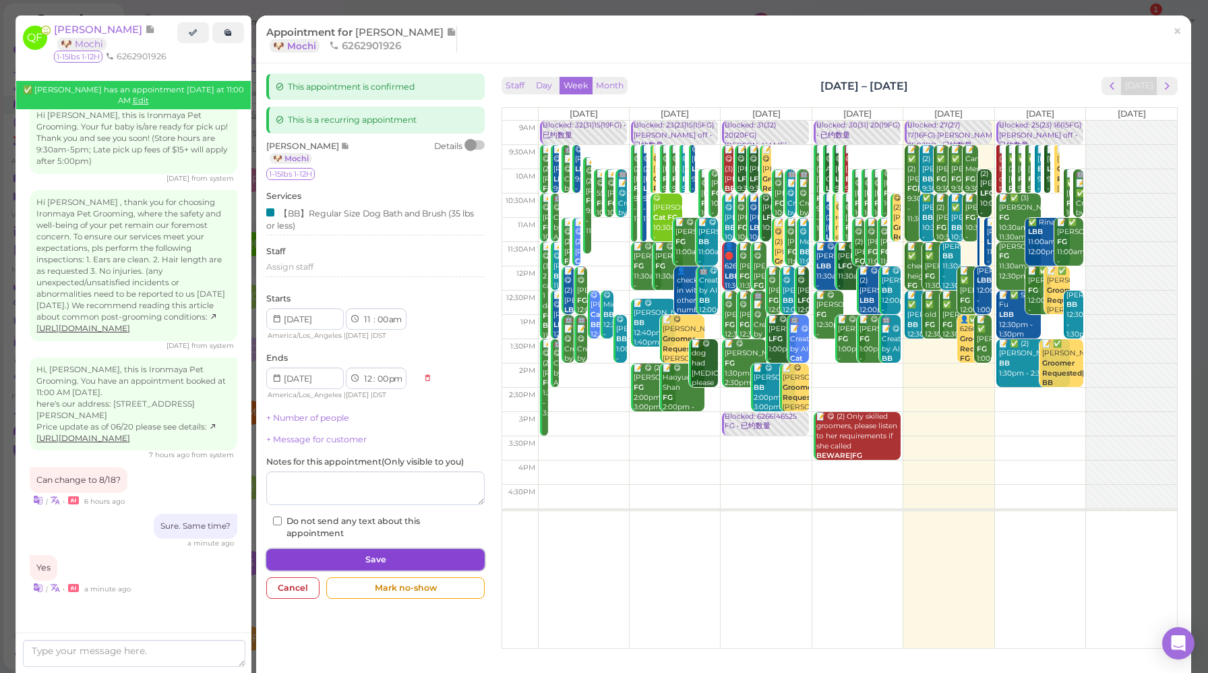
click at [355, 559] on button "Save" at bounding box center [375, 560] width 218 height 22
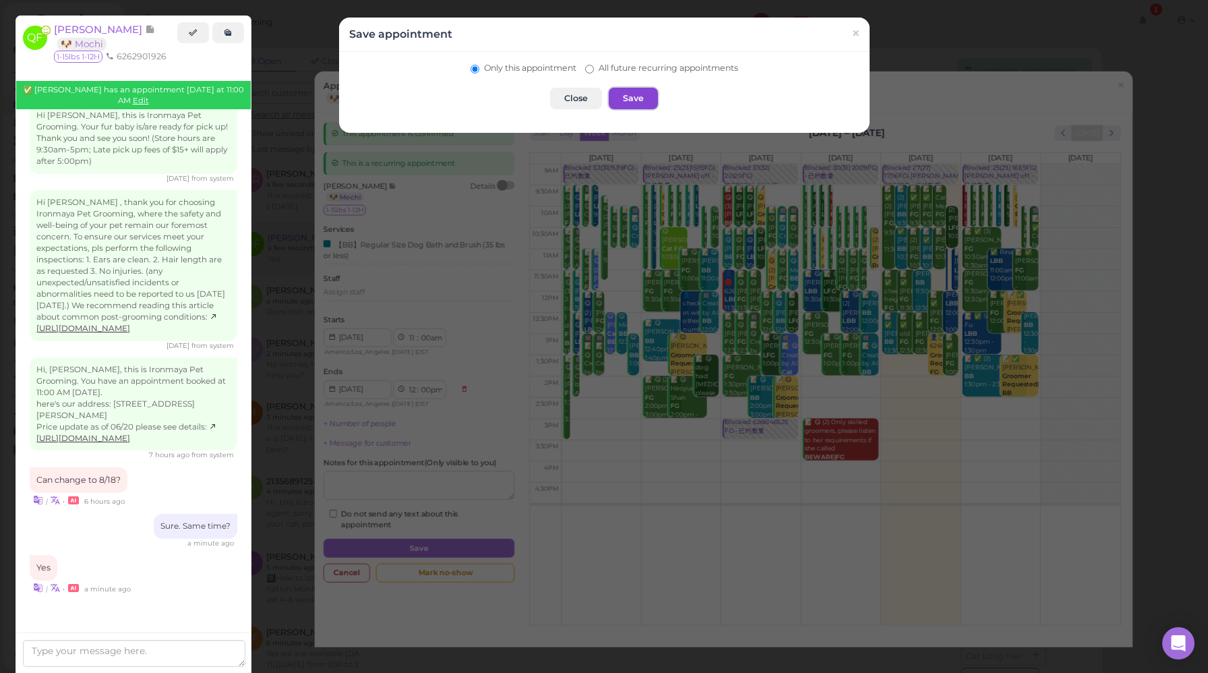
click at [628, 99] on button "Save" at bounding box center [633, 99] width 49 height 22
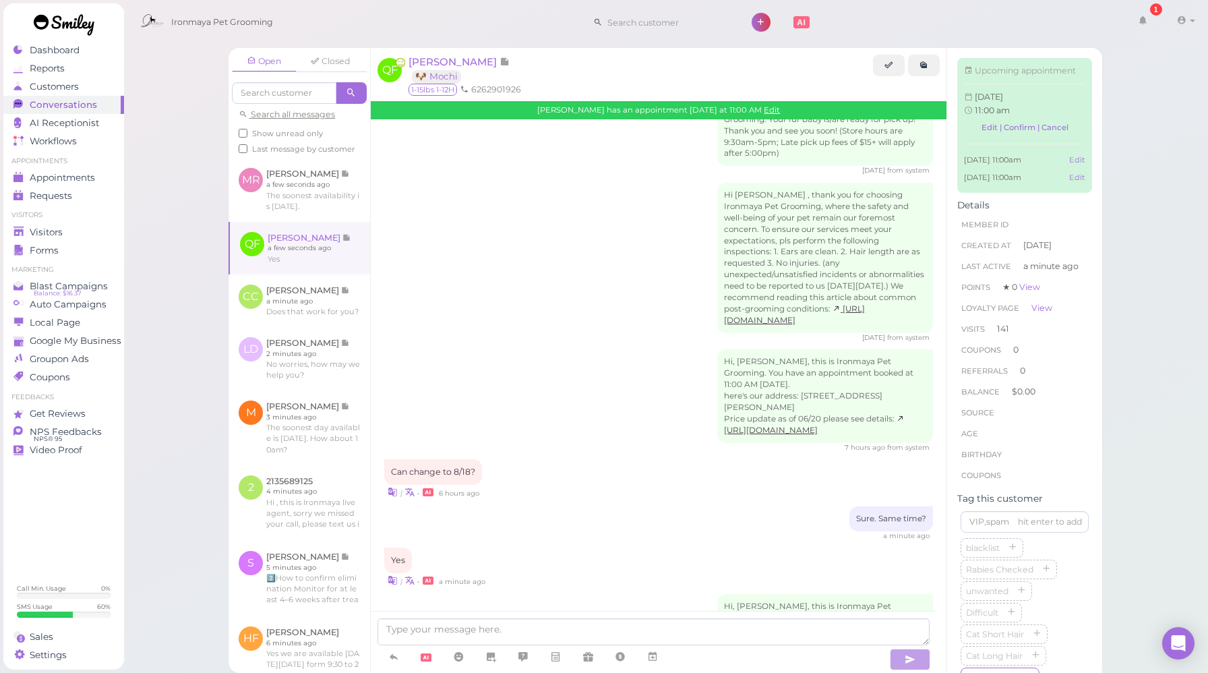
scroll to position [2337, 0]
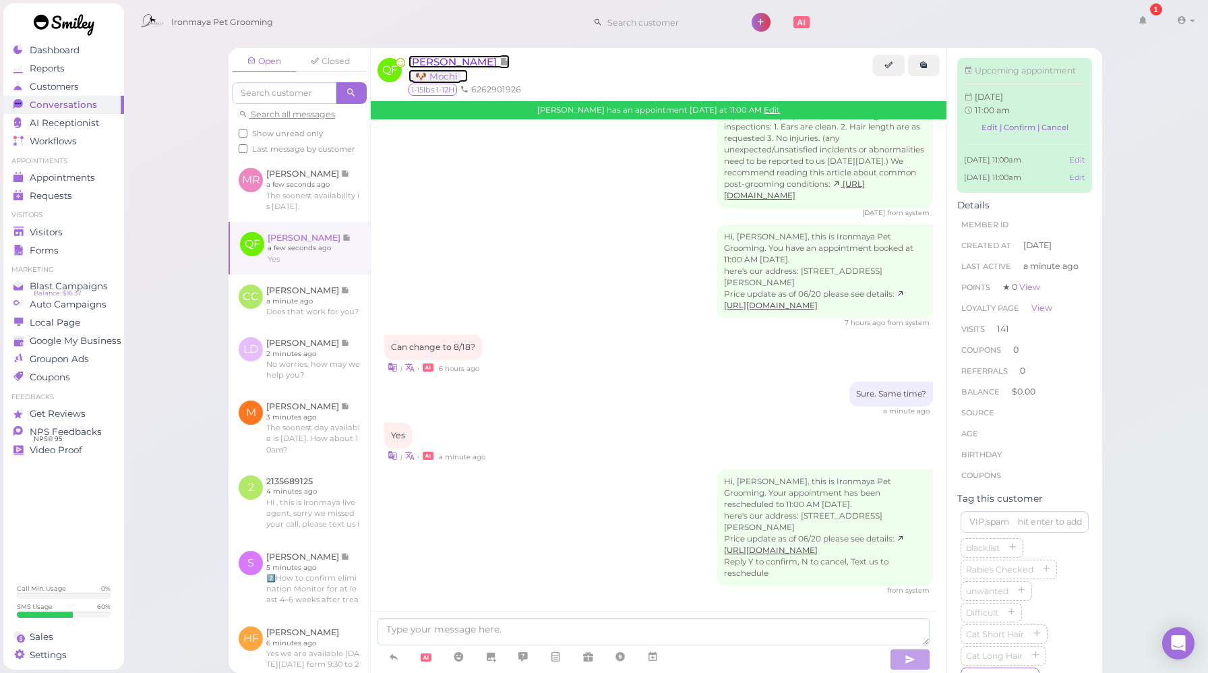
click at [424, 63] on span "[PERSON_NAME]" at bounding box center [454, 61] width 91 height 13
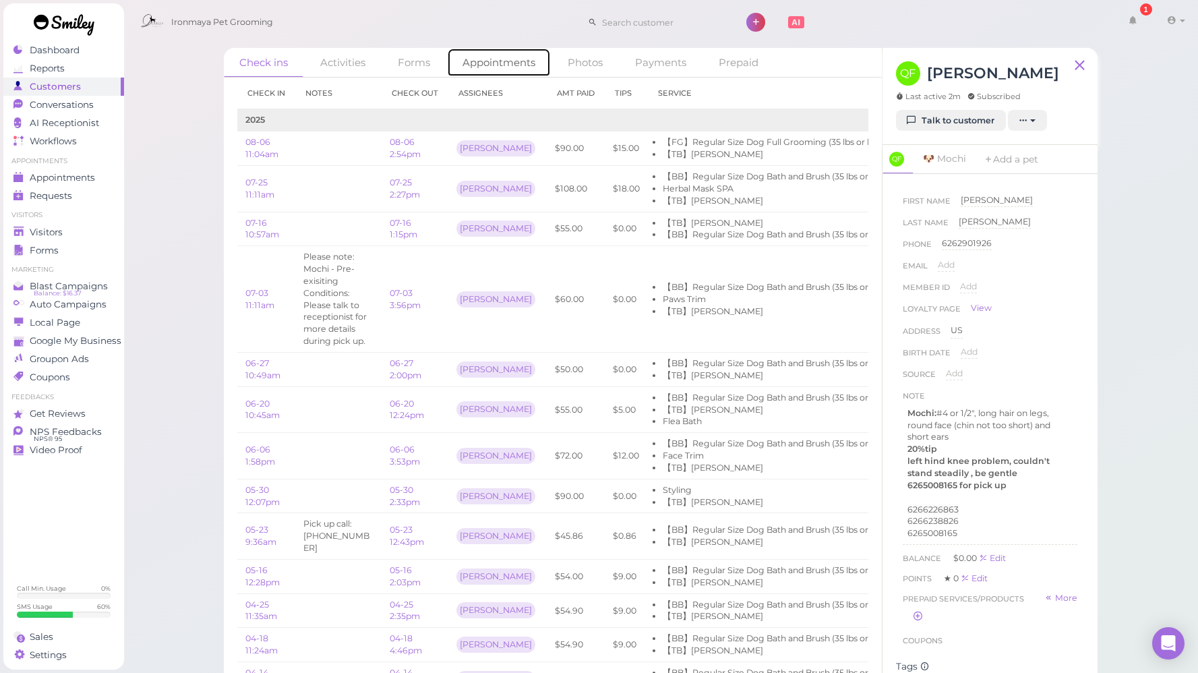
click at [504, 69] on link "Appointments" at bounding box center [499, 62] width 104 height 29
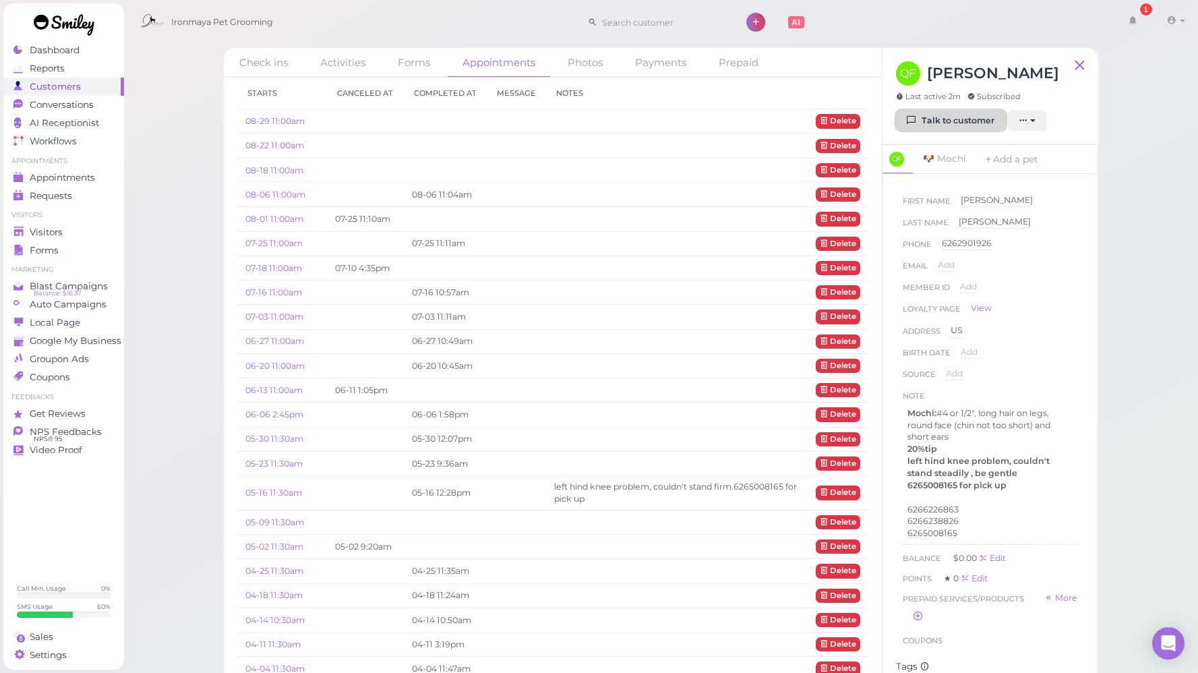
click at [931, 123] on link "Talk to customer" at bounding box center [951, 121] width 110 height 22
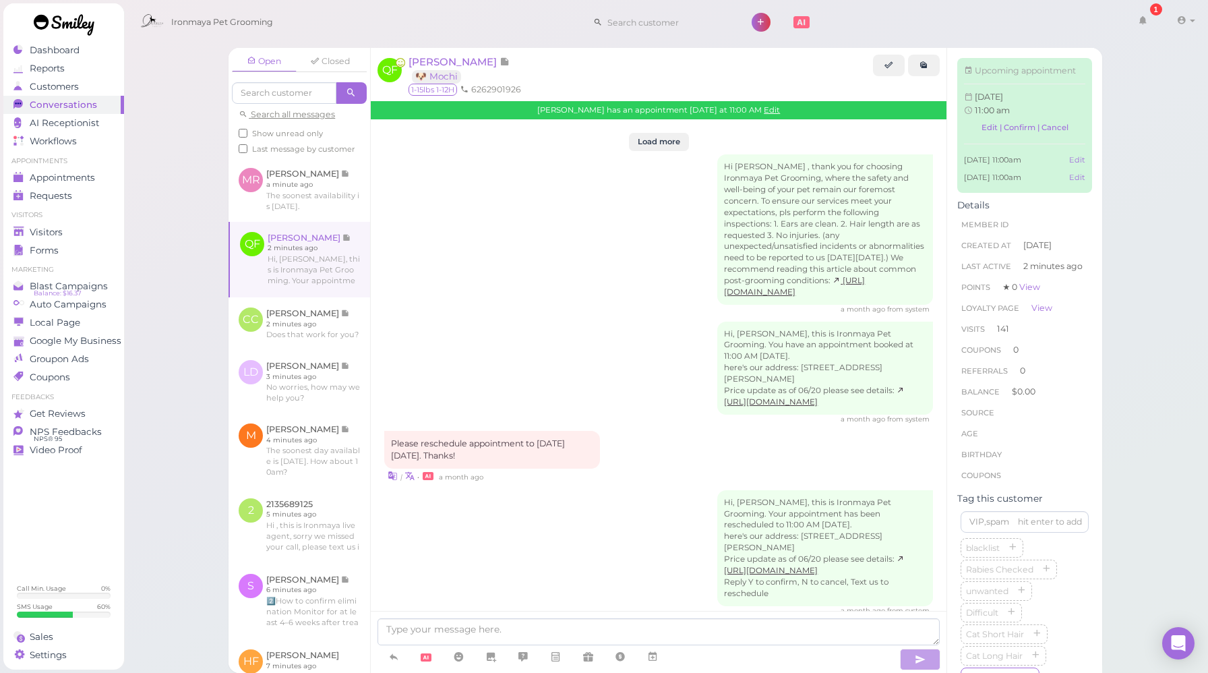
scroll to position [2212, 0]
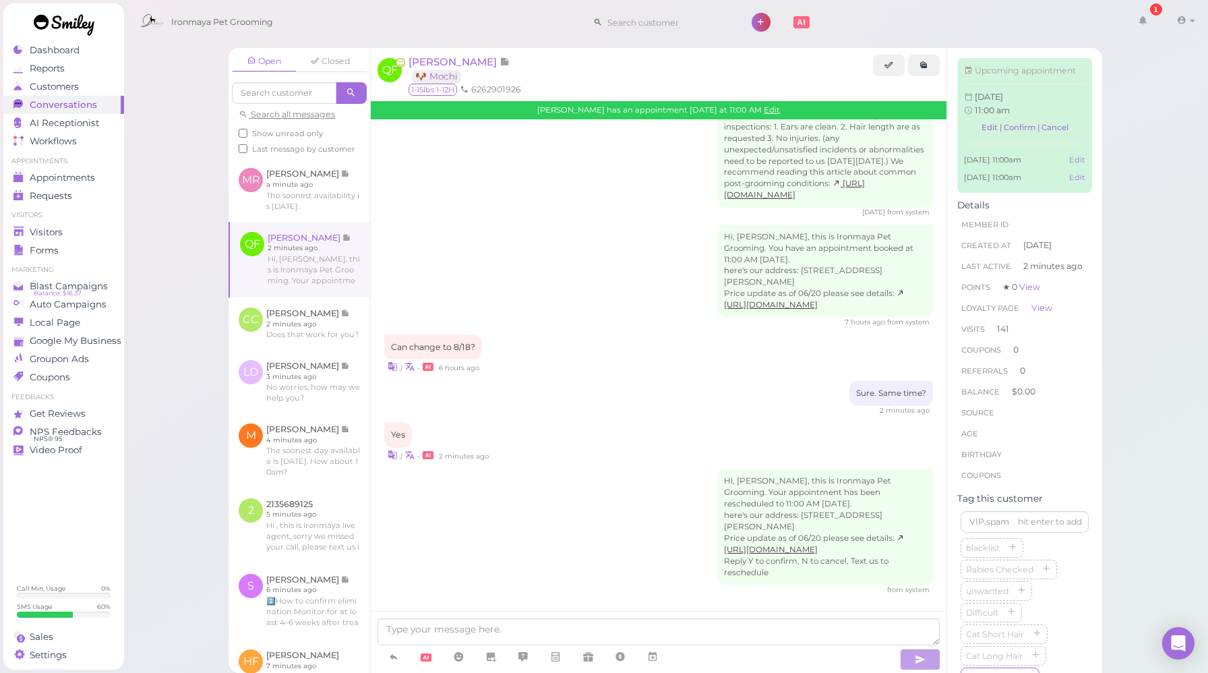
click at [602, 341] on div "Can change to 8/18? | • 6 hours ago" at bounding box center [658, 354] width 549 height 40
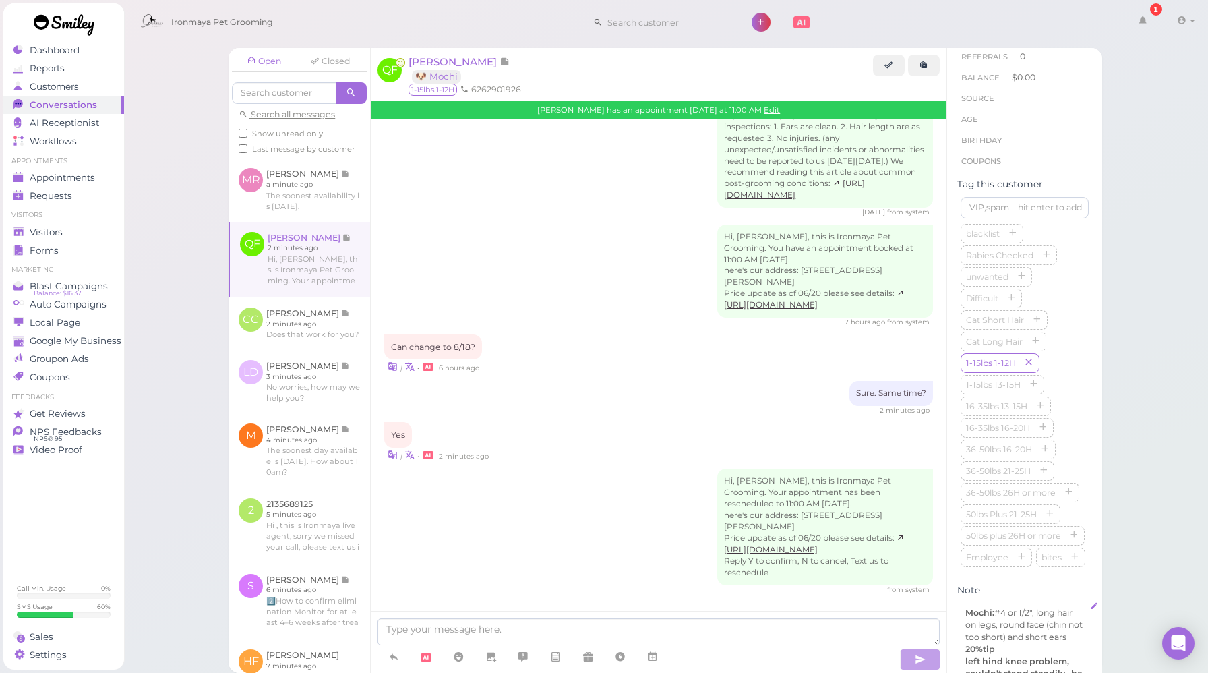
scroll to position [0, 0]
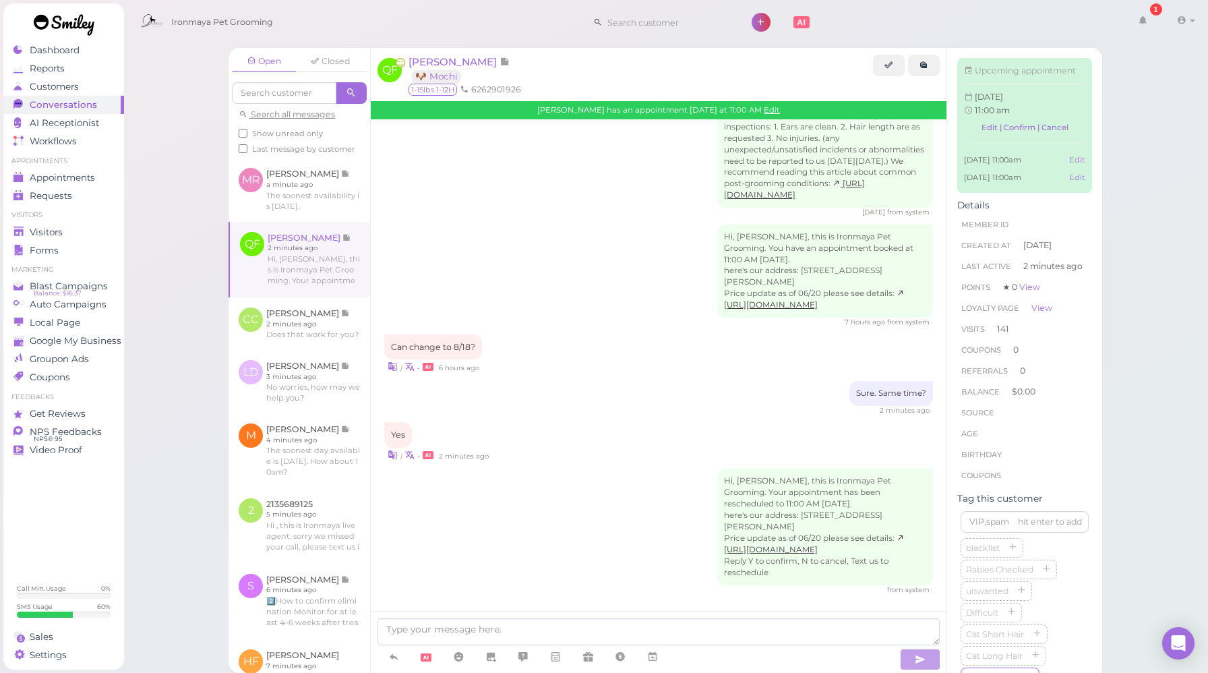
click at [569, 316] on div "Hi, [PERSON_NAME], this is Ironmaya Pet Grooming. You have an appointment booke…" at bounding box center [658, 276] width 549 height 103
click at [94, 179] on span "Appointments" at bounding box center [63, 177] width 67 height 11
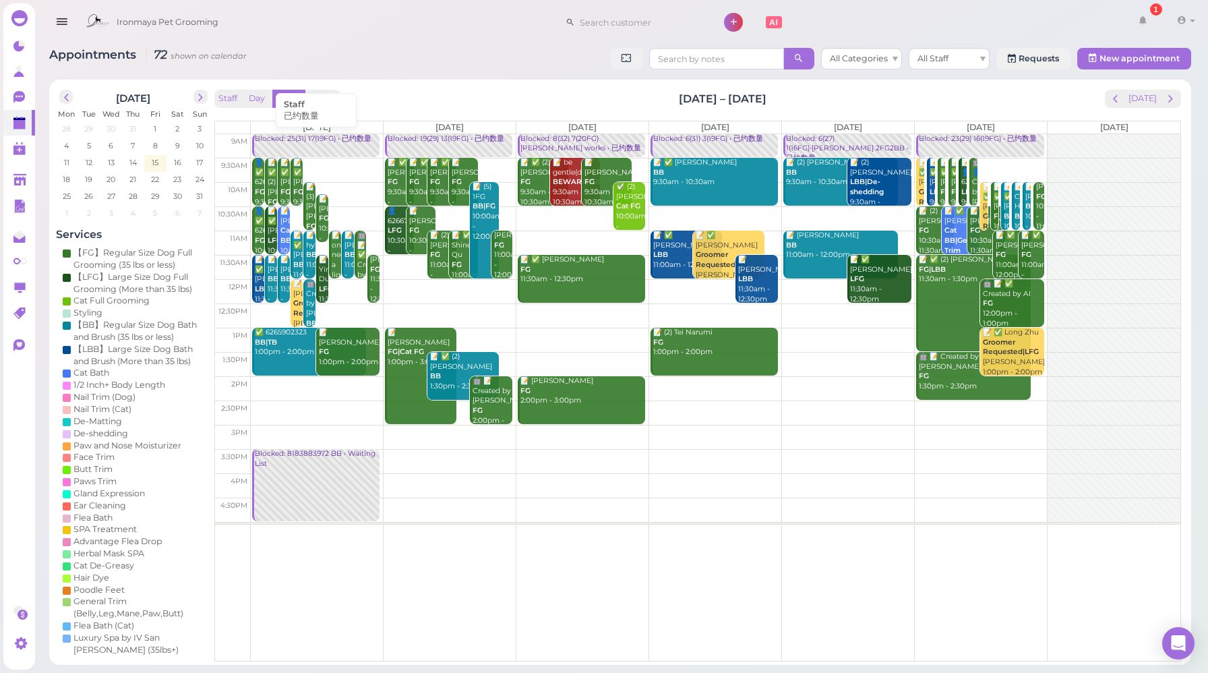
click at [320, 144] on div "Blocked: 25(31) 17(19FG) • 已约数量" at bounding box center [316, 139] width 125 height 10
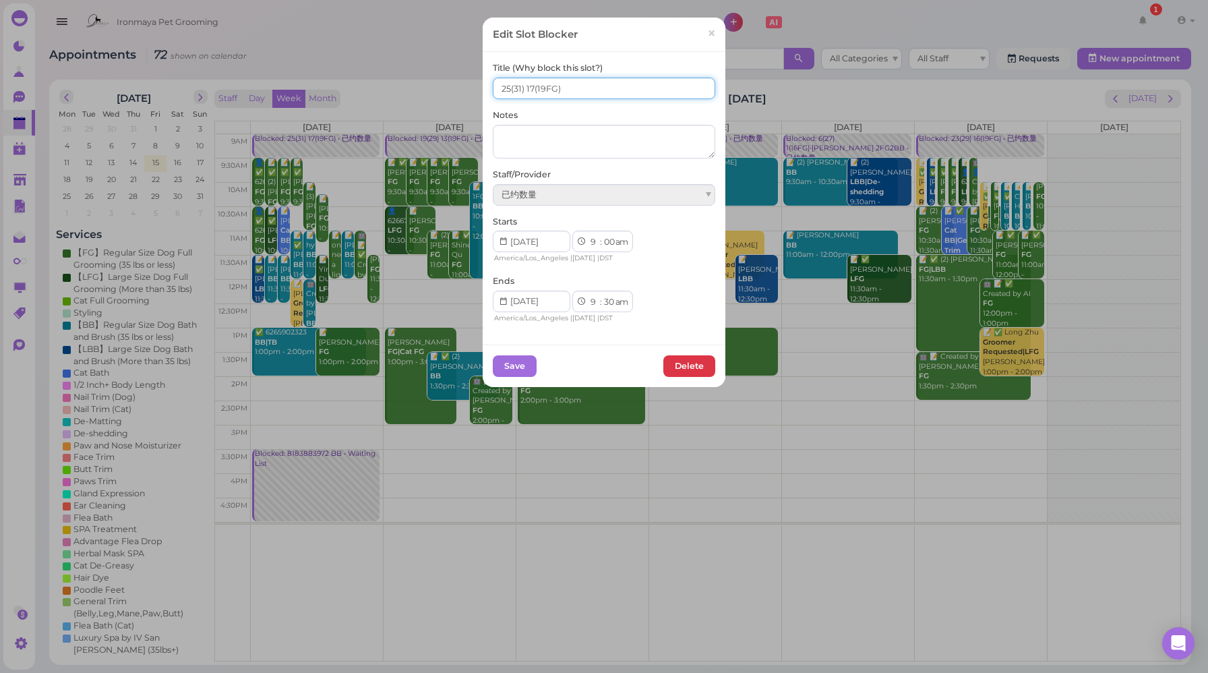
click at [505, 85] on input "25(31) 17(19FG)" at bounding box center [604, 89] width 223 height 22
type input "26(31) 17(19FG)"
click at [507, 367] on button "Save" at bounding box center [515, 366] width 44 height 22
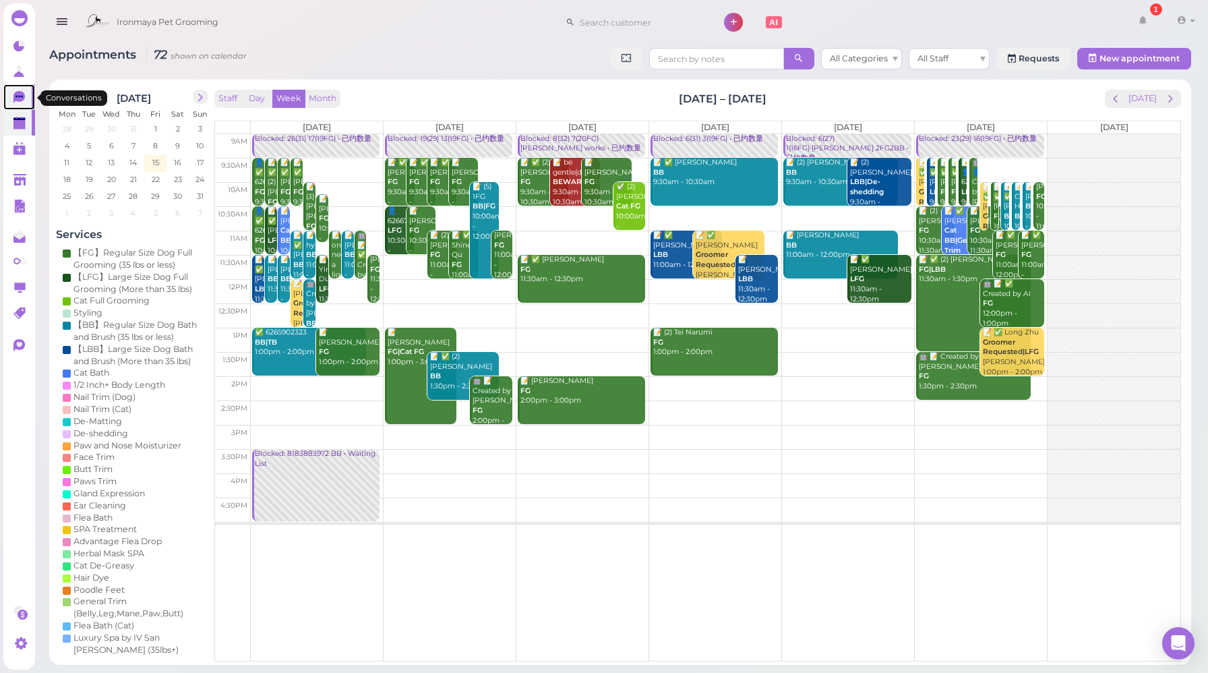
click at [13, 96] on link "0" at bounding box center [19, 97] width 32 height 26
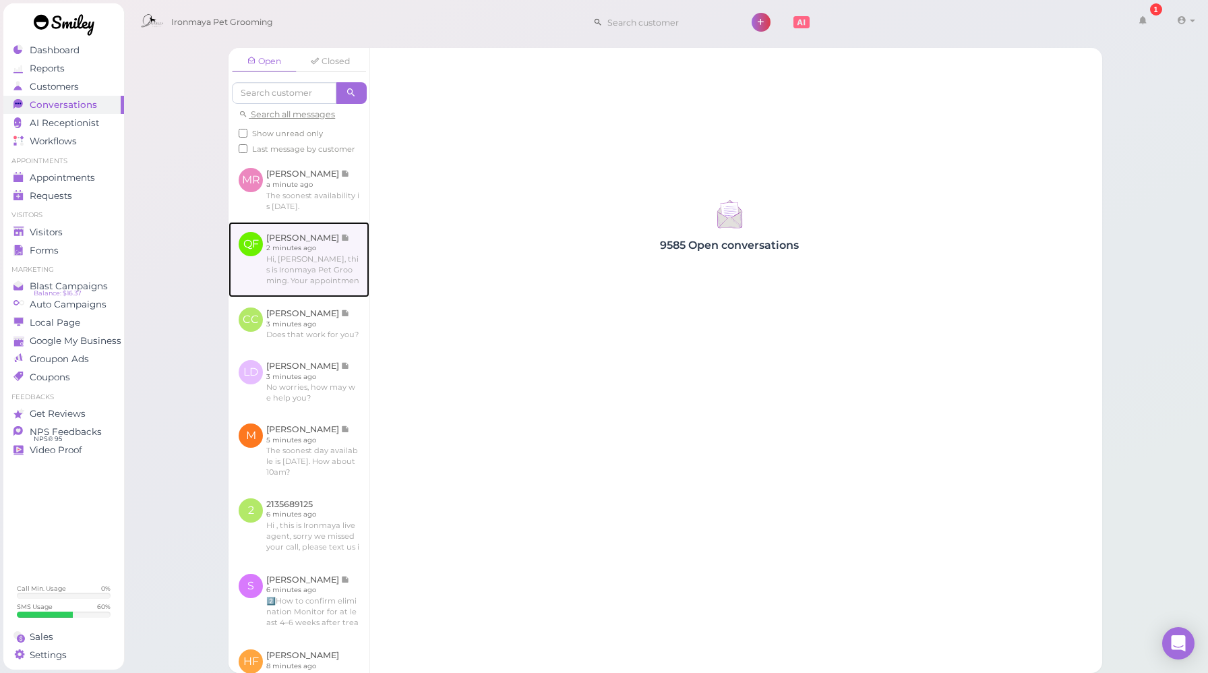
click at [310, 276] on link at bounding box center [299, 260] width 141 height 76
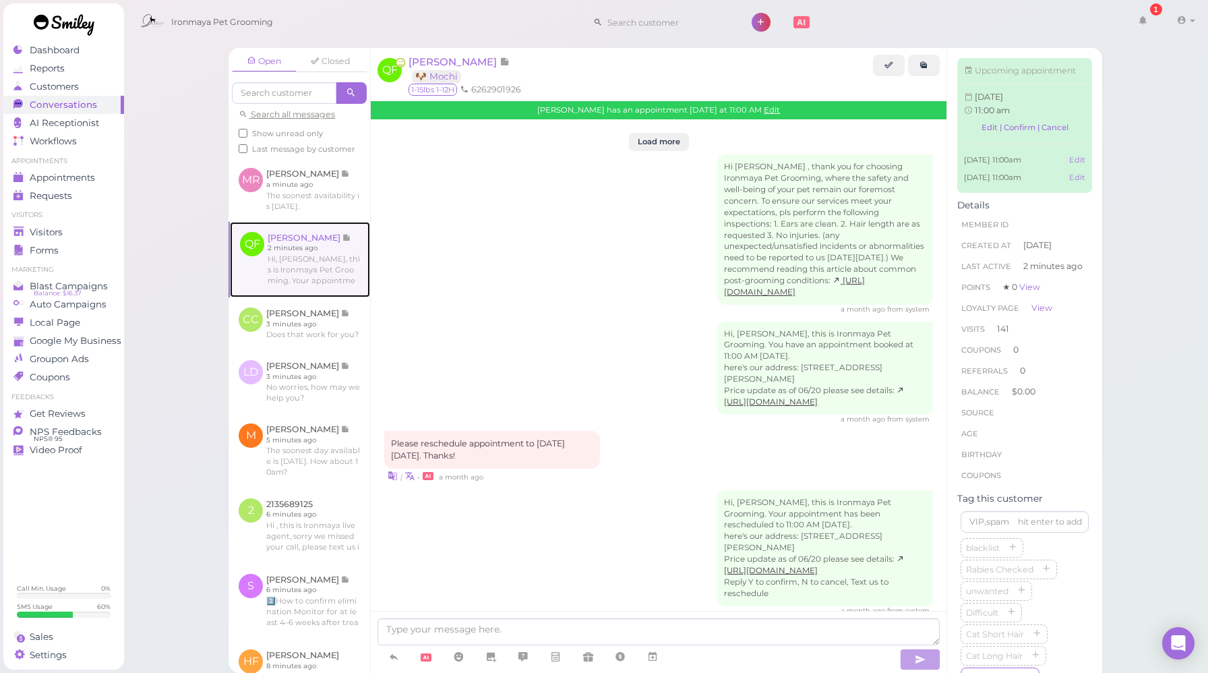
scroll to position [2212, 0]
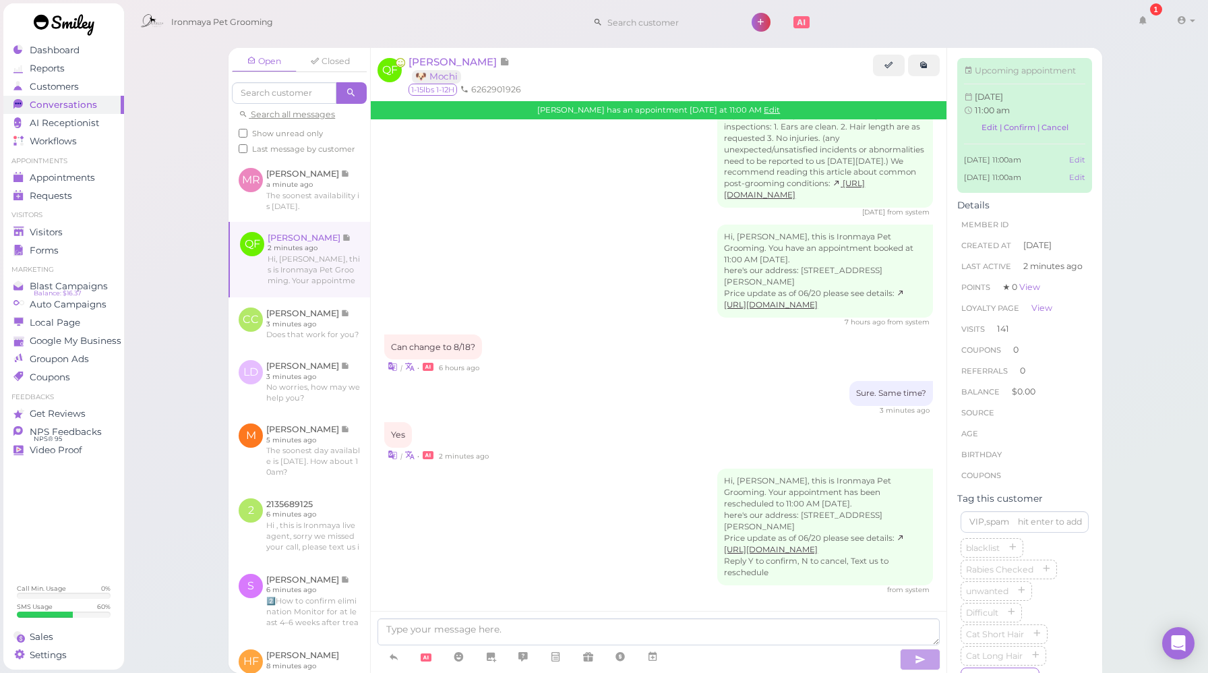
click at [669, 382] on div "Sure. Same time? 3 minutes ago" at bounding box center [658, 398] width 549 height 34
click at [317, 350] on link at bounding box center [300, 323] width 142 height 53
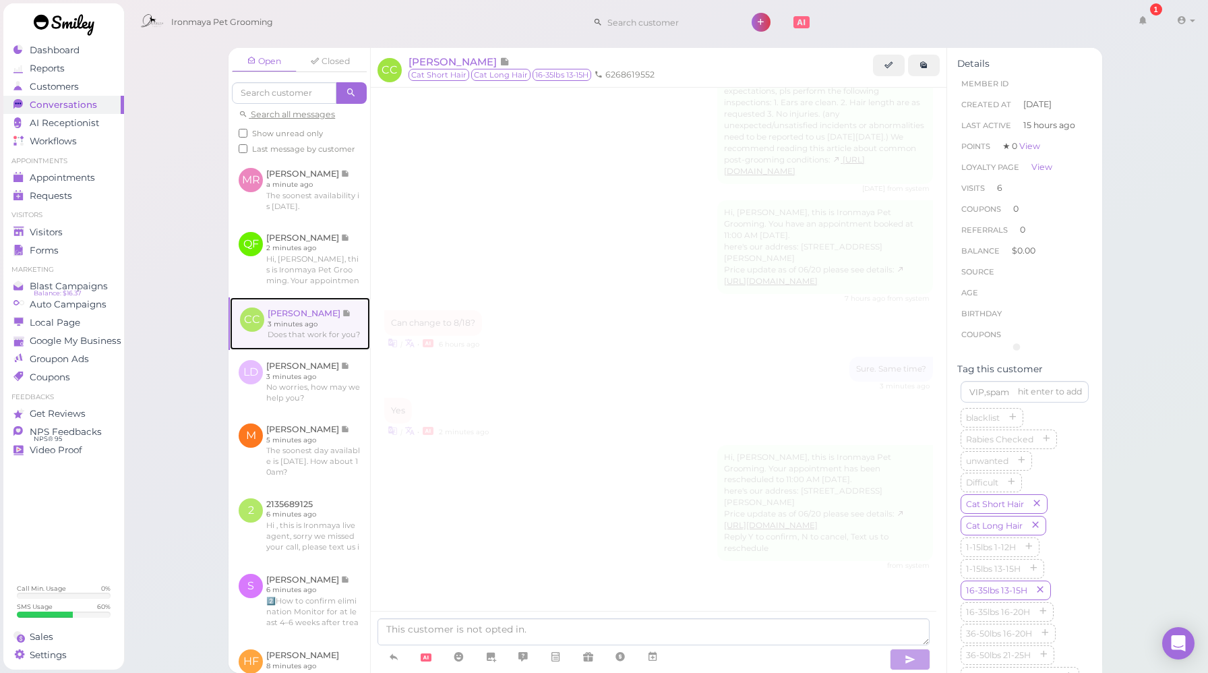
scroll to position [1725, 0]
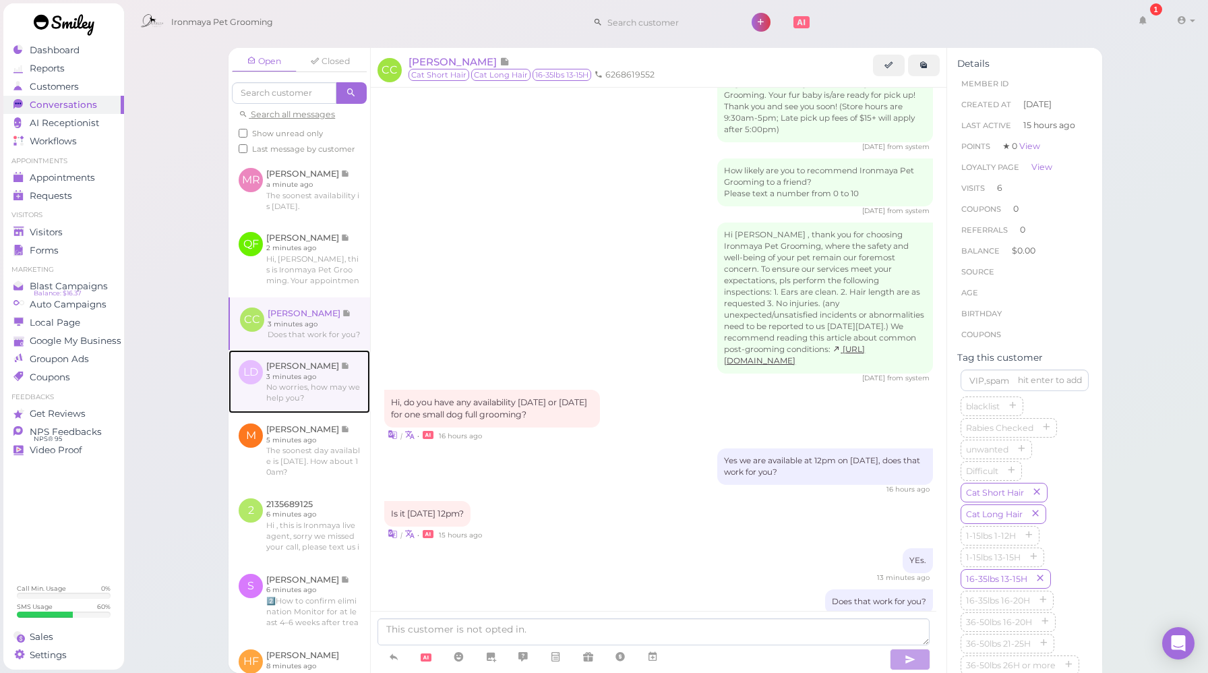
click at [321, 408] on link at bounding box center [300, 381] width 142 height 63
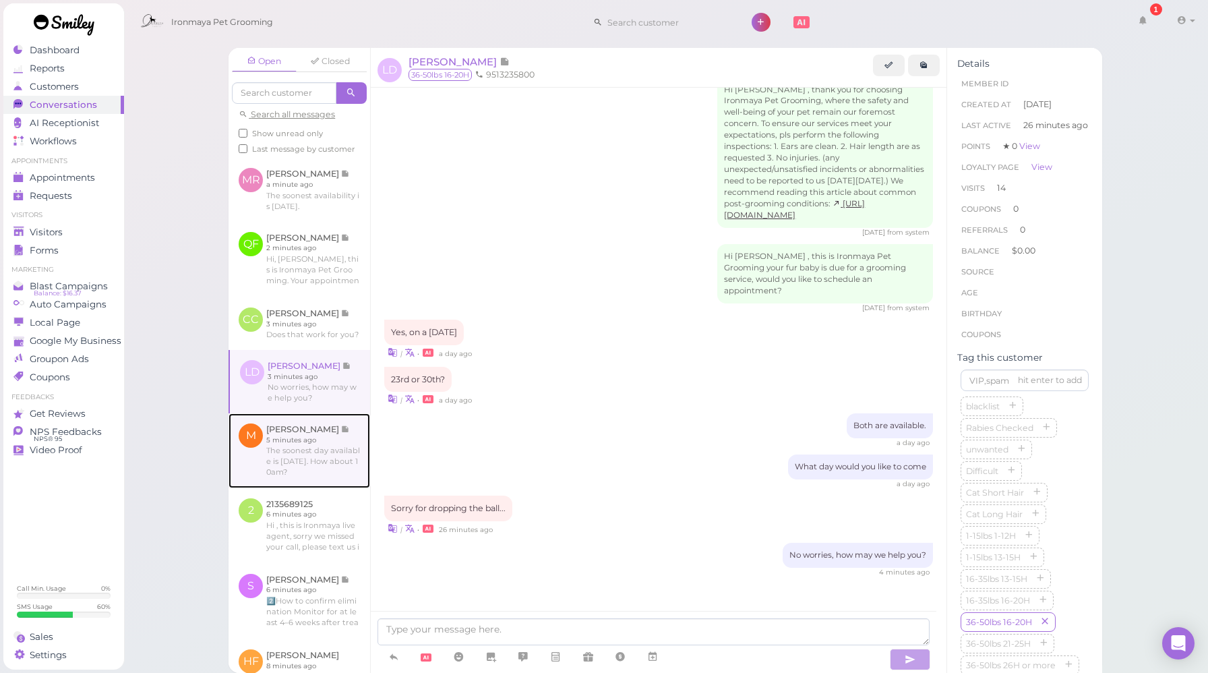
click at [347, 486] on link at bounding box center [300, 450] width 142 height 74
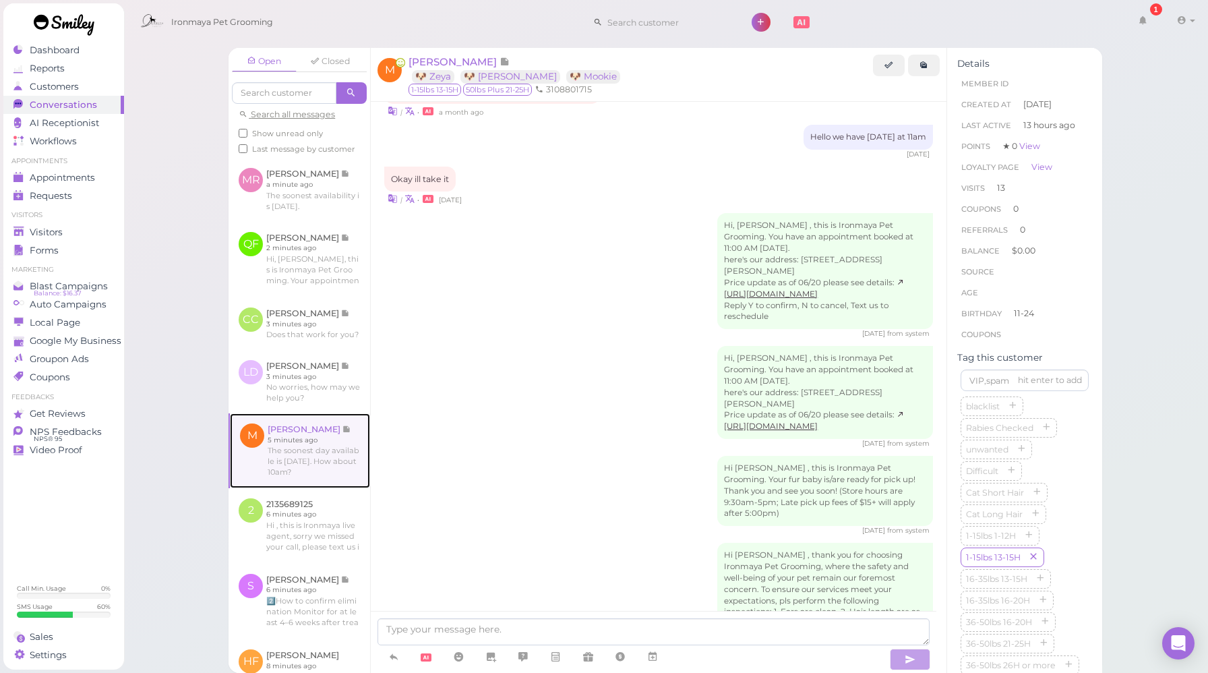
scroll to position [1617, 0]
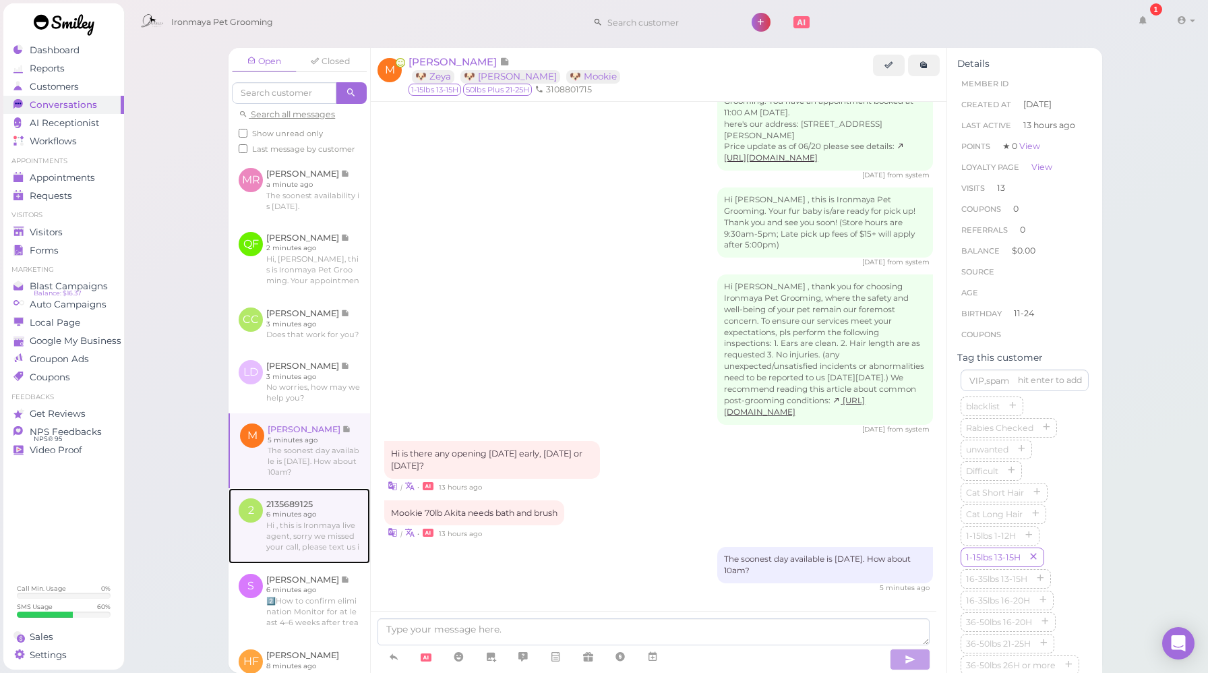
click at [322, 555] on link at bounding box center [300, 526] width 142 height 76
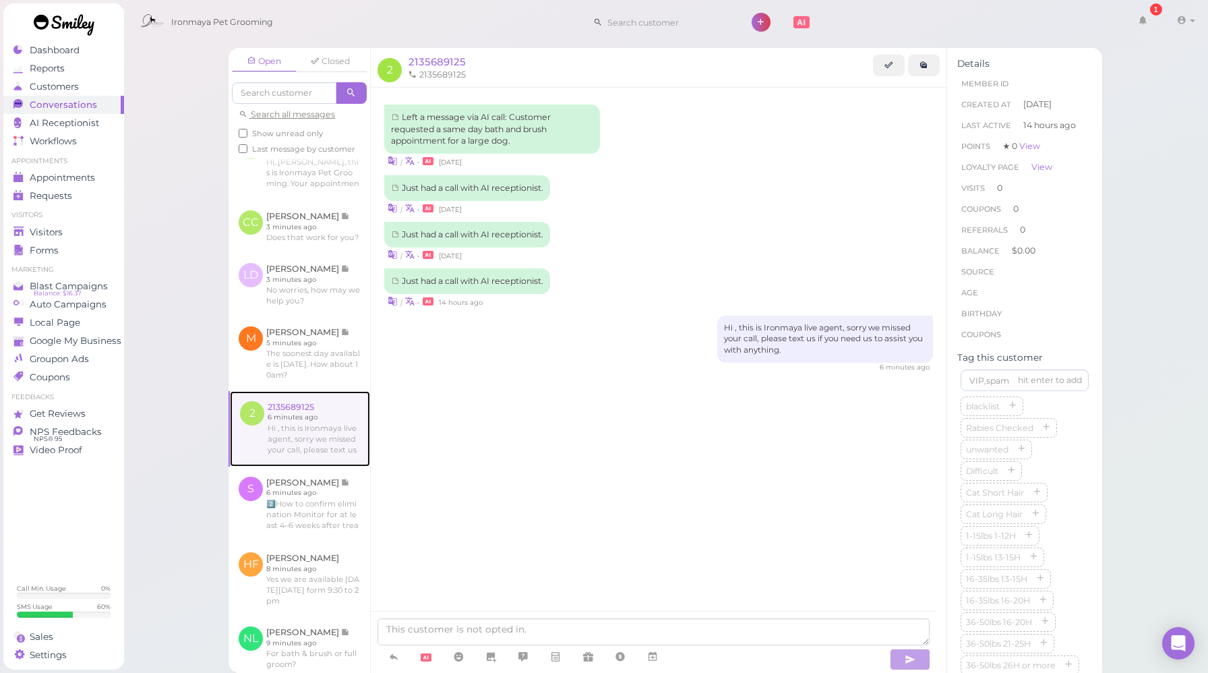
scroll to position [233, 0]
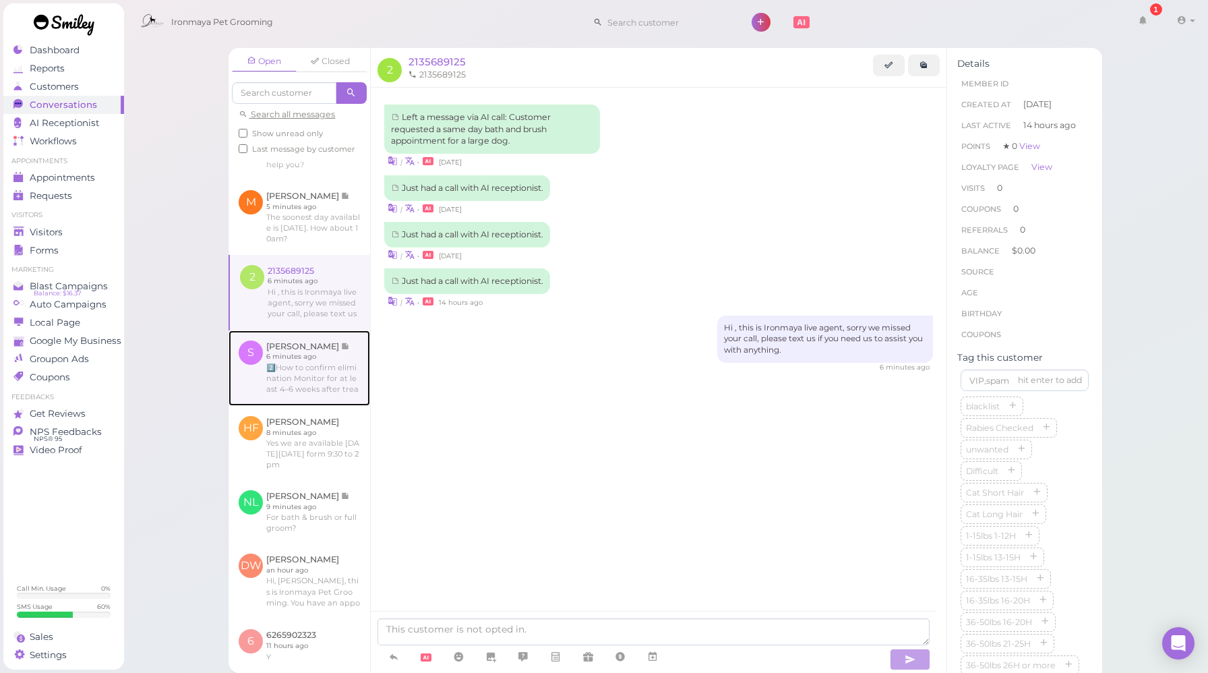
click at [320, 406] on link at bounding box center [300, 368] width 142 height 76
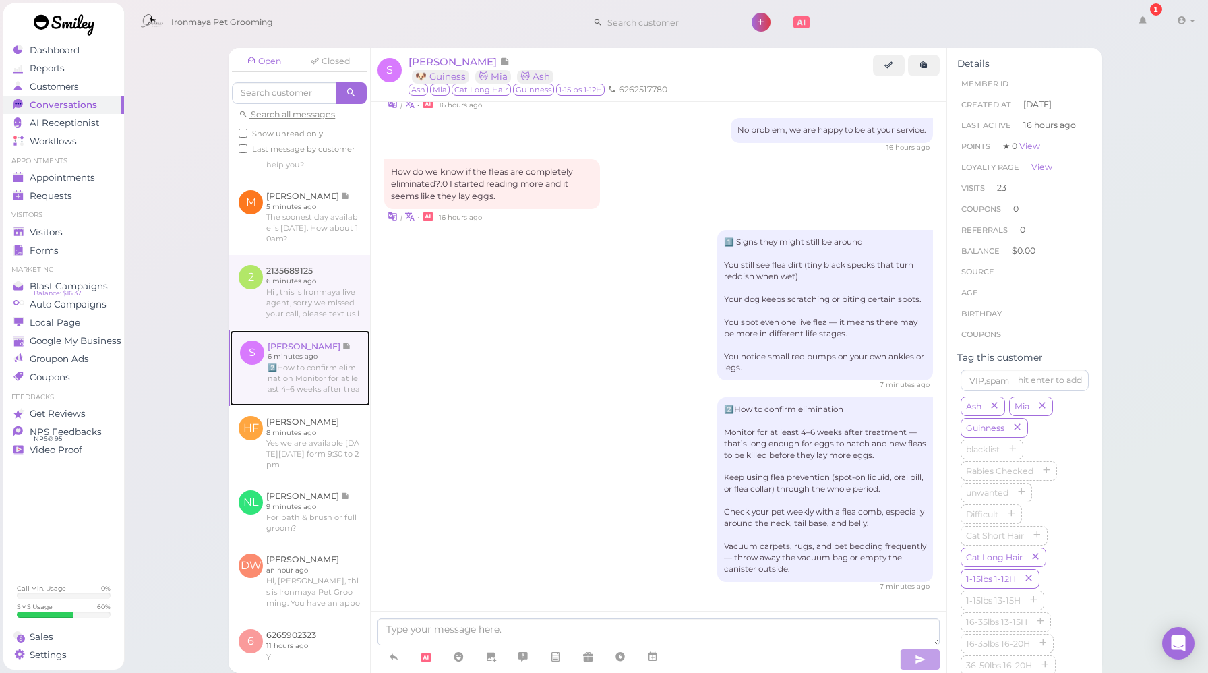
scroll to position [486, 0]
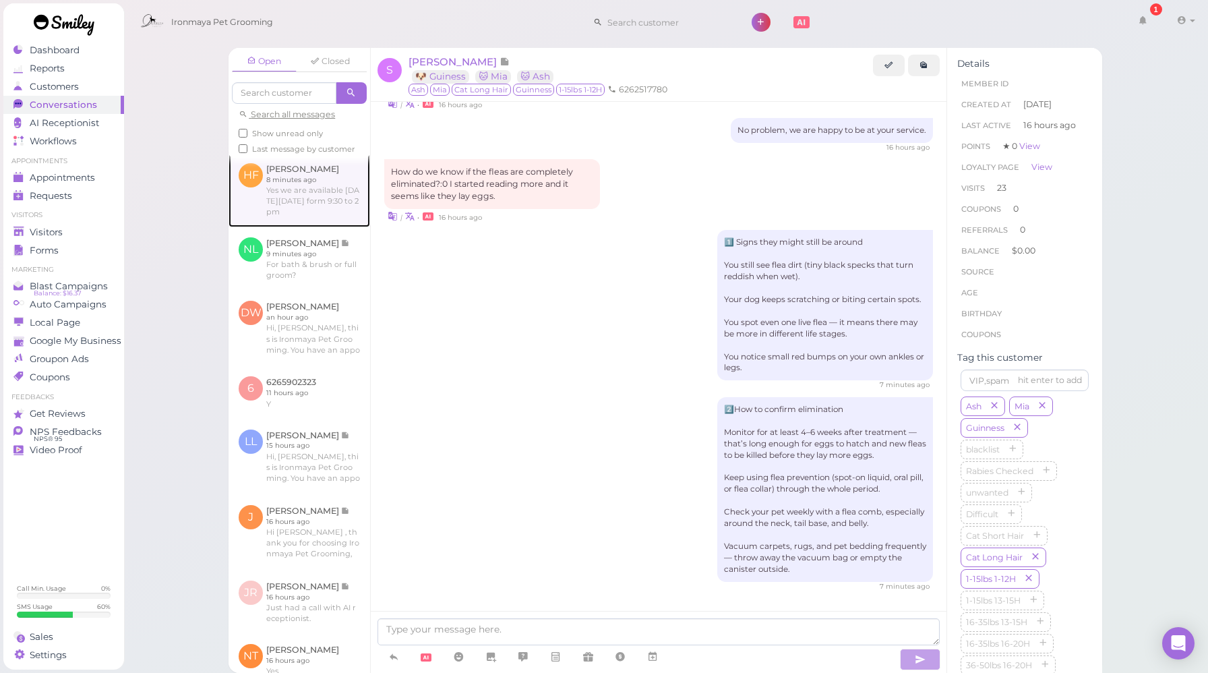
click at [301, 227] on link at bounding box center [300, 190] width 142 height 74
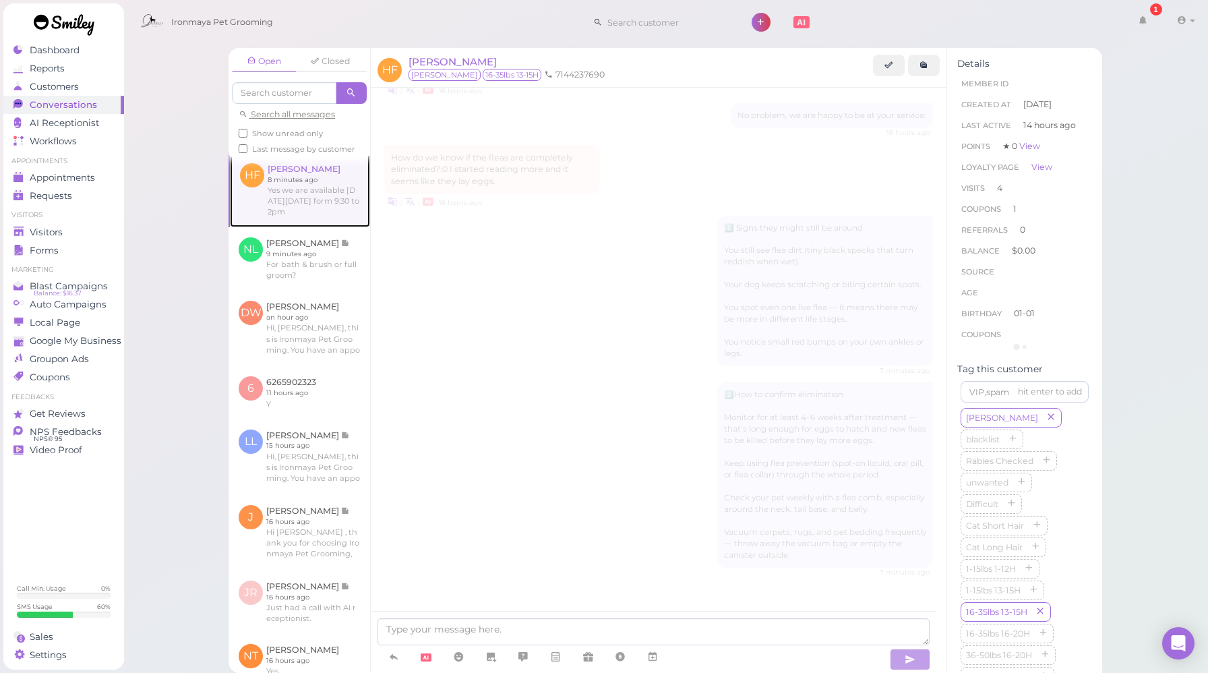
scroll to position [1573, 0]
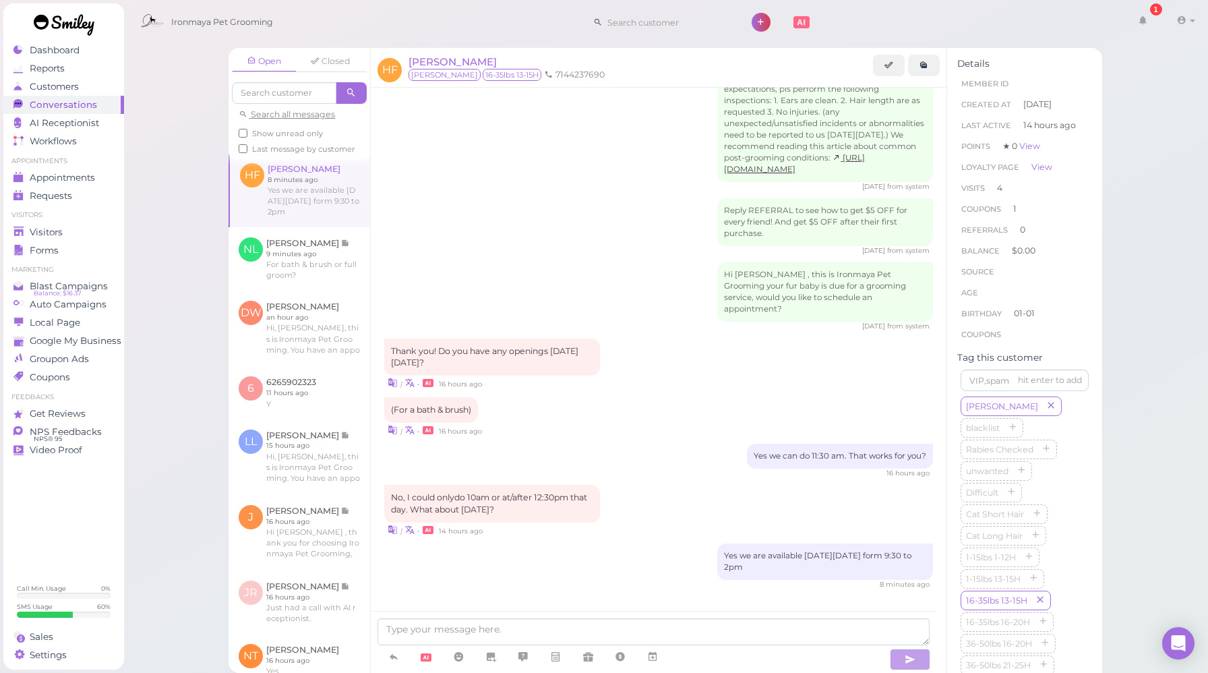
click at [183, 327] on div "Open Closed Search all messages Show unread only Last message by customer MR [P…" at bounding box center [666, 336] width 1086 height 673
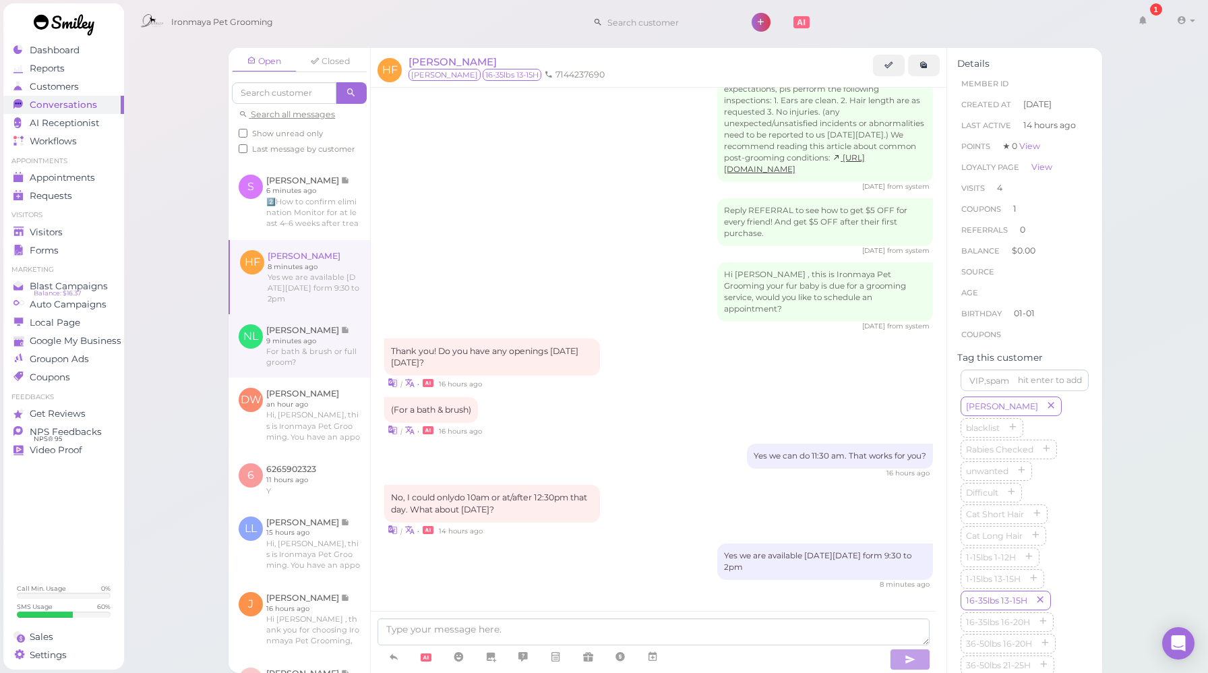
scroll to position [398, 0]
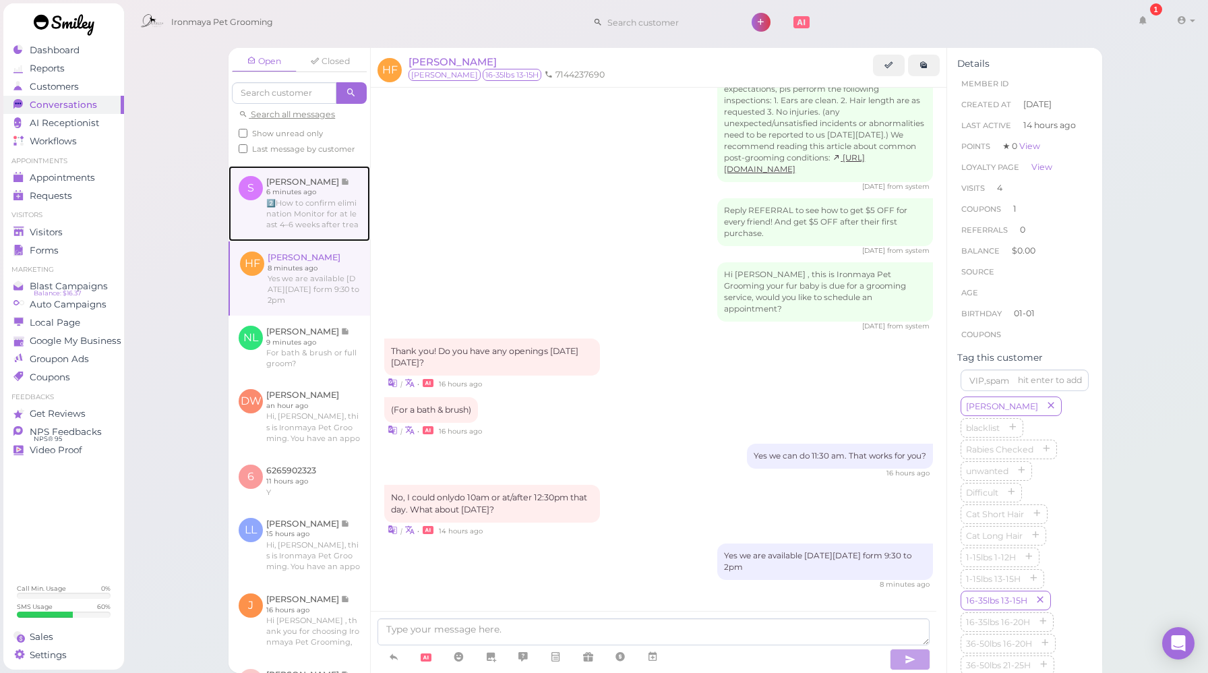
click at [321, 241] on link at bounding box center [300, 204] width 142 height 76
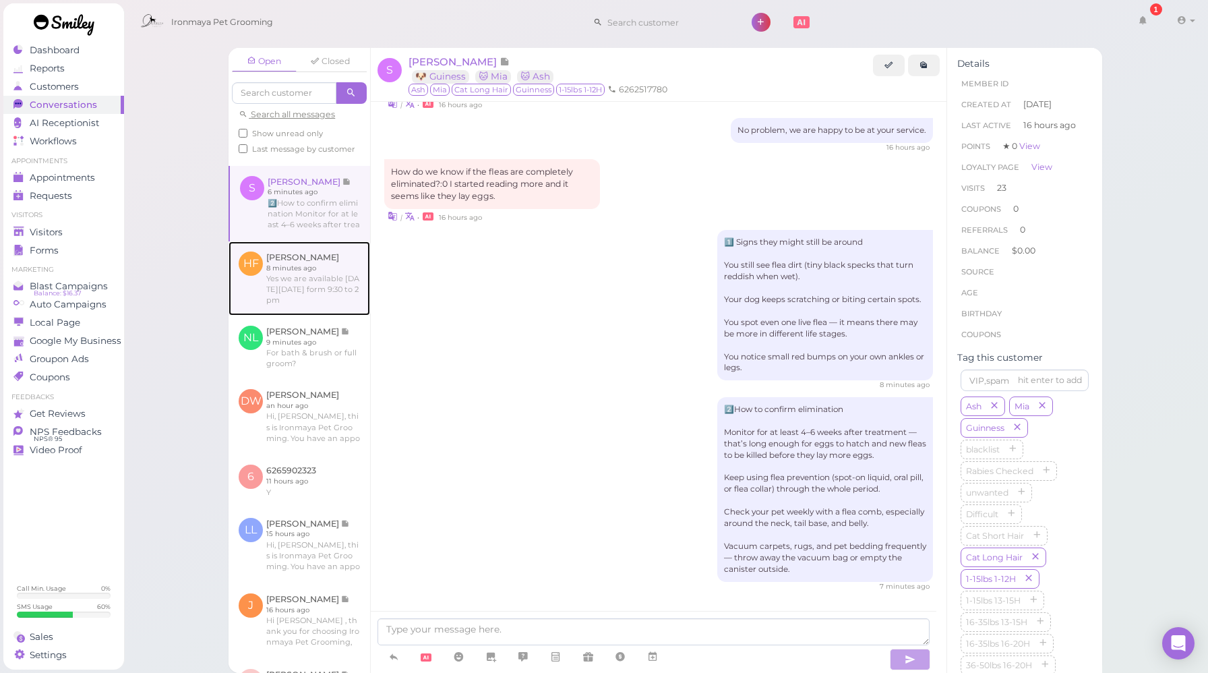
click at [320, 314] on link at bounding box center [300, 278] width 142 height 74
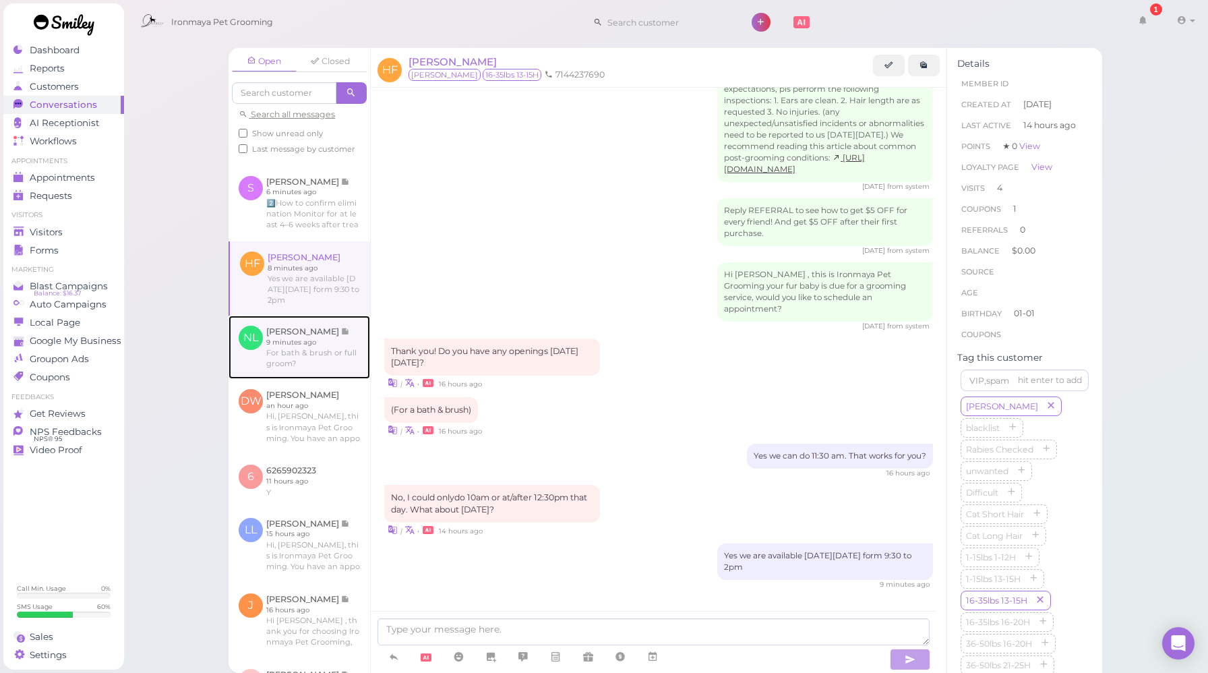
click at [324, 379] on link at bounding box center [300, 347] width 142 height 63
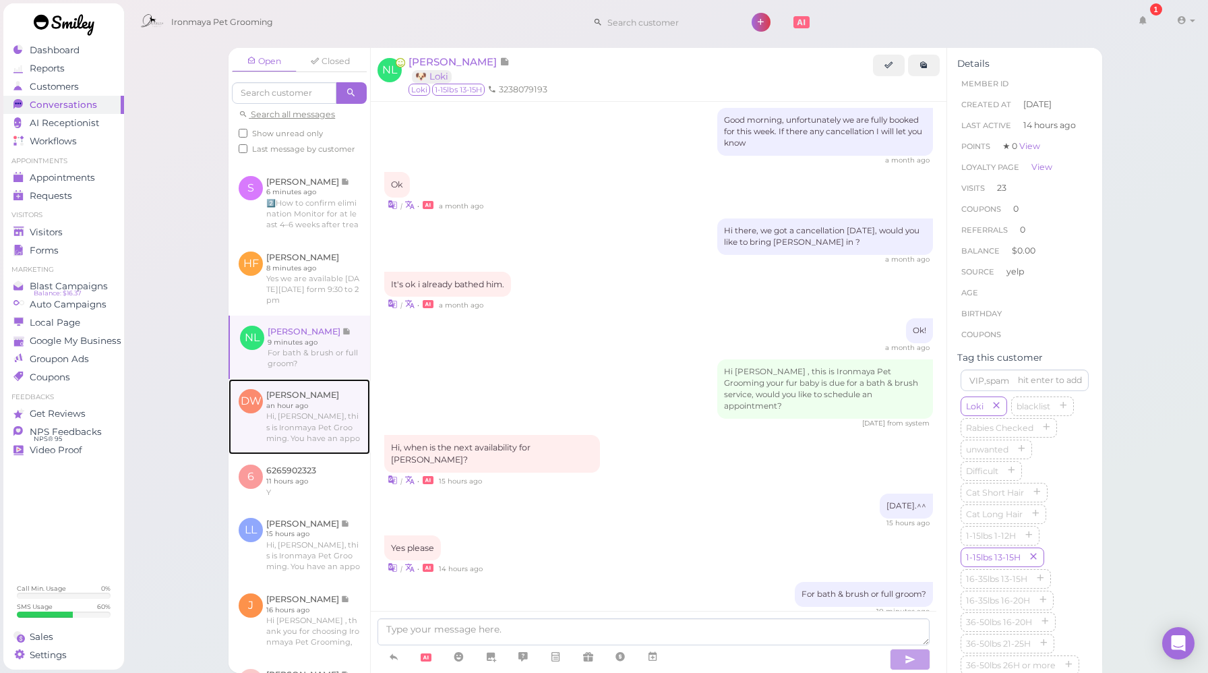
click at [325, 455] on link at bounding box center [300, 417] width 142 height 76
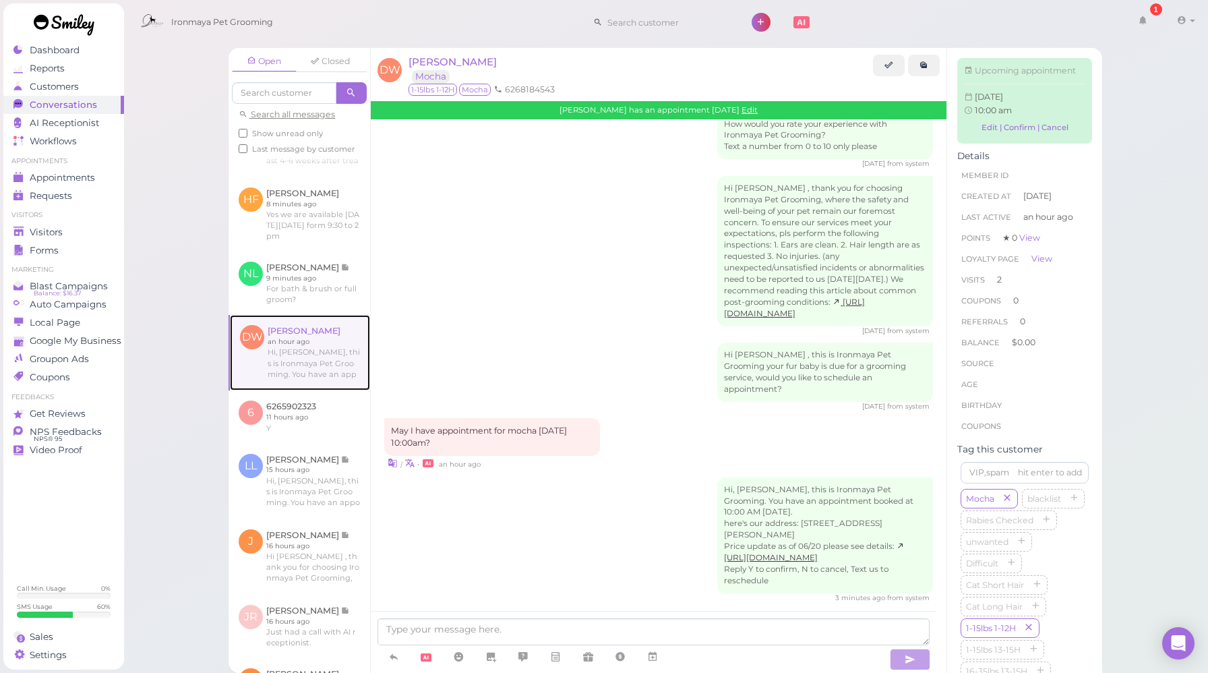
scroll to position [623, 0]
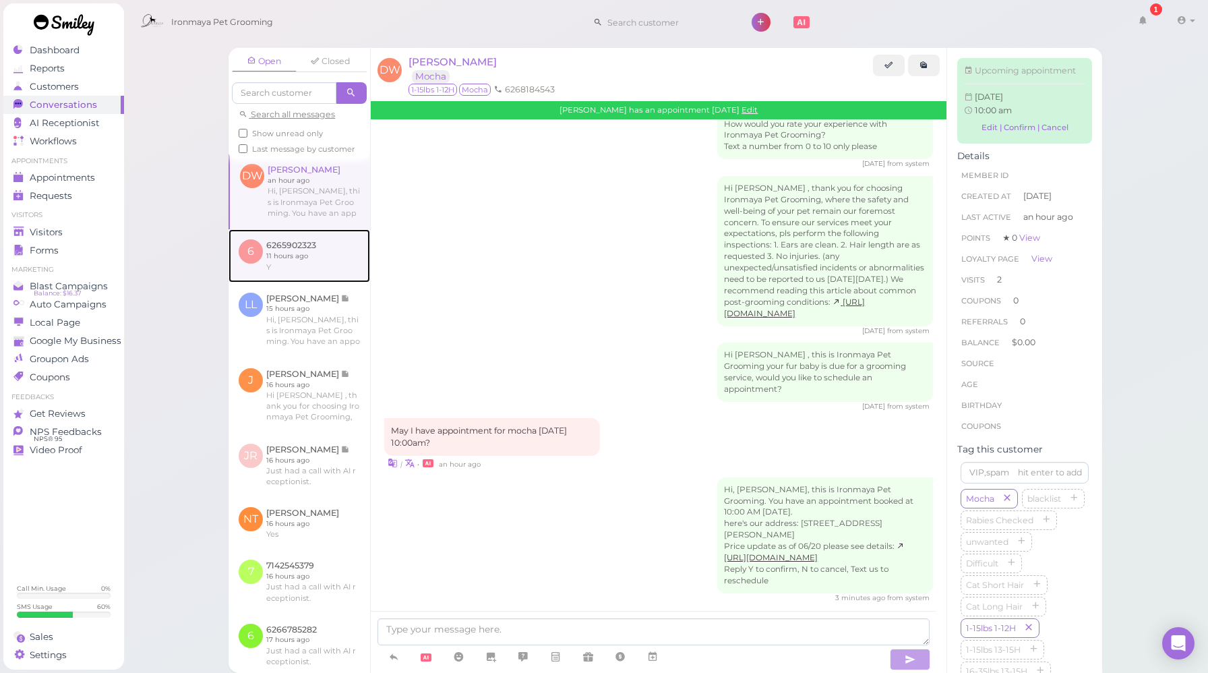
click at [328, 282] on link at bounding box center [300, 255] width 142 height 53
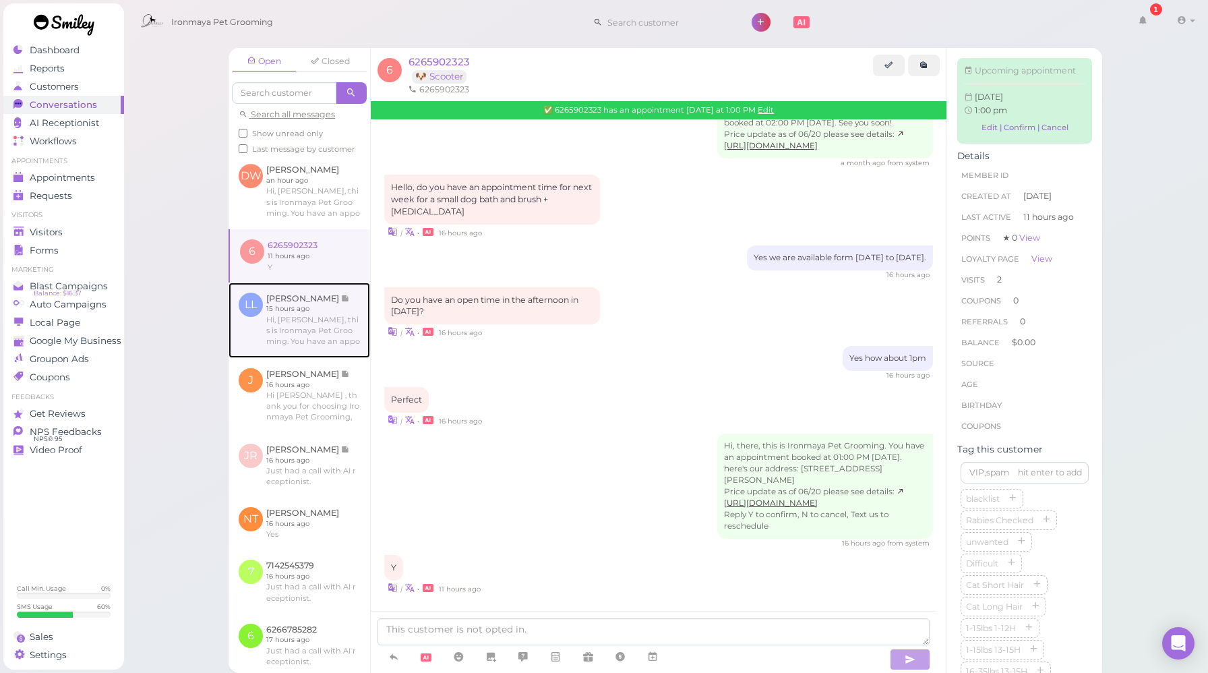
click at [328, 358] on link at bounding box center [300, 321] width 142 height 76
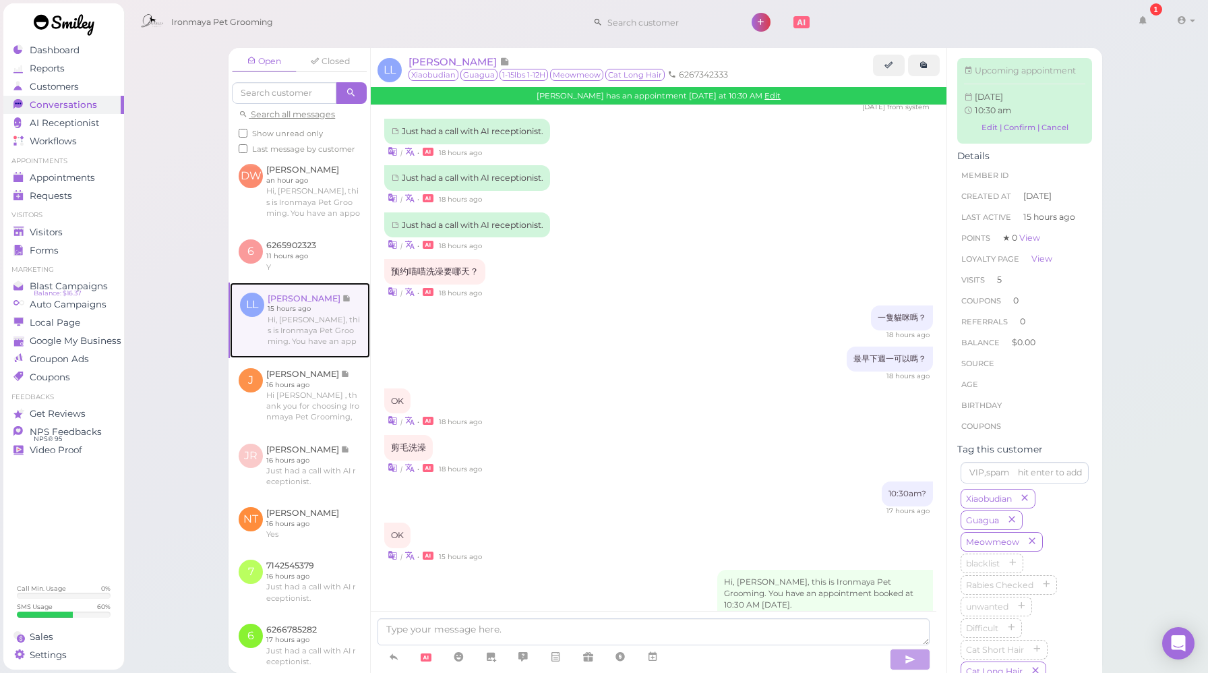
scroll to position [1654, 0]
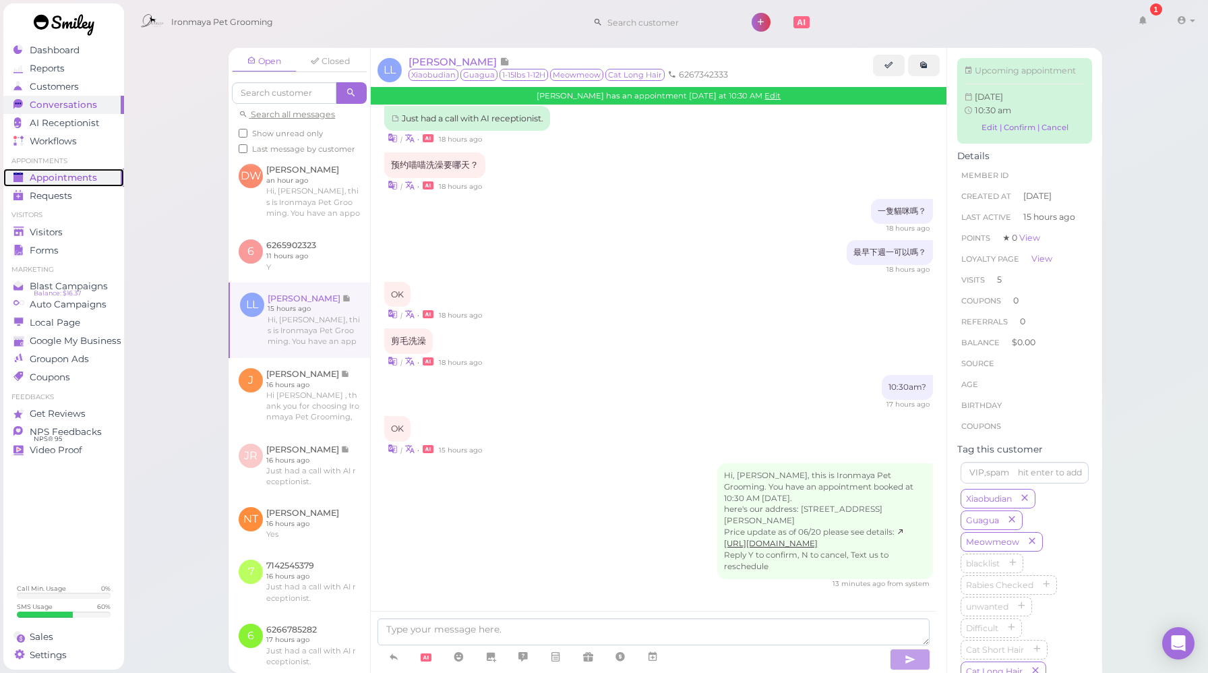
click at [75, 183] on link "Appointments" at bounding box center [63, 178] width 121 height 18
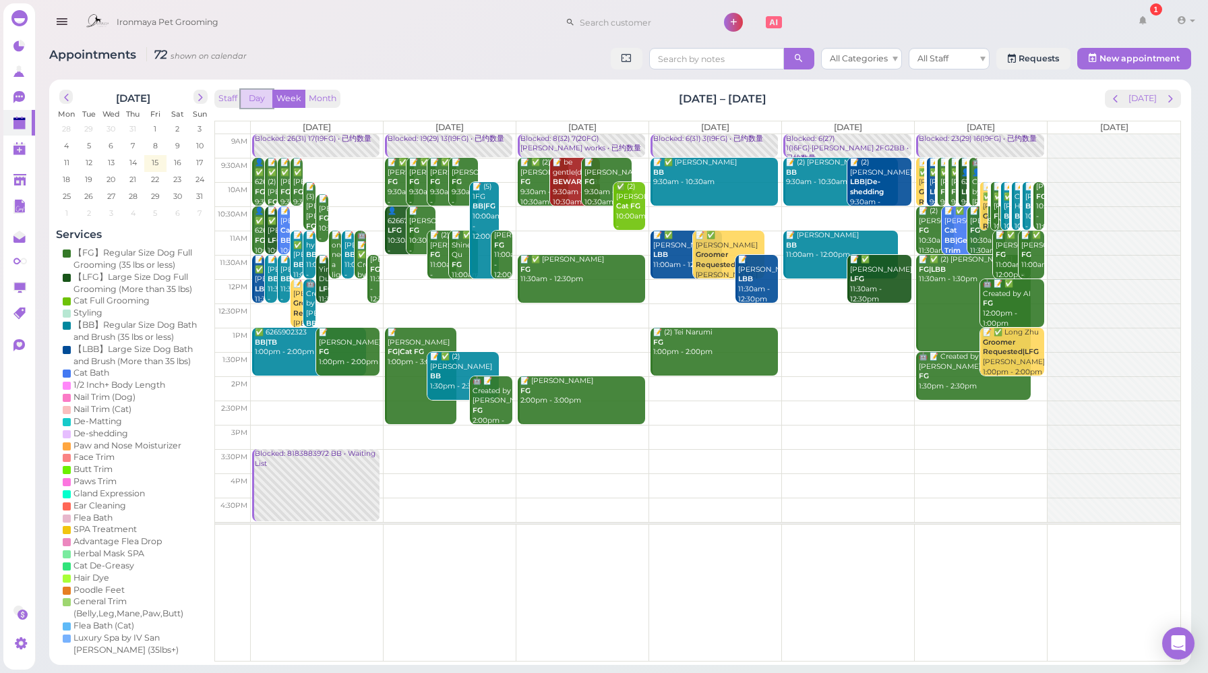
click at [257, 101] on button "Day" at bounding box center [257, 99] width 32 height 18
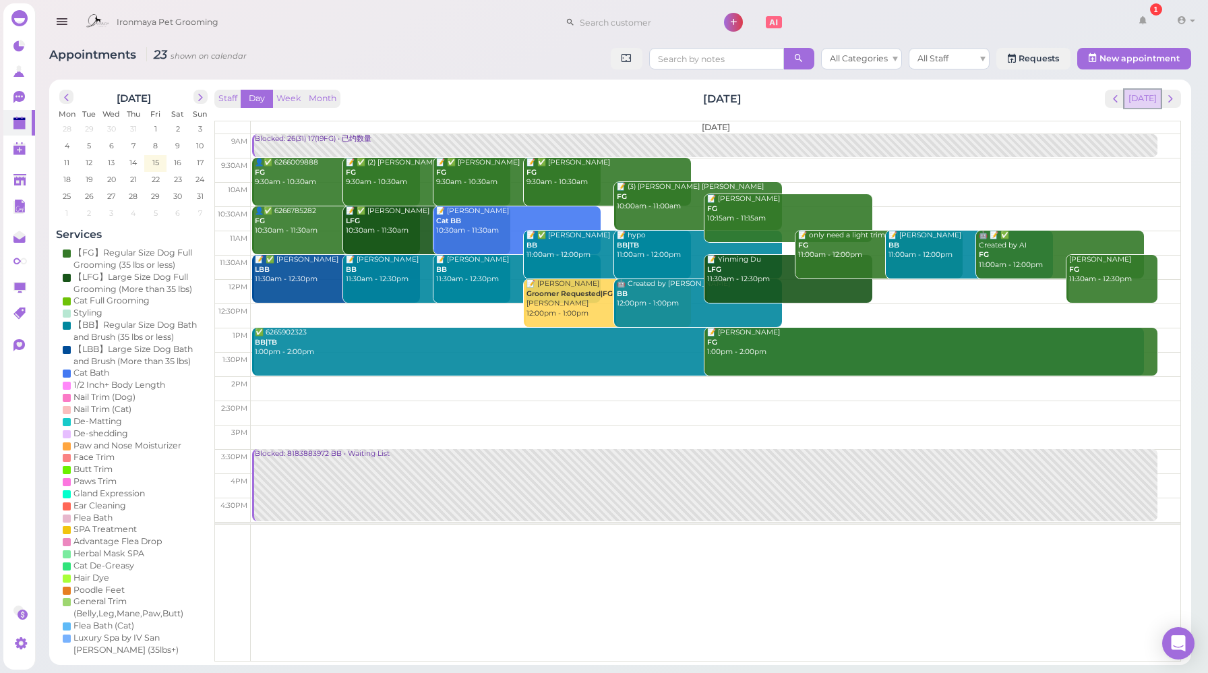
click at [1144, 99] on button "[DATE]" at bounding box center [1143, 99] width 36 height 18
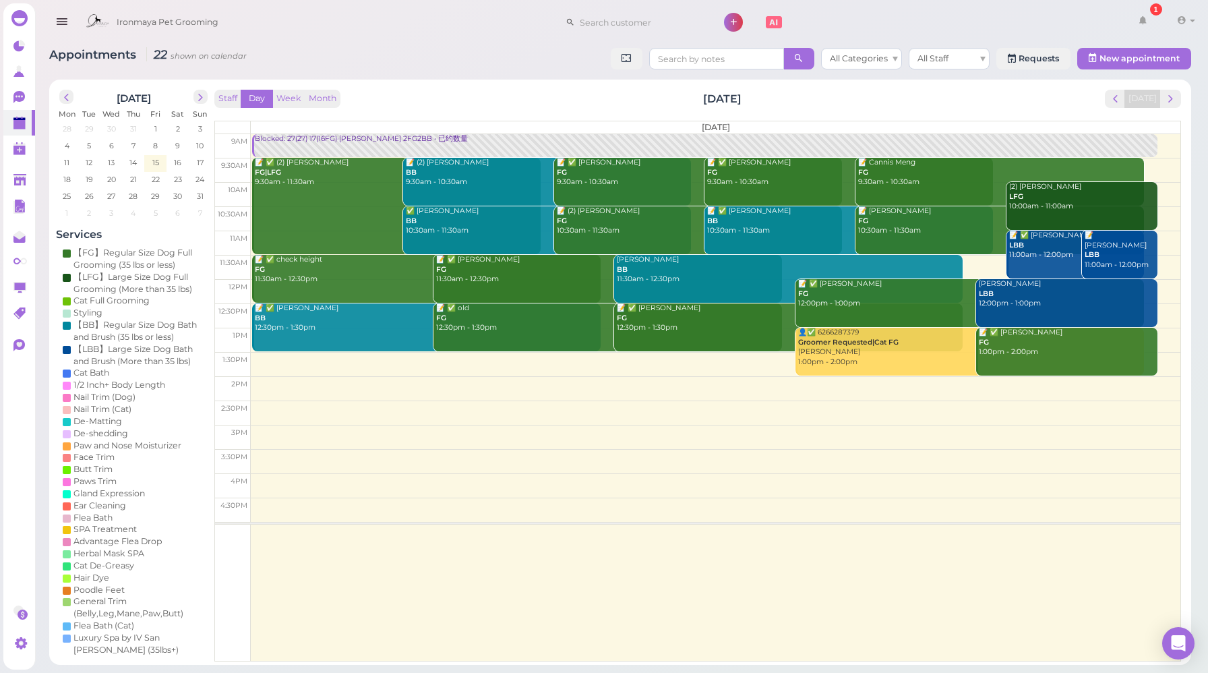
click at [413, 103] on div "Staff Day Week Month [DATE] [DATE]" at bounding box center [697, 99] width 967 height 18
click at [26, 90] on link "0" at bounding box center [19, 97] width 32 height 26
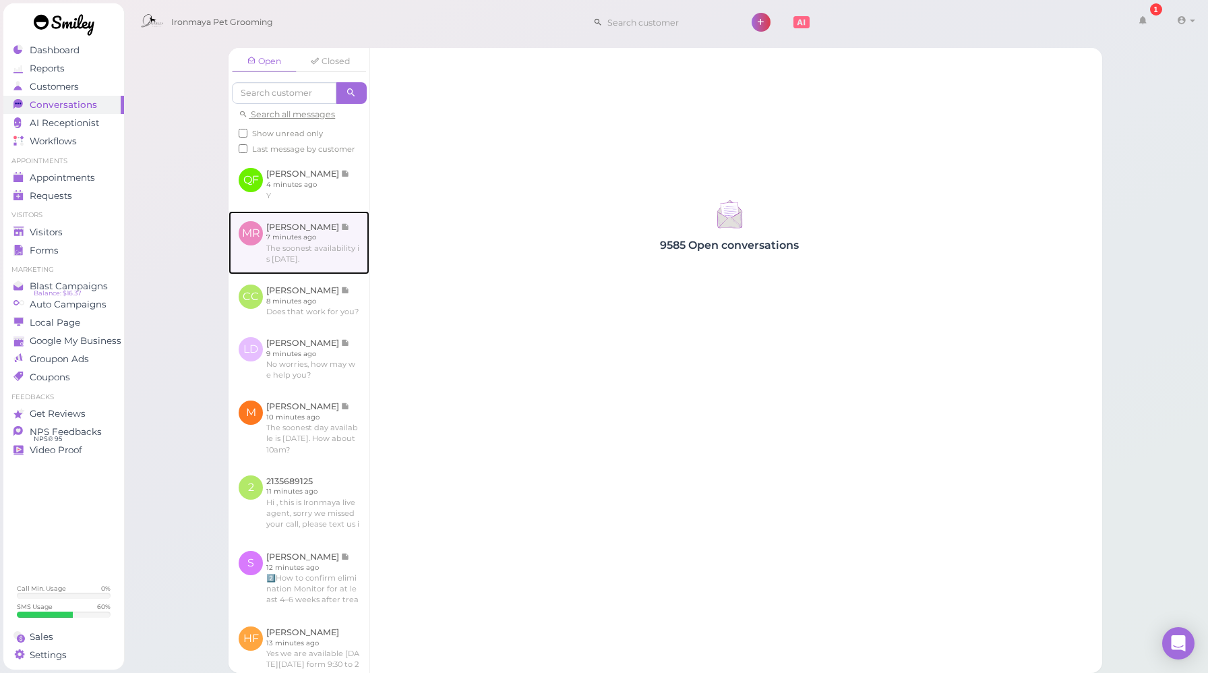
click at [273, 274] on link at bounding box center [299, 242] width 141 height 63
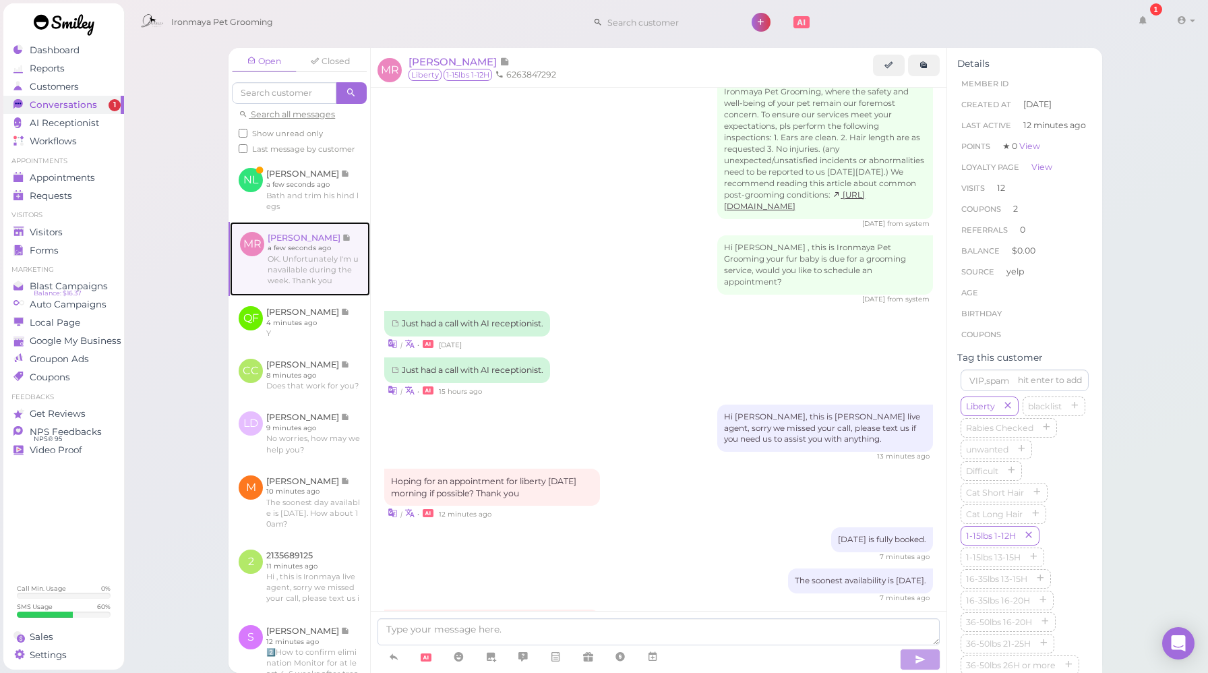
scroll to position [1999, 0]
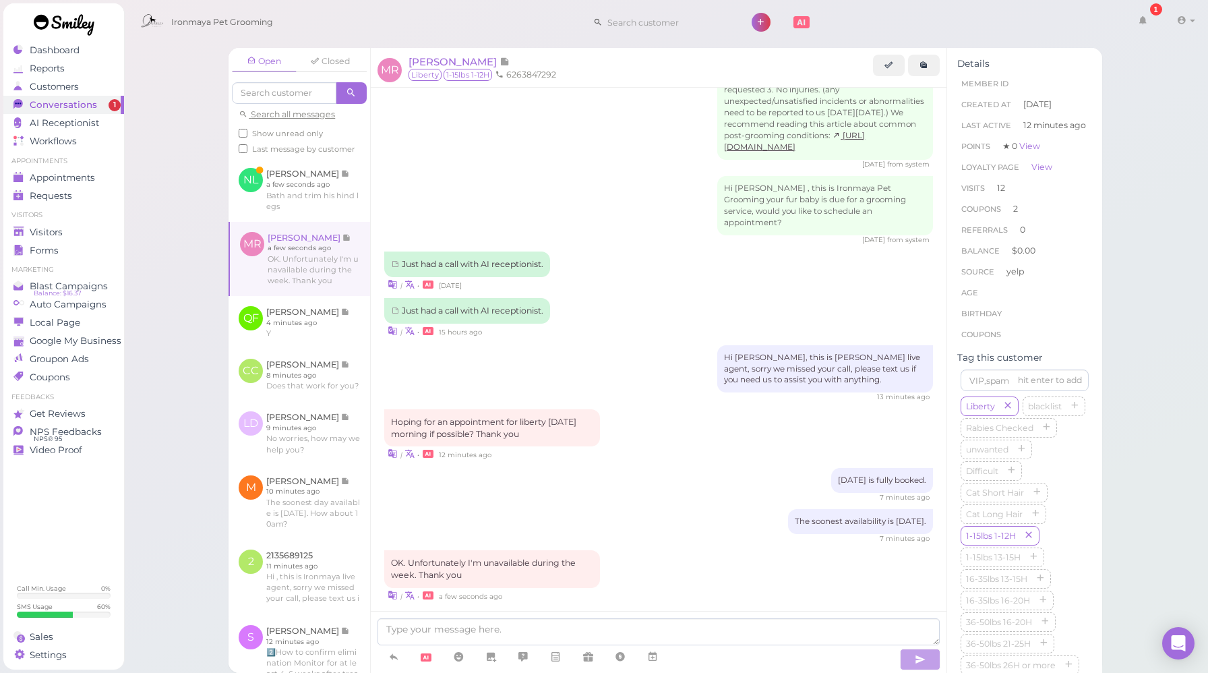
click at [625, 493] on div "7 minutes ago" at bounding box center [658, 497] width 549 height 9
click at [641, 493] on div "7 minutes ago" at bounding box center [658, 497] width 549 height 9
click at [574, 627] on textarea at bounding box center [659, 631] width 562 height 27
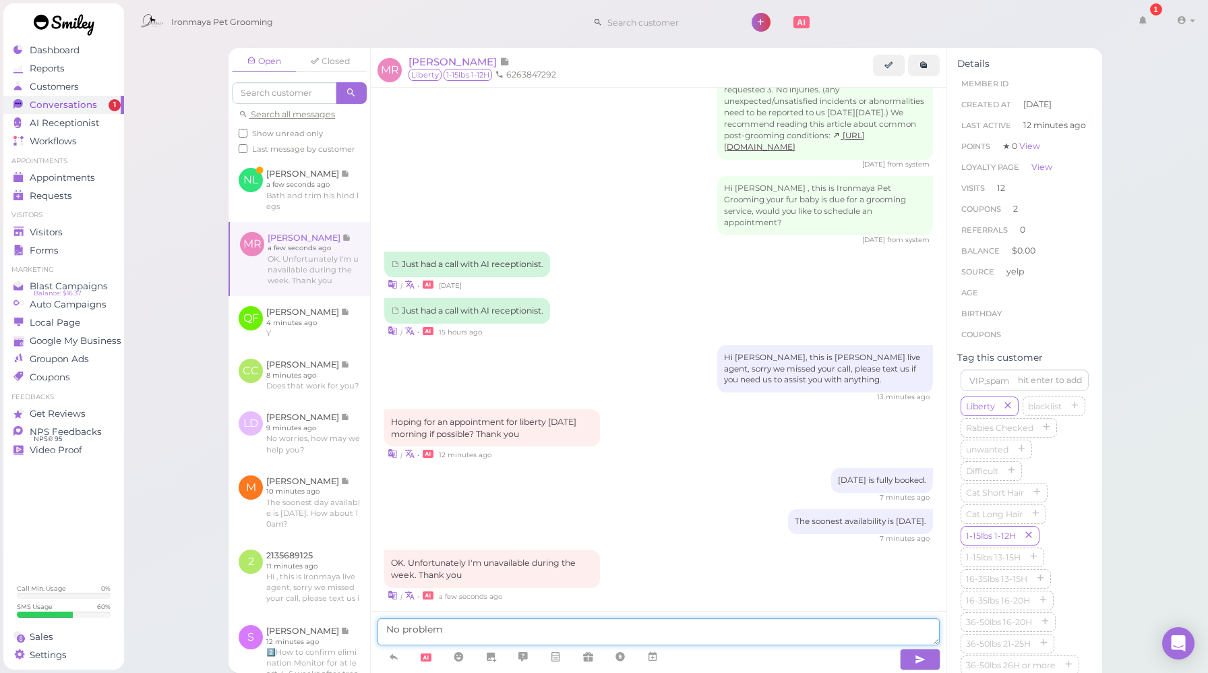
click at [463, 631] on textarea "No problem" at bounding box center [659, 631] width 562 height 27
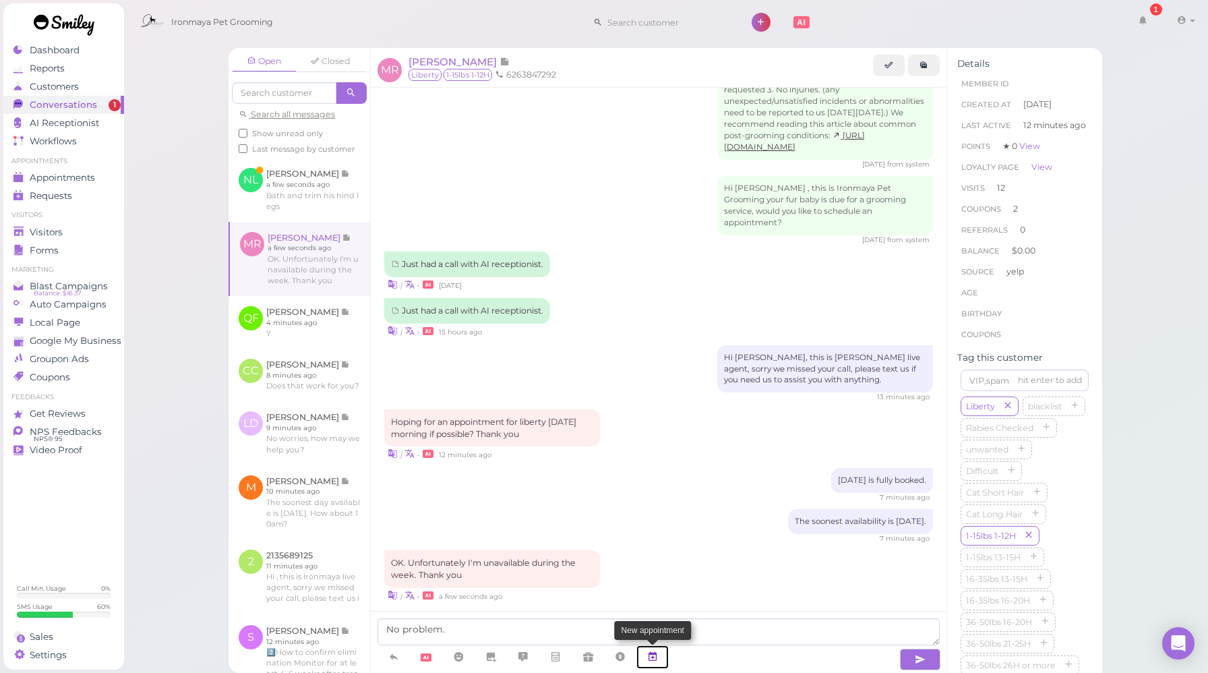
click at [650, 655] on icon at bounding box center [652, 656] width 11 height 13
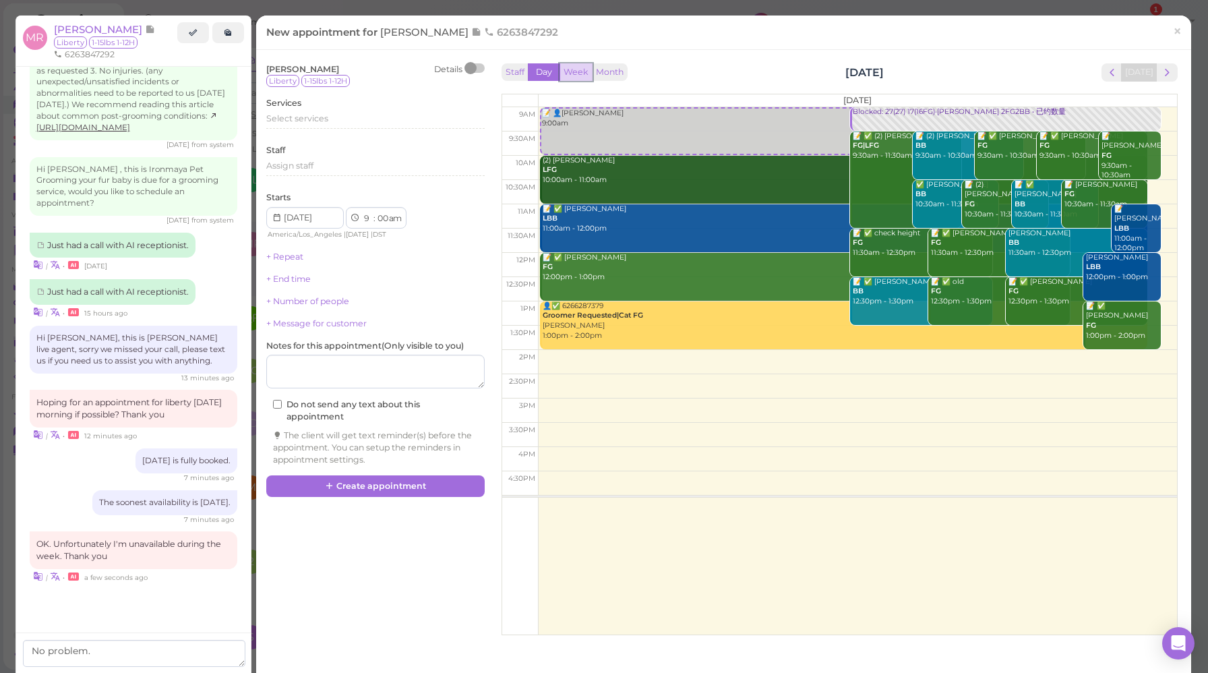
click at [581, 76] on button "Week" at bounding box center [576, 72] width 33 height 18
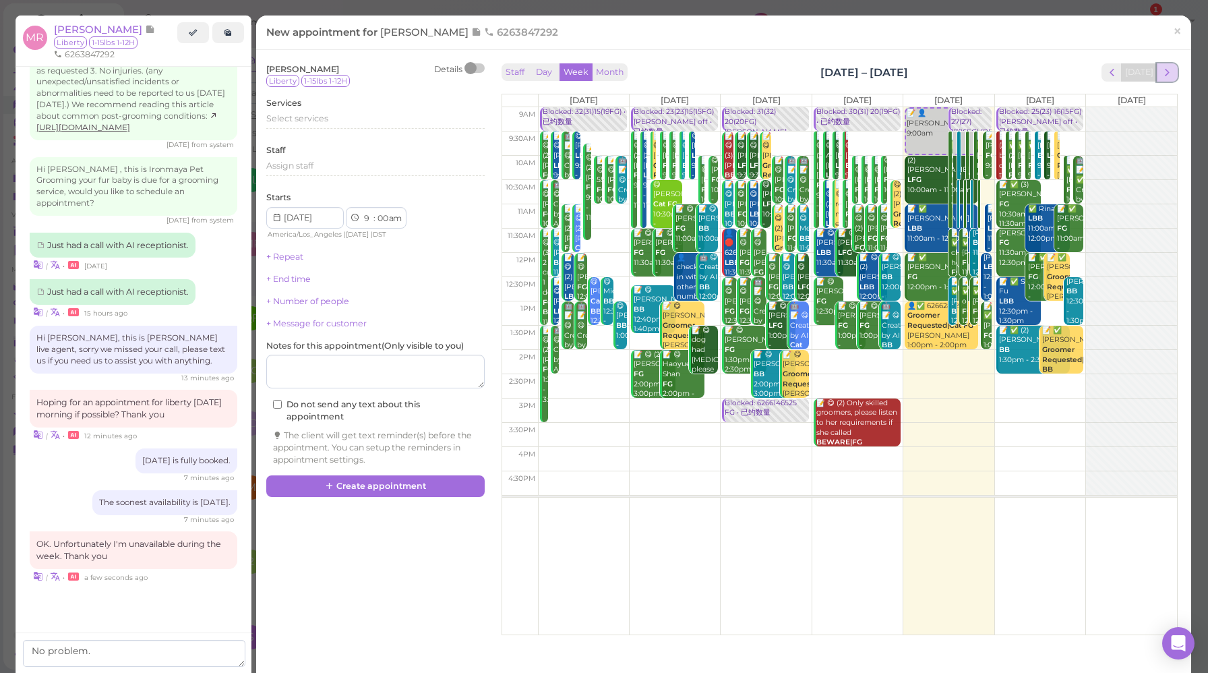
click at [1161, 75] on span "next" at bounding box center [1167, 72] width 13 height 13
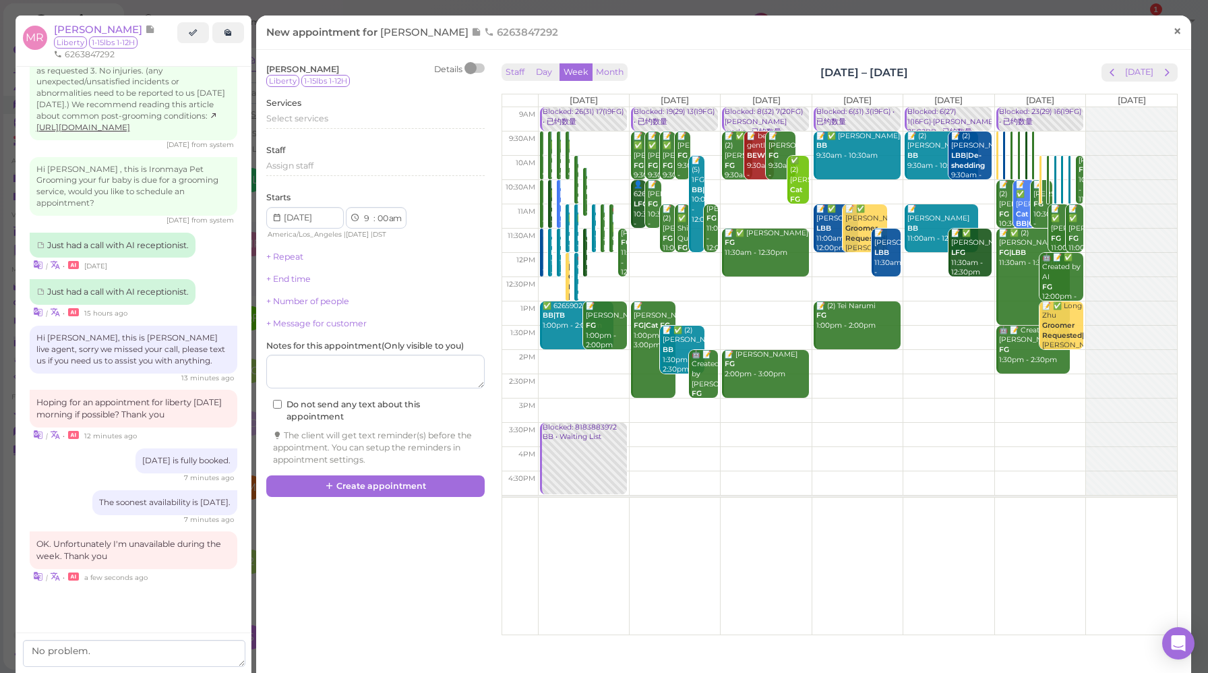
click at [1173, 34] on span "×" at bounding box center [1177, 31] width 9 height 19
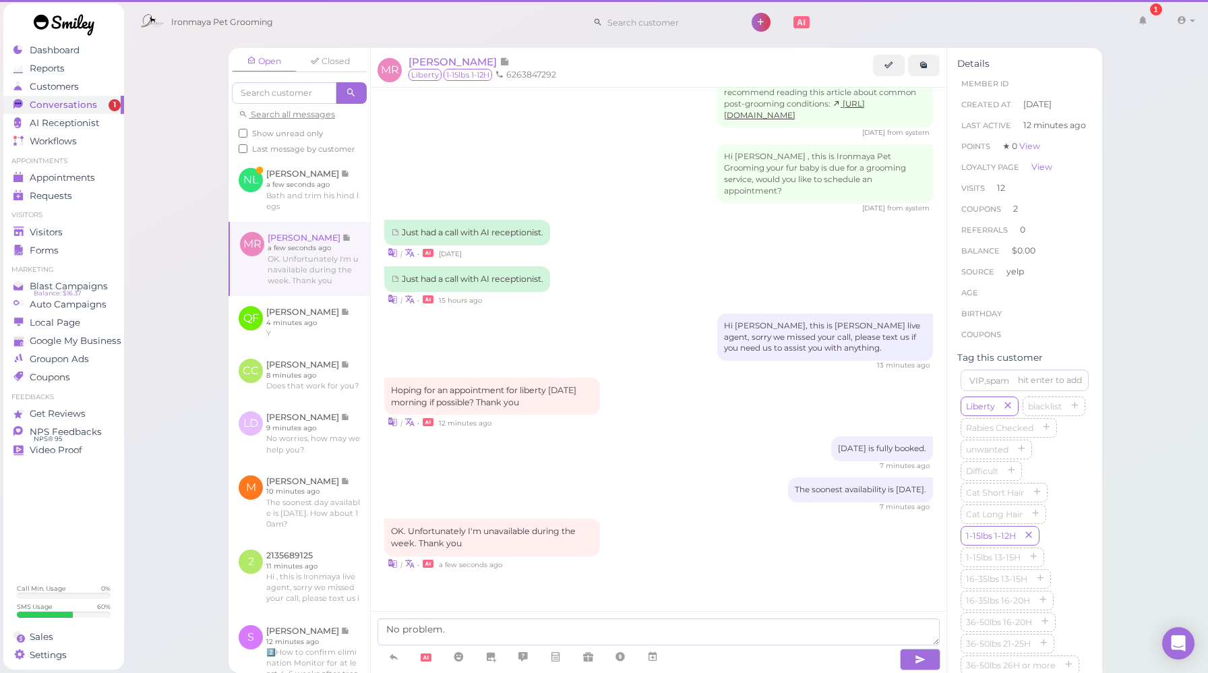
scroll to position [1999, 0]
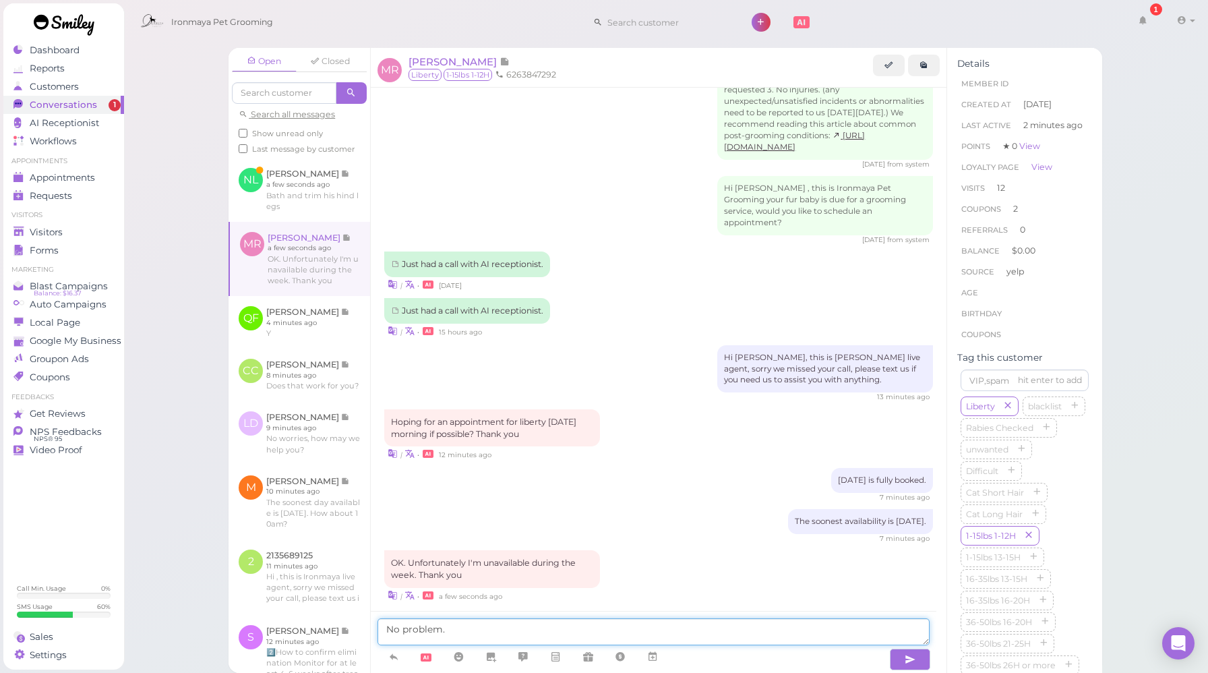
click at [471, 632] on textarea "No problem." at bounding box center [654, 631] width 552 height 27
type textarea "No problem. Feel free to let us asist you with anything."
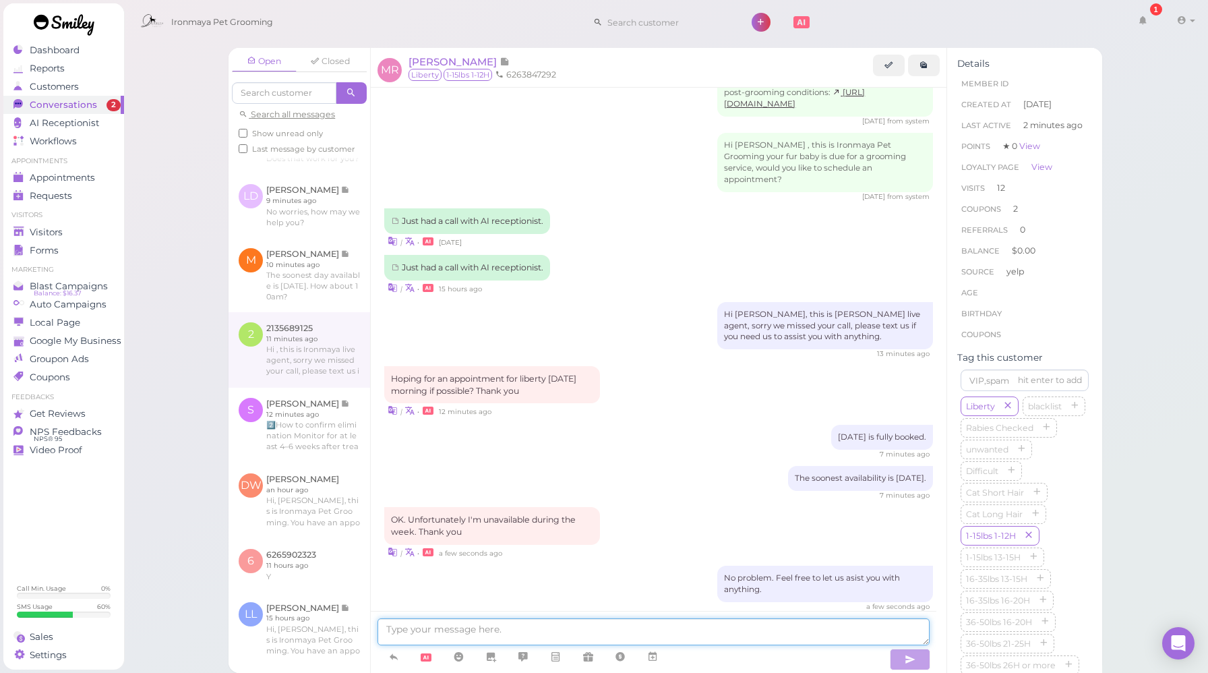
scroll to position [125, 0]
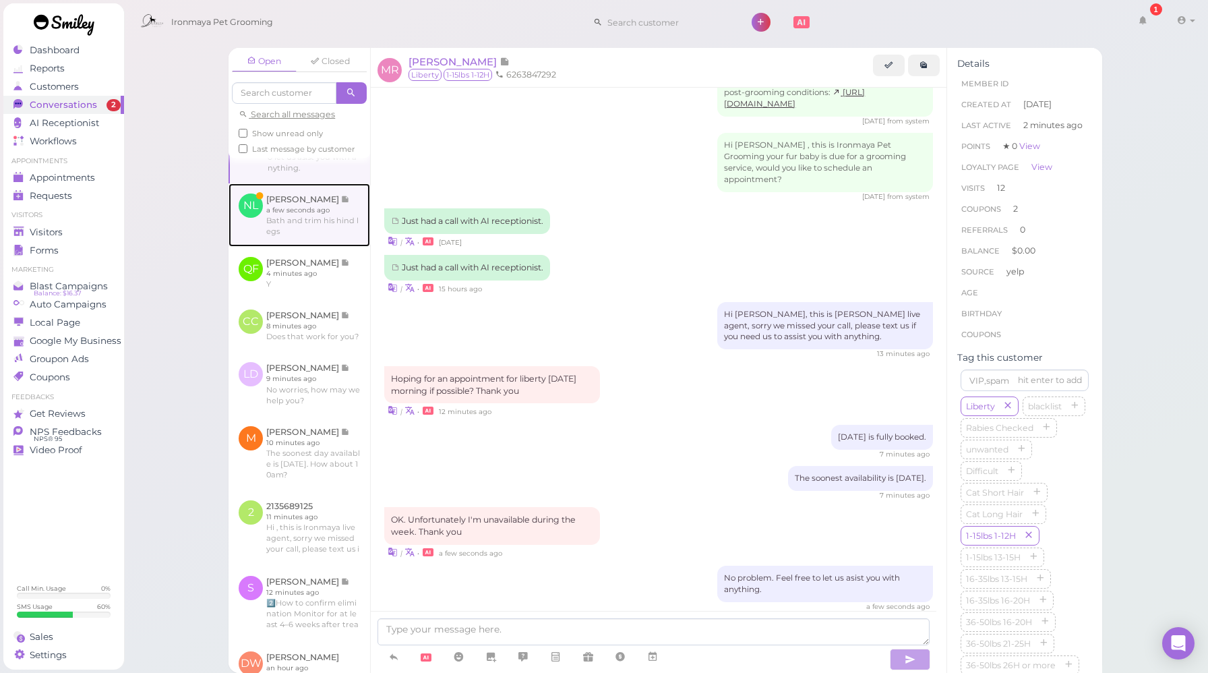
click at [337, 247] on link at bounding box center [300, 214] width 142 height 63
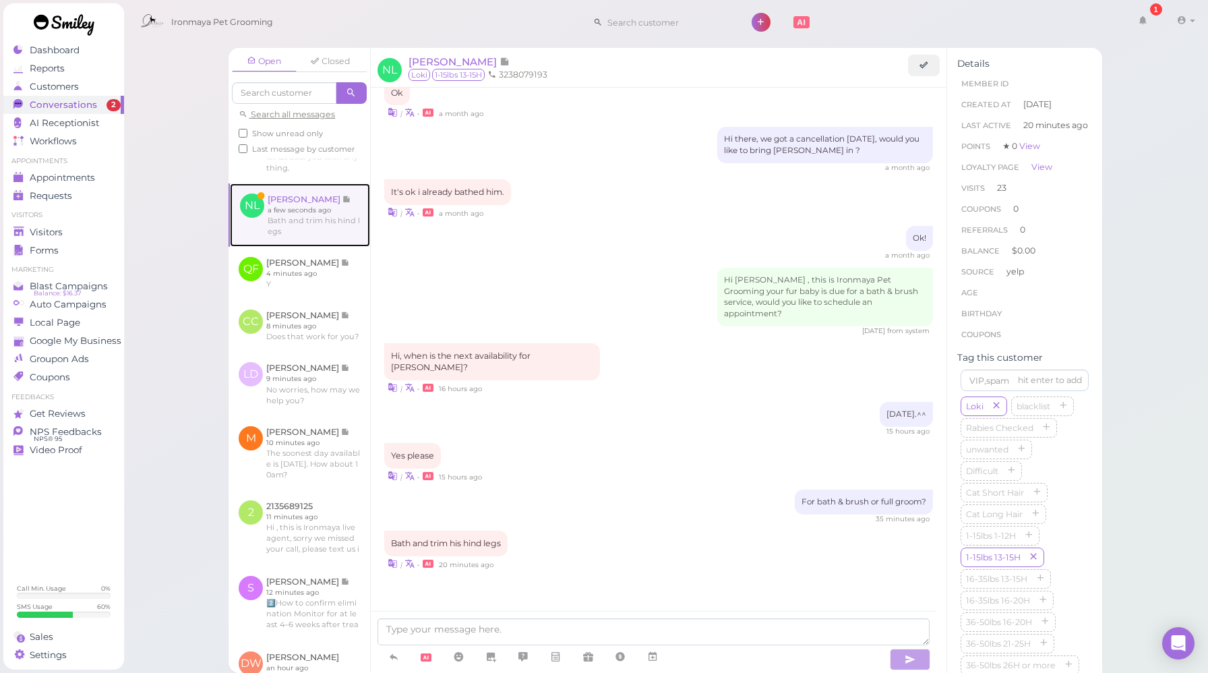
scroll to position [1392, 0]
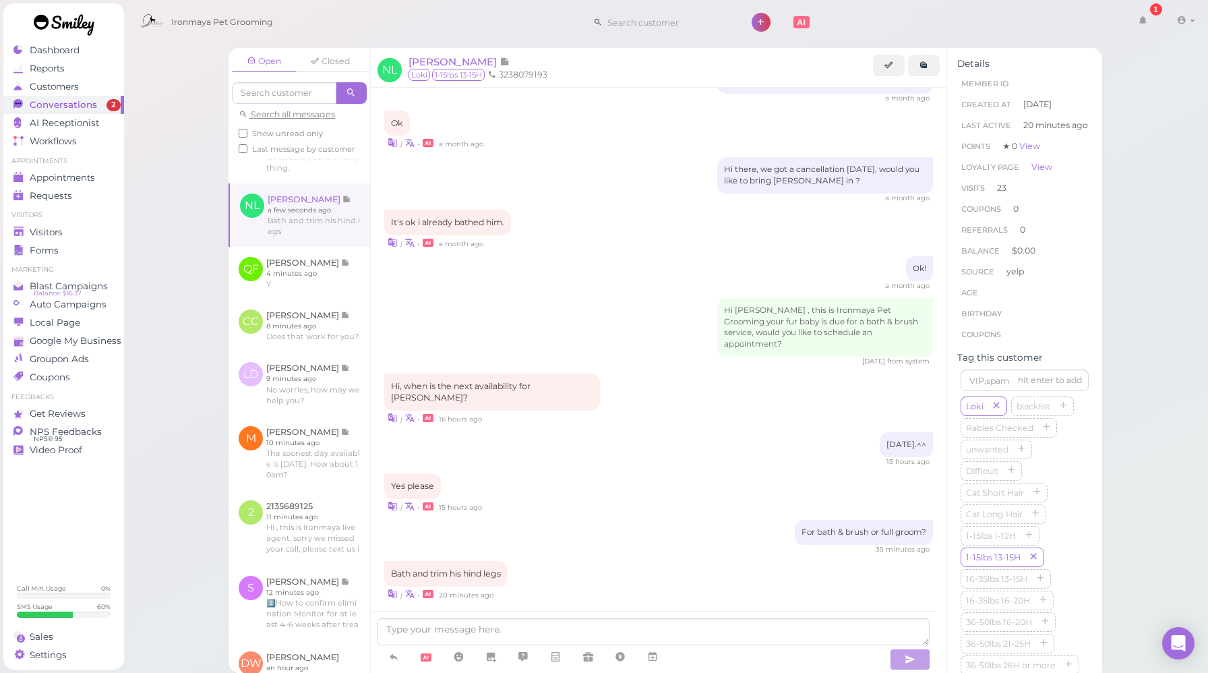
click at [638, 561] on div "Bath and trim his hind legs | • 20 minutes ago" at bounding box center [658, 581] width 549 height 40
click at [655, 660] on icon at bounding box center [652, 656] width 11 height 13
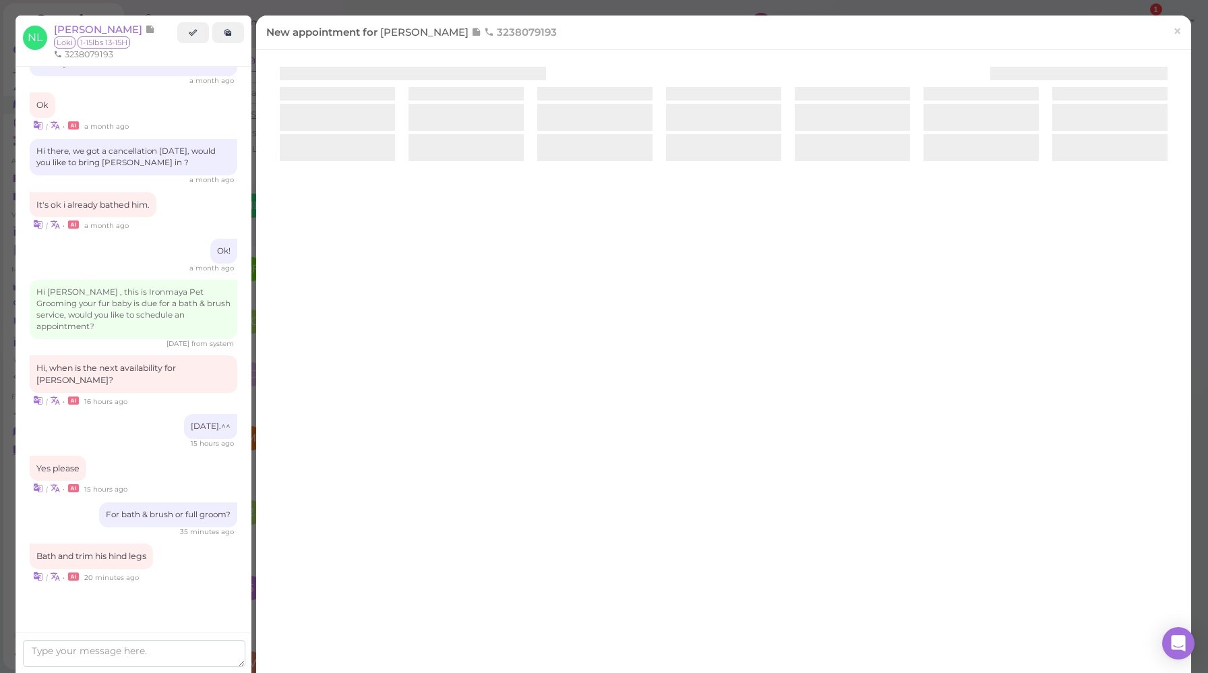
scroll to position [1440, 0]
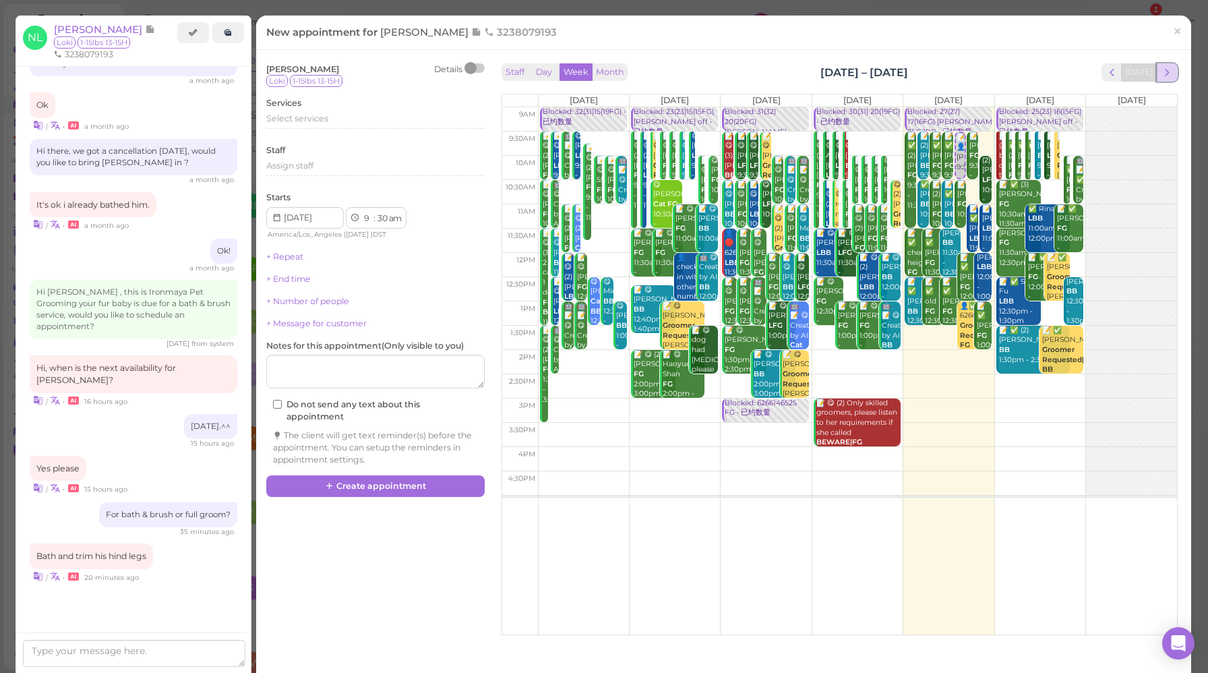
click at [1161, 69] on span "next" at bounding box center [1167, 72] width 13 height 13
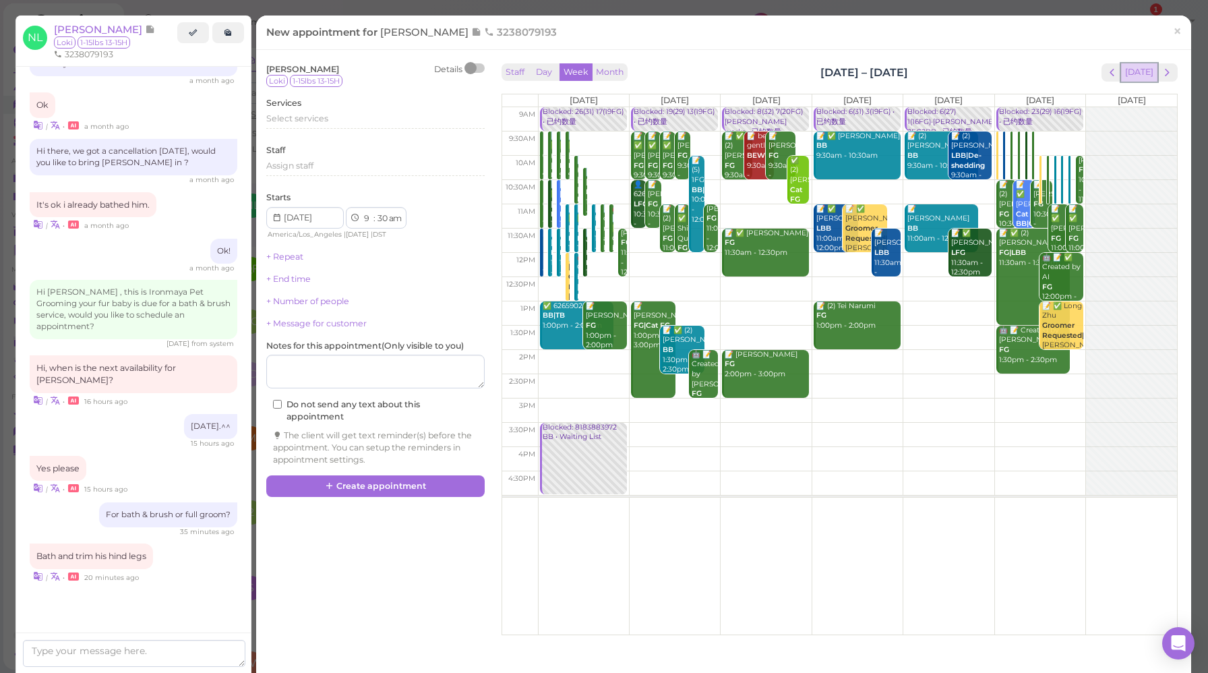
click at [1129, 70] on button "[DATE]" at bounding box center [1139, 72] width 36 height 18
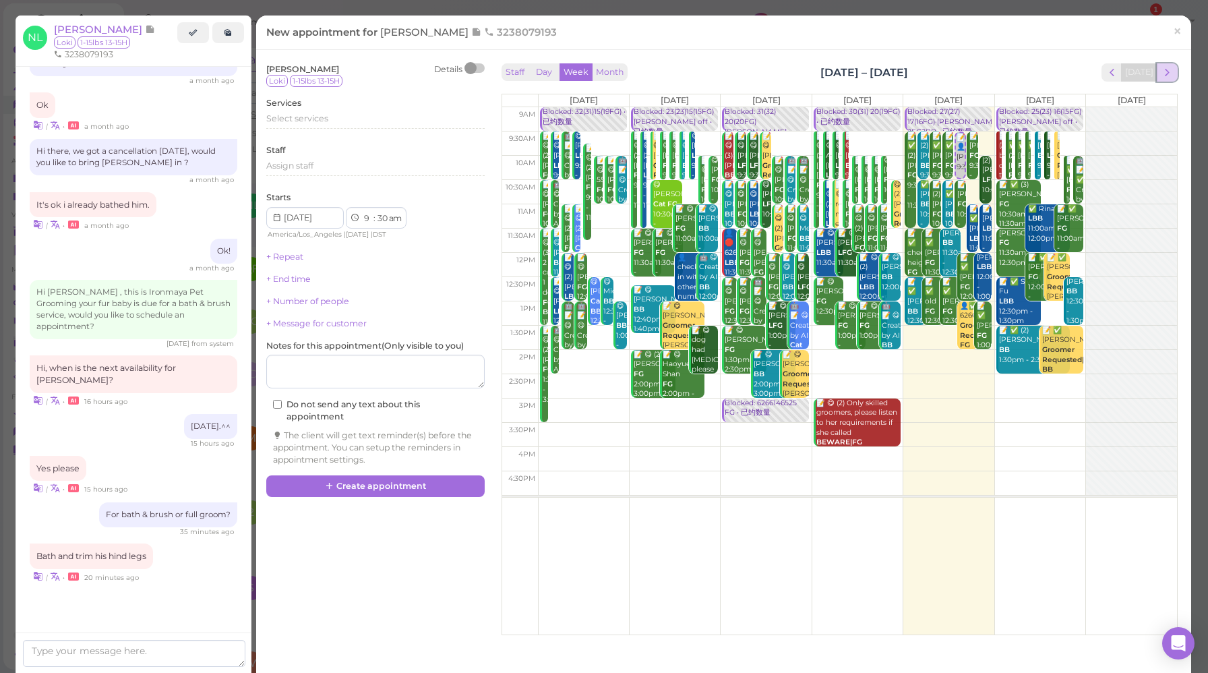
click at [1161, 70] on span "next" at bounding box center [1167, 72] width 13 height 13
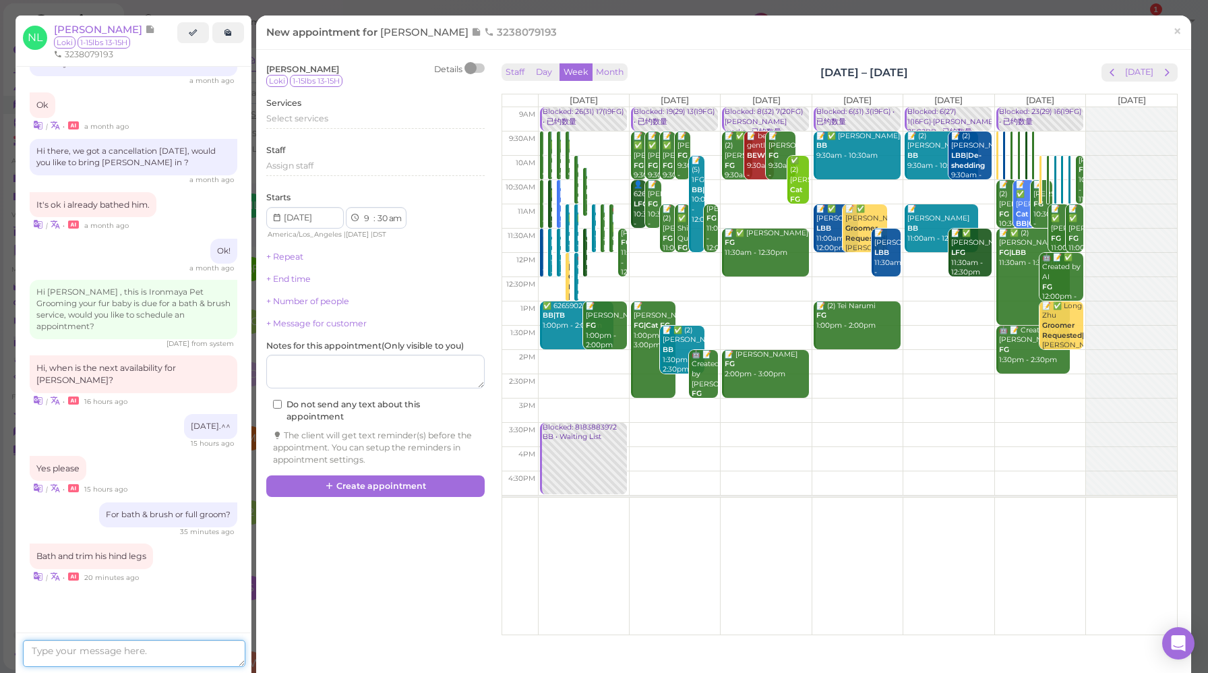
click at [143, 646] on textarea at bounding box center [134, 653] width 223 height 27
type textarea "How about 10am"
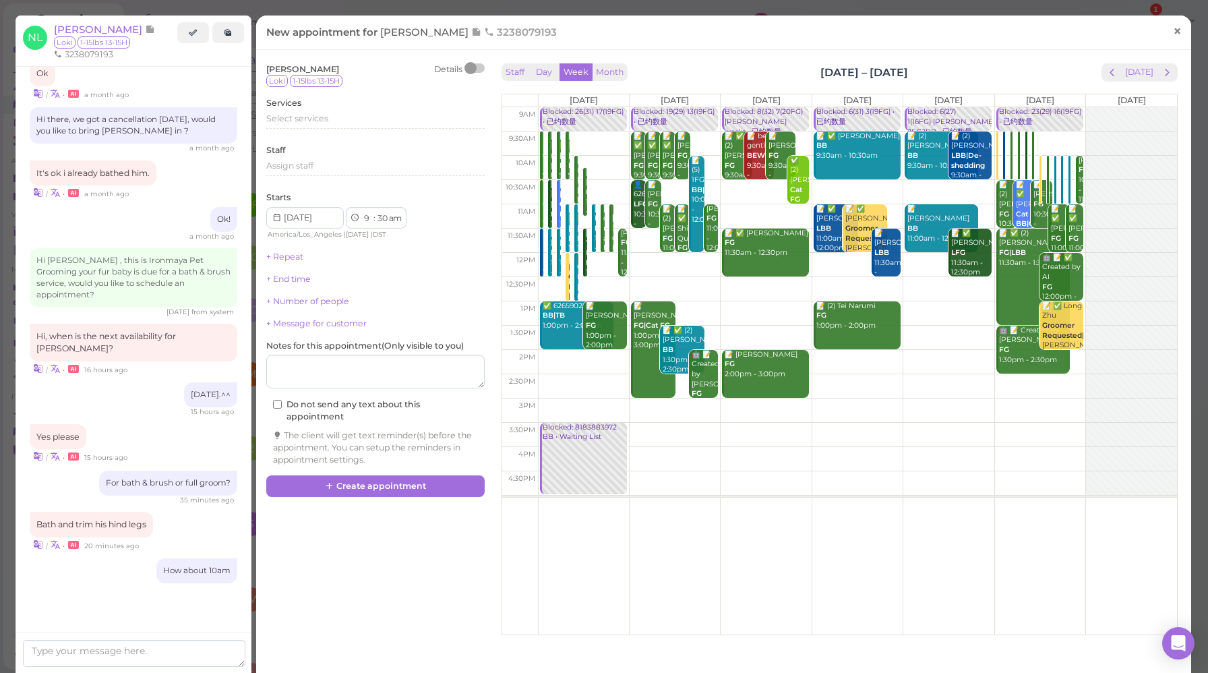
click at [1173, 35] on span "×" at bounding box center [1177, 31] width 9 height 19
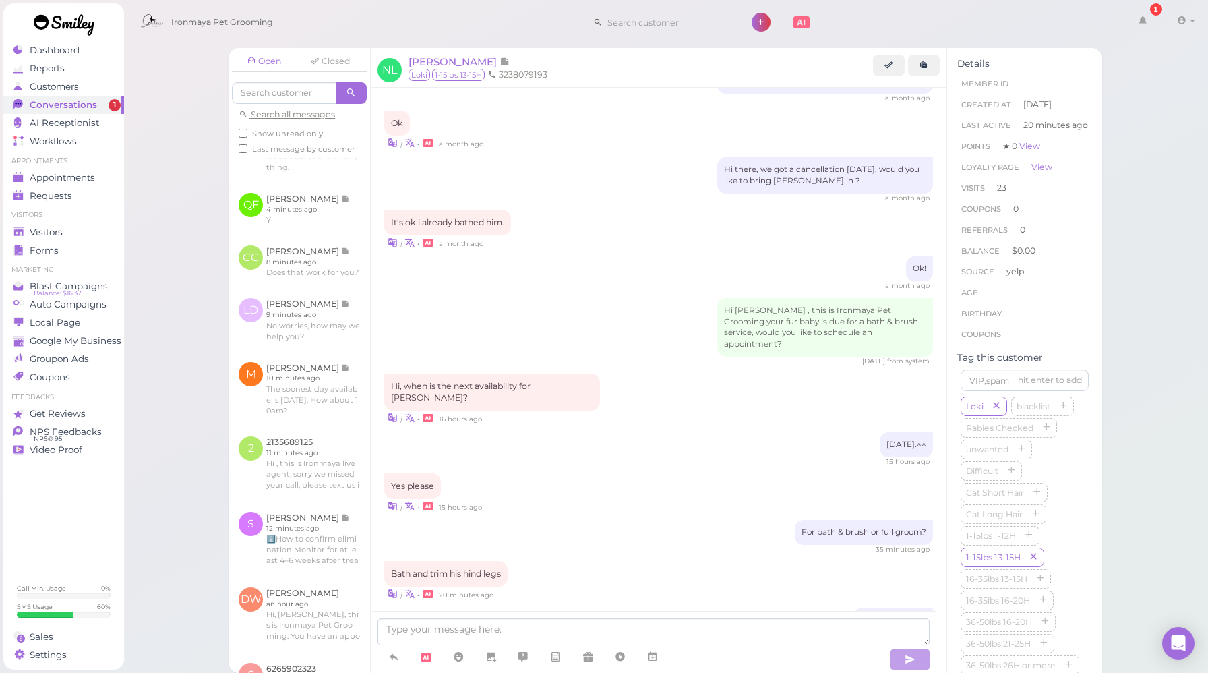
click at [295, 135] on span "Show unread only" at bounding box center [287, 133] width 71 height 9
click at [247, 135] on input "Show unread only" at bounding box center [243, 133] width 9 height 9
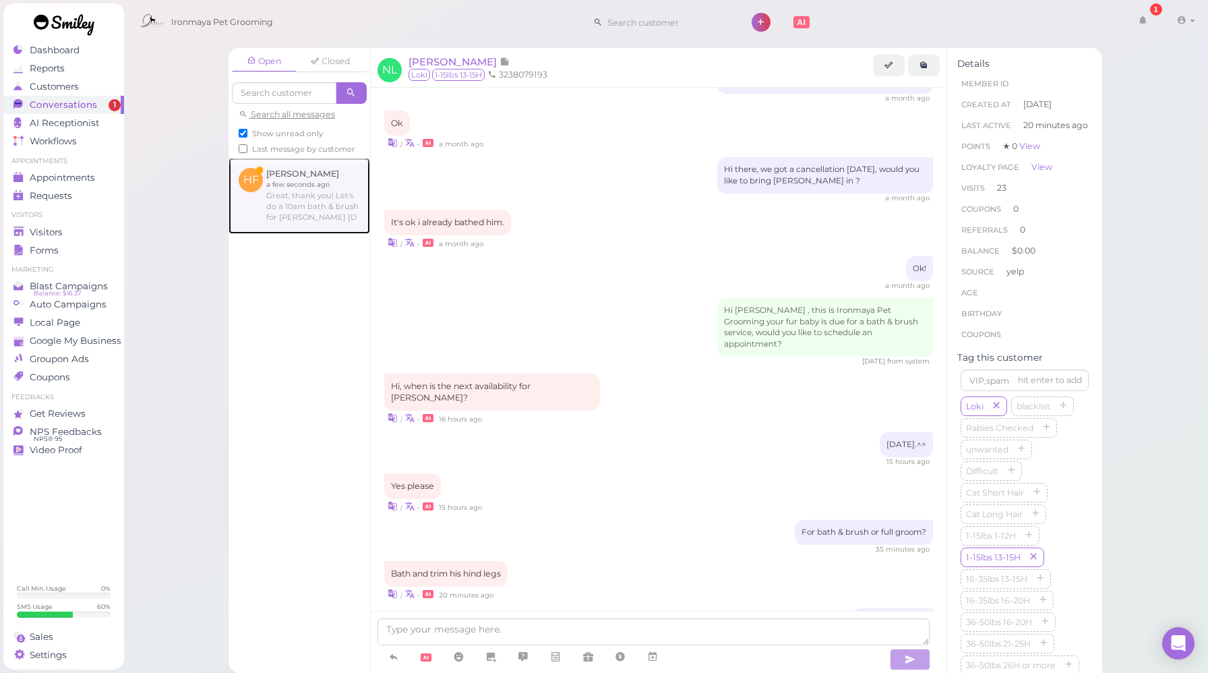
click at [304, 204] on link at bounding box center [300, 196] width 142 height 76
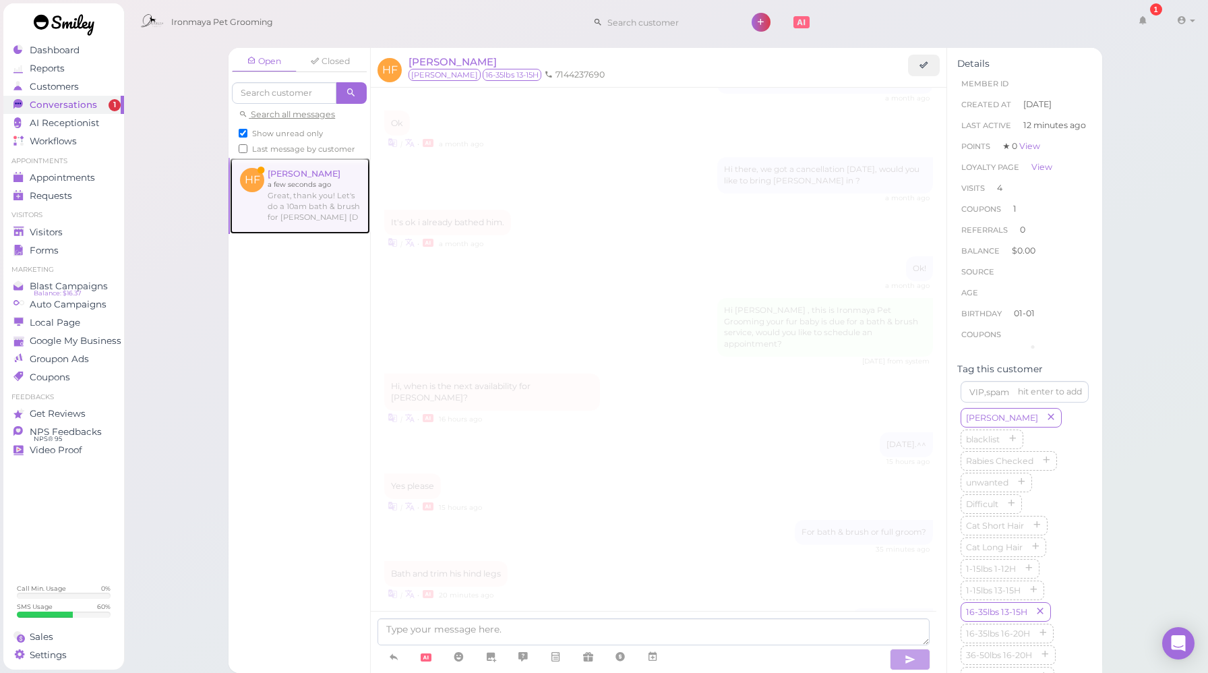
scroll to position [1567, 0]
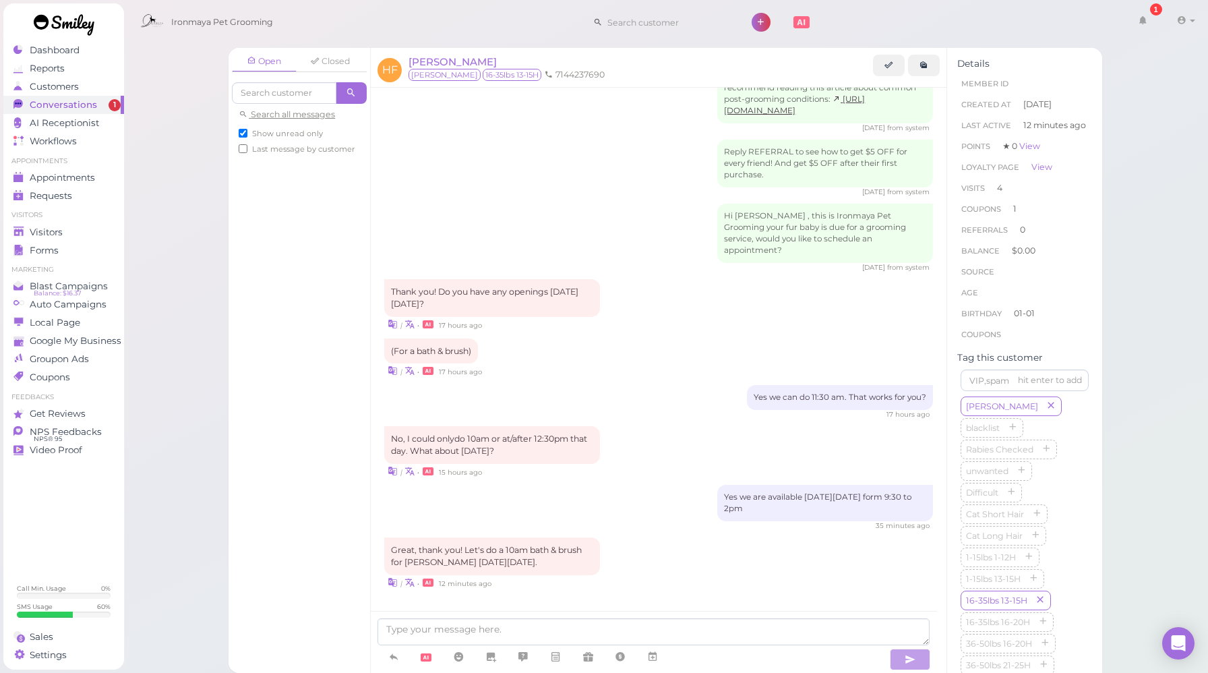
click at [273, 134] on span "Show unread only" at bounding box center [287, 133] width 71 height 9
click at [247, 134] on input "Show unread only" at bounding box center [243, 133] width 9 height 9
checkbox input "false"
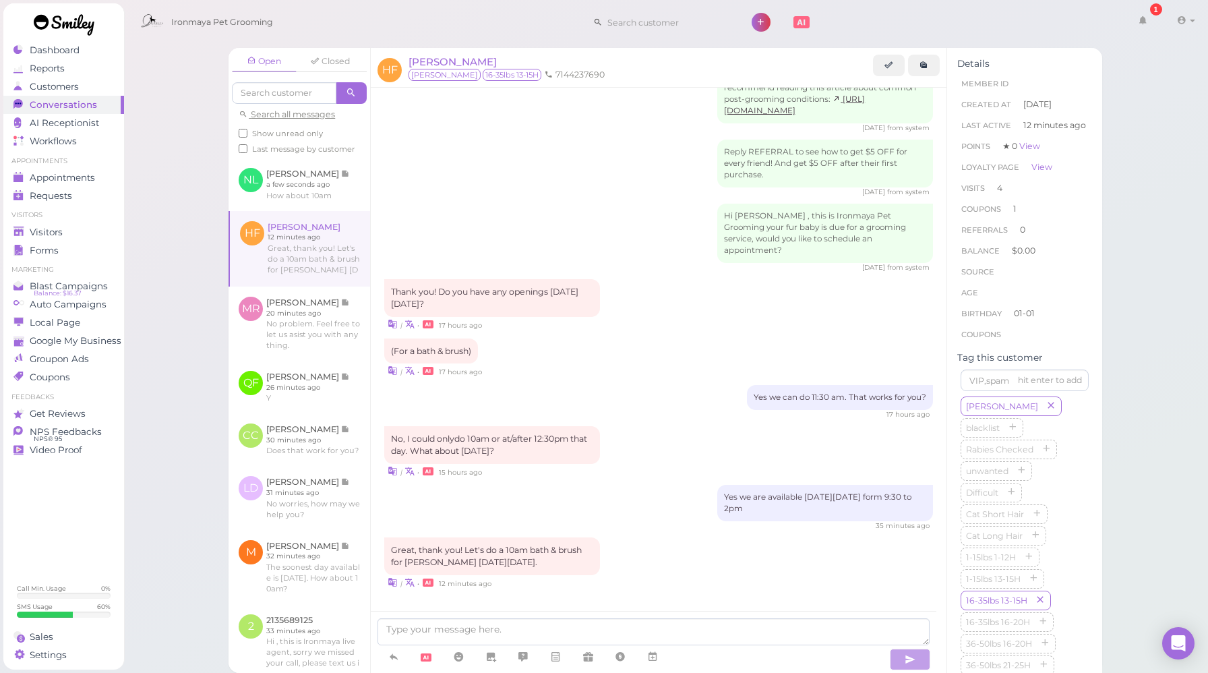
click at [743, 547] on div "Great, thank you! Let's do a 10am bath & brush for Nicky on Friday 8/29. | • 12…" at bounding box center [658, 563] width 549 height 52
click at [657, 658] on icon at bounding box center [652, 656] width 11 height 13
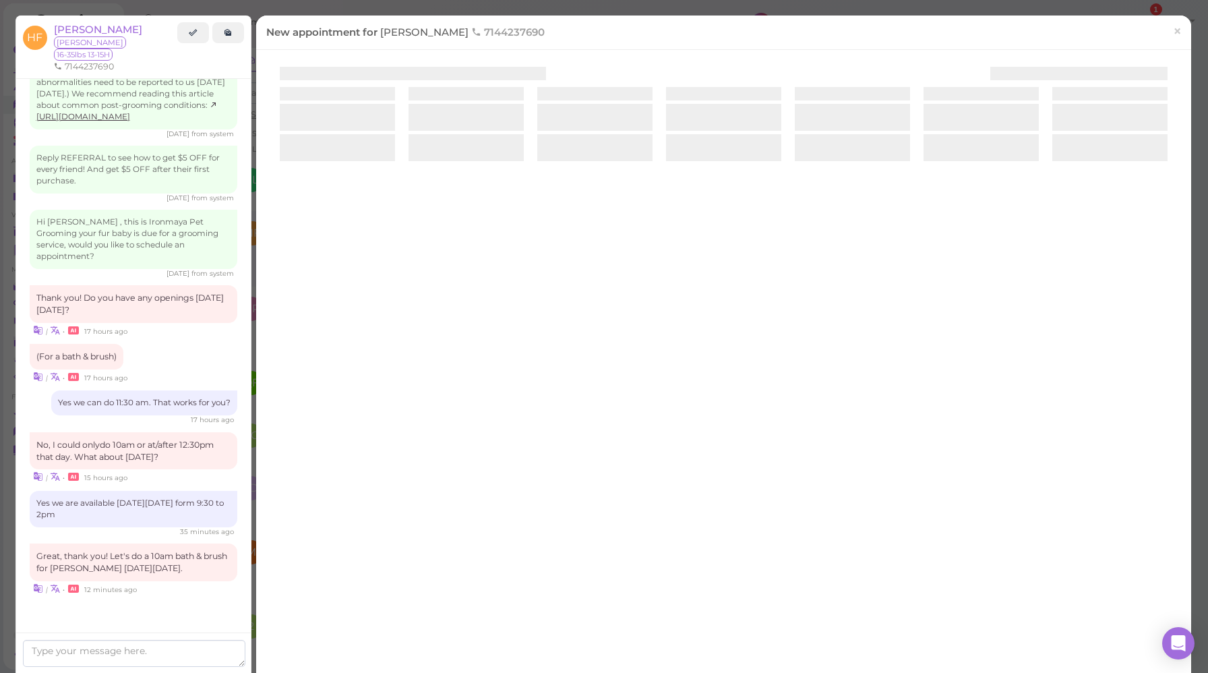
scroll to position [1592, 0]
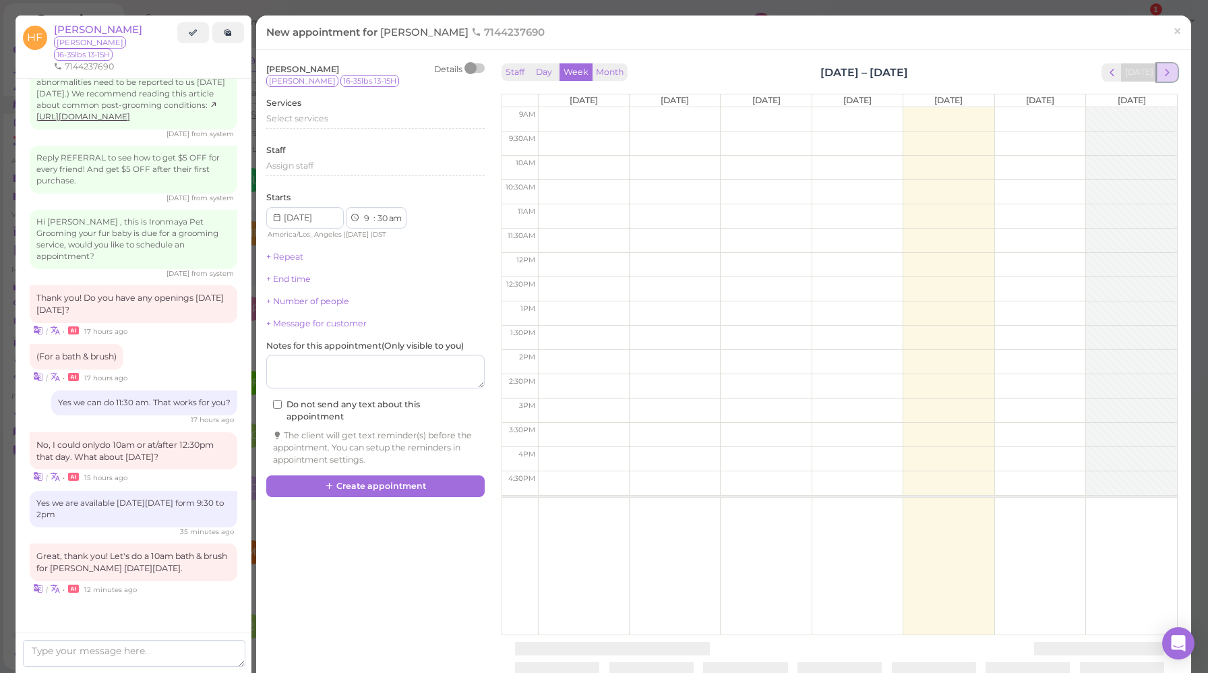
click at [1161, 74] on span "next" at bounding box center [1167, 72] width 13 height 13
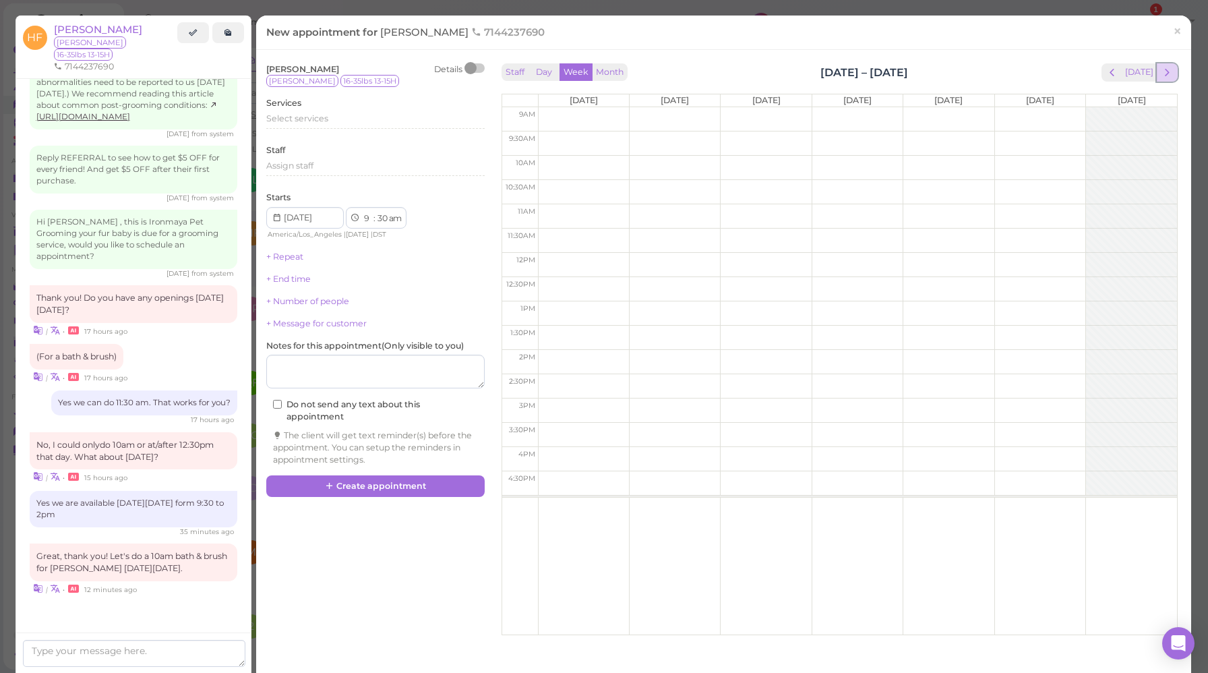
click at [1161, 71] on span "next" at bounding box center [1167, 72] width 13 height 13
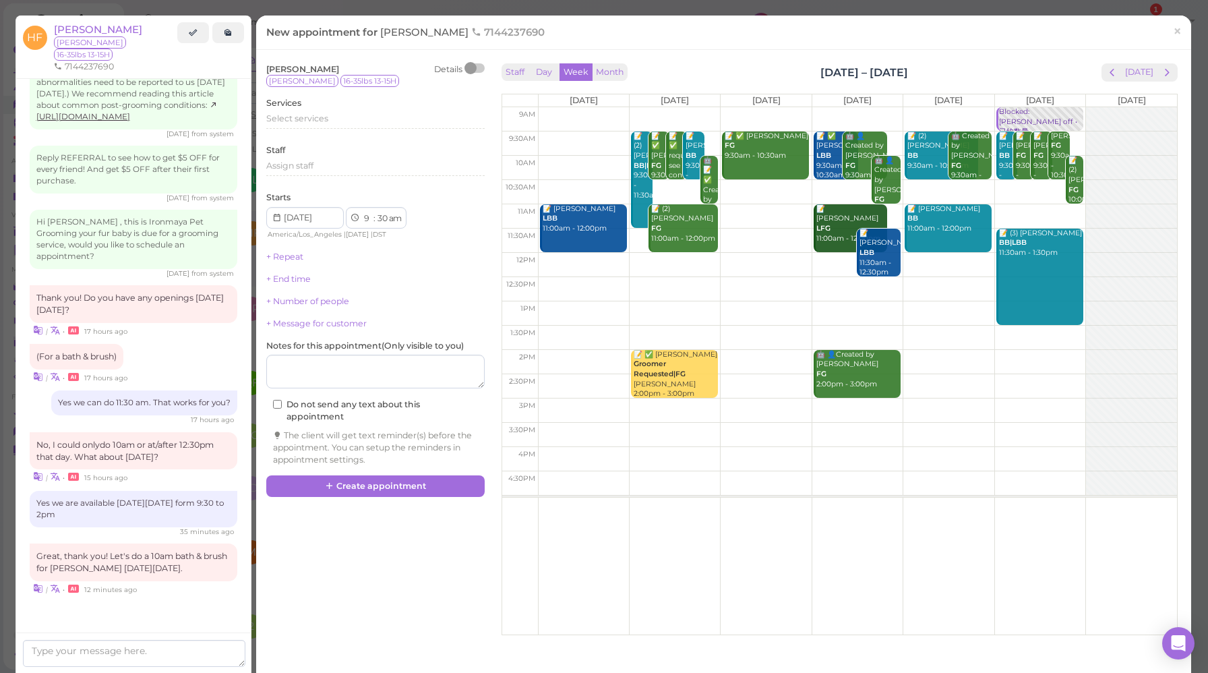
click at [987, 157] on td at bounding box center [857, 168] width 639 height 24
type input "2025-08-30"
select select "10"
select select "00"
drag, startPoint x: 1049, startPoint y: 165, endPoint x: 956, endPoint y: 161, distance: 93.8
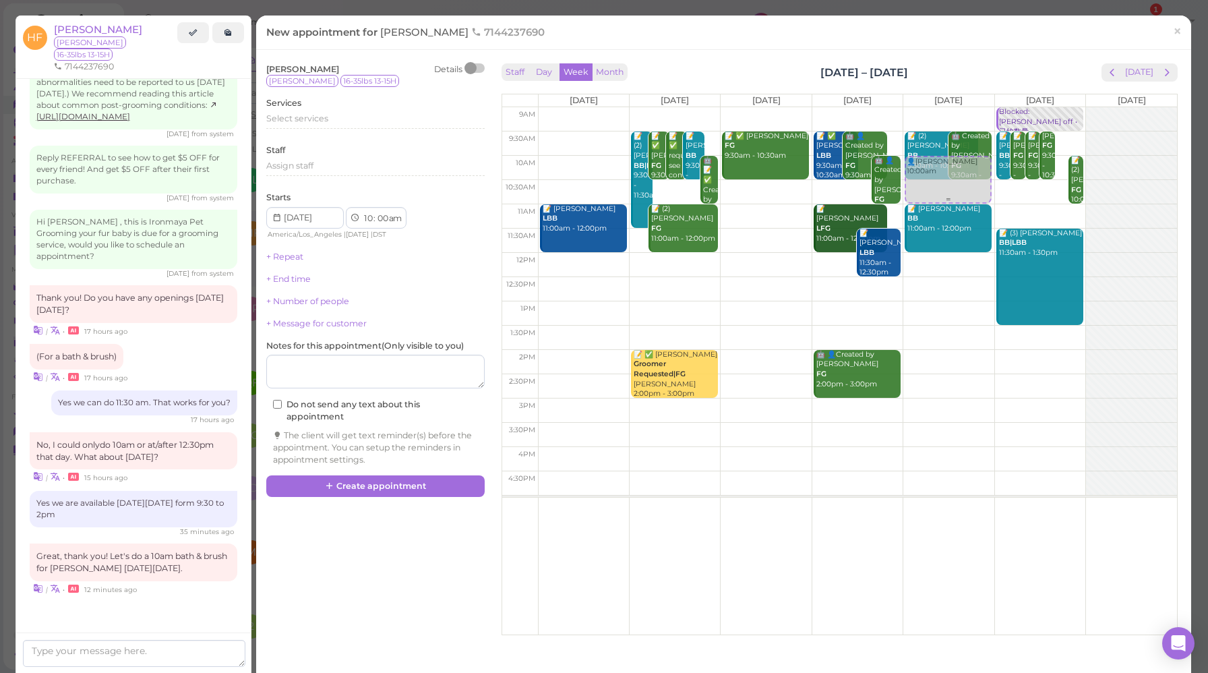
click at [956, 107] on tr "📝 Jean Chou LBB 11:00am - 12:00pm 📝 (2) Irene Liu BB|LBB 9:30am - 11:30am 📝 ✅ M…" at bounding box center [839, 107] width 675 height 0
type input "2025-08-29"
click at [299, 118] on span "Select services" at bounding box center [297, 118] width 62 height 10
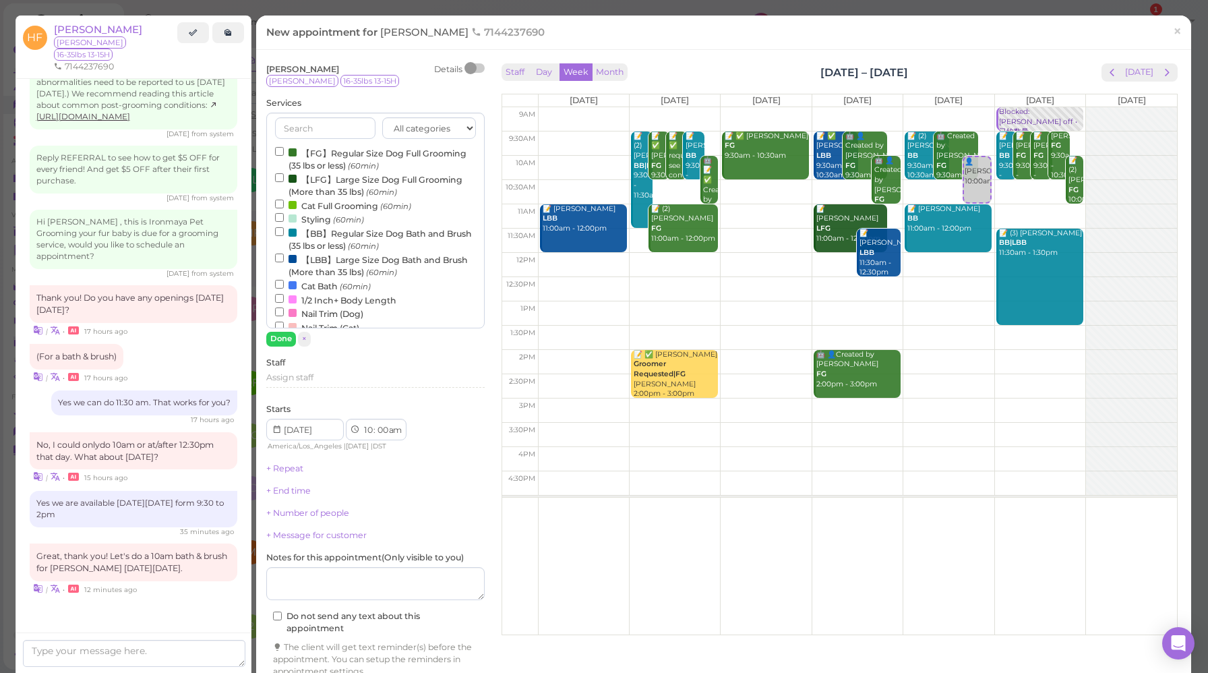
click at [337, 234] on label "【BB】Regular Size Dog Bath and Brush (35 lbs or less) (60min)" at bounding box center [375, 239] width 201 height 26
click at [284, 234] on input "【BB】Regular Size Dog Bath and Brush (35 lbs or less) (60min)" at bounding box center [279, 231] width 9 height 9
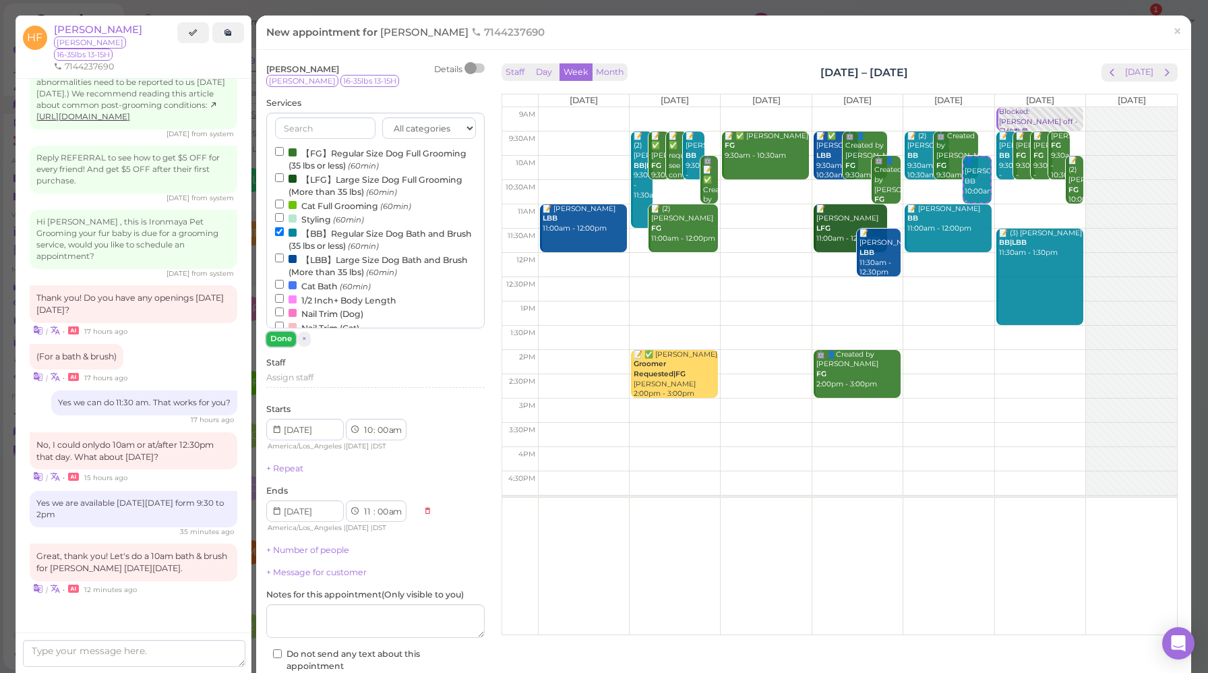
click at [283, 337] on button "Done" at bounding box center [281, 339] width 30 height 14
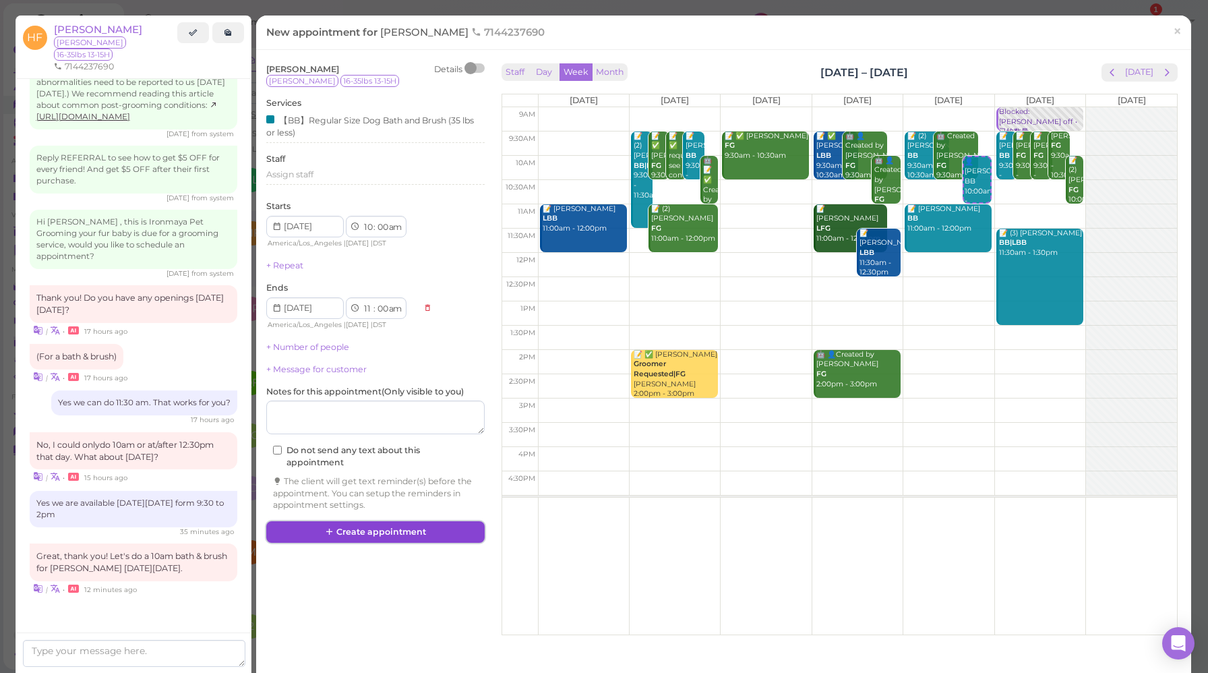
click at [378, 533] on button "Create appointment" at bounding box center [375, 532] width 218 height 22
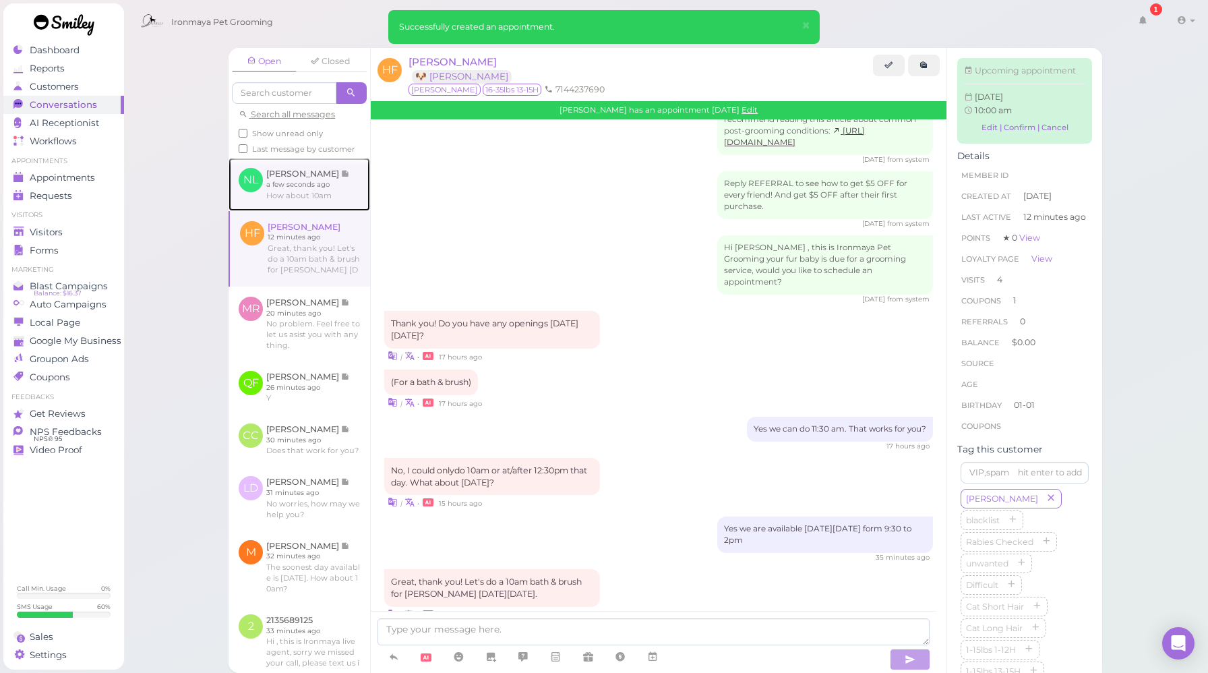
click at [268, 210] on link at bounding box center [300, 184] width 142 height 53
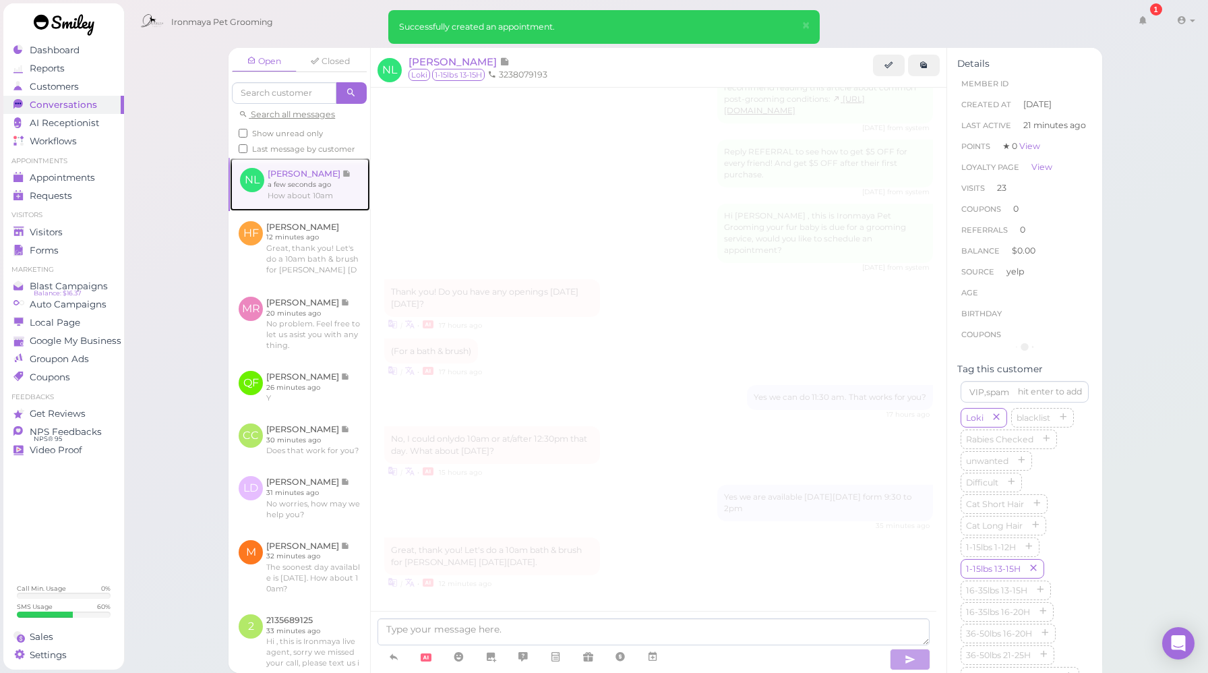
scroll to position [1266, 0]
